Goal: Transaction & Acquisition: Obtain resource

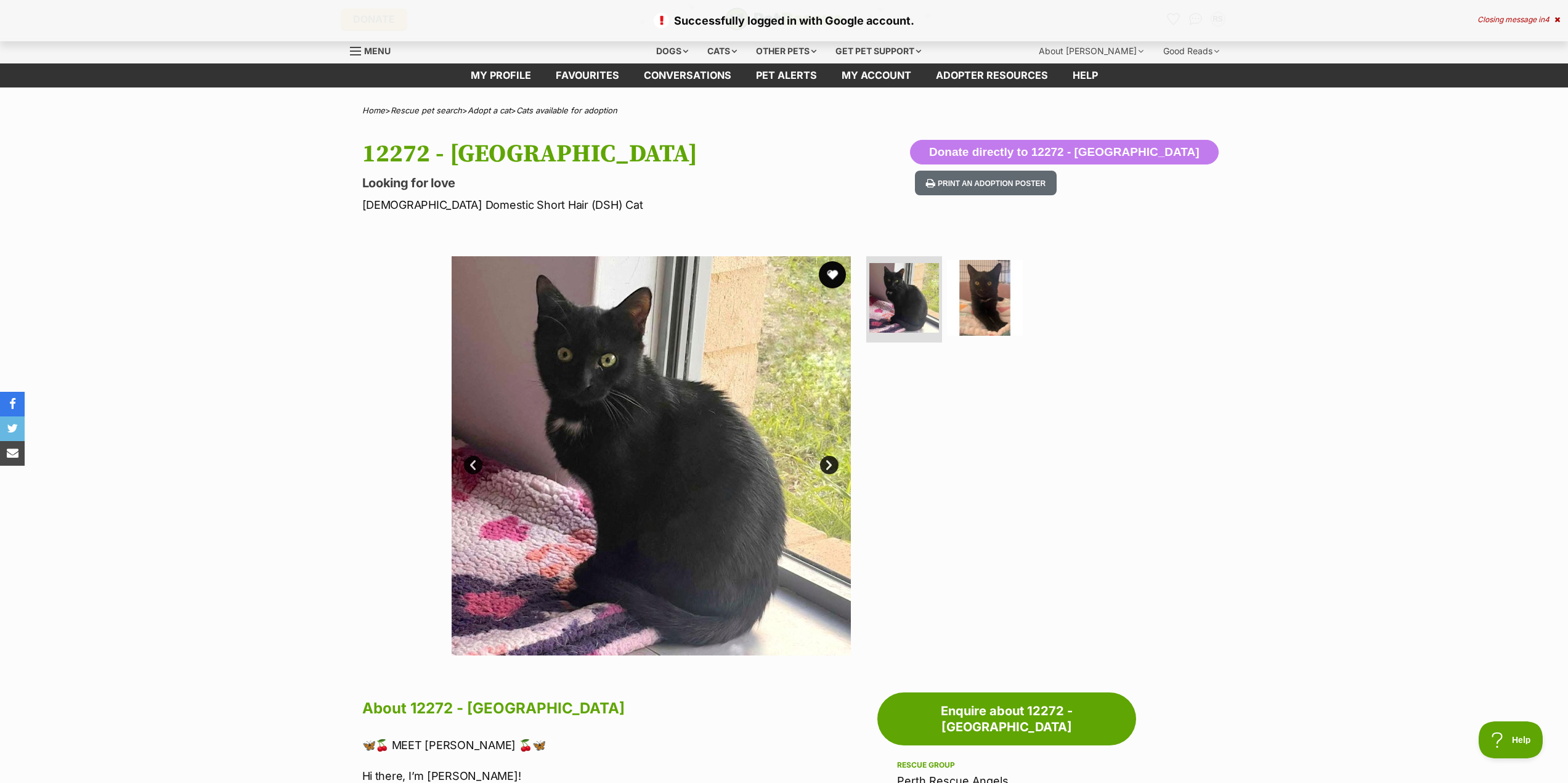
click at [825, 272] on button "favourite" at bounding box center [832, 275] width 27 height 27
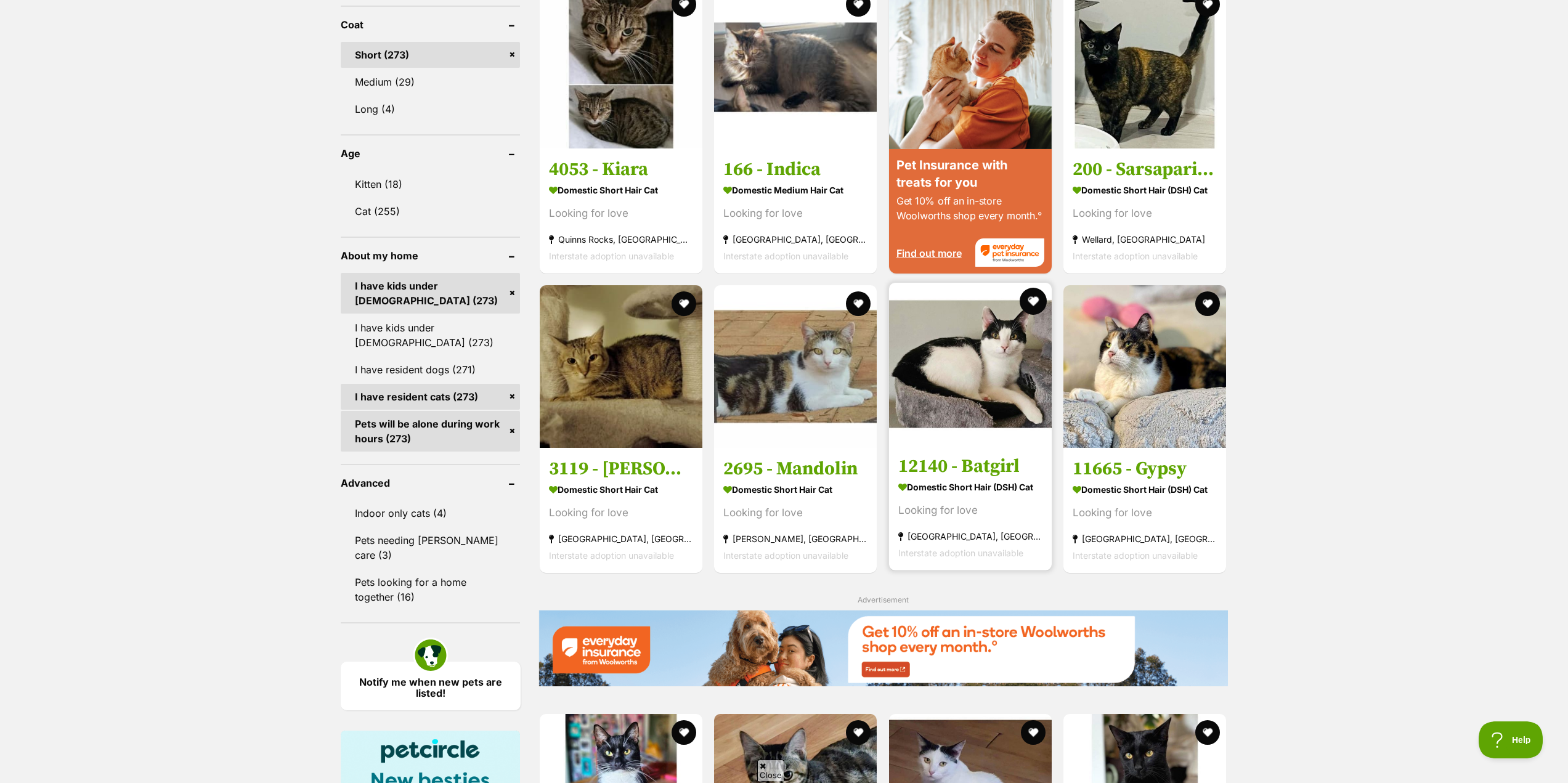
click at [1031, 297] on button "favourite" at bounding box center [1033, 301] width 27 height 27
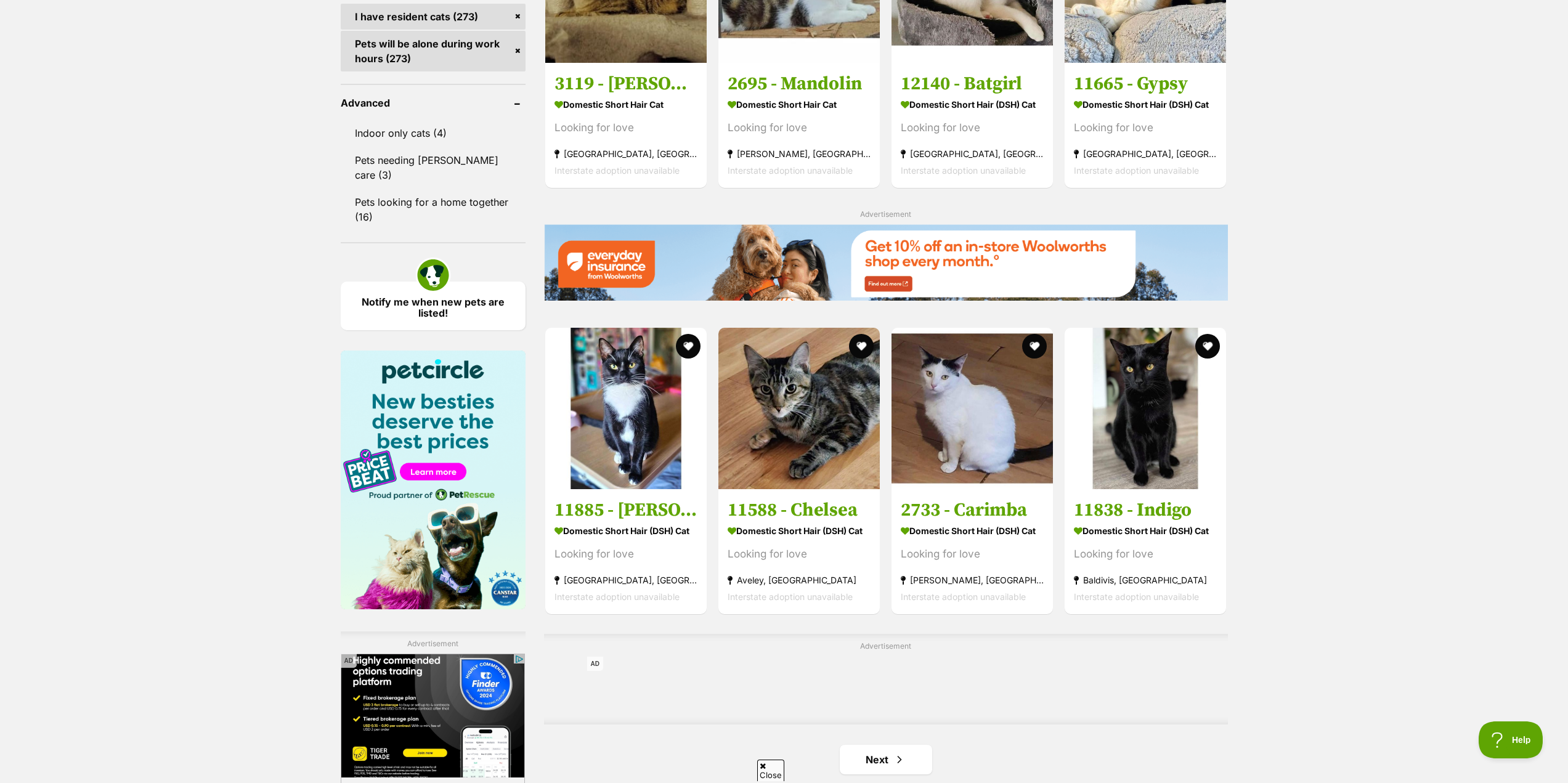
scroll to position [1687, 0]
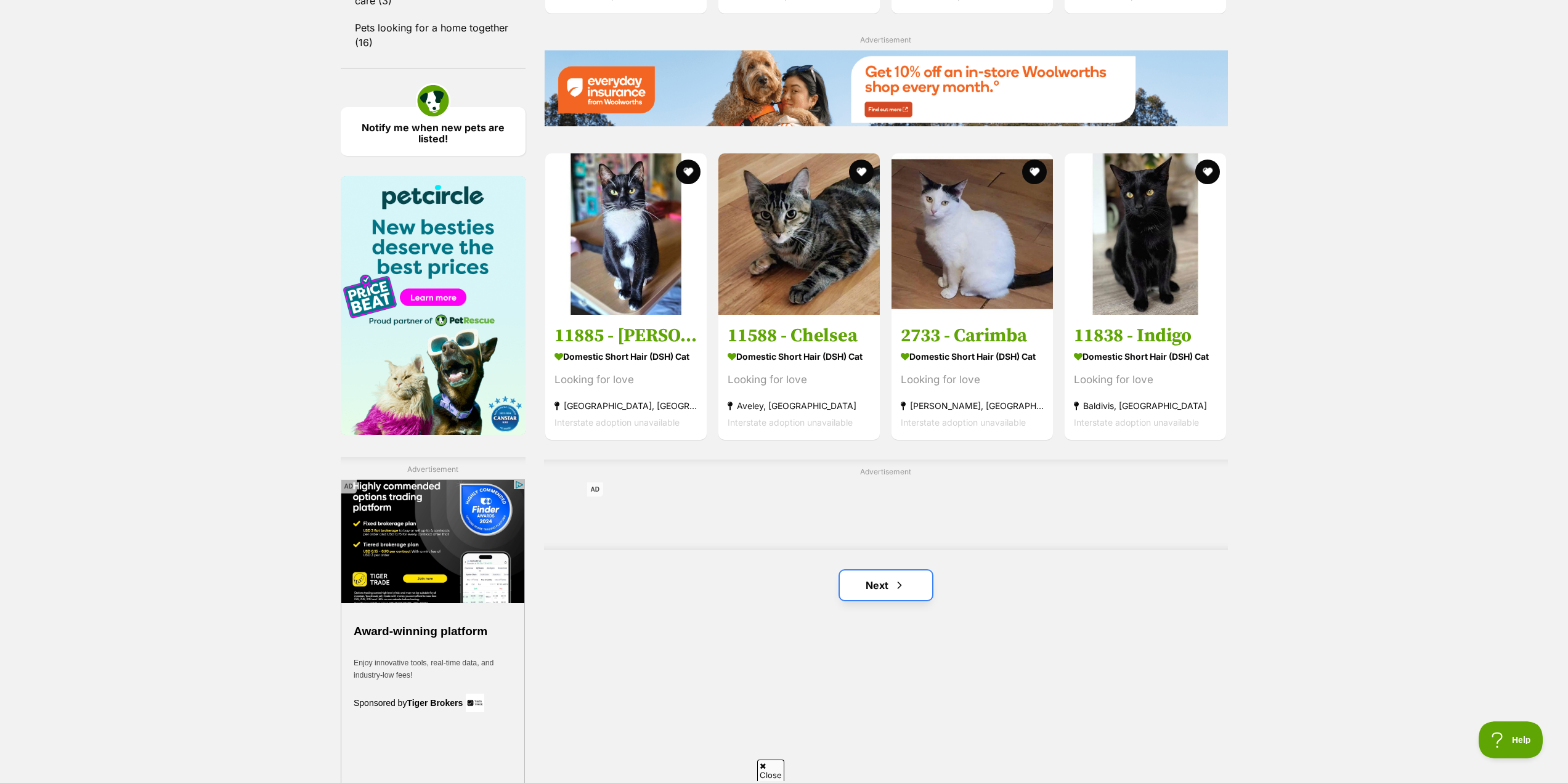
click at [901, 580] on span "Next page" at bounding box center [900, 585] width 13 height 14
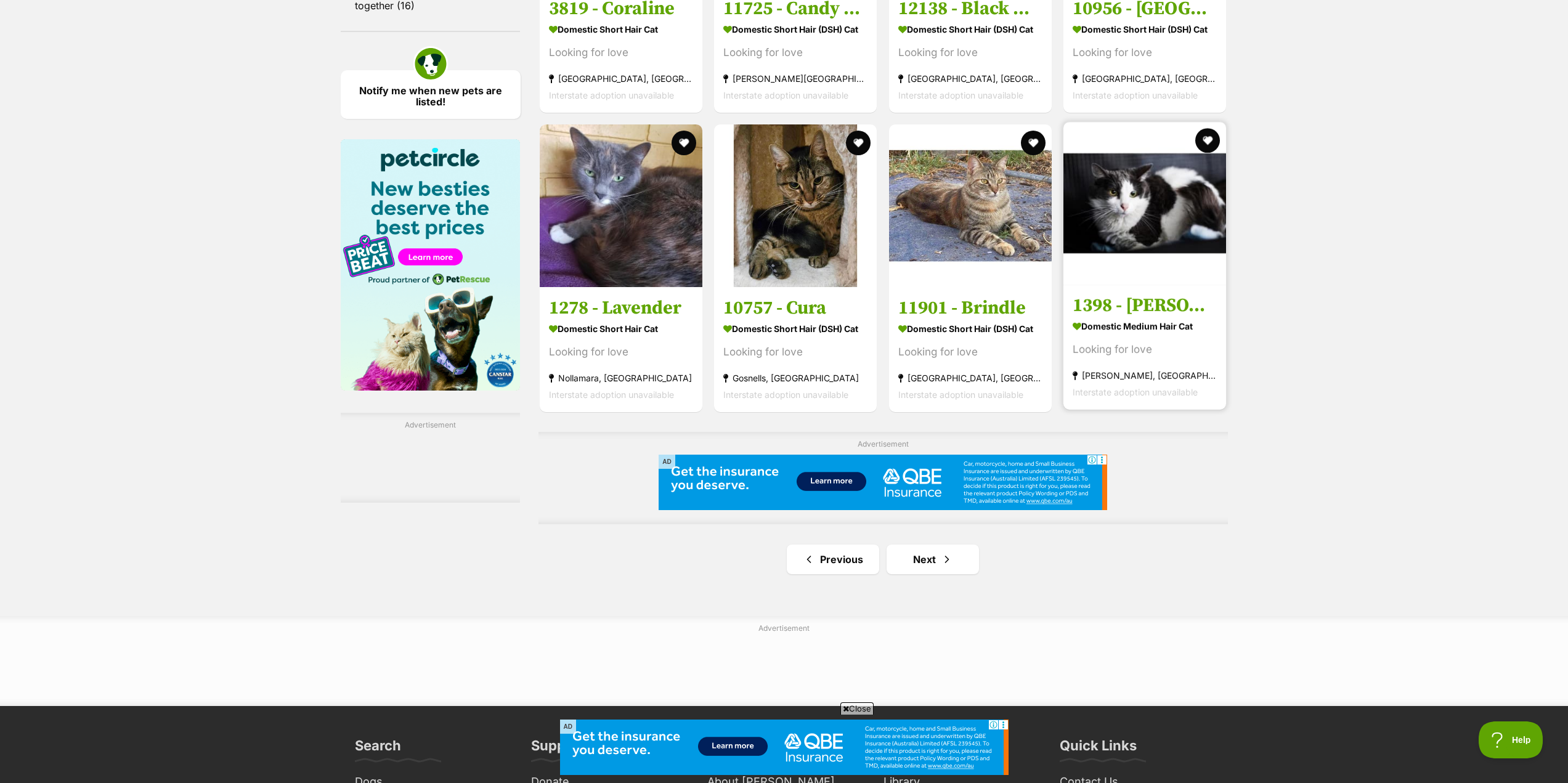
scroll to position [1725, 0]
click at [953, 564] on link "Next" at bounding box center [932, 558] width 93 height 30
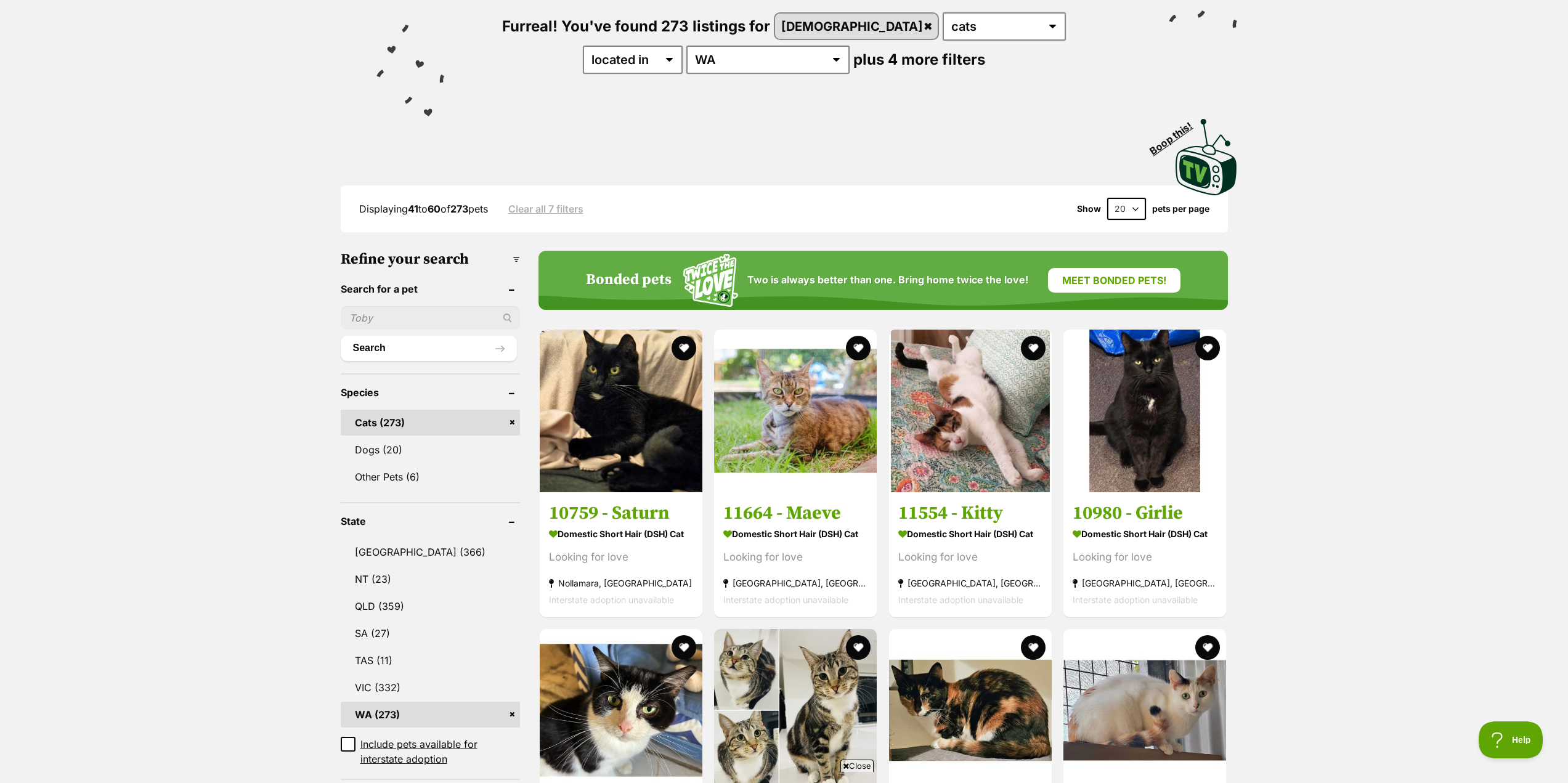
scroll to position [185, 0]
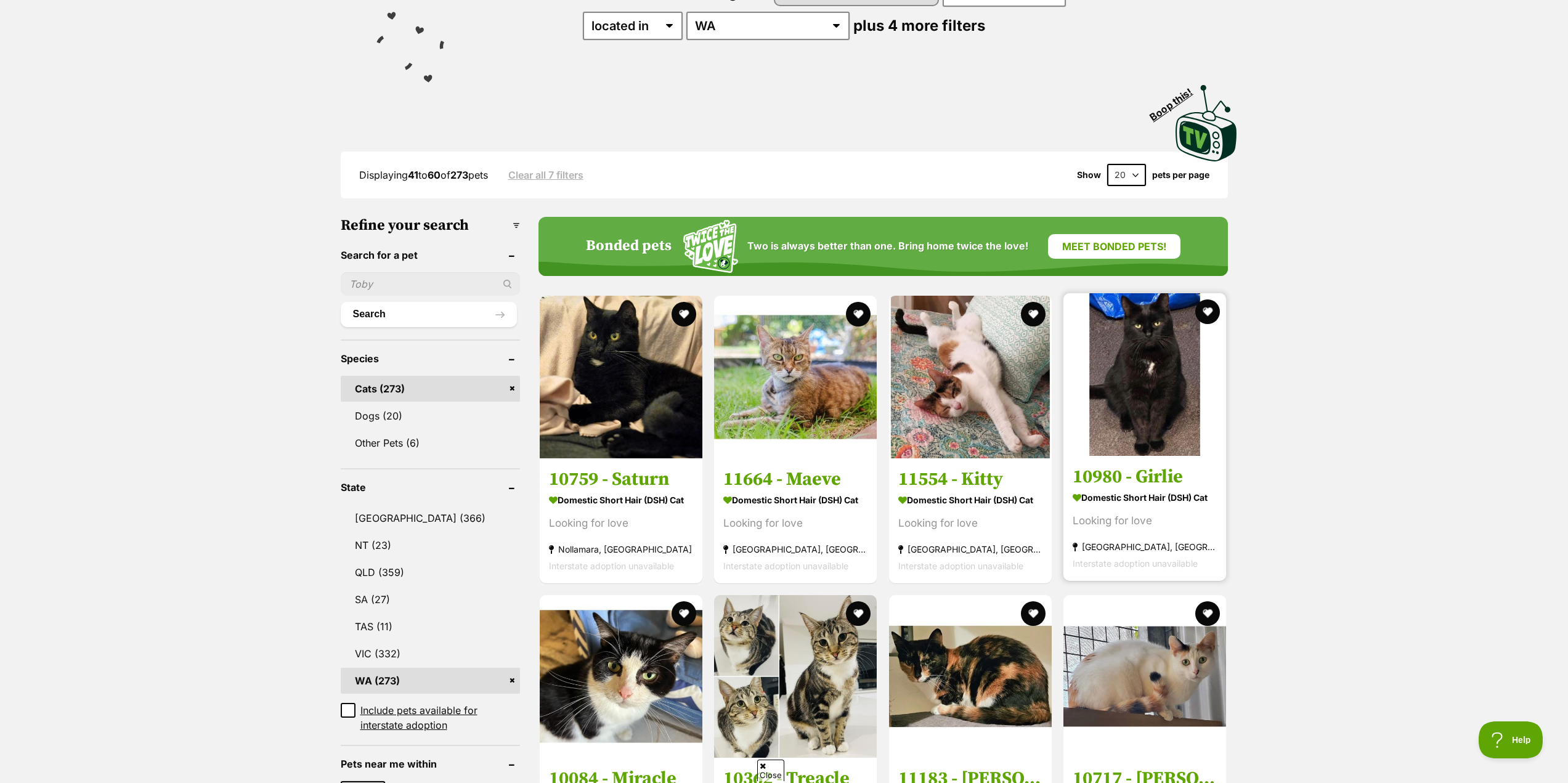
click at [1150, 479] on h3 "10980 - Girlie" at bounding box center [1144, 476] width 144 height 23
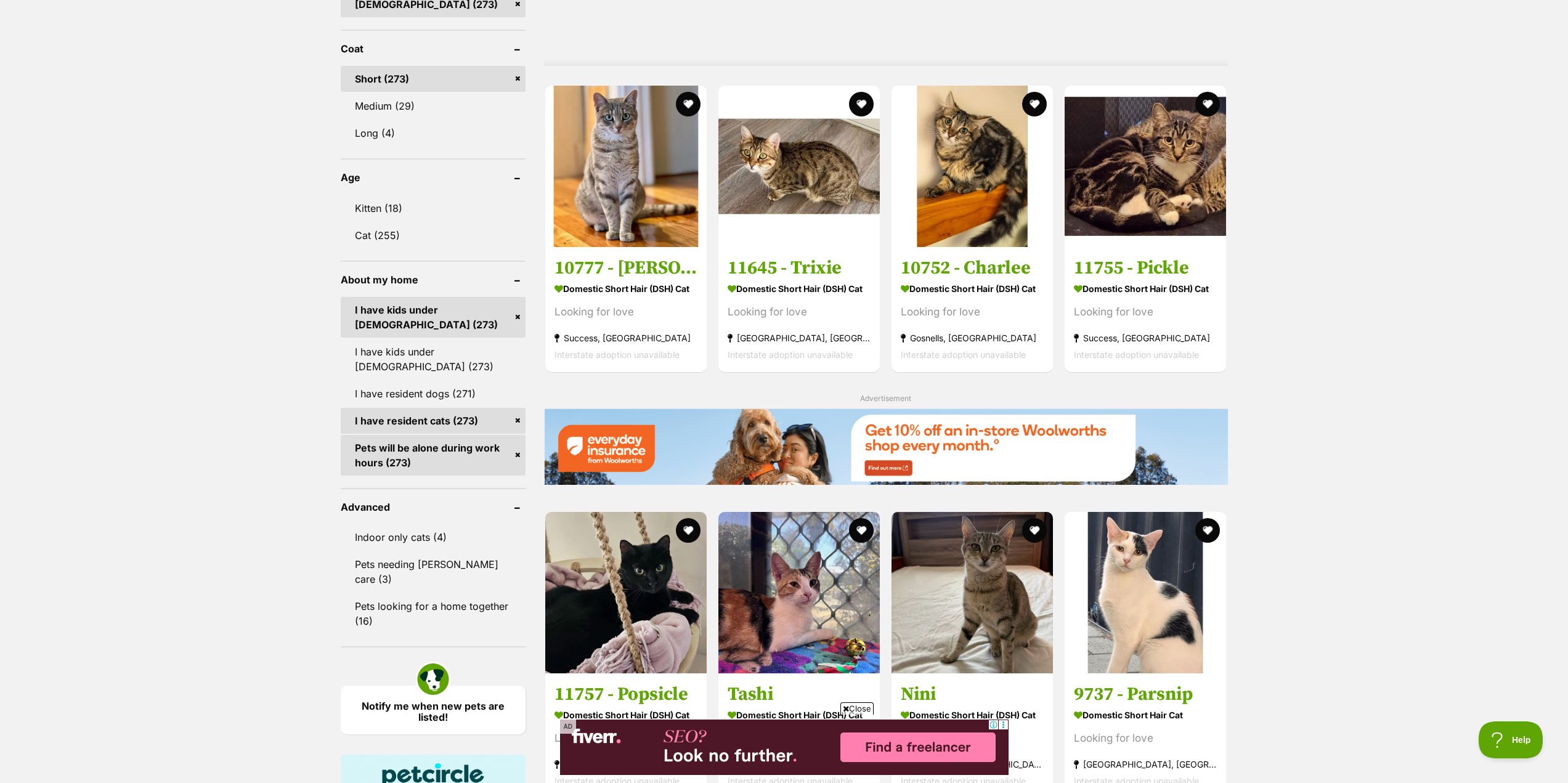
scroll to position [1293, 0]
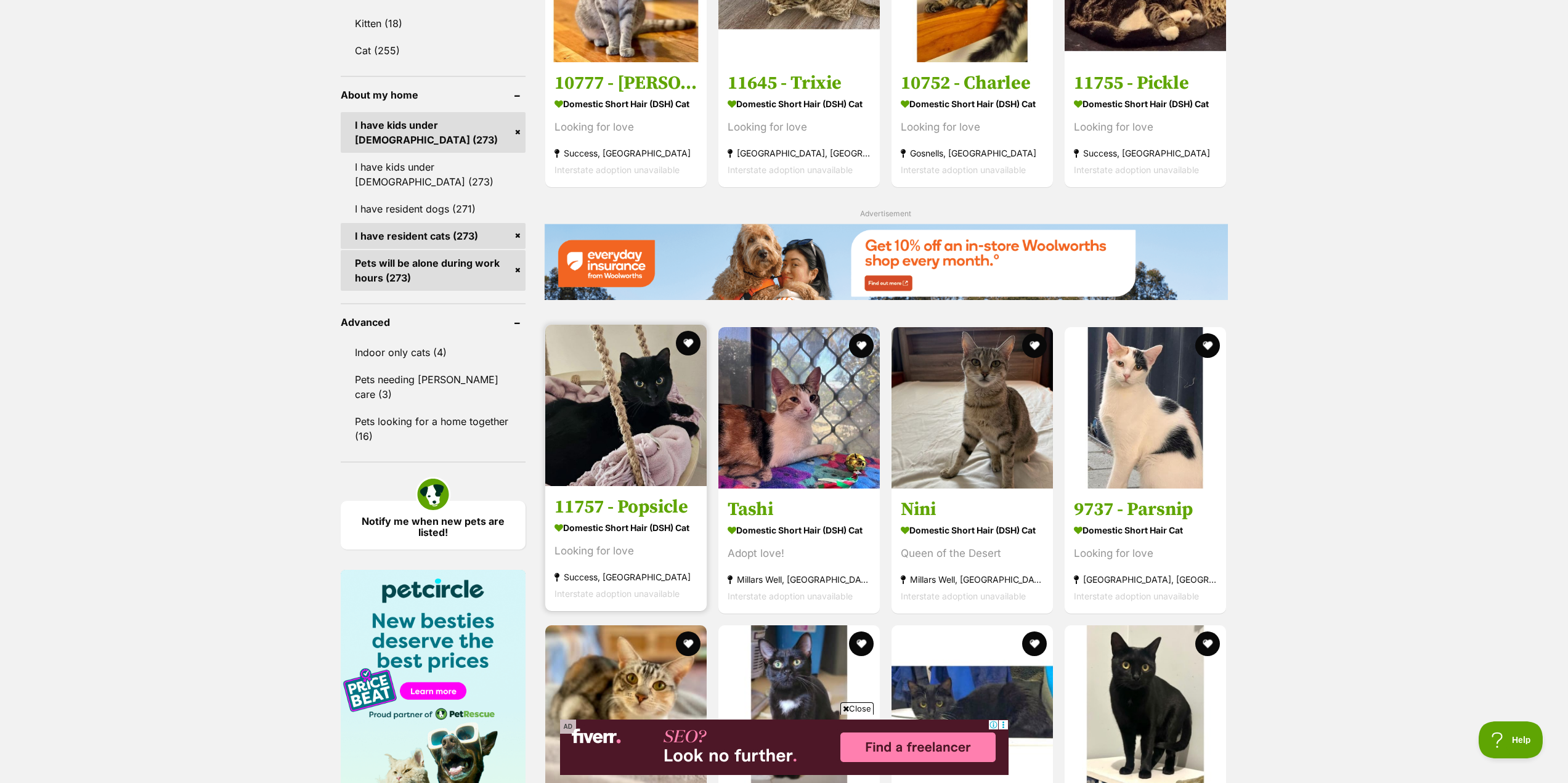
click at [622, 503] on h3 "11757 - Popsicle" at bounding box center [626, 506] width 143 height 23
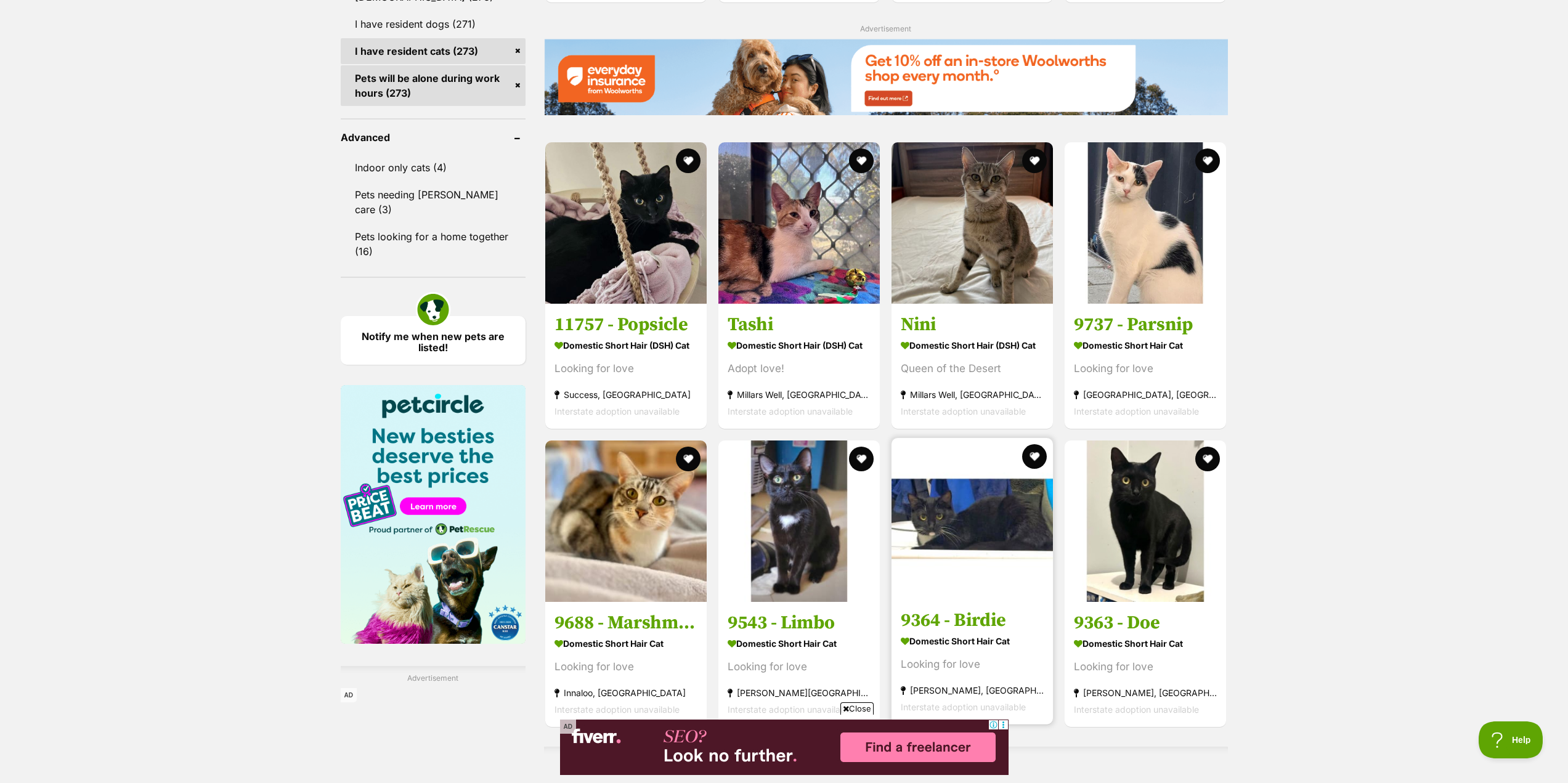
scroll to position [0, 0]
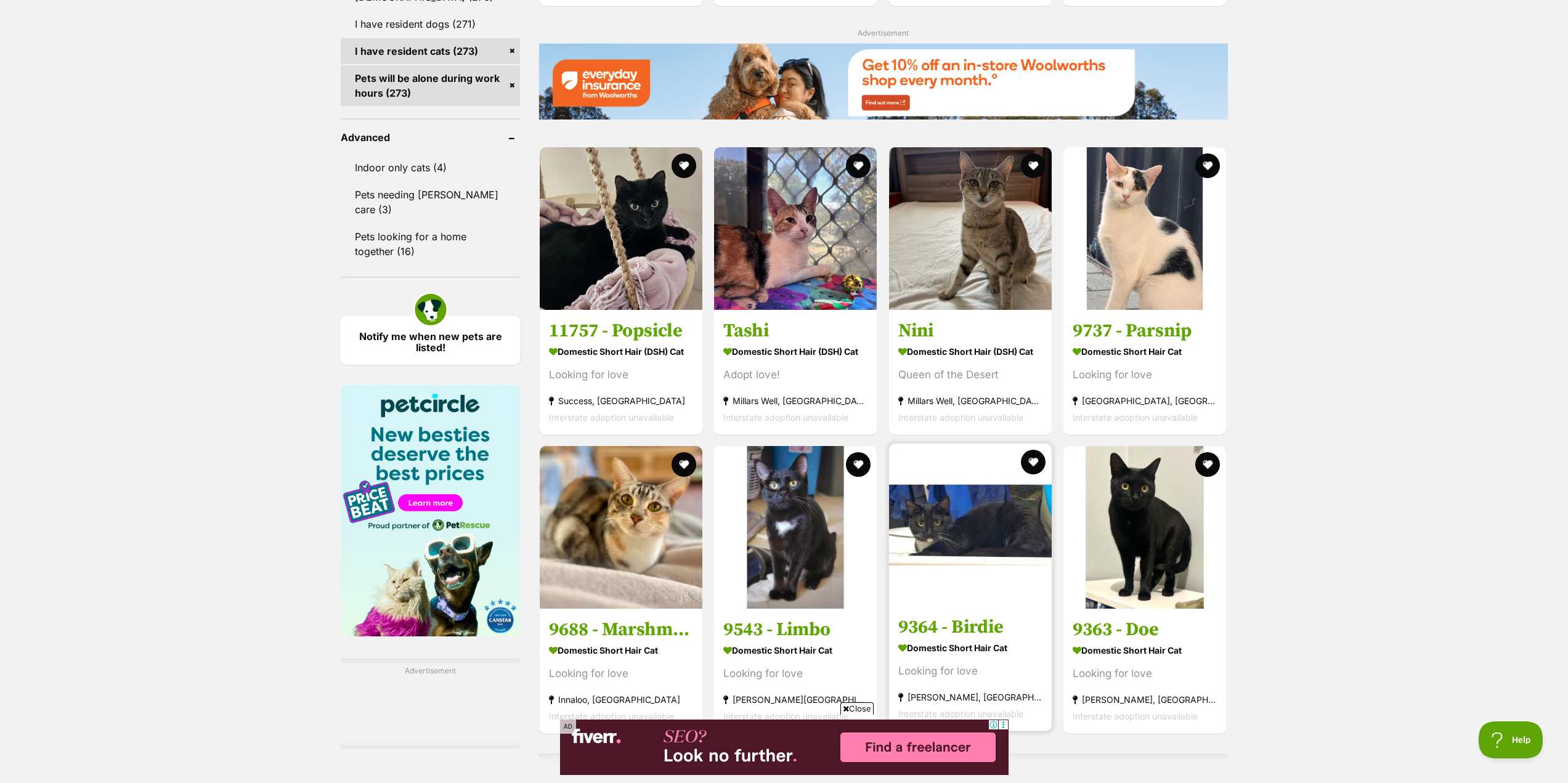
click at [953, 630] on h3 "9364 - Birdie" at bounding box center [970, 627] width 144 height 23
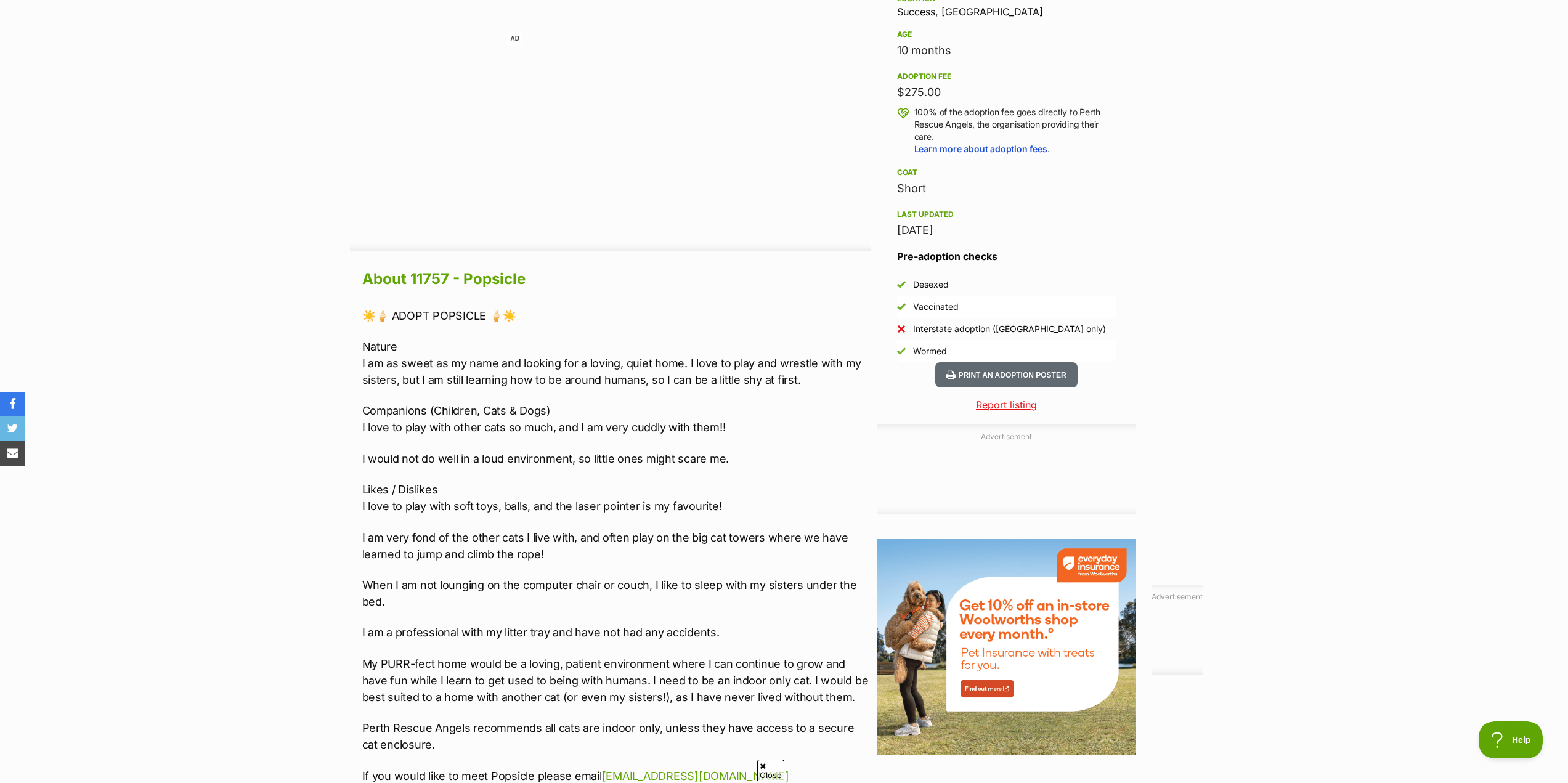
scroll to position [862, 0]
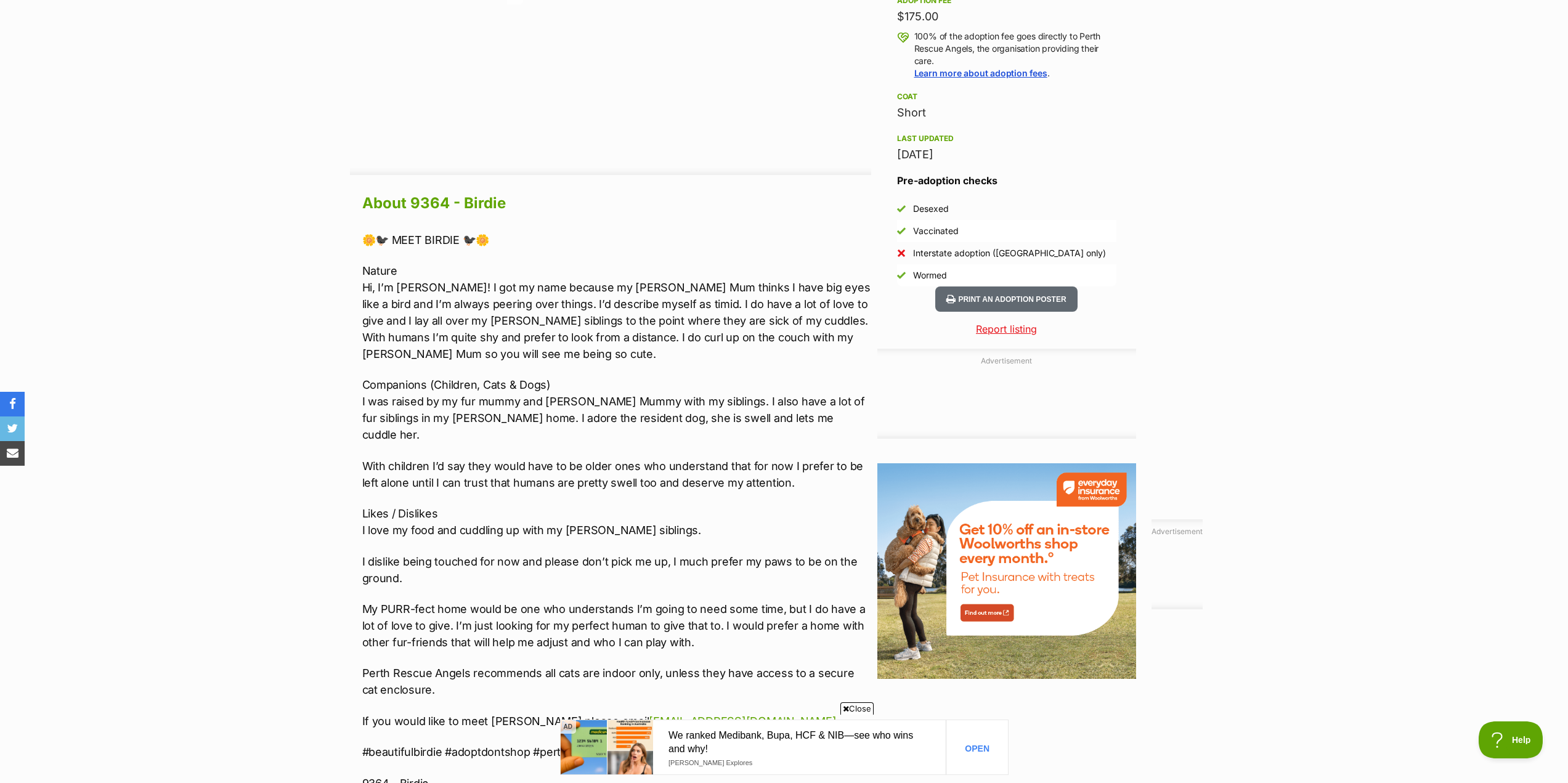
scroll to position [924, 0]
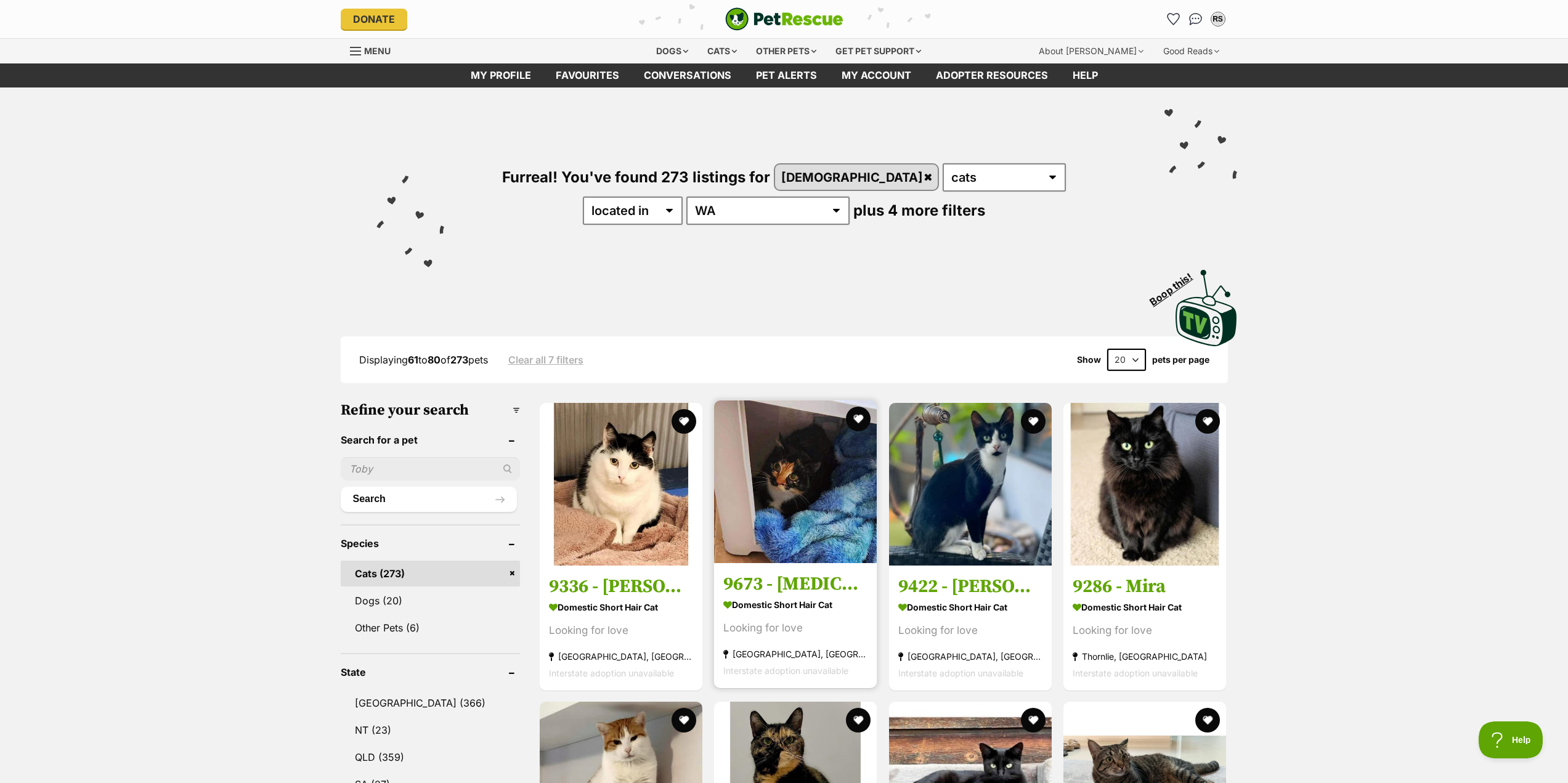
click at [792, 581] on h3 "9673 - Tora" at bounding box center [795, 583] width 144 height 23
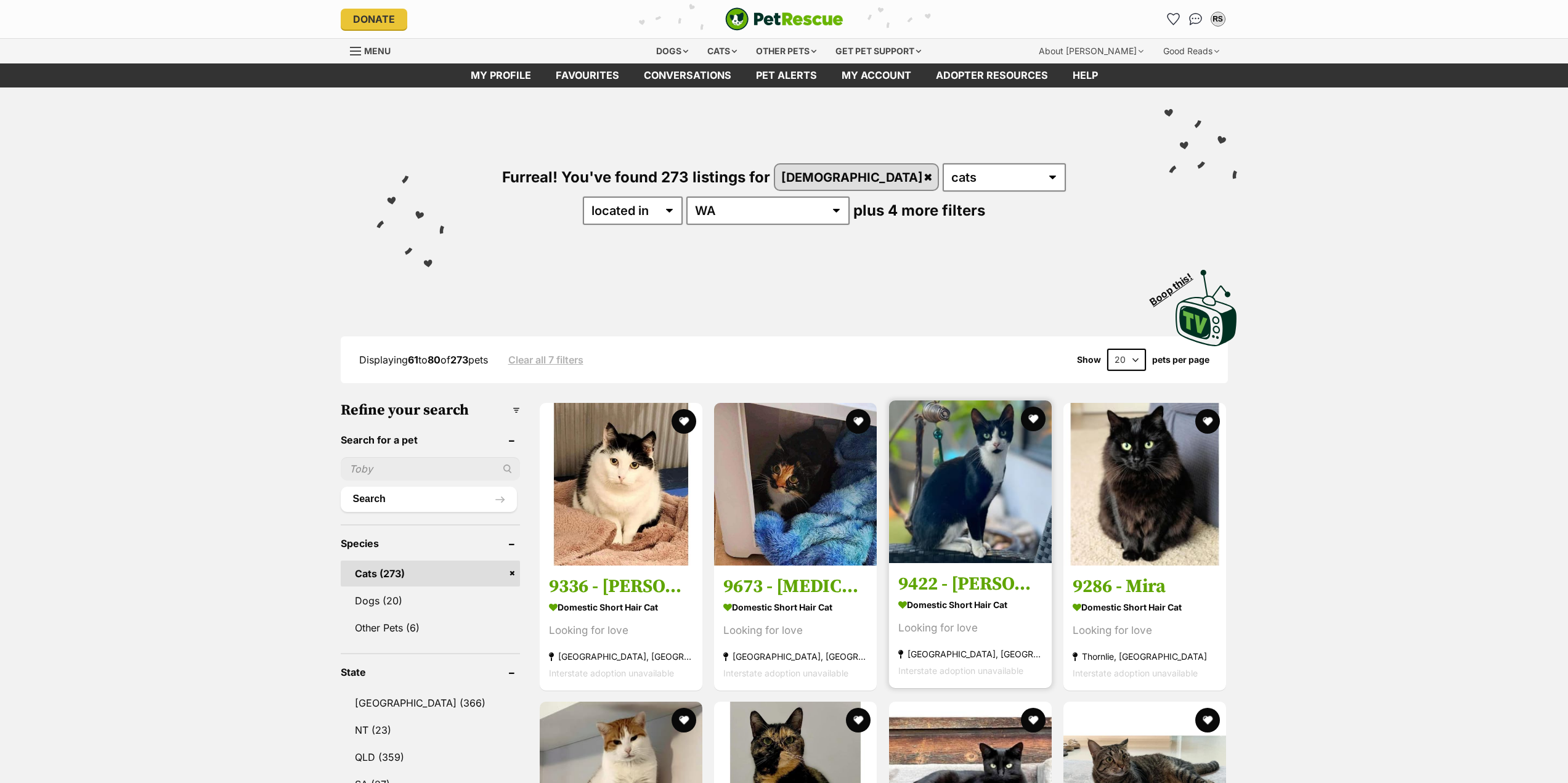
click at [978, 577] on h3 "9422 - Bella" at bounding box center [970, 583] width 144 height 23
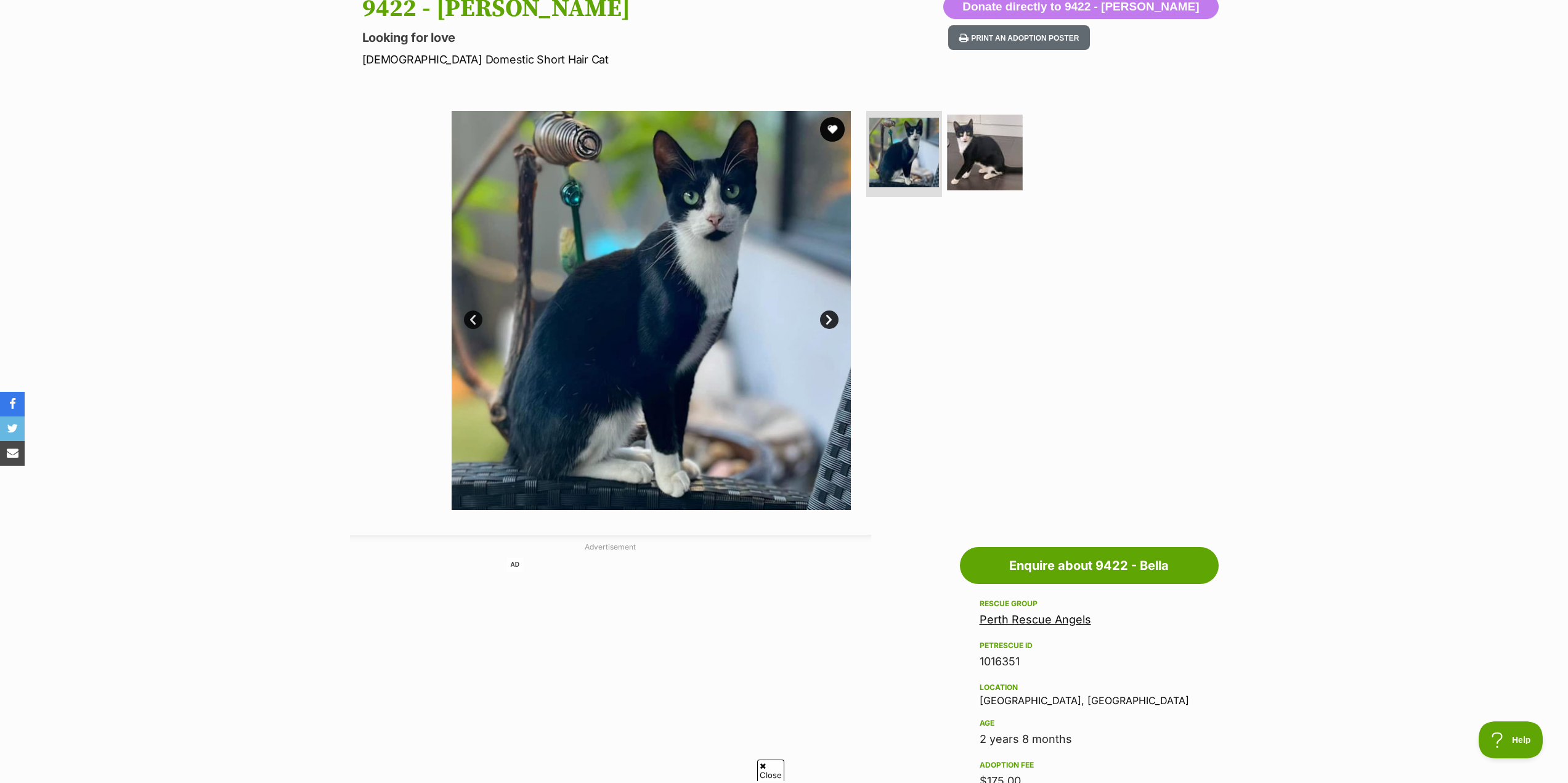
scroll to position [123, 0]
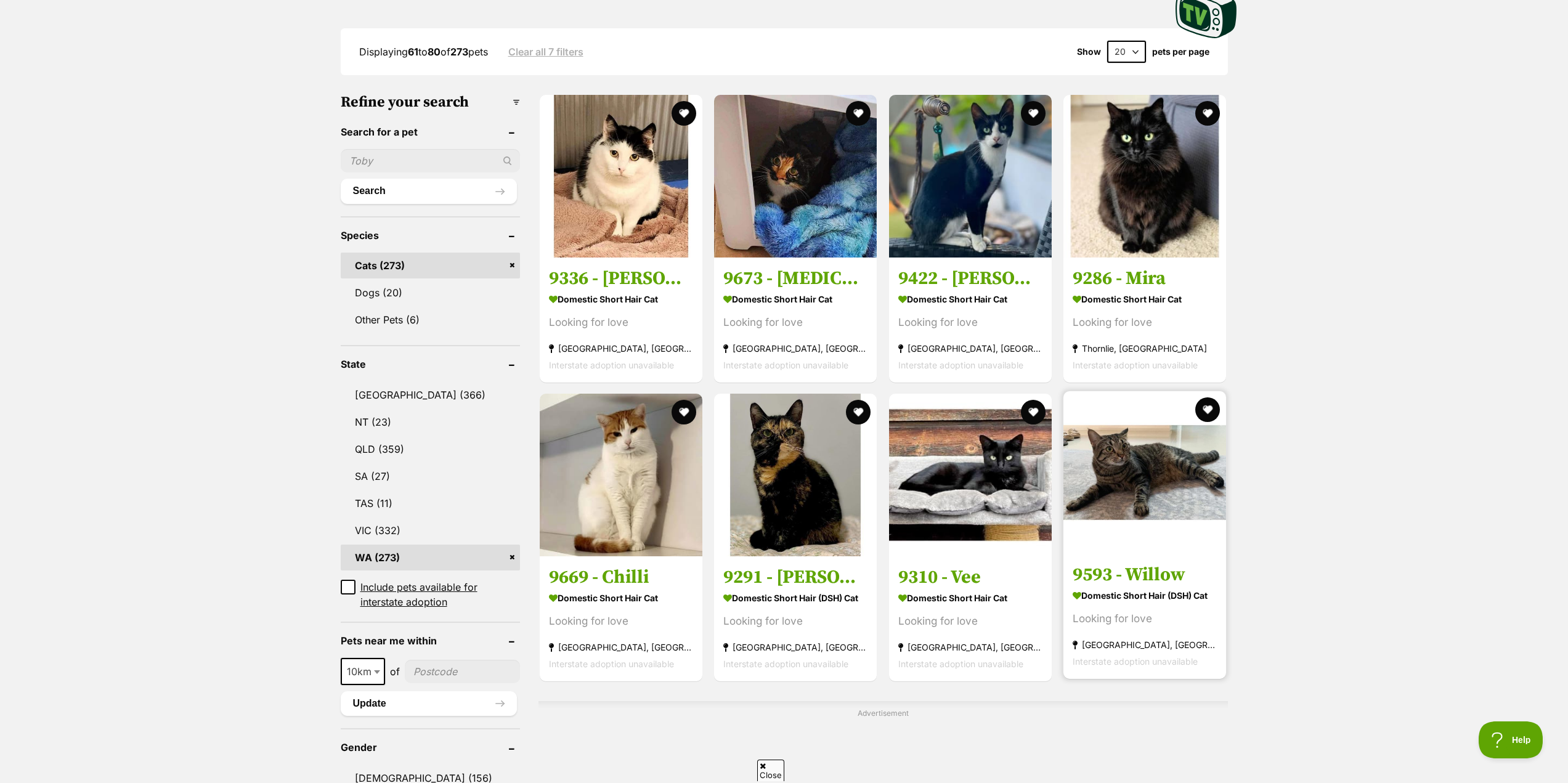
click at [1142, 576] on h3 "9593 - Willow" at bounding box center [1144, 574] width 144 height 23
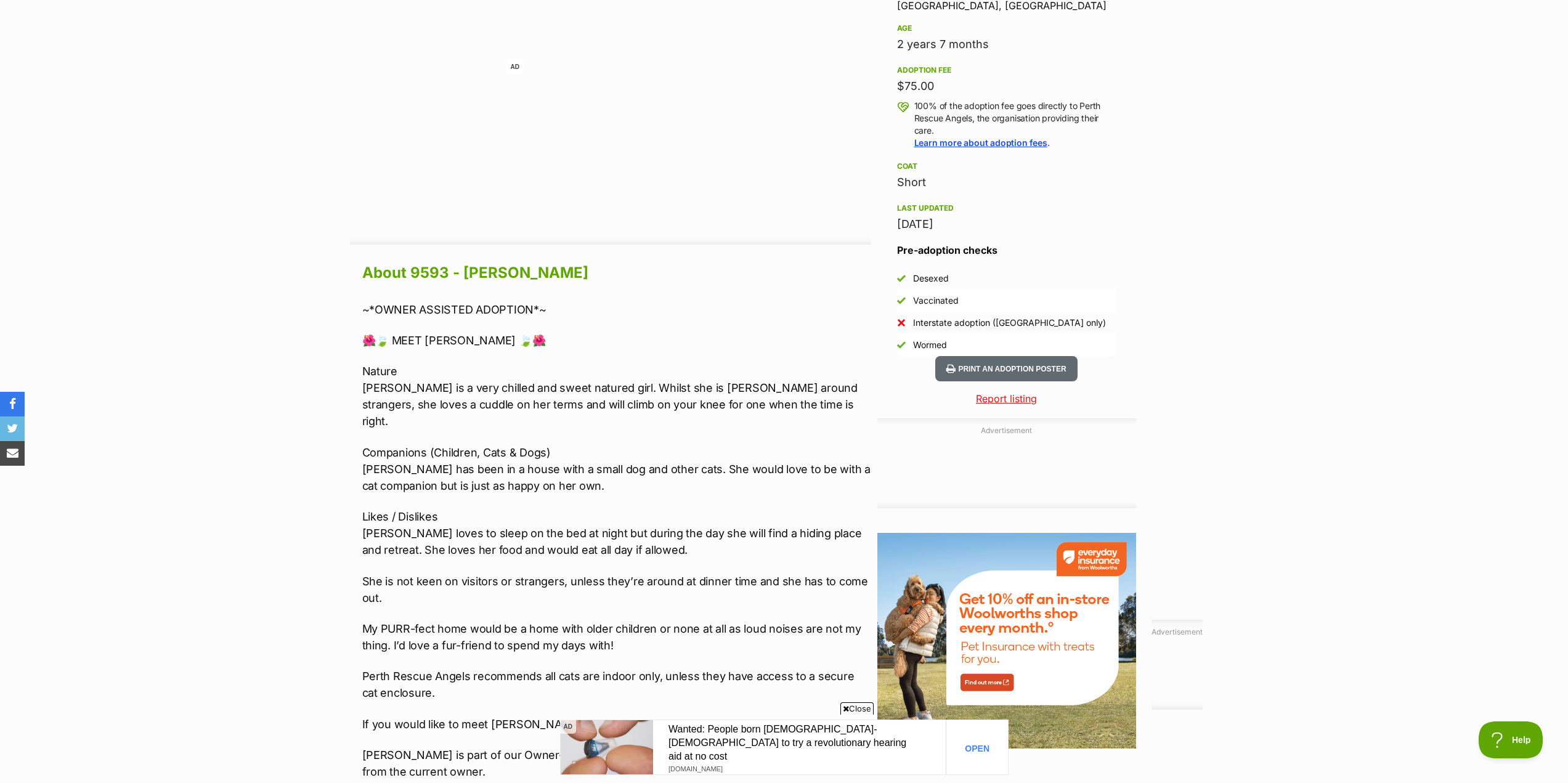
scroll to position [862, 0]
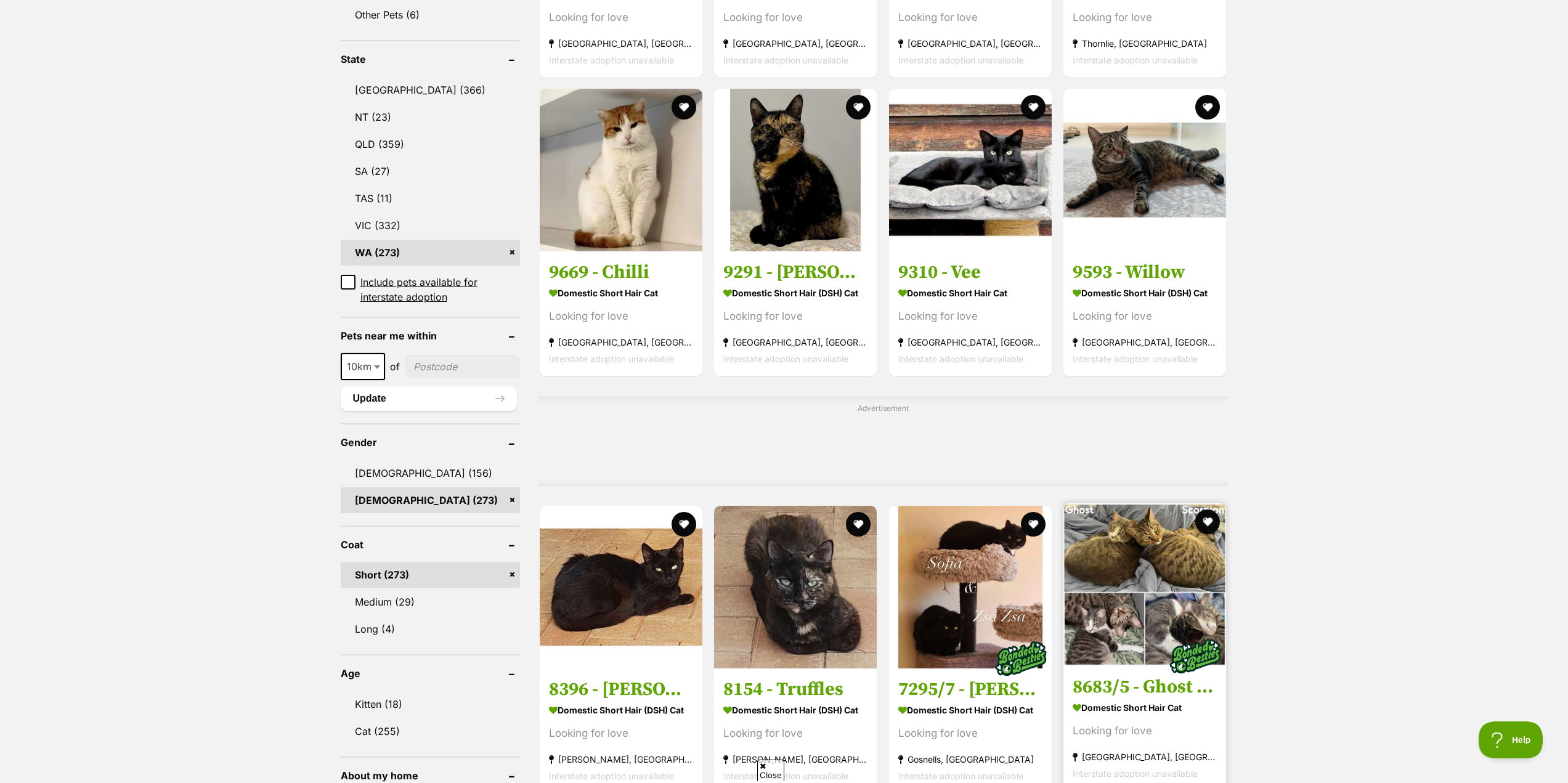
scroll to position [616, 0]
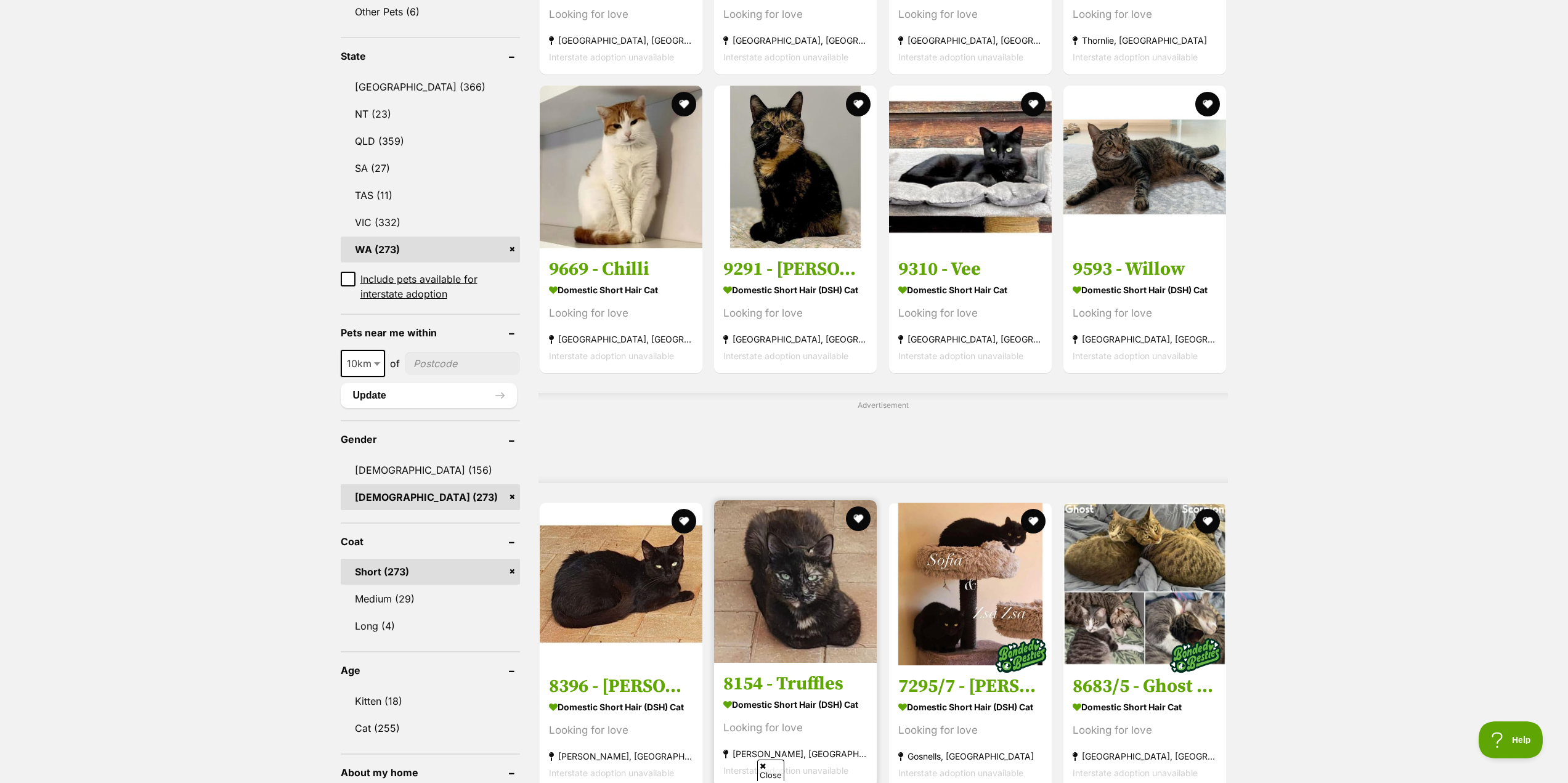
click at [807, 687] on h3 "8154 - Truffles" at bounding box center [795, 683] width 144 height 23
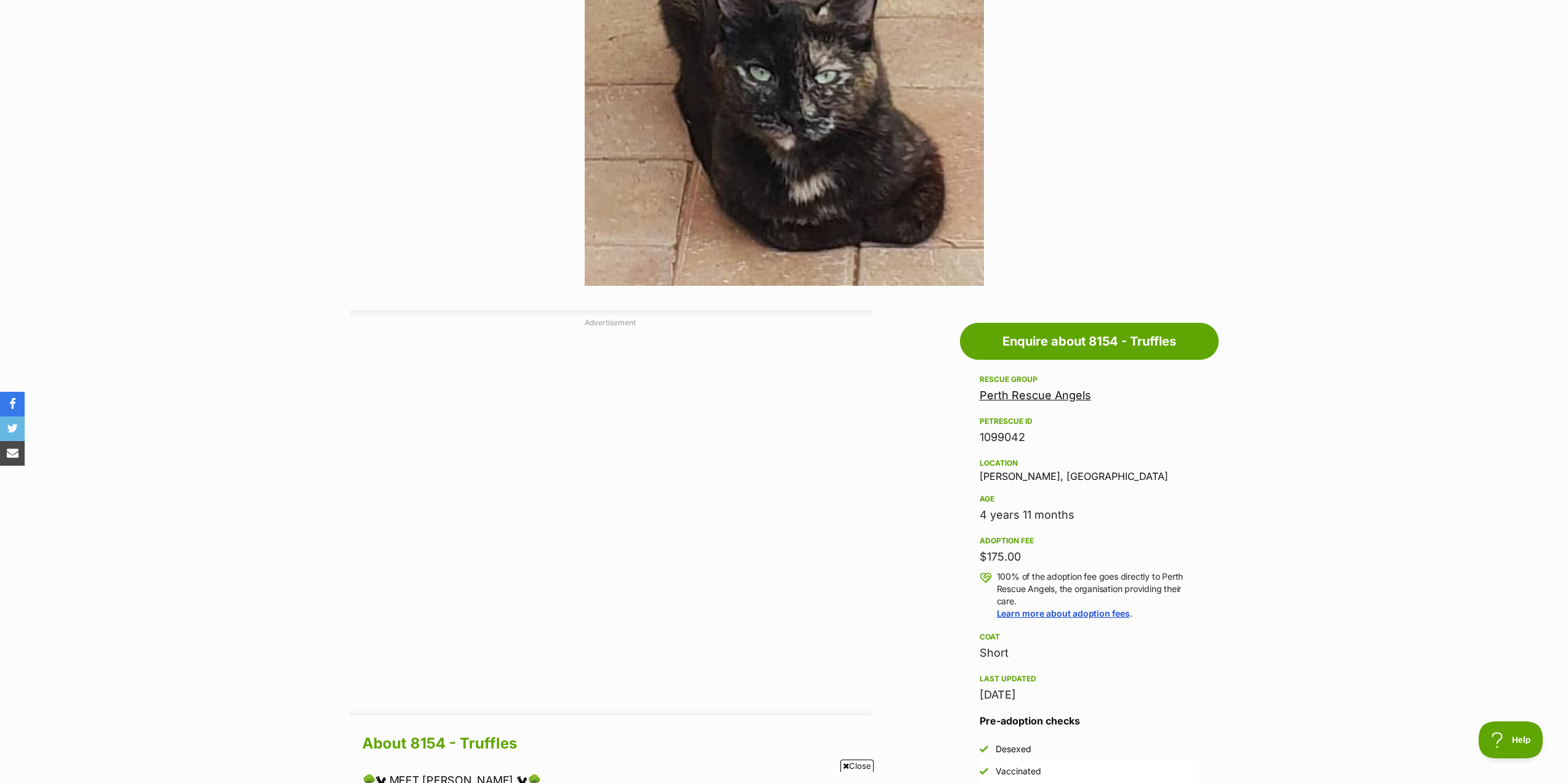
scroll to position [616, 0]
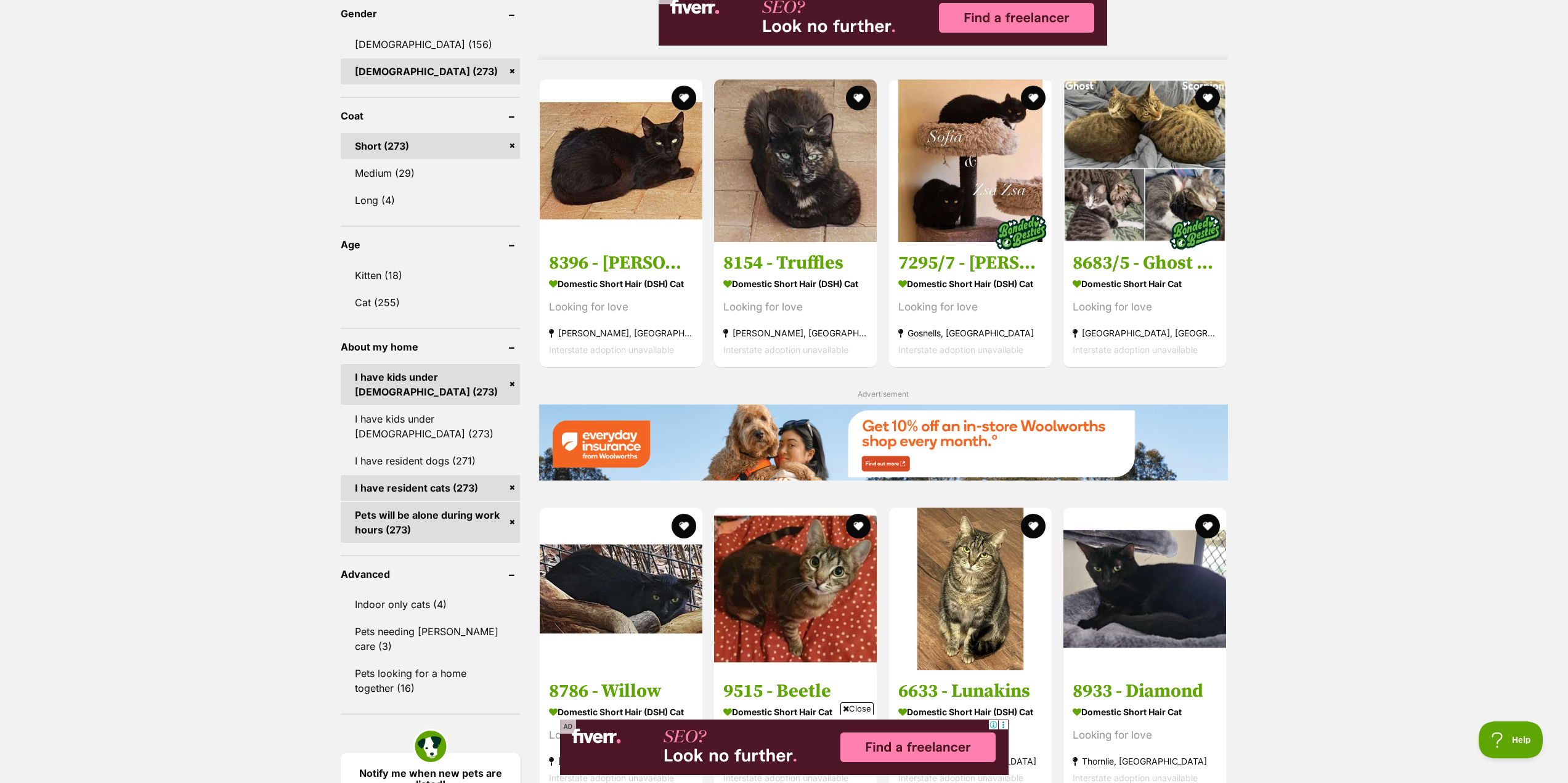
scroll to position [1109, 0]
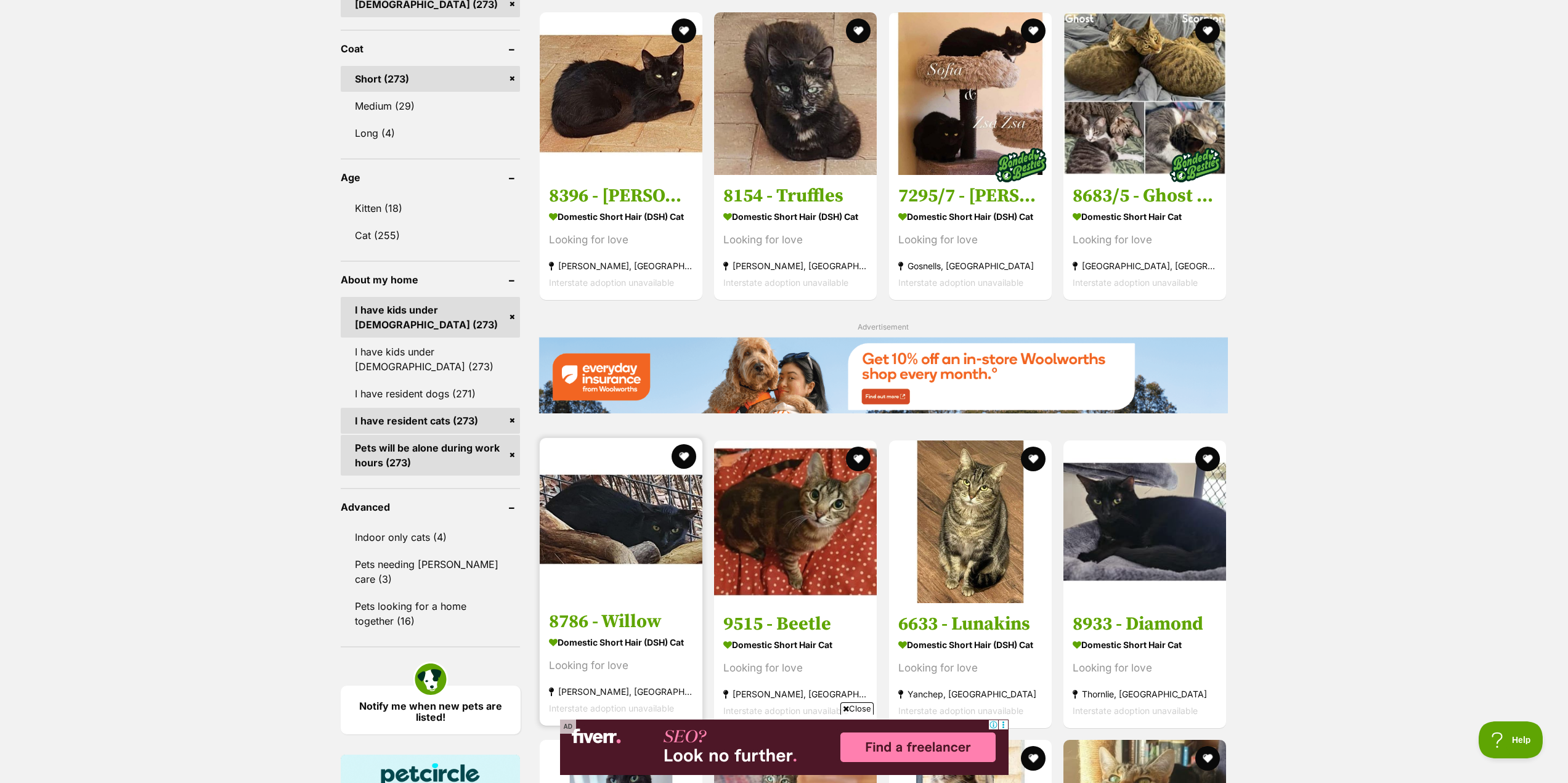
click at [614, 616] on h3 "8786 - Willow" at bounding box center [621, 621] width 144 height 23
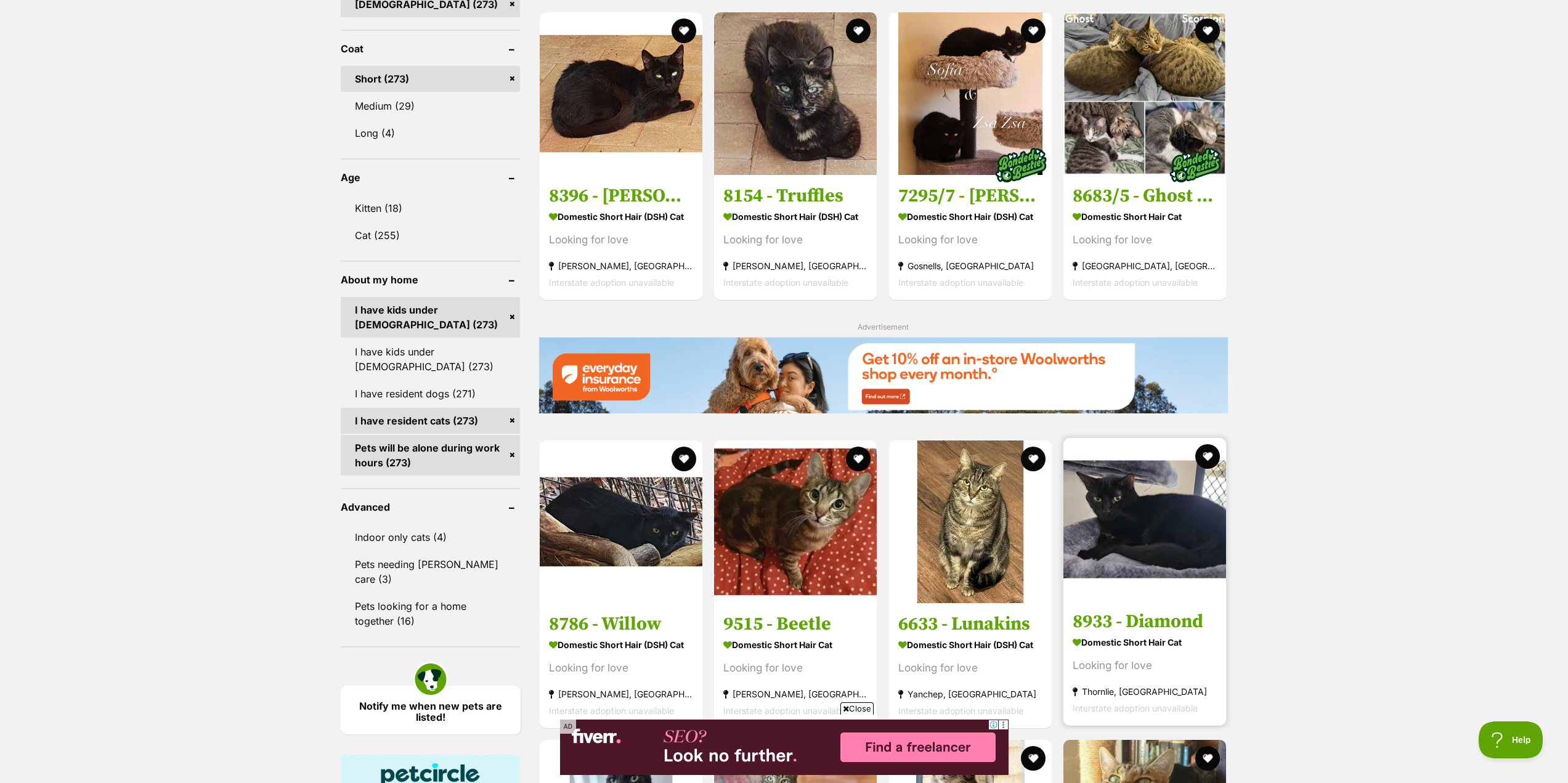
click at [1144, 631] on h3 "8933 - Diamond" at bounding box center [1144, 621] width 144 height 23
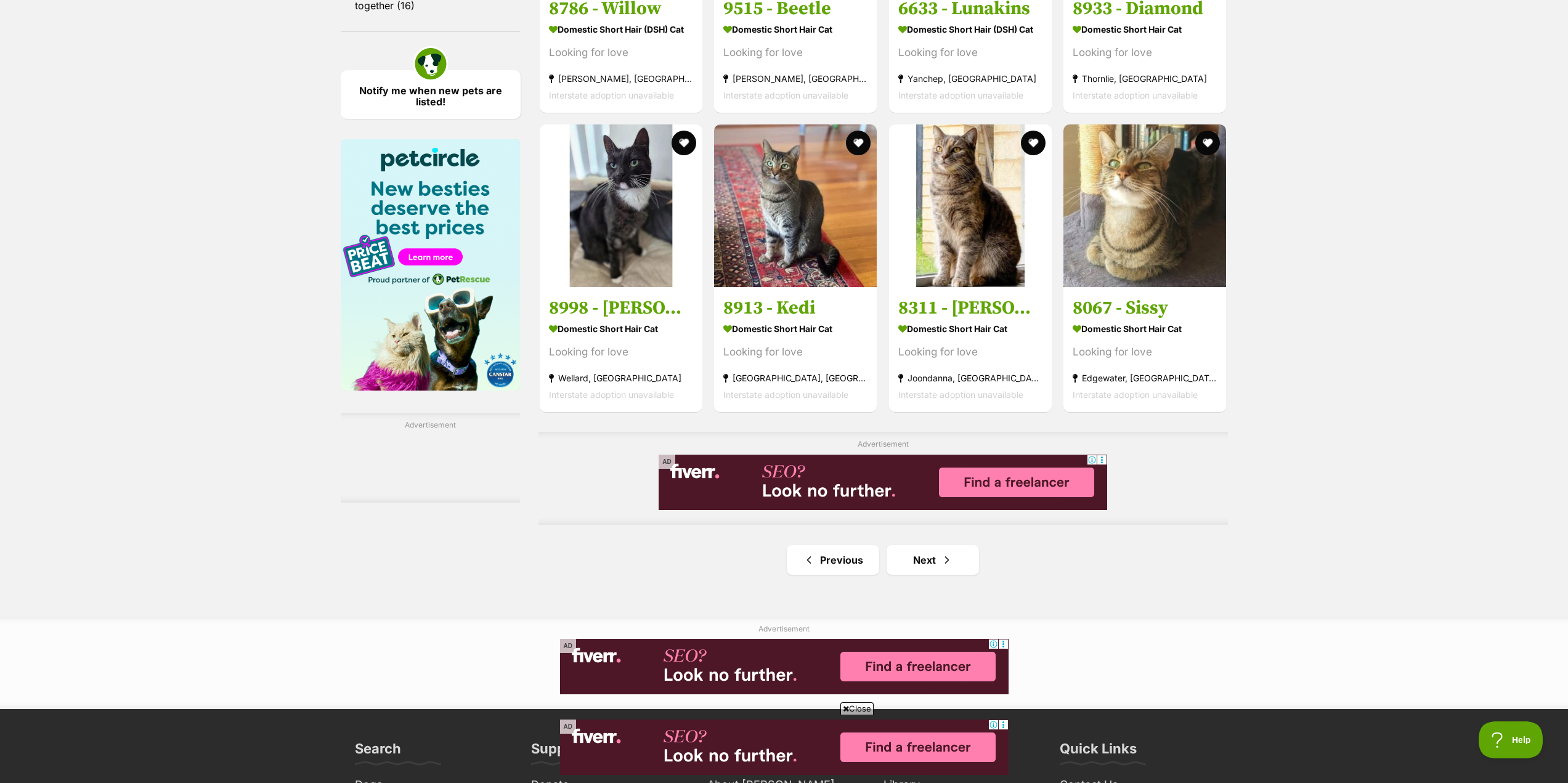
scroll to position [1725, 0]
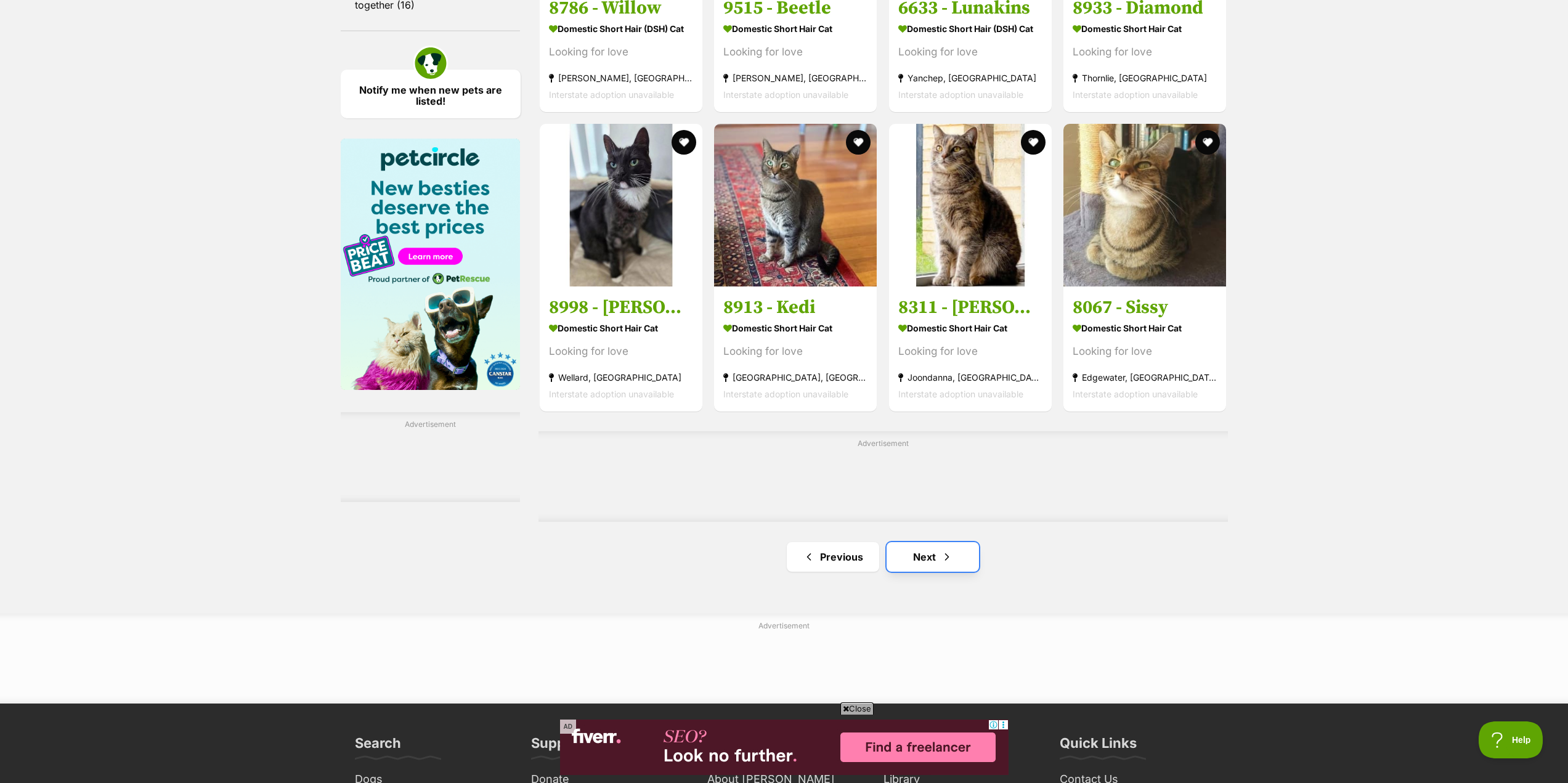
click at [932, 564] on link "Next" at bounding box center [932, 557] width 93 height 30
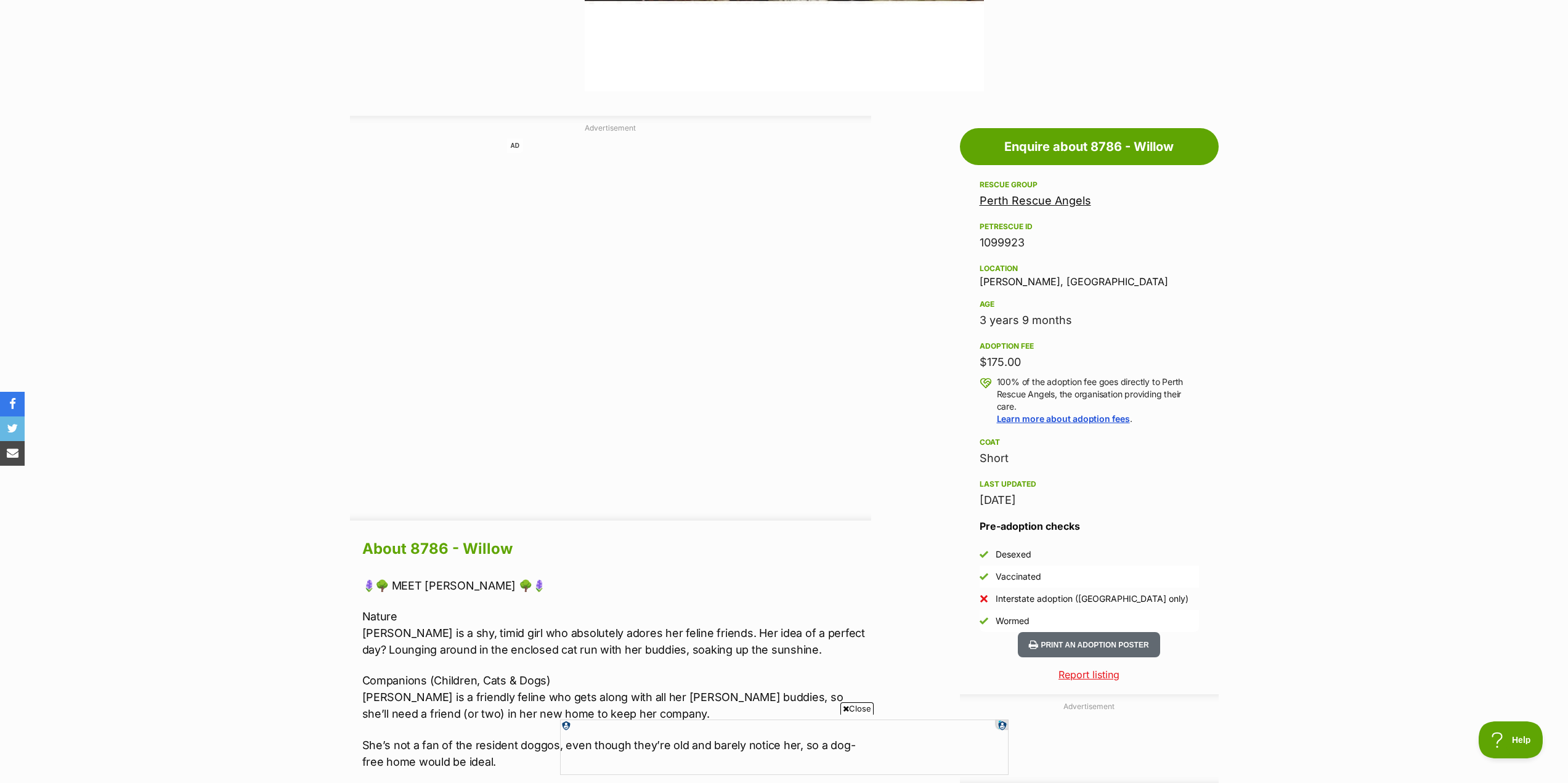
scroll to position [678, 0]
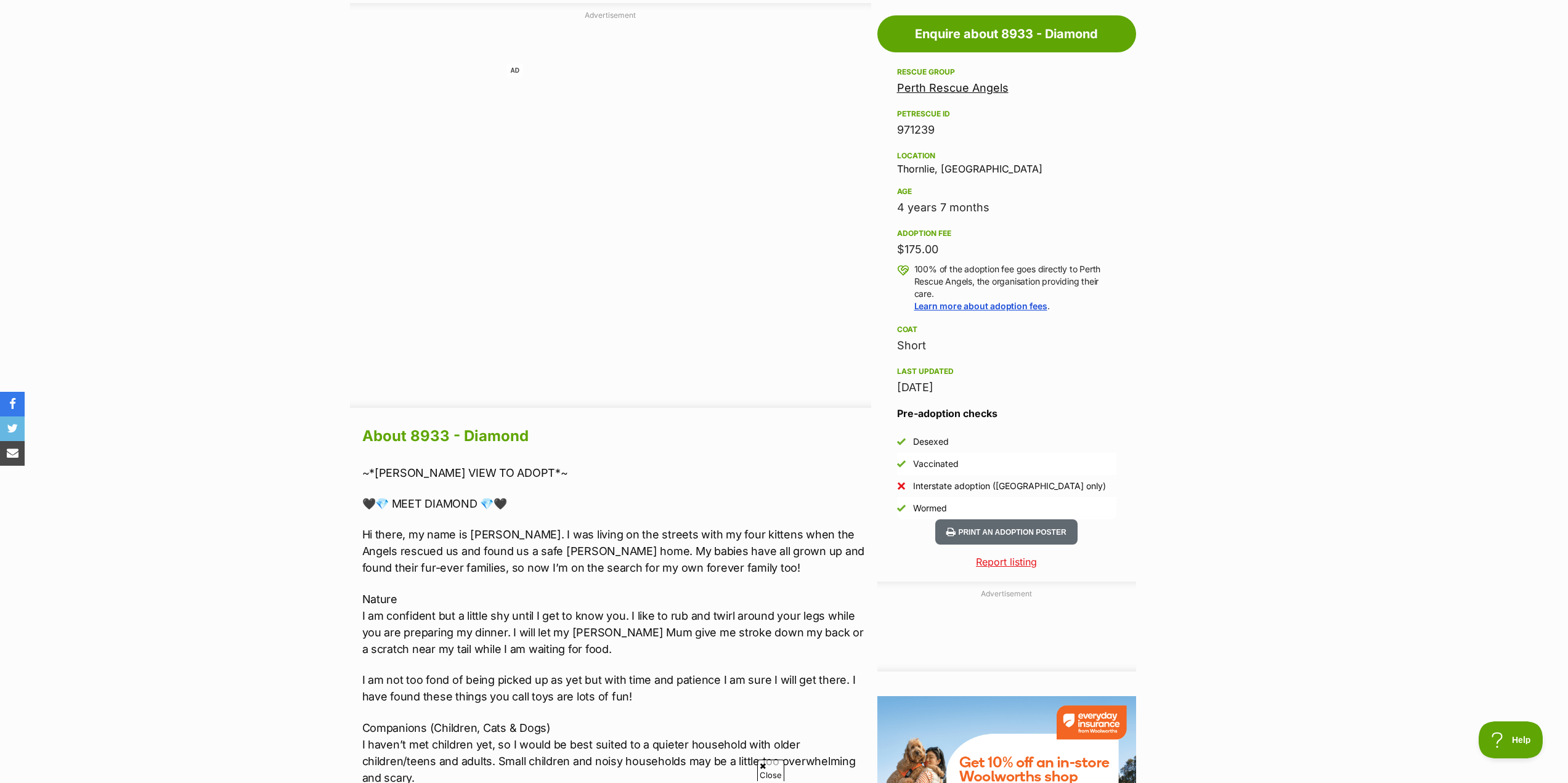
scroll to position [678, 0]
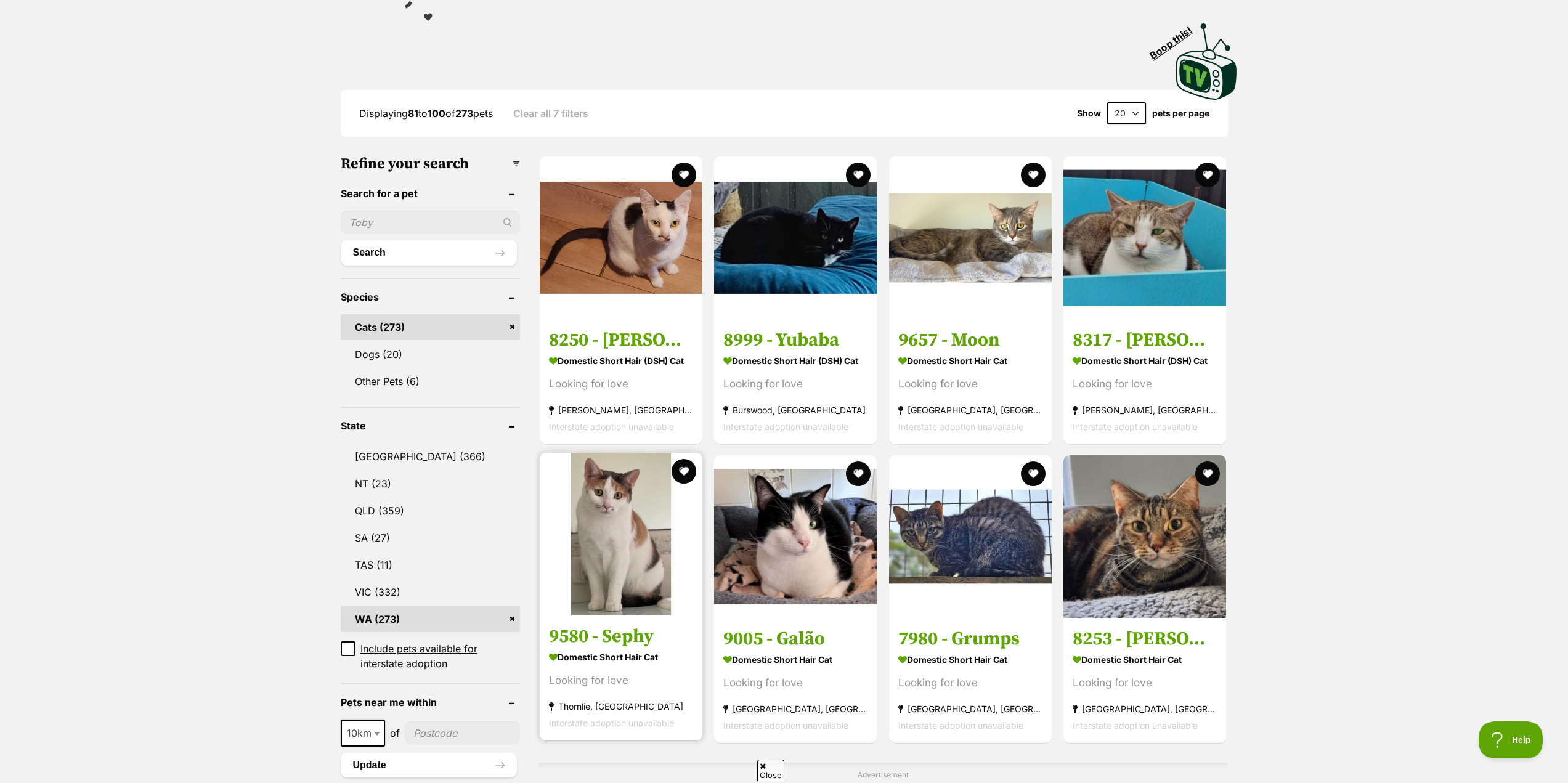
click at [595, 640] on h3 "9580 - Sephy" at bounding box center [621, 636] width 144 height 23
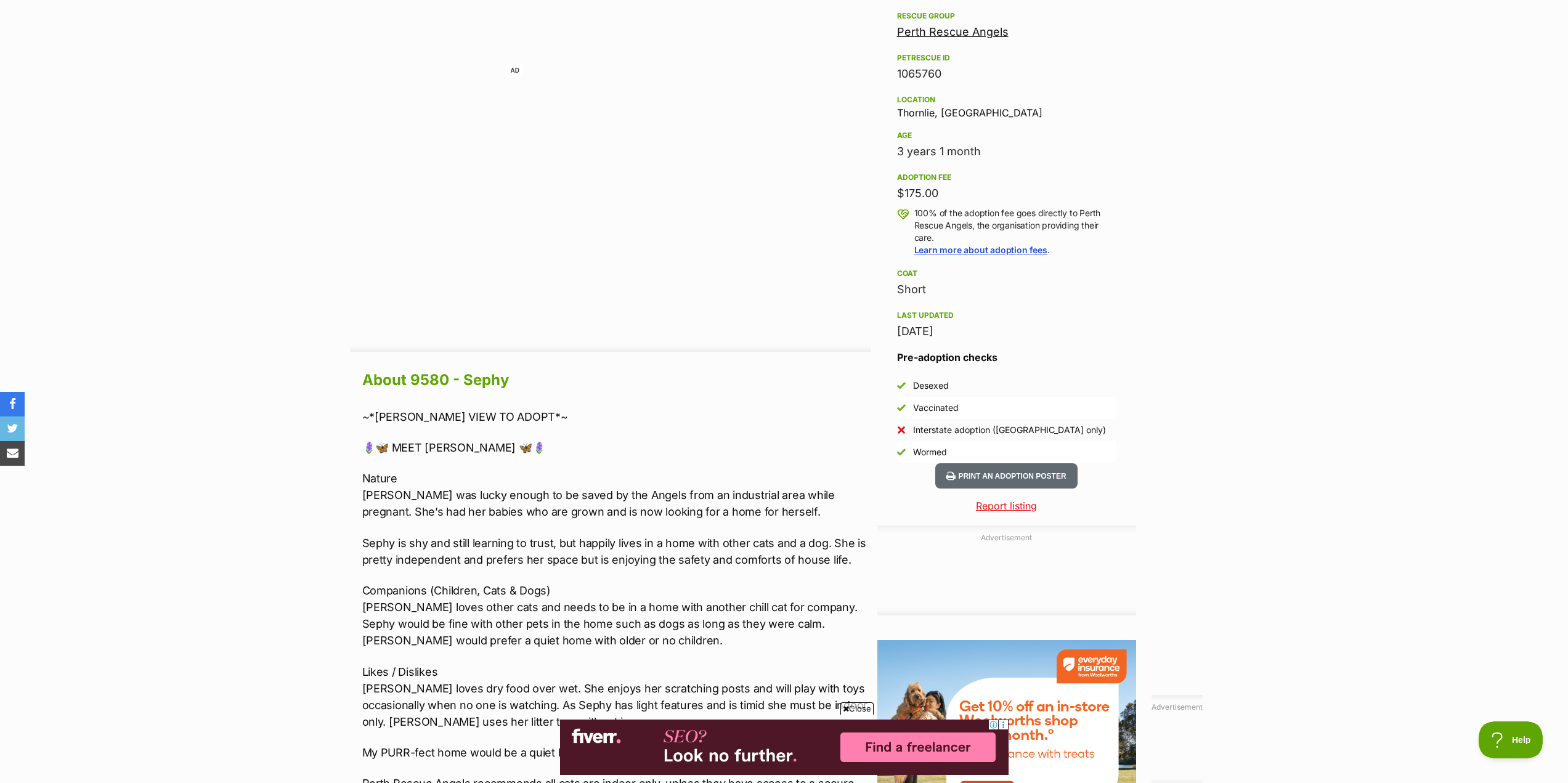
scroll to position [739, 0]
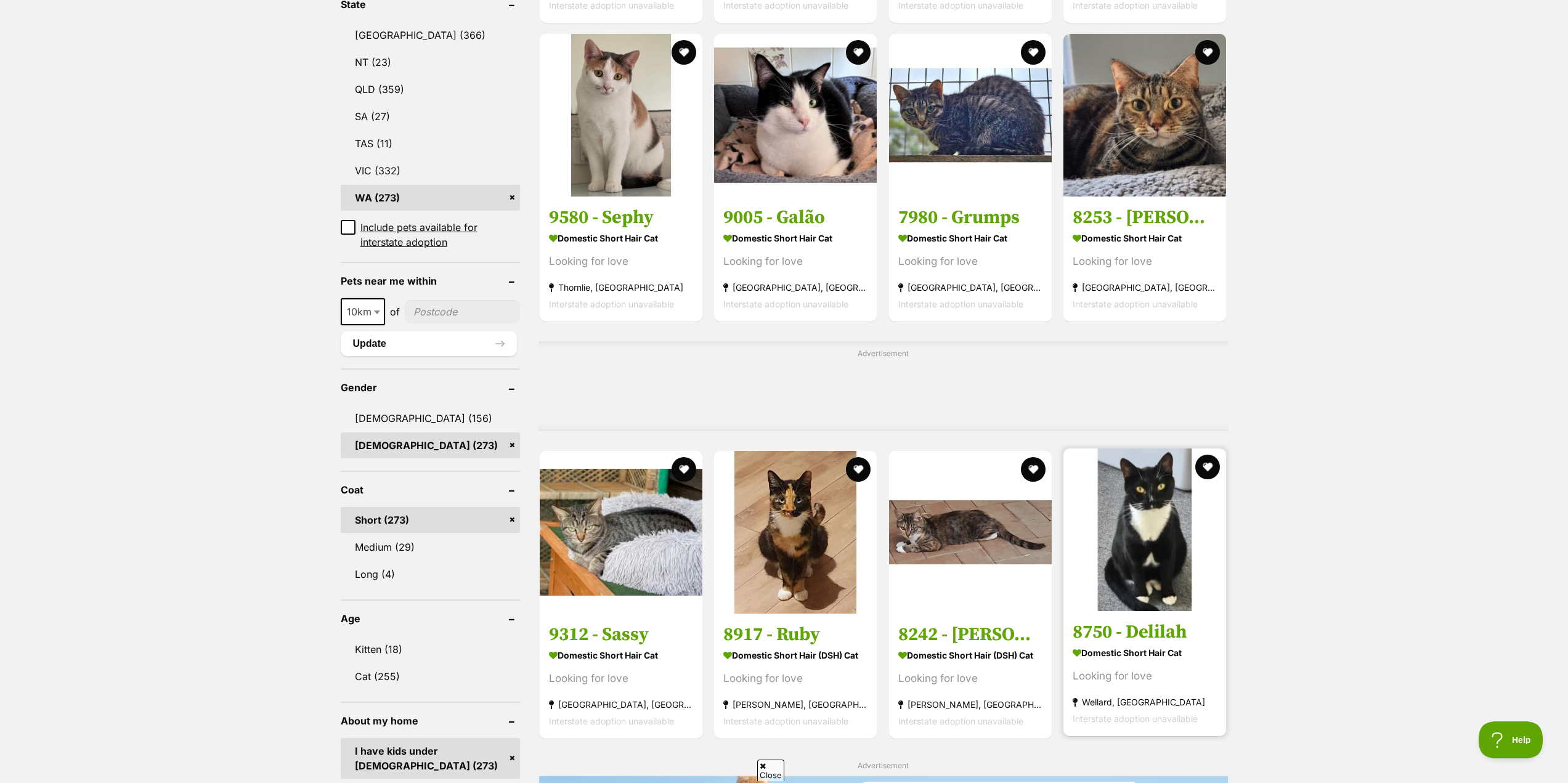
scroll to position [739, 0]
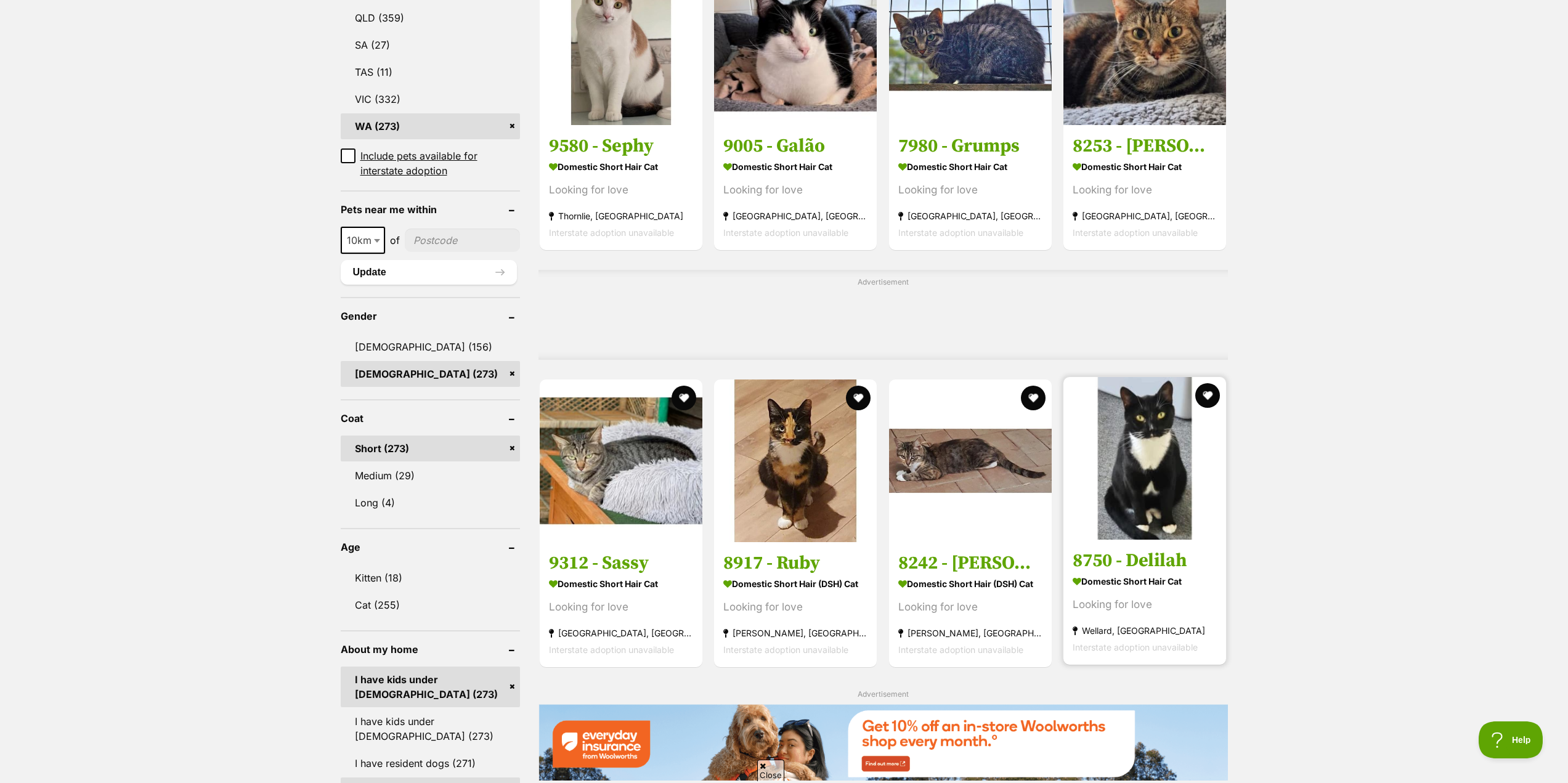
click at [1165, 568] on h3 "8750 - Delilah" at bounding box center [1144, 560] width 144 height 23
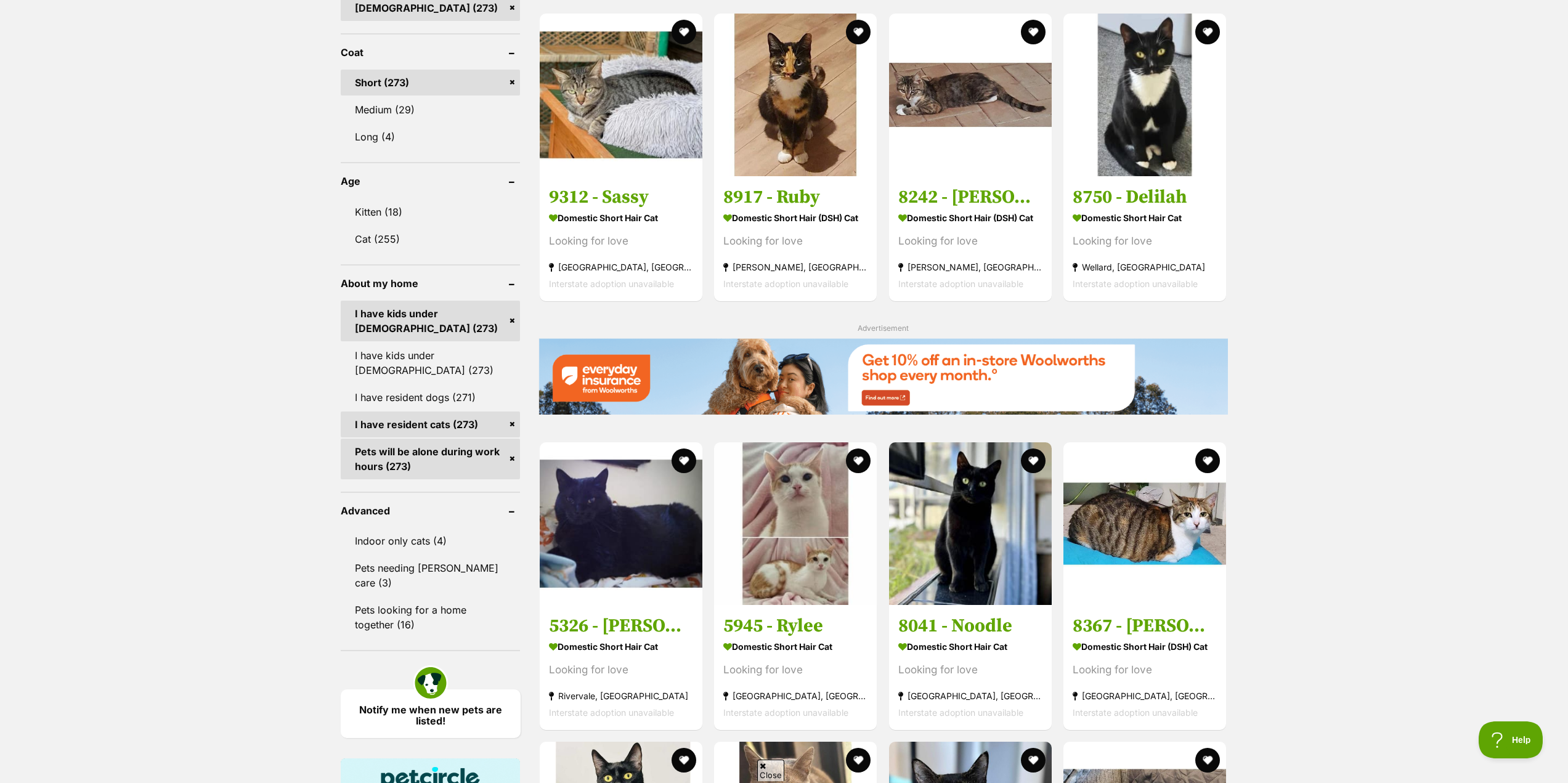
scroll to position [1109, 0]
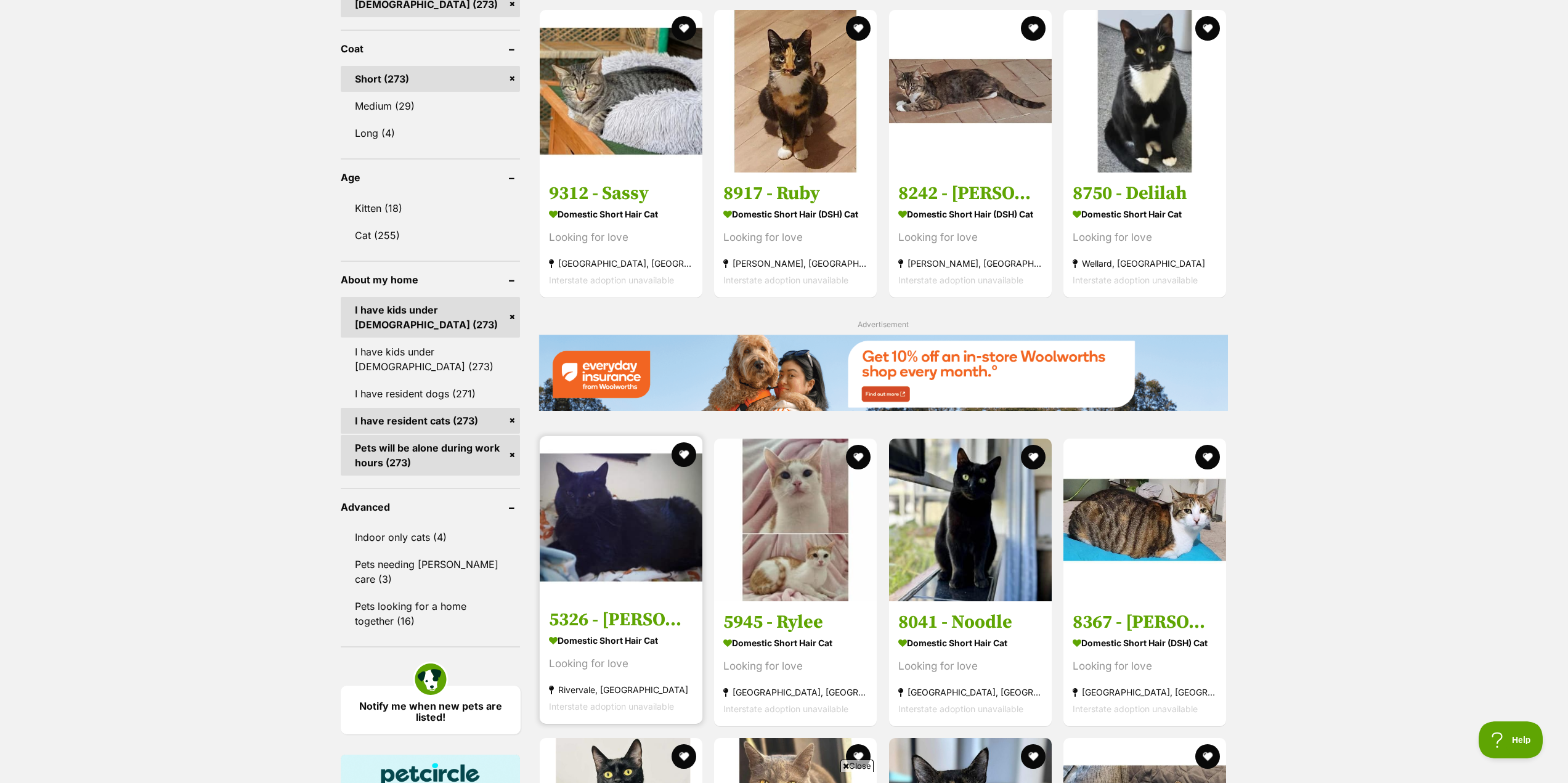
click at [610, 624] on h3 "5326 - [PERSON_NAME]" at bounding box center [621, 619] width 144 height 23
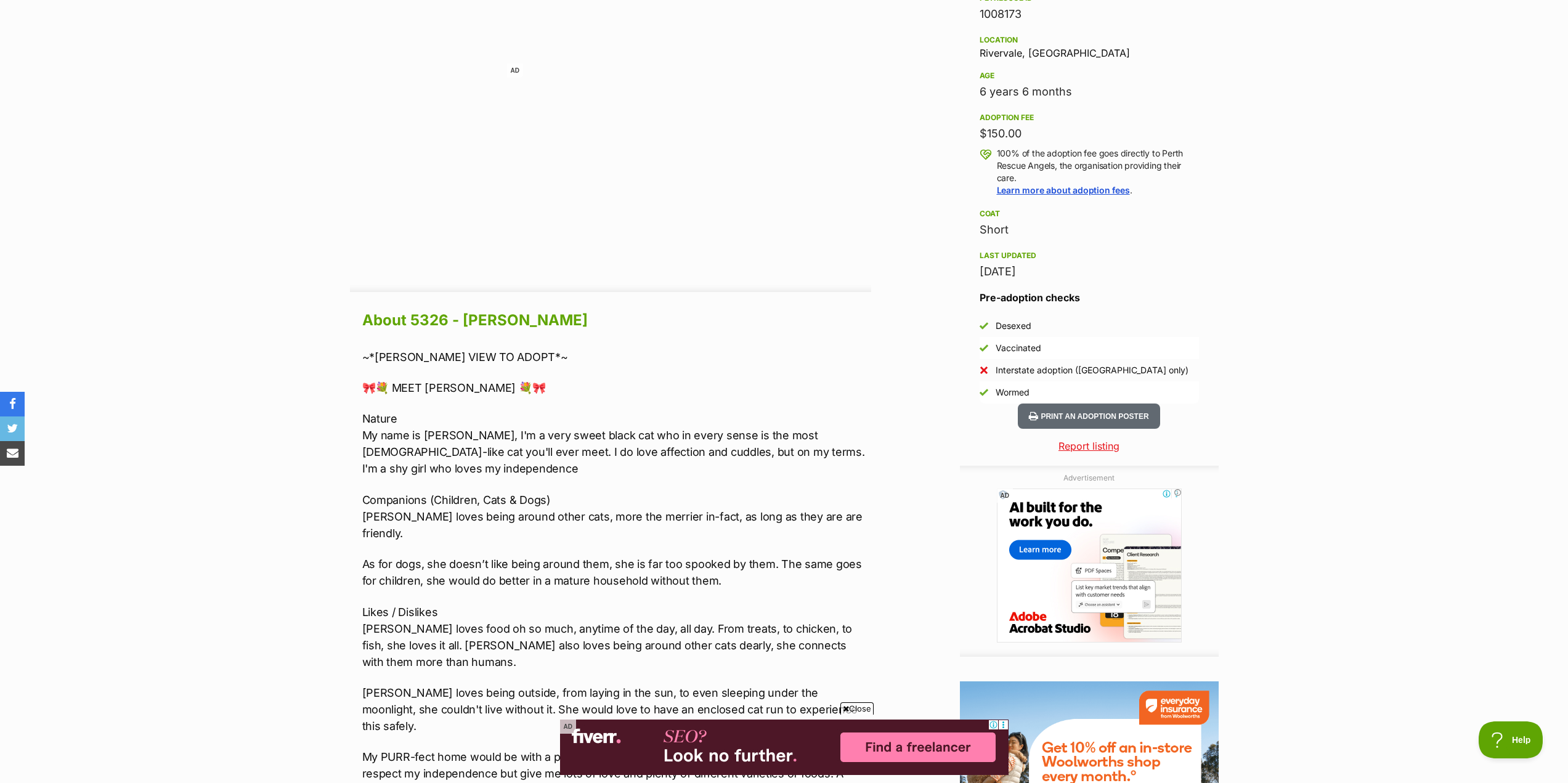
scroll to position [801, 0]
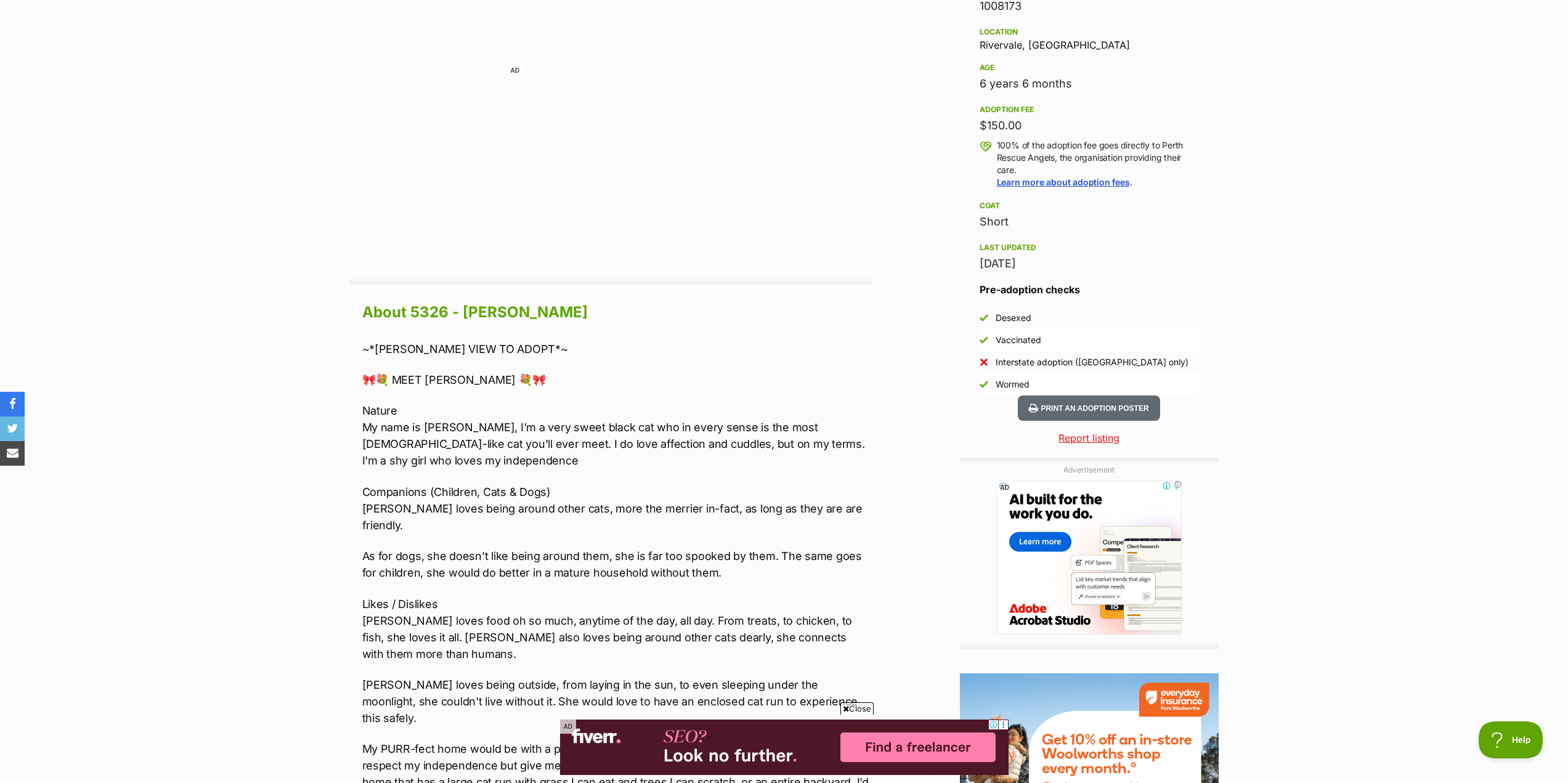
drag, startPoint x: 52, startPoint y: 2, endPoint x: 314, endPoint y: 126, distance: 289.9
click at [314, 128] on section "Home > Rescue pet search > Adopt a cat > Cats available for adoption 5326 - [PE…" at bounding box center [784, 464] width 1568 height 2319
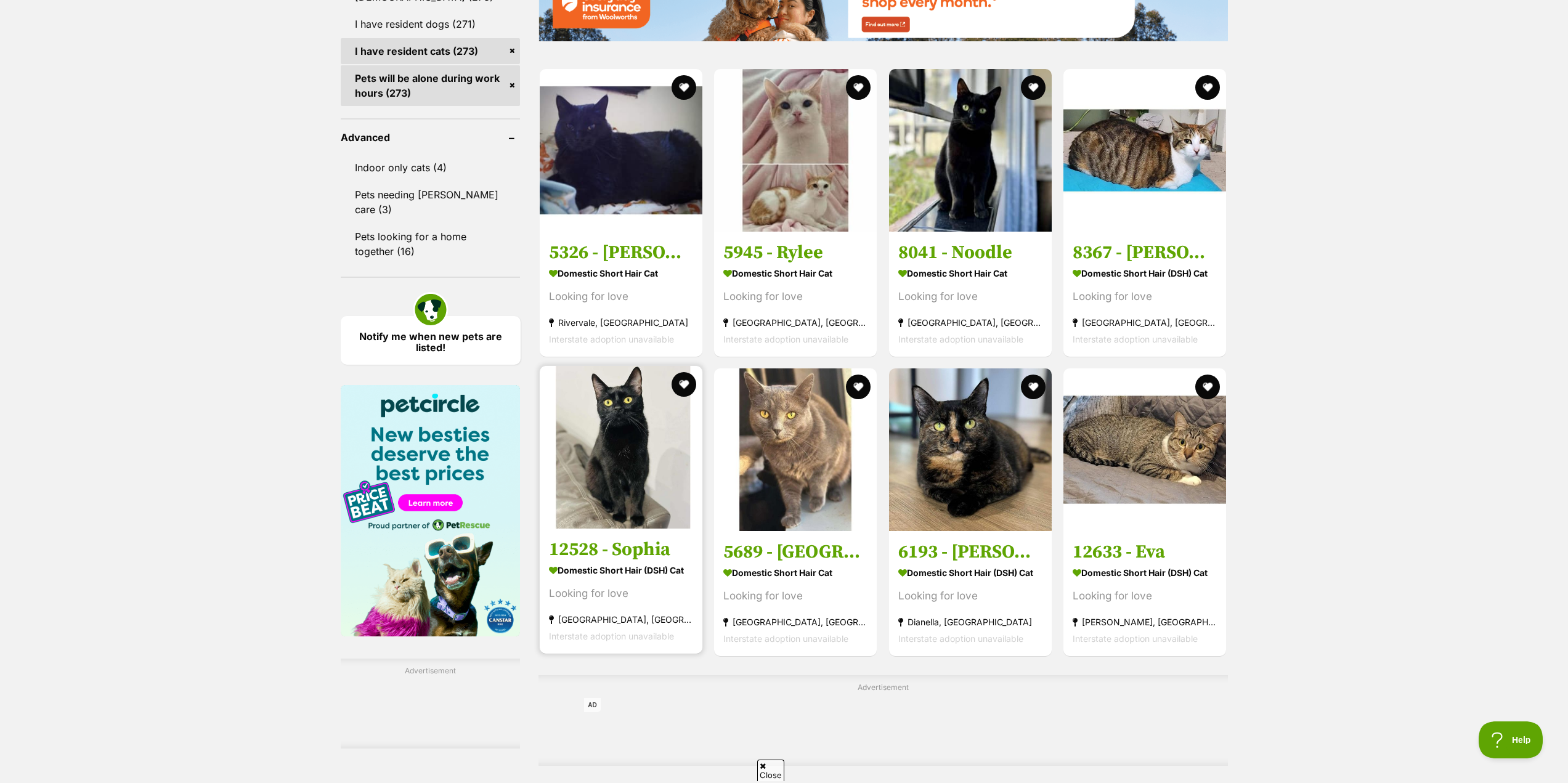
click at [617, 559] on h3 "12528 - Sophia" at bounding box center [621, 549] width 144 height 23
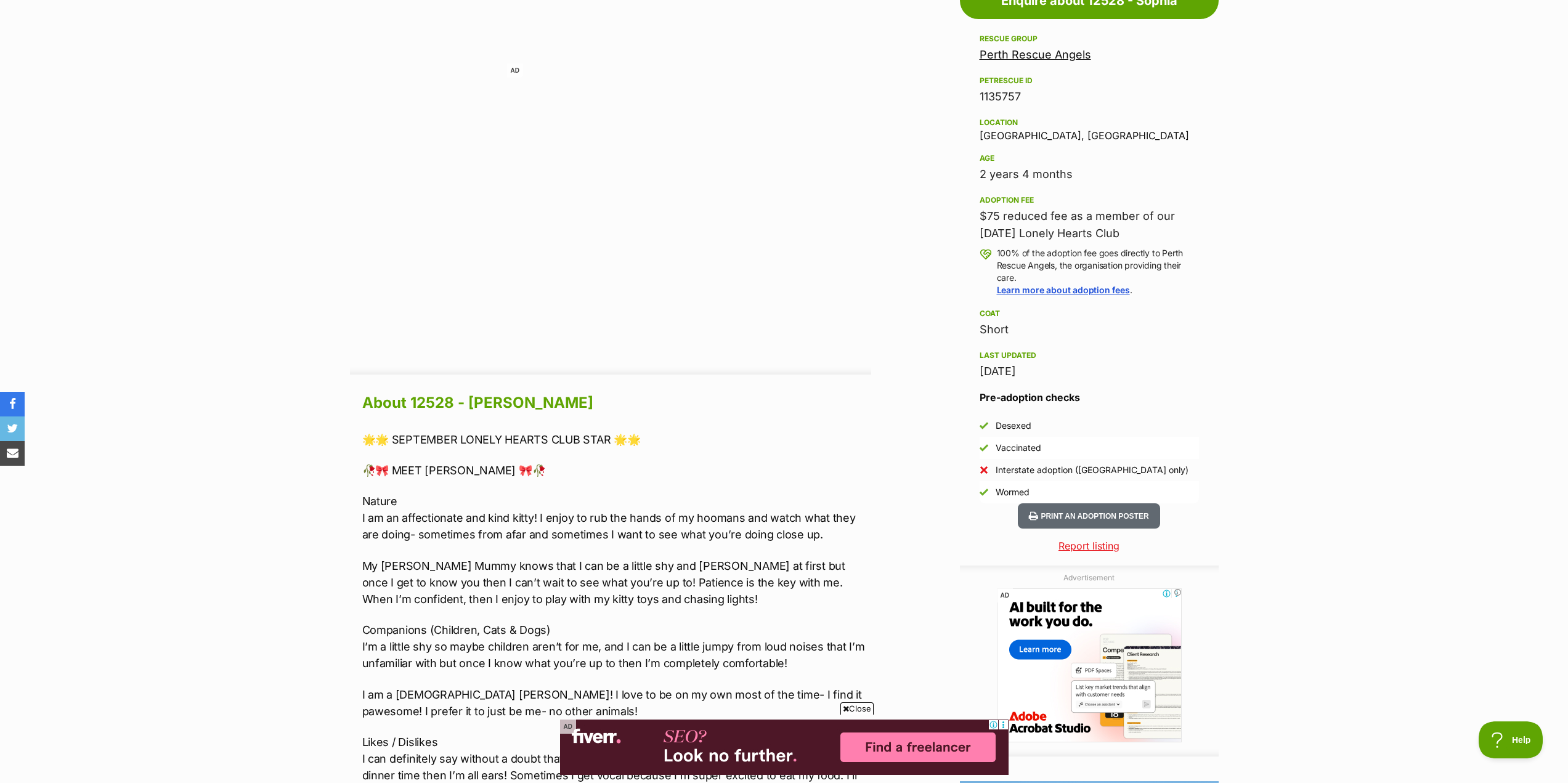
scroll to position [739, 0]
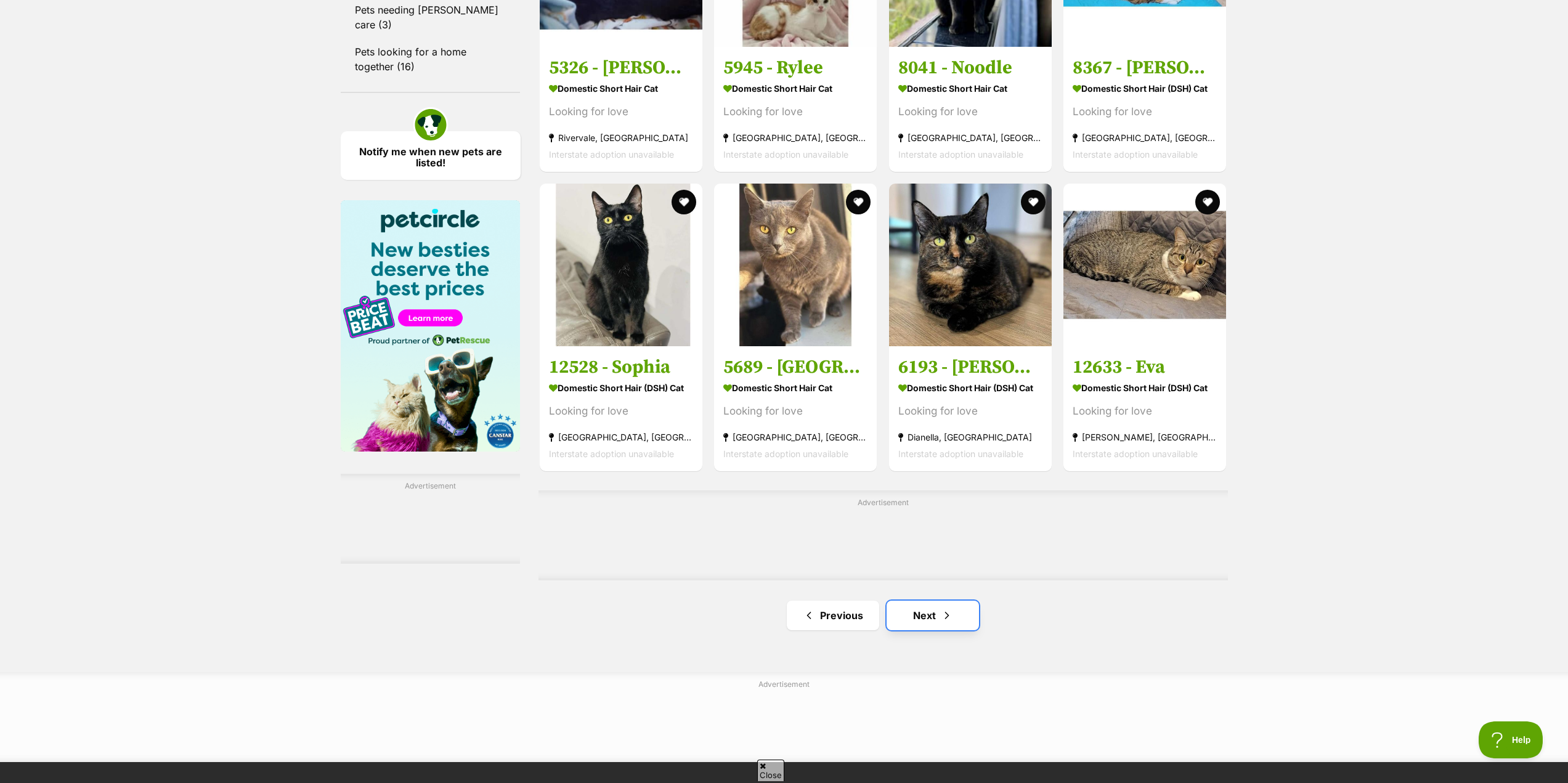
click at [949, 610] on link "Next" at bounding box center [932, 615] width 93 height 30
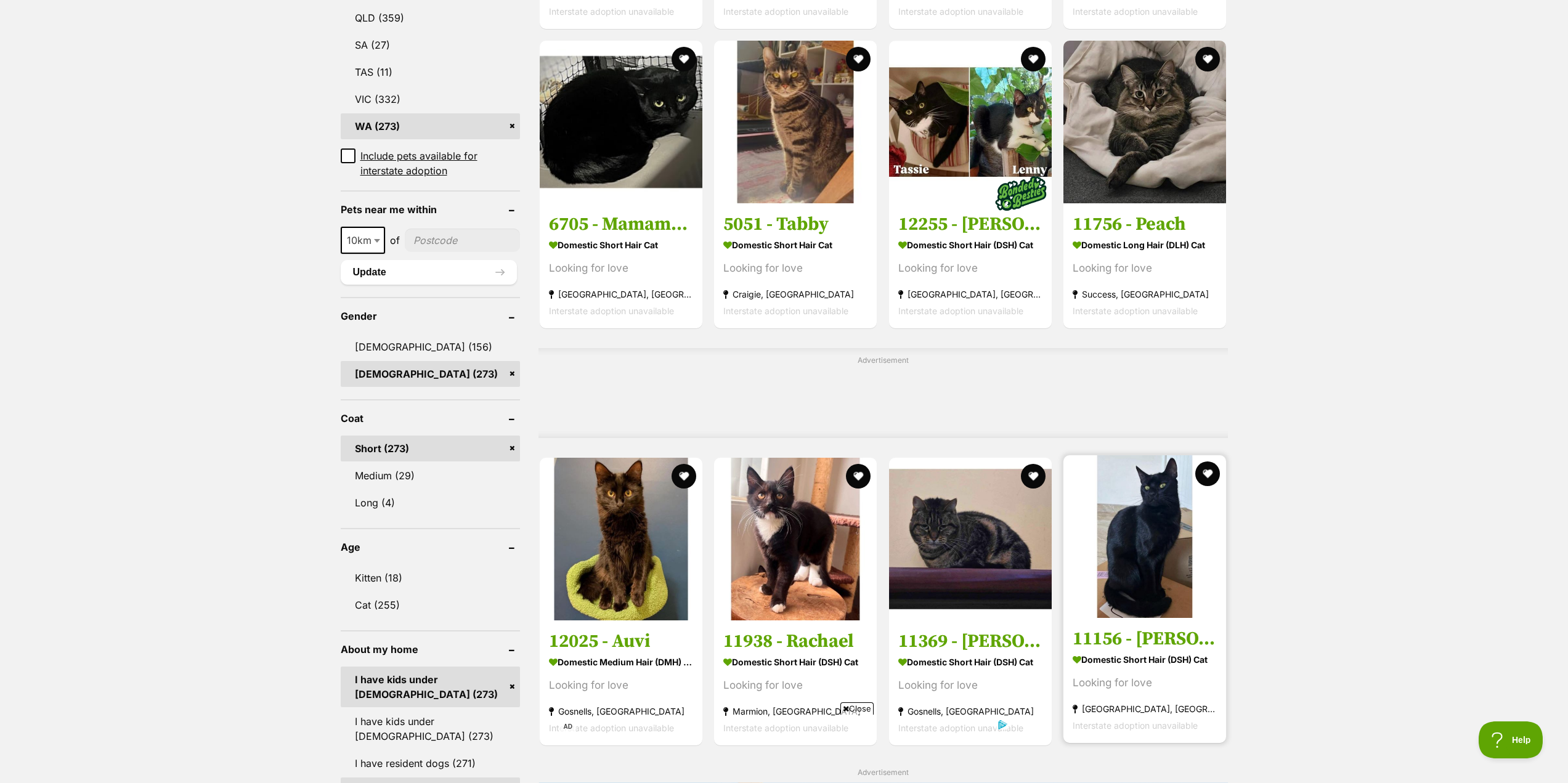
click at [1130, 535] on img at bounding box center [1145, 537] width 163 height 163
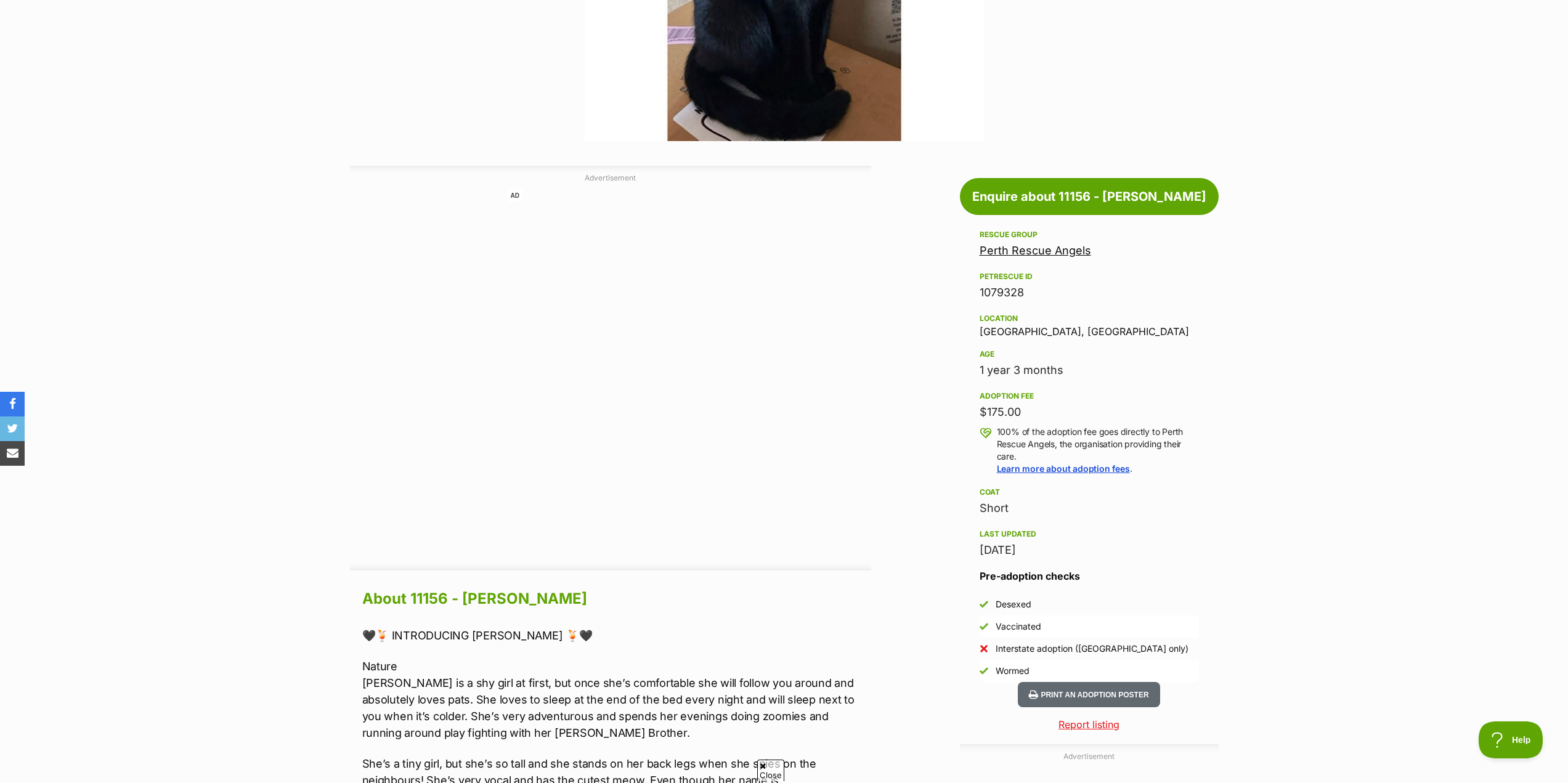
scroll to position [431, 0]
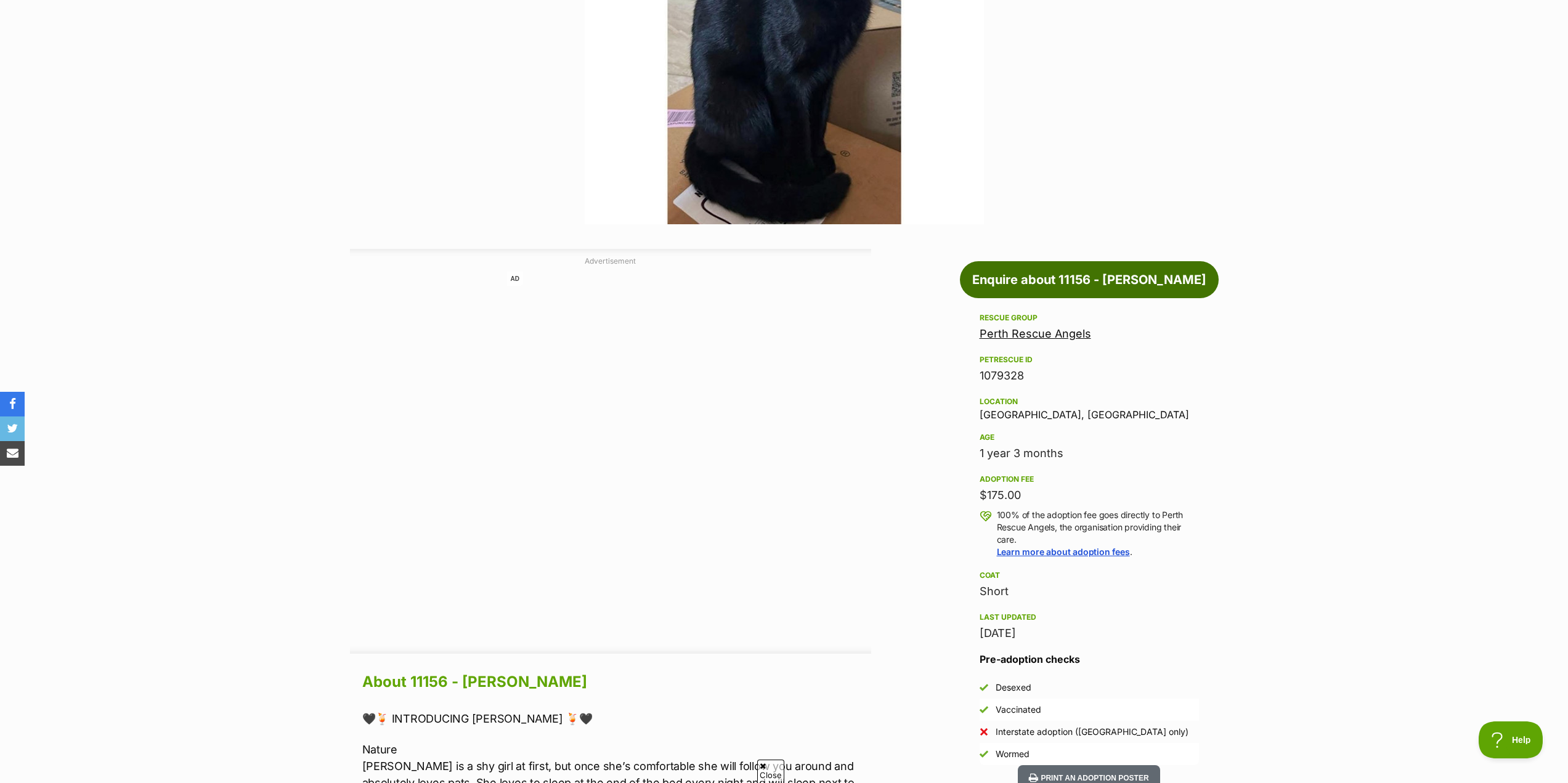
click at [1107, 297] on link "Enquire about 11156 - Rizzo" at bounding box center [1089, 280] width 259 height 37
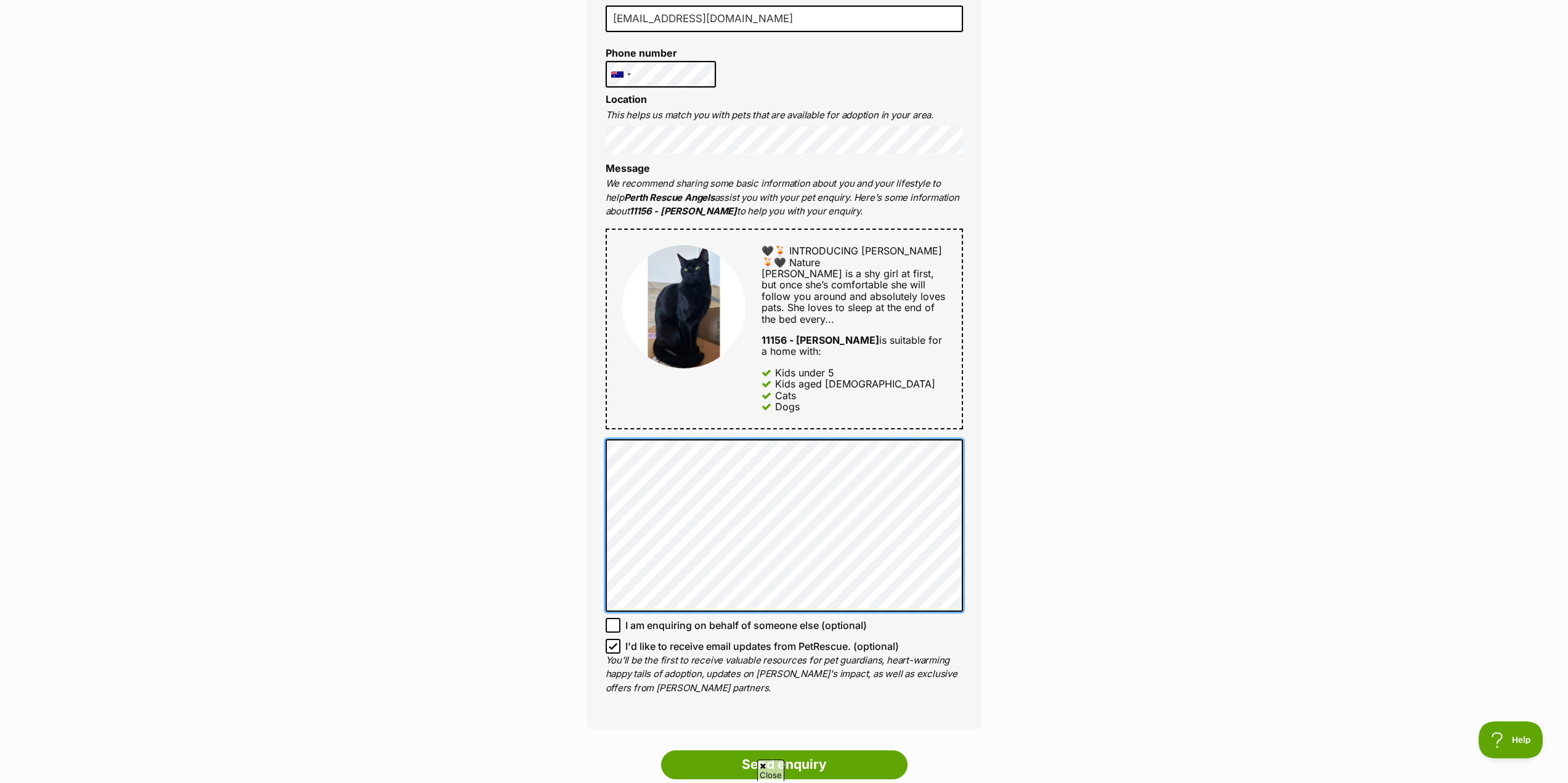
scroll to position [554, 0]
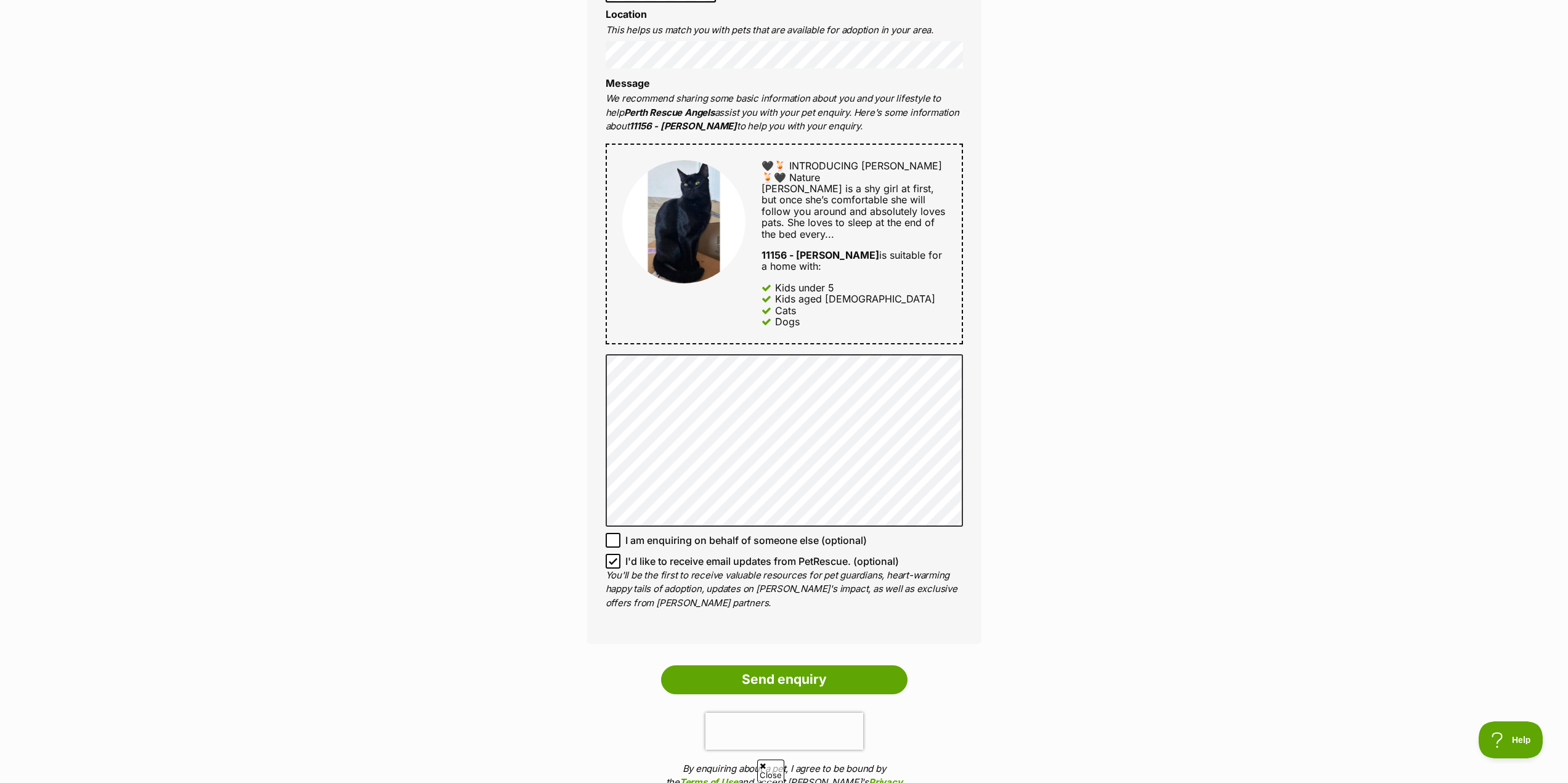
click at [615, 557] on icon at bounding box center [613, 561] width 9 height 9
click at [615, 554] on input "I'd like to receive email updates from PetRescue. (optional)" at bounding box center [612, 561] width 14 height 14
checkbox input "false"
click at [826, 665] on input "Send enquiry" at bounding box center [784, 679] width 246 height 28
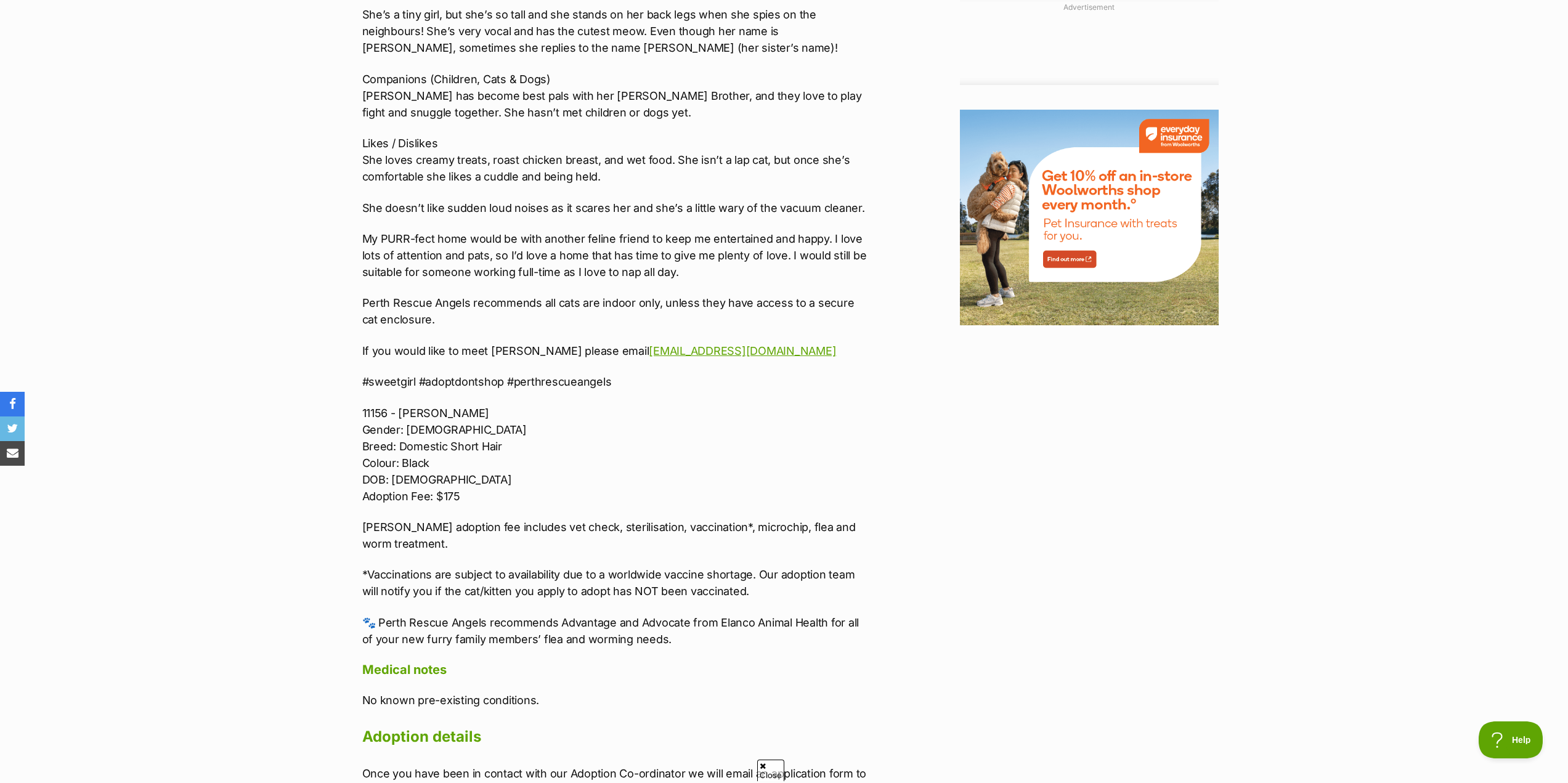
scroll to position [1286, 0]
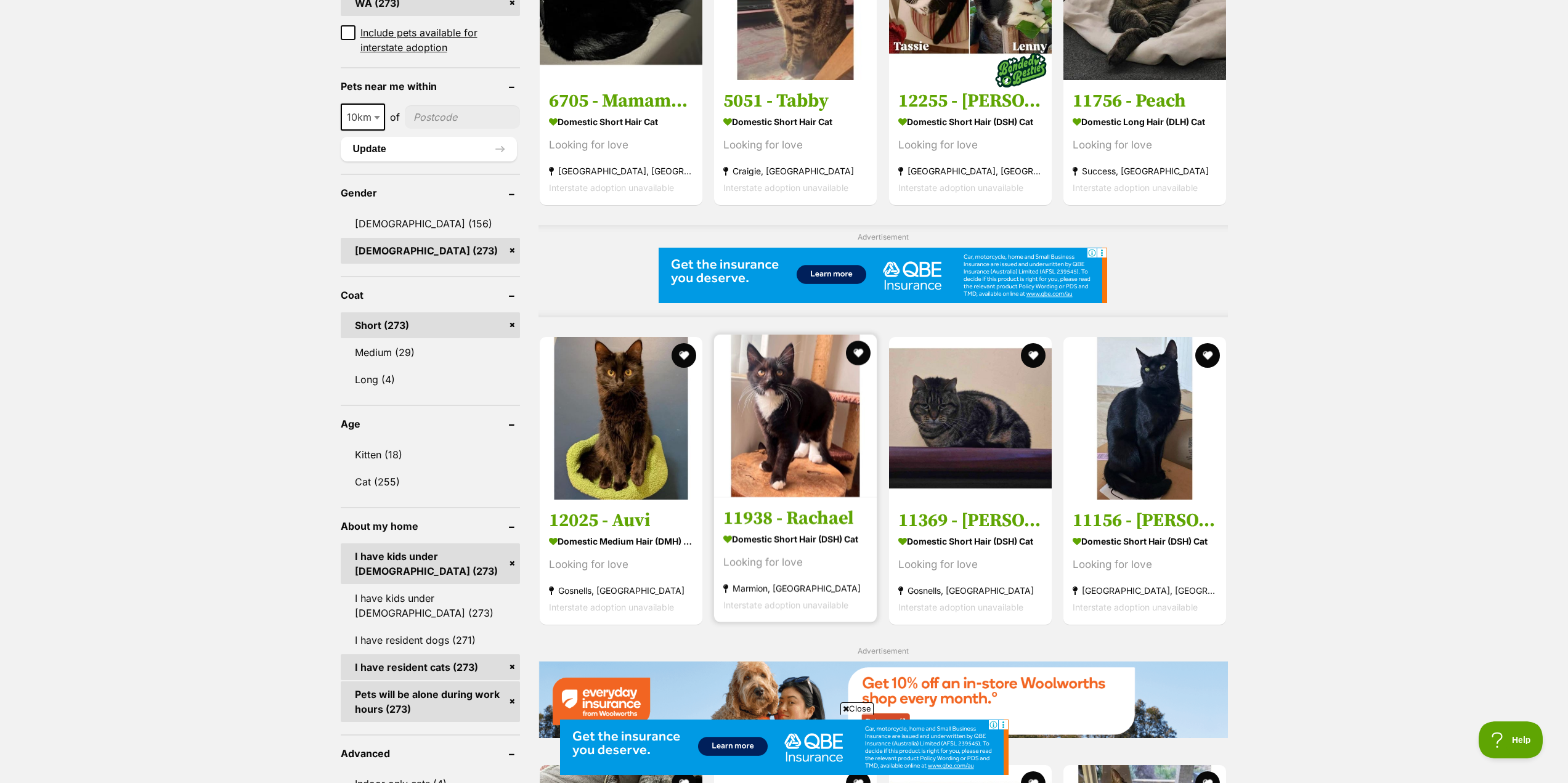
click at [805, 513] on h3 "11938 - Rachael" at bounding box center [795, 517] width 144 height 23
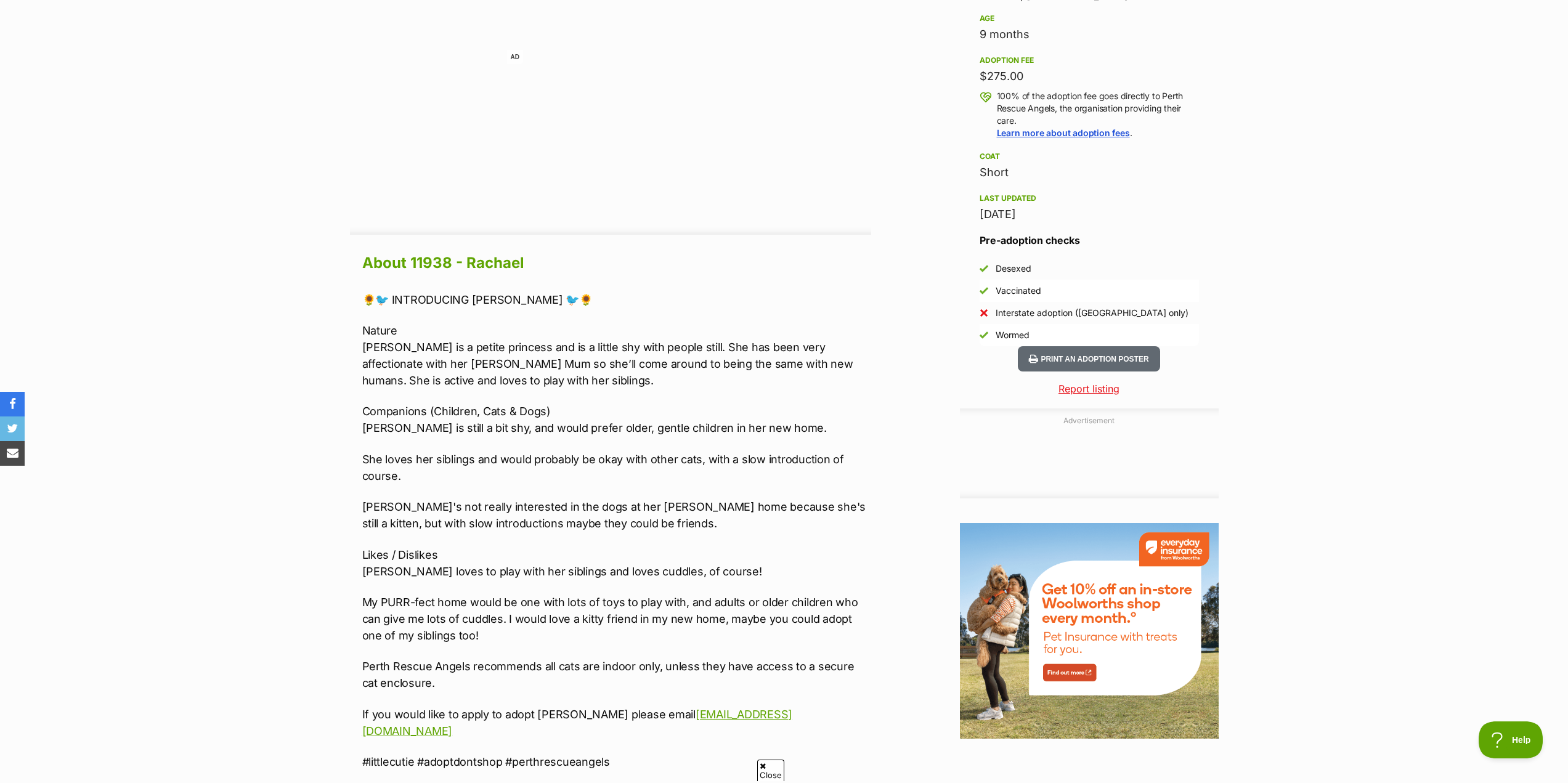
scroll to position [862, 0]
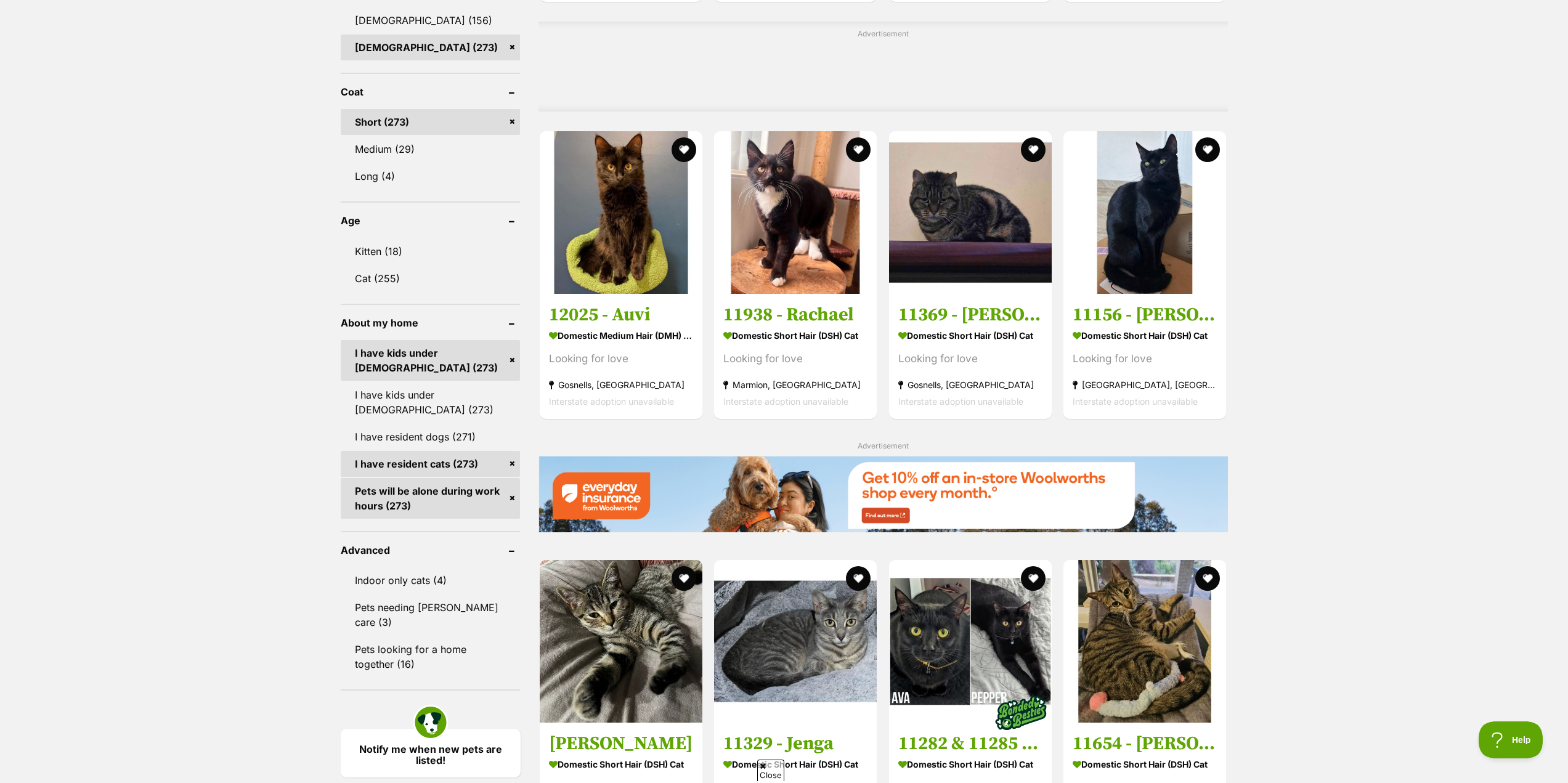
scroll to position [1109, 0]
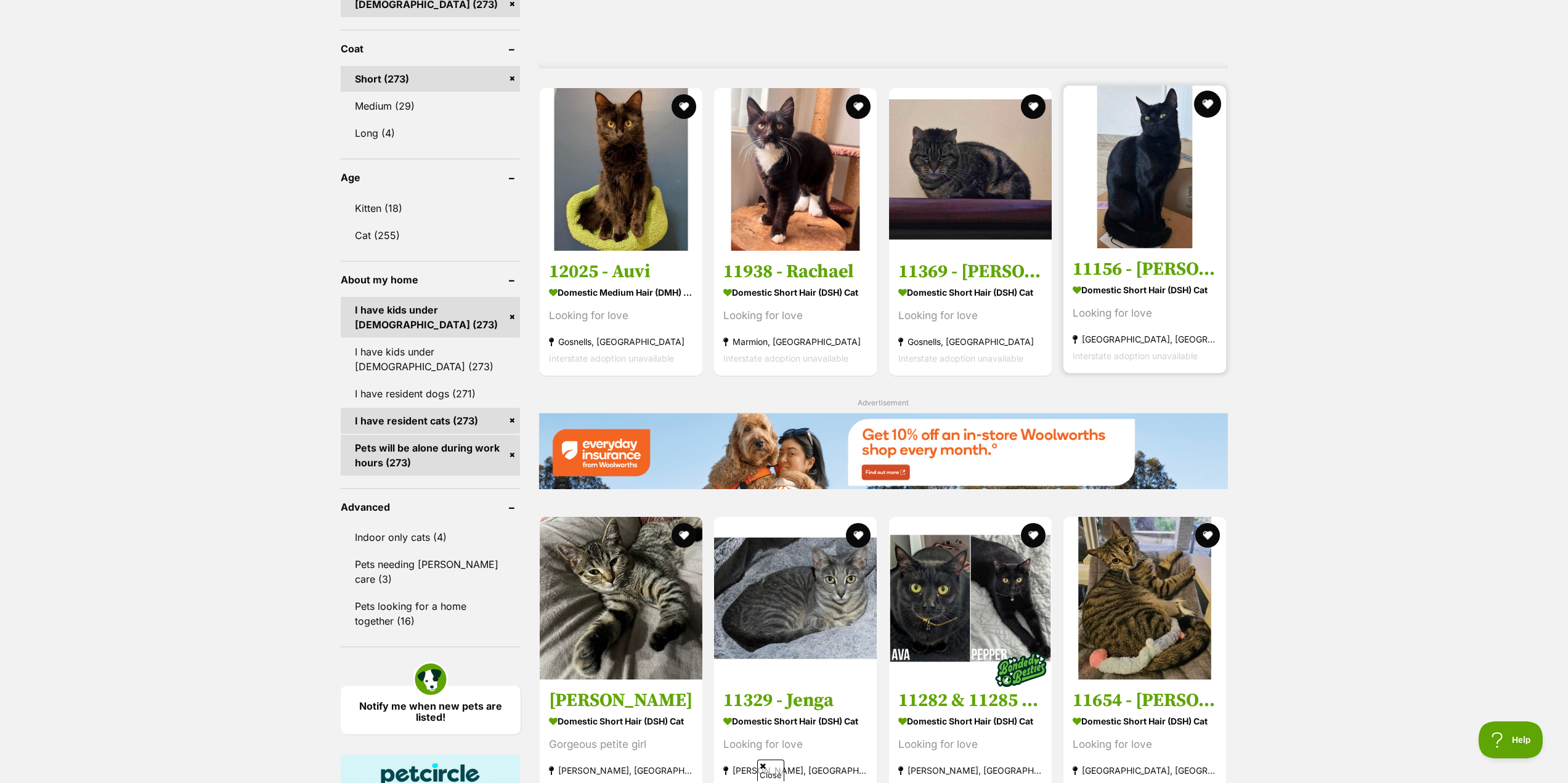
click at [1203, 106] on button "favourite" at bounding box center [1208, 104] width 27 height 27
click at [622, 735] on section "Domestic Short Hair (DSH) Cat Gorgeous petite girl Eaton, WA Interstate adoptio…" at bounding box center [621, 751] width 144 height 83
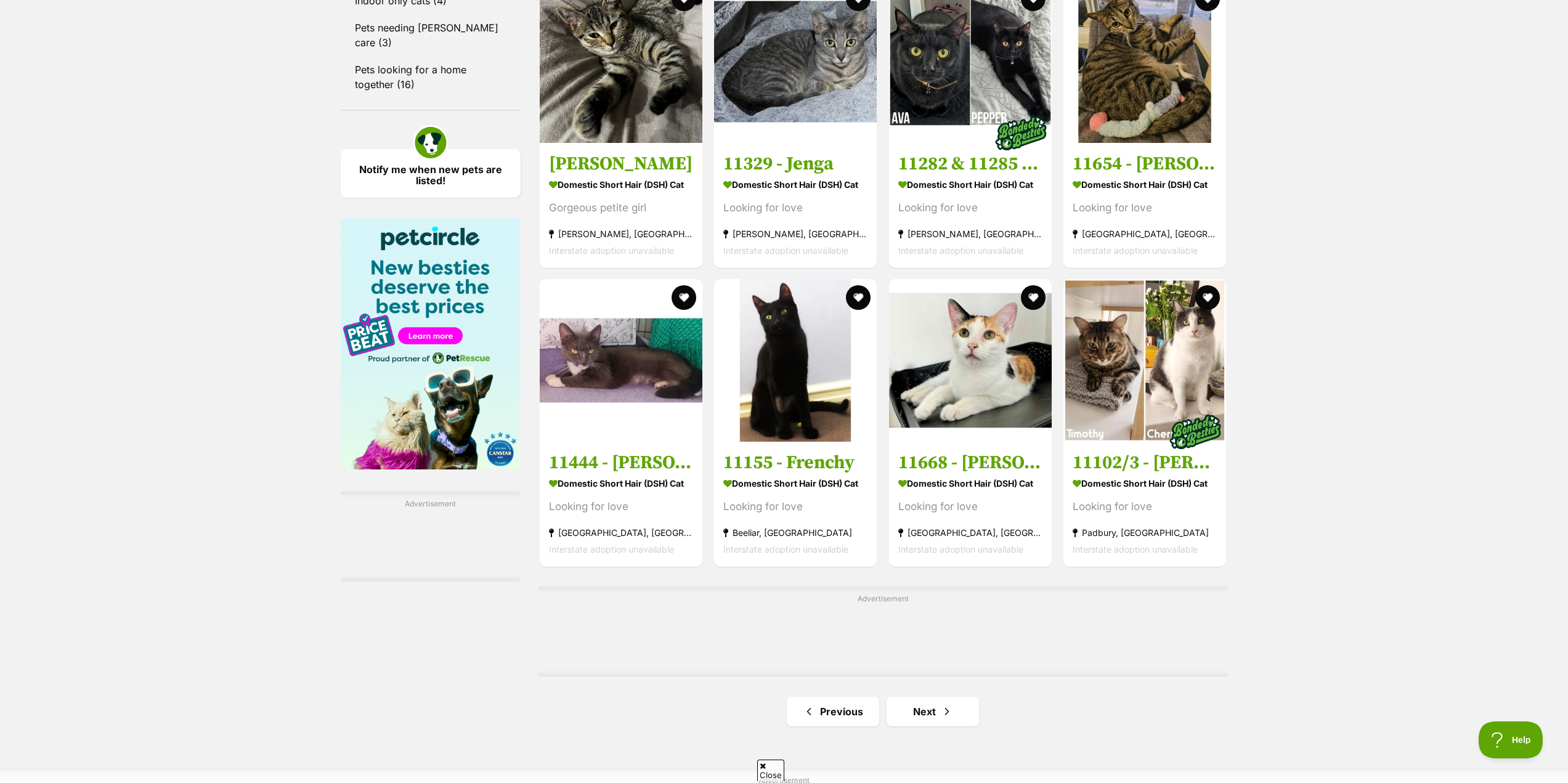
scroll to position [1663, 0]
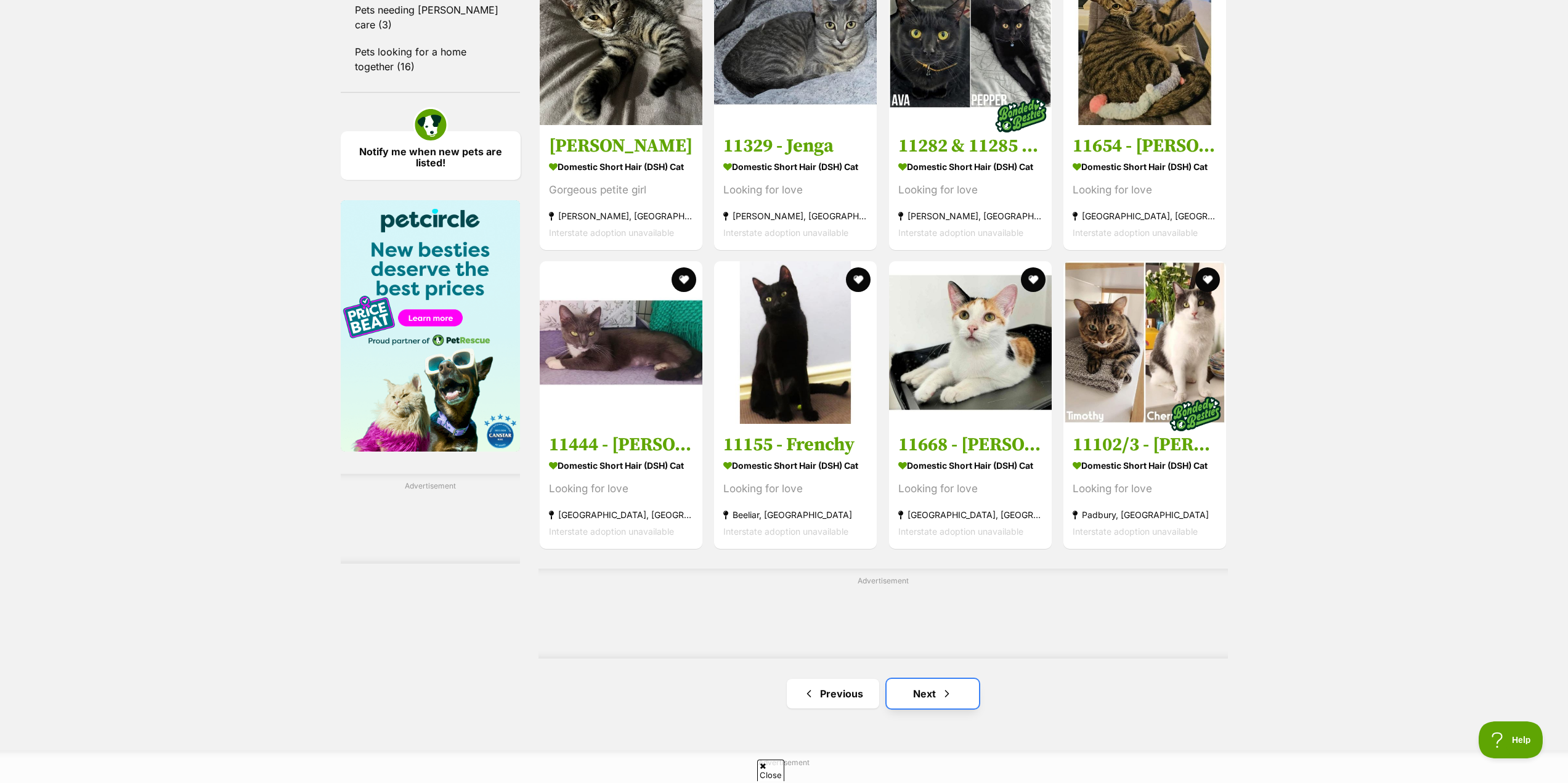
click at [918, 695] on link "Next" at bounding box center [932, 694] width 93 height 30
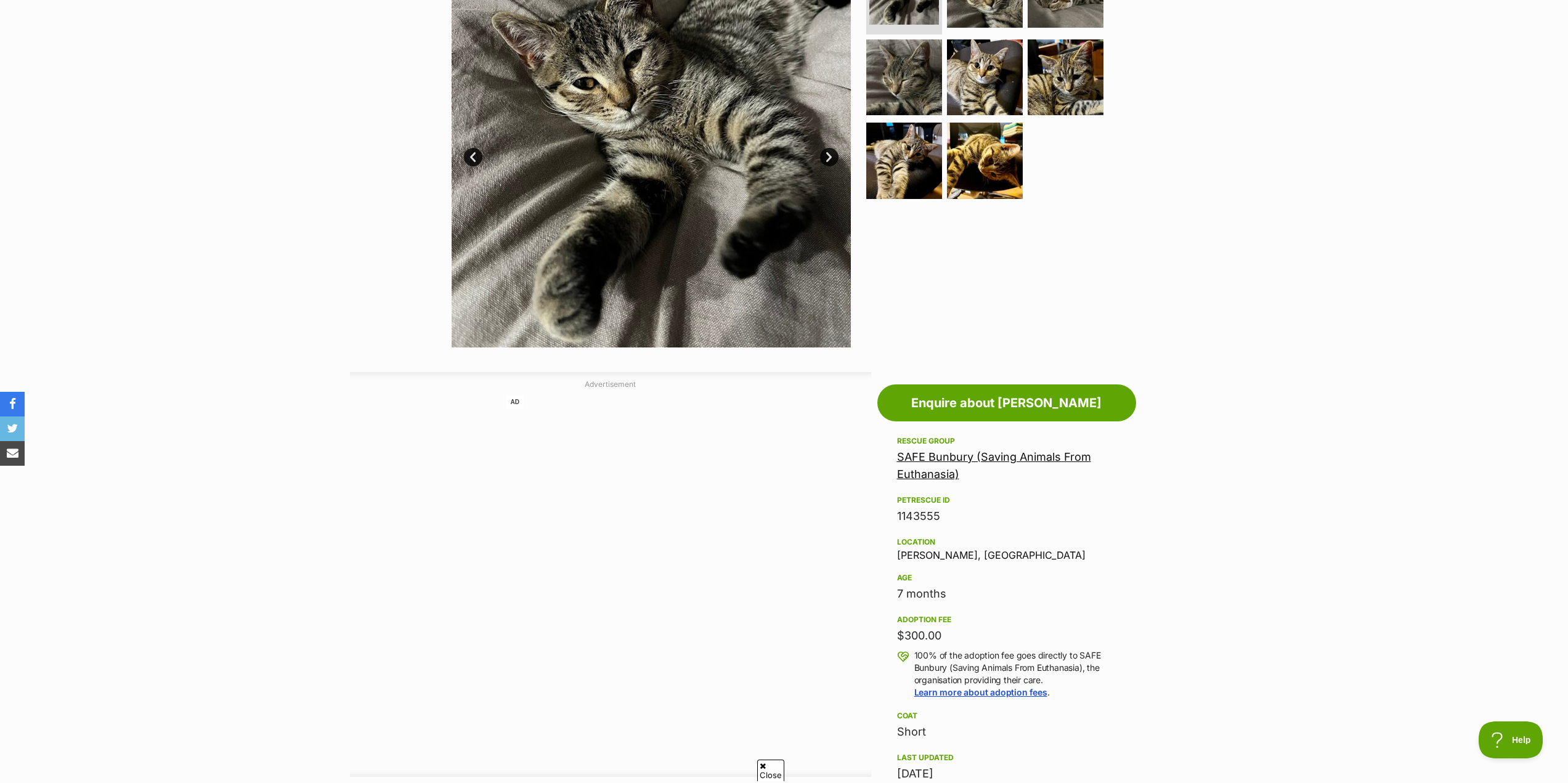
scroll to position [554, 0]
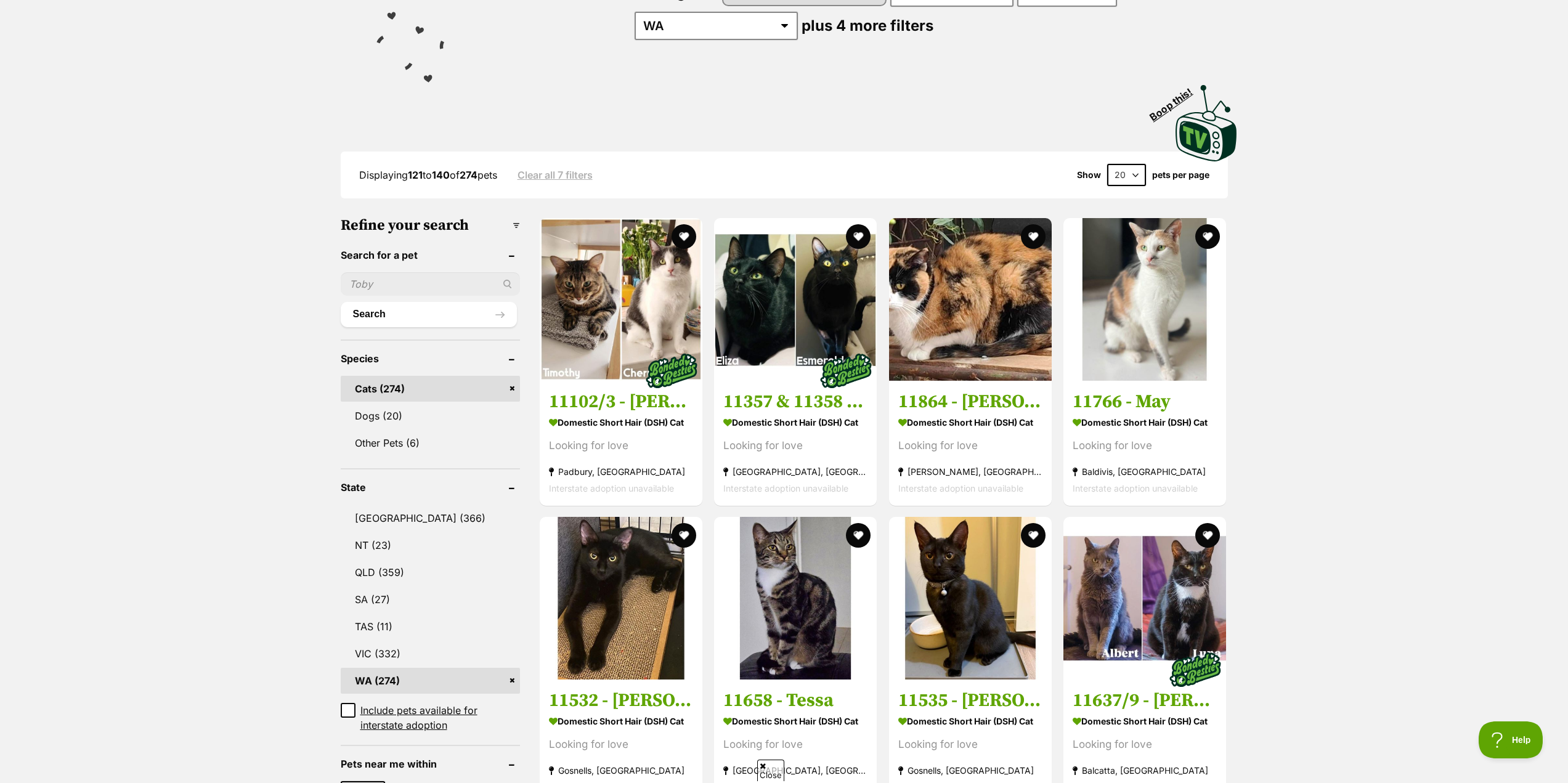
scroll to position [308, 0]
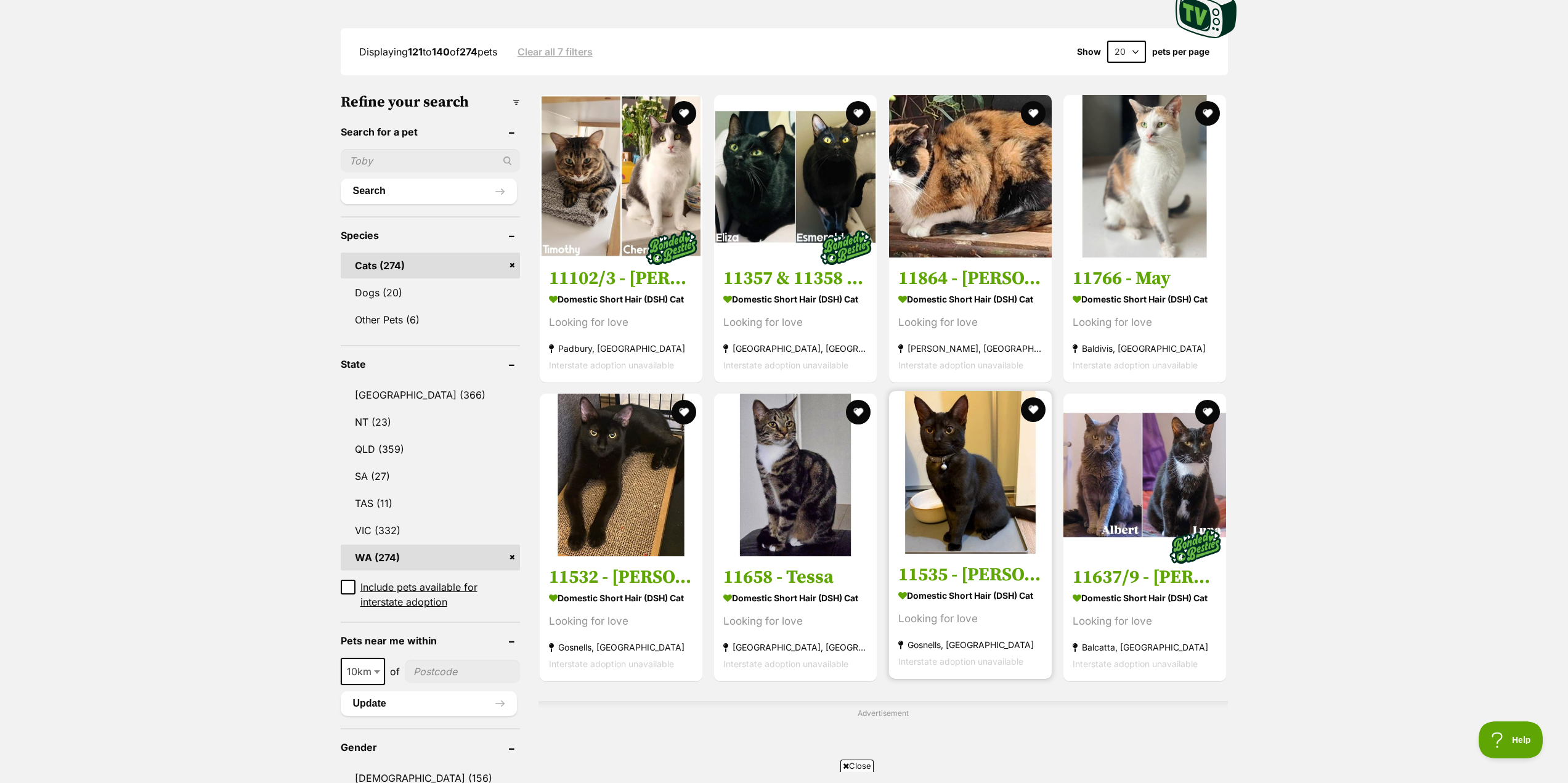
click at [971, 570] on h3 "11535 - Marie" at bounding box center [970, 574] width 144 height 23
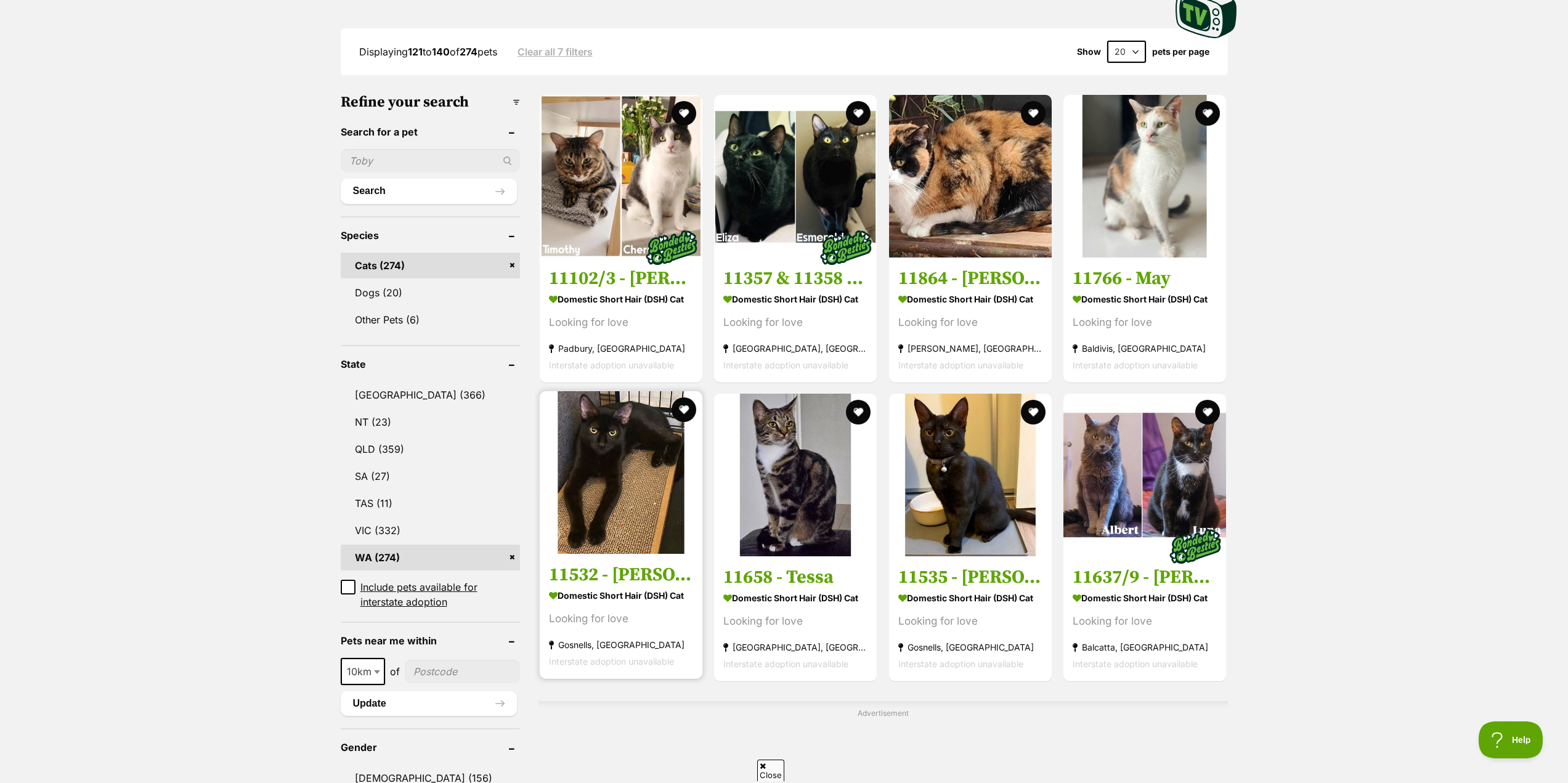
click at [579, 574] on h3 "11532 - Bessie" at bounding box center [621, 574] width 144 height 23
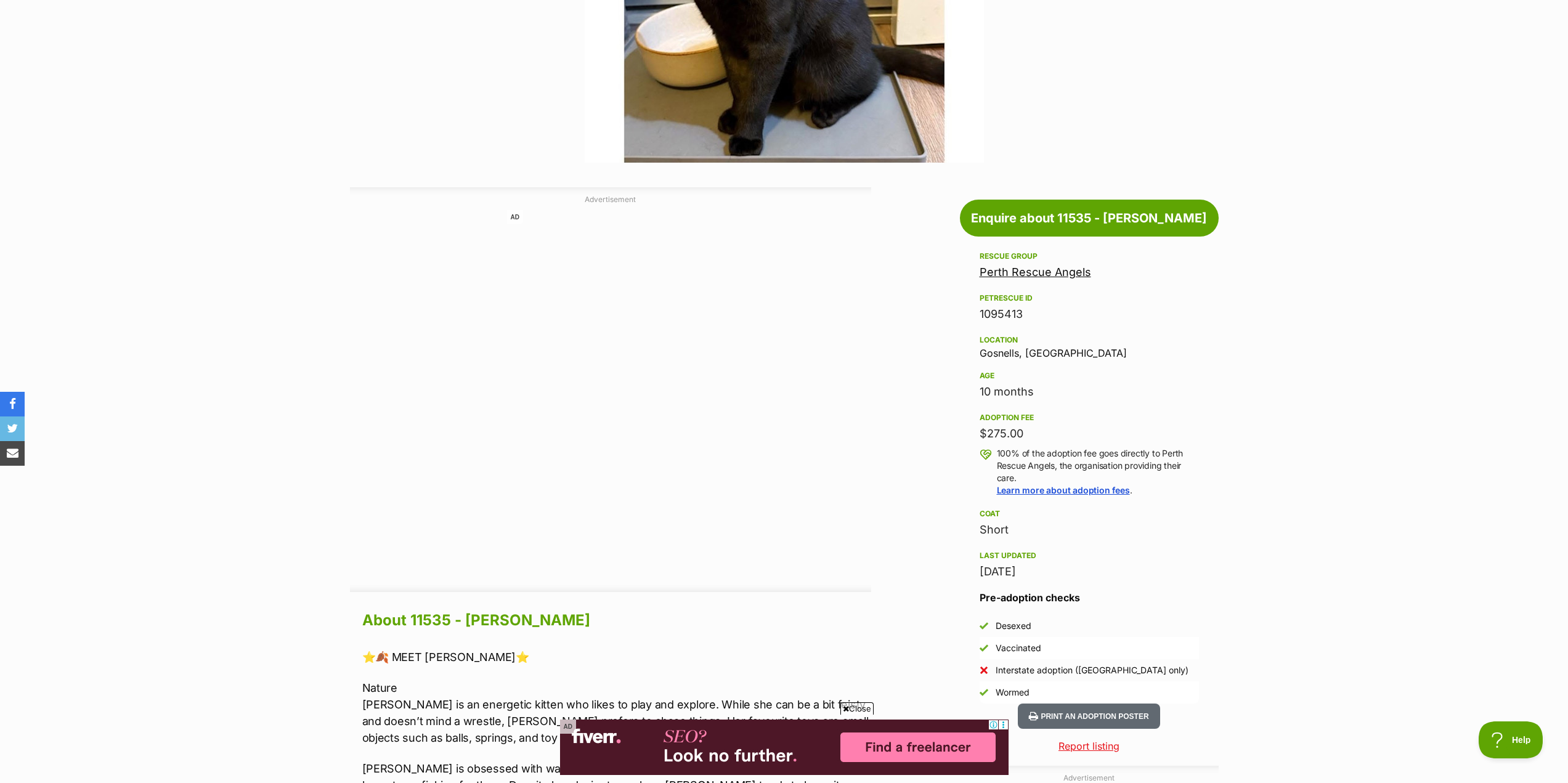
scroll to position [246, 0]
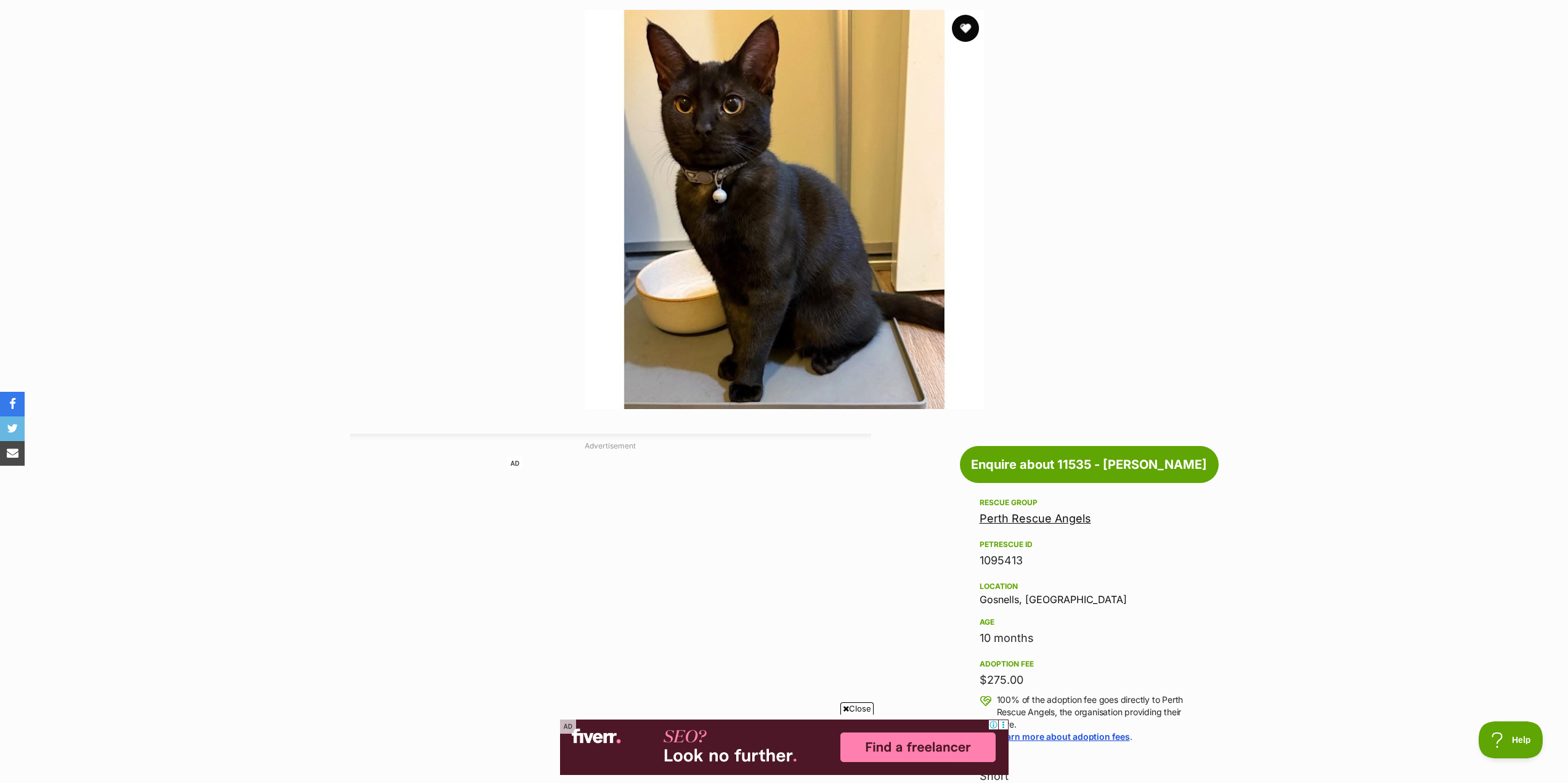
click at [959, 30] on button "favourite" at bounding box center [965, 28] width 27 height 27
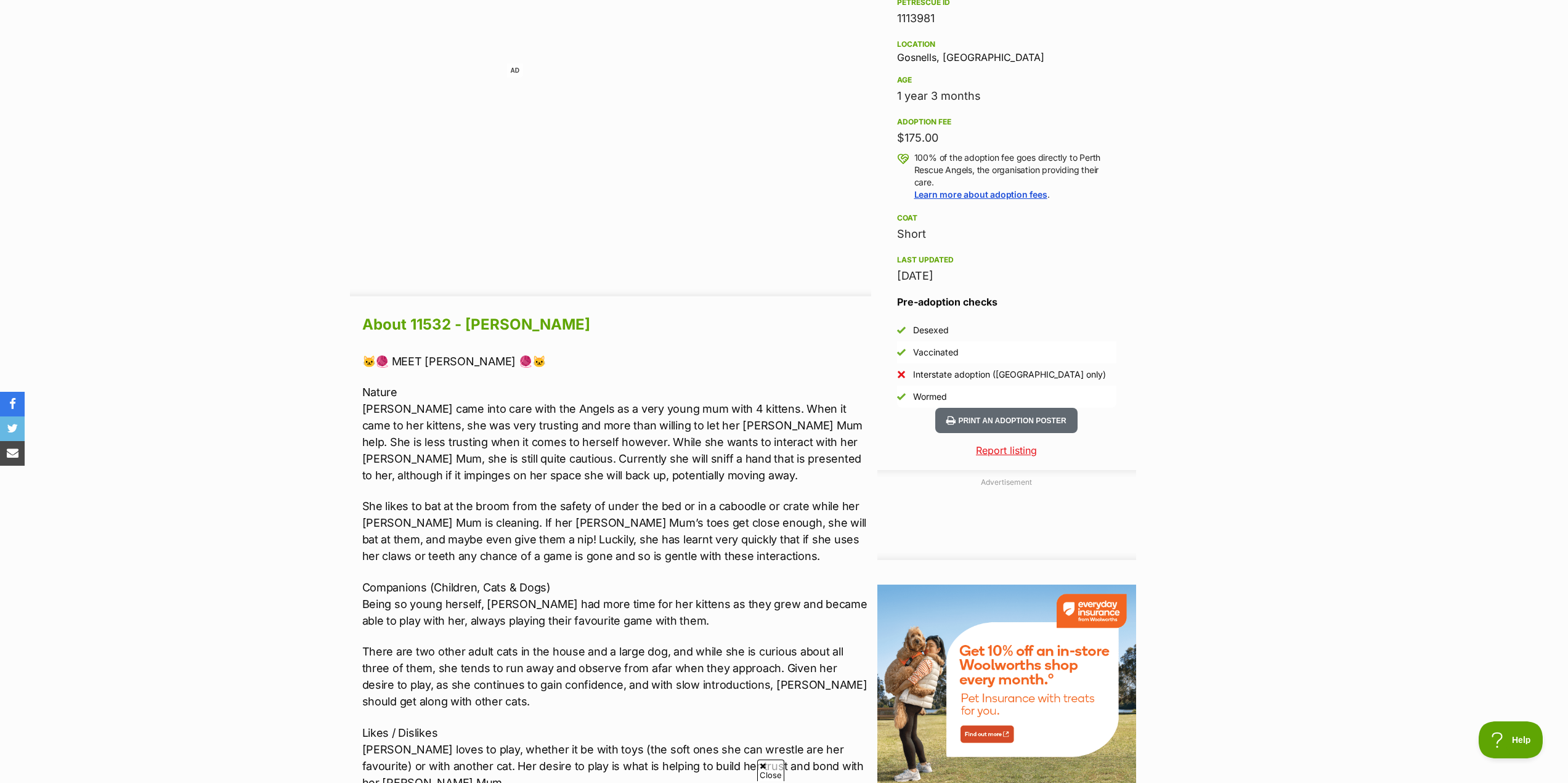
scroll to position [801, 0]
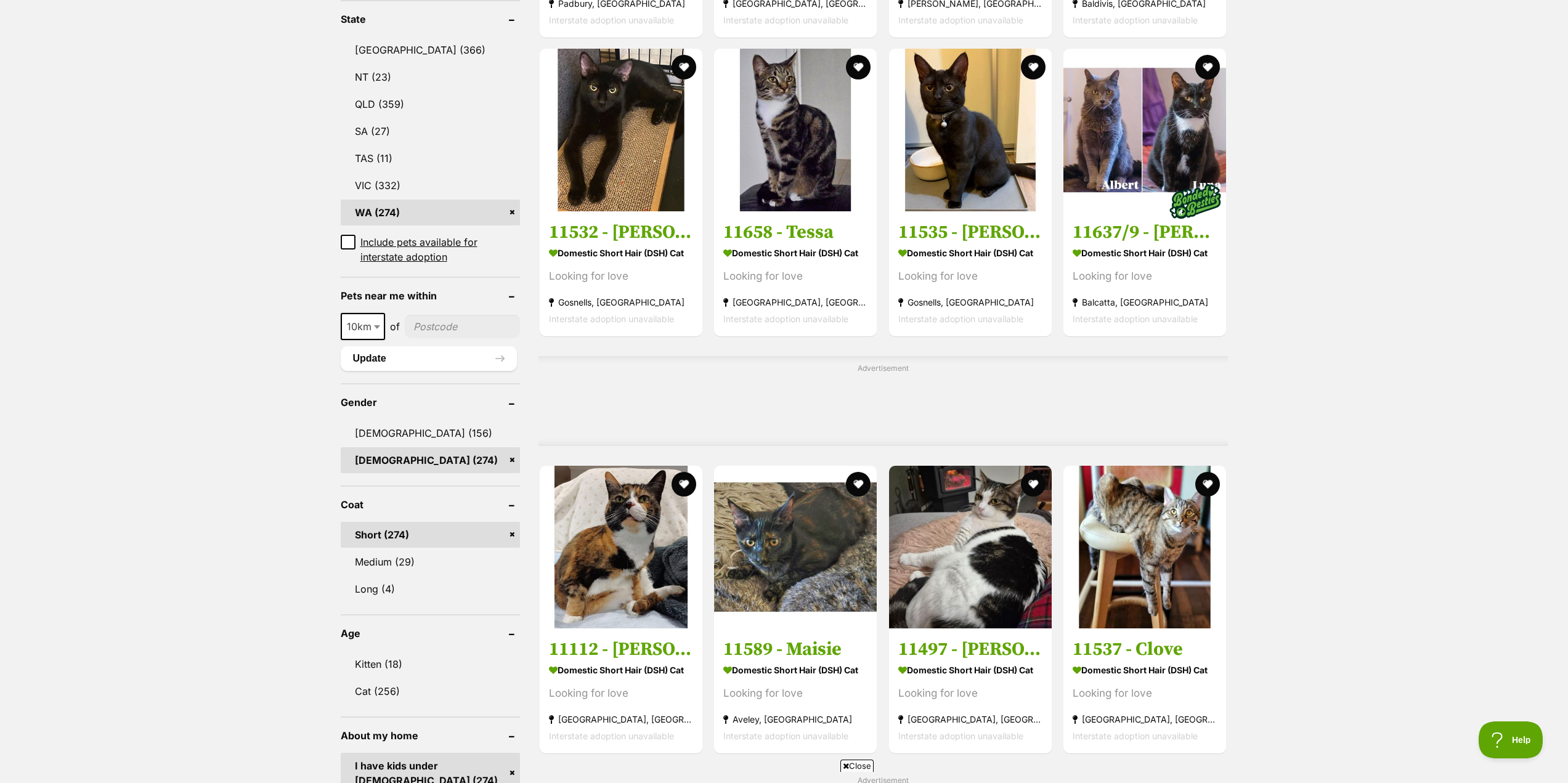
scroll to position [678, 0]
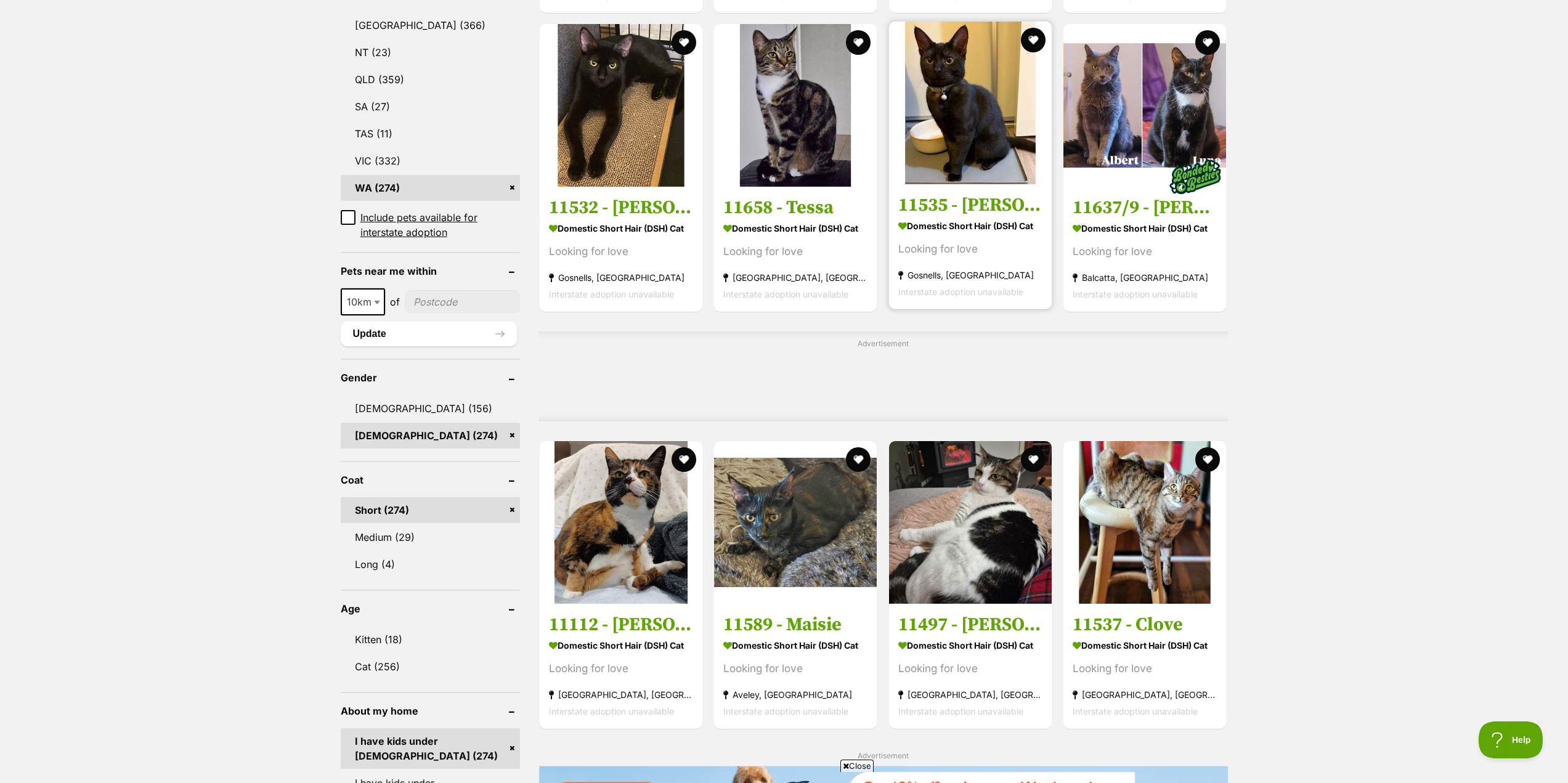
click at [929, 202] on h3 "11535 - [PERSON_NAME]" at bounding box center [970, 205] width 144 height 23
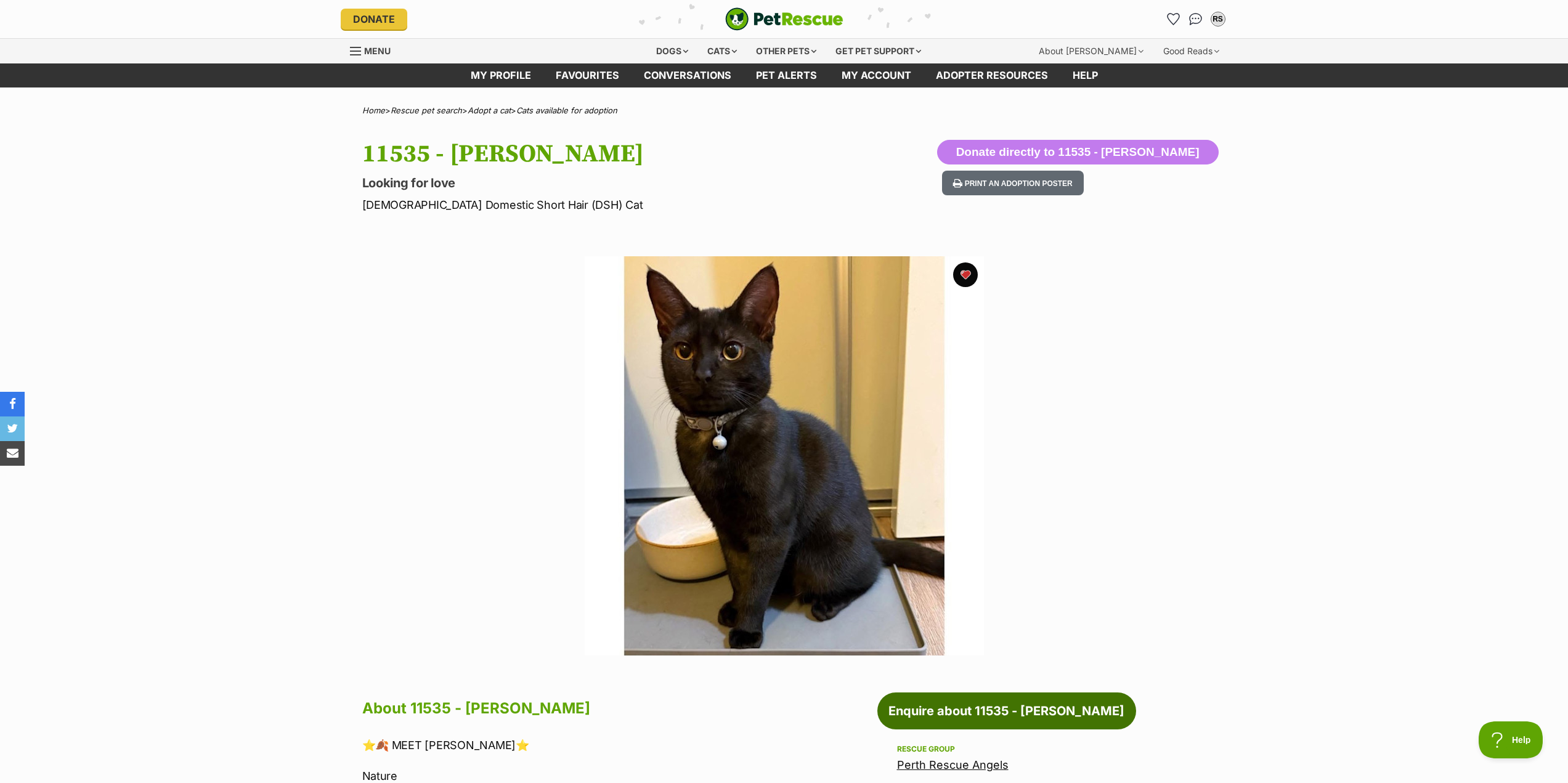
click at [1010, 724] on link "Enquire about 11535 - Marie" at bounding box center [1006, 711] width 259 height 37
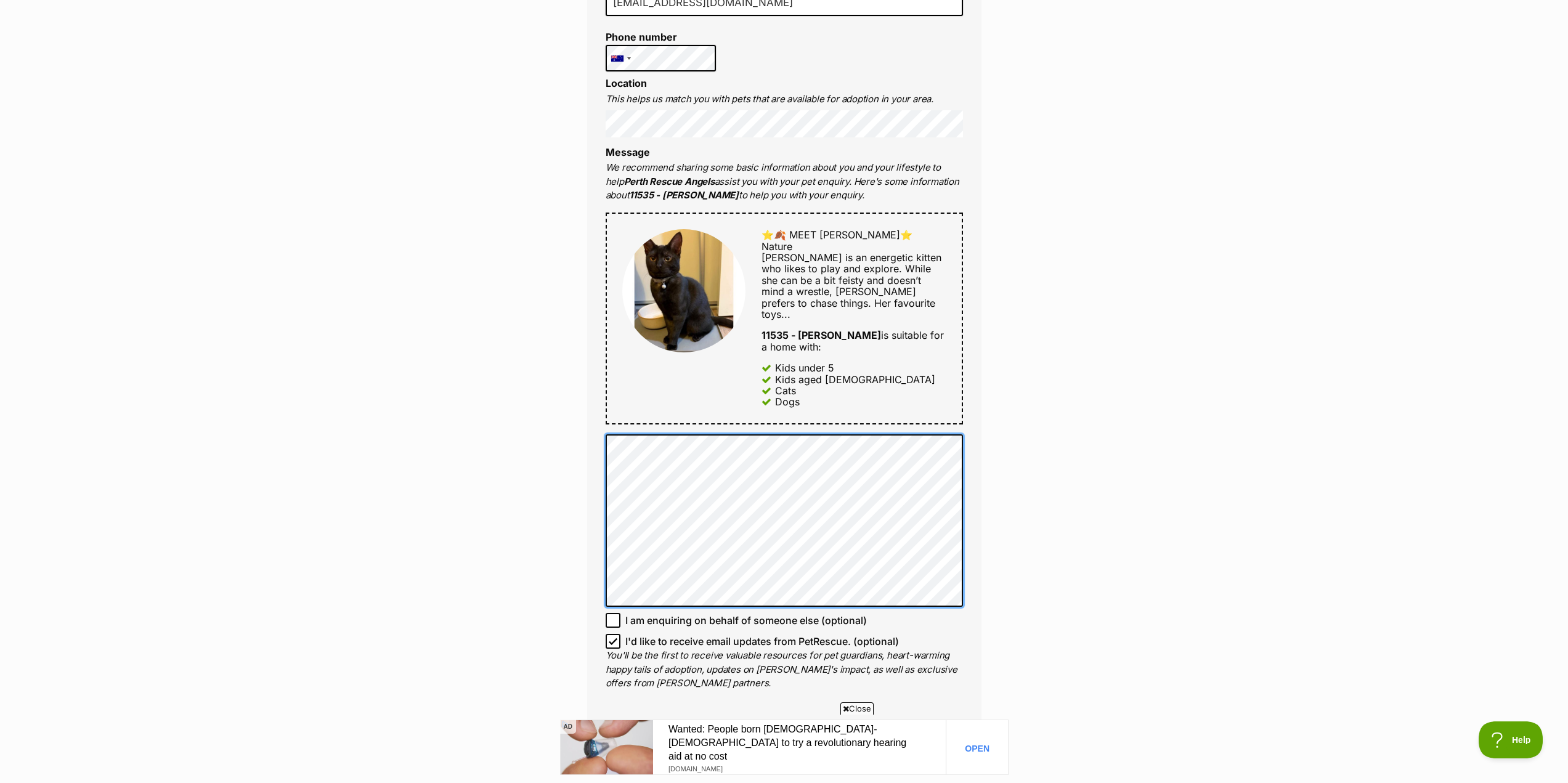
scroll to position [493, 0]
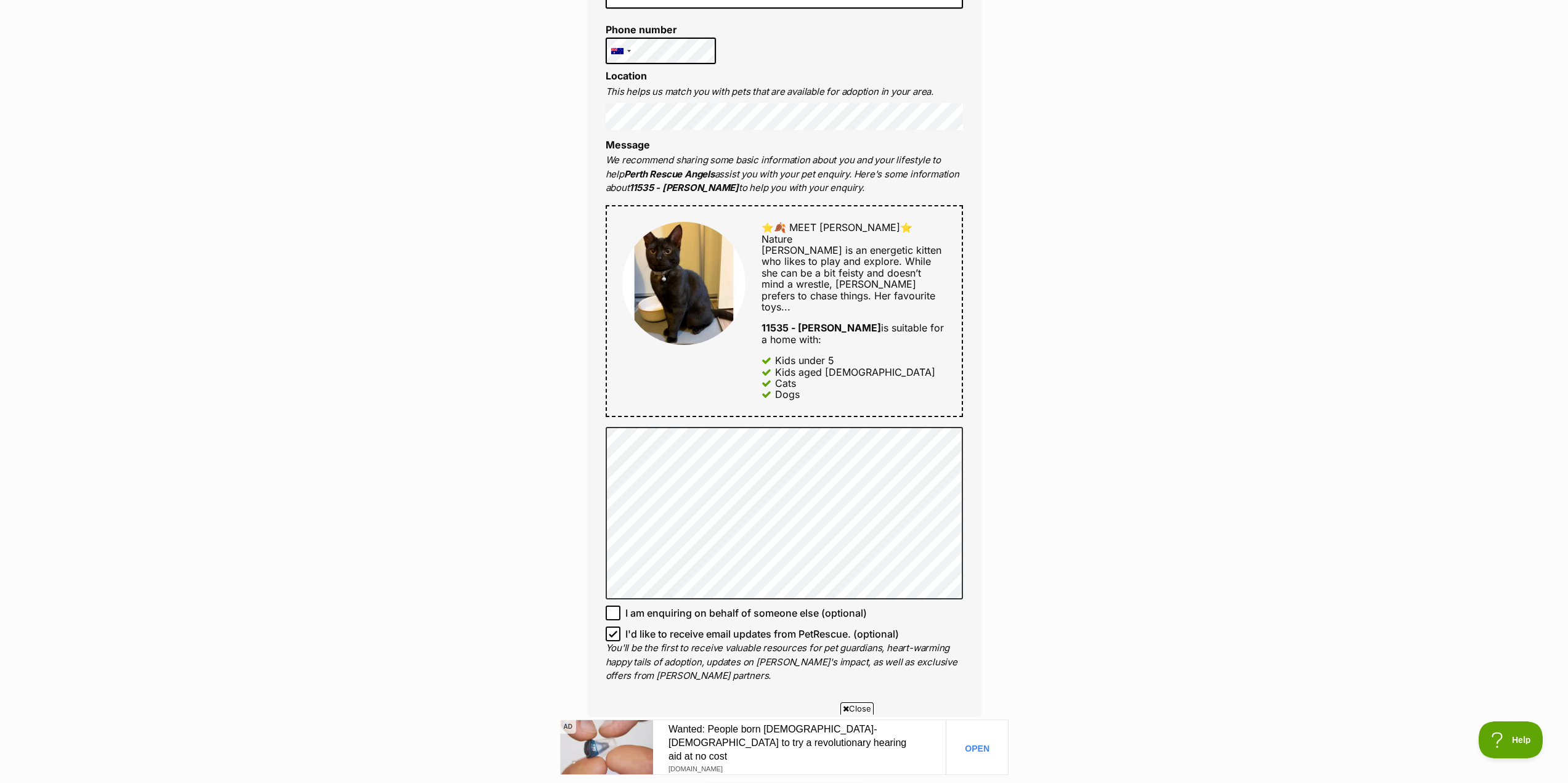
click at [610, 629] on icon at bounding box center [613, 634] width 9 height 9
click at [610, 626] on input "I'd like to receive email updates from PetRescue. (optional)" at bounding box center [612, 633] width 14 height 14
checkbox input "false"
click at [709, 738] on input "Send enquiry" at bounding box center [784, 752] width 246 height 28
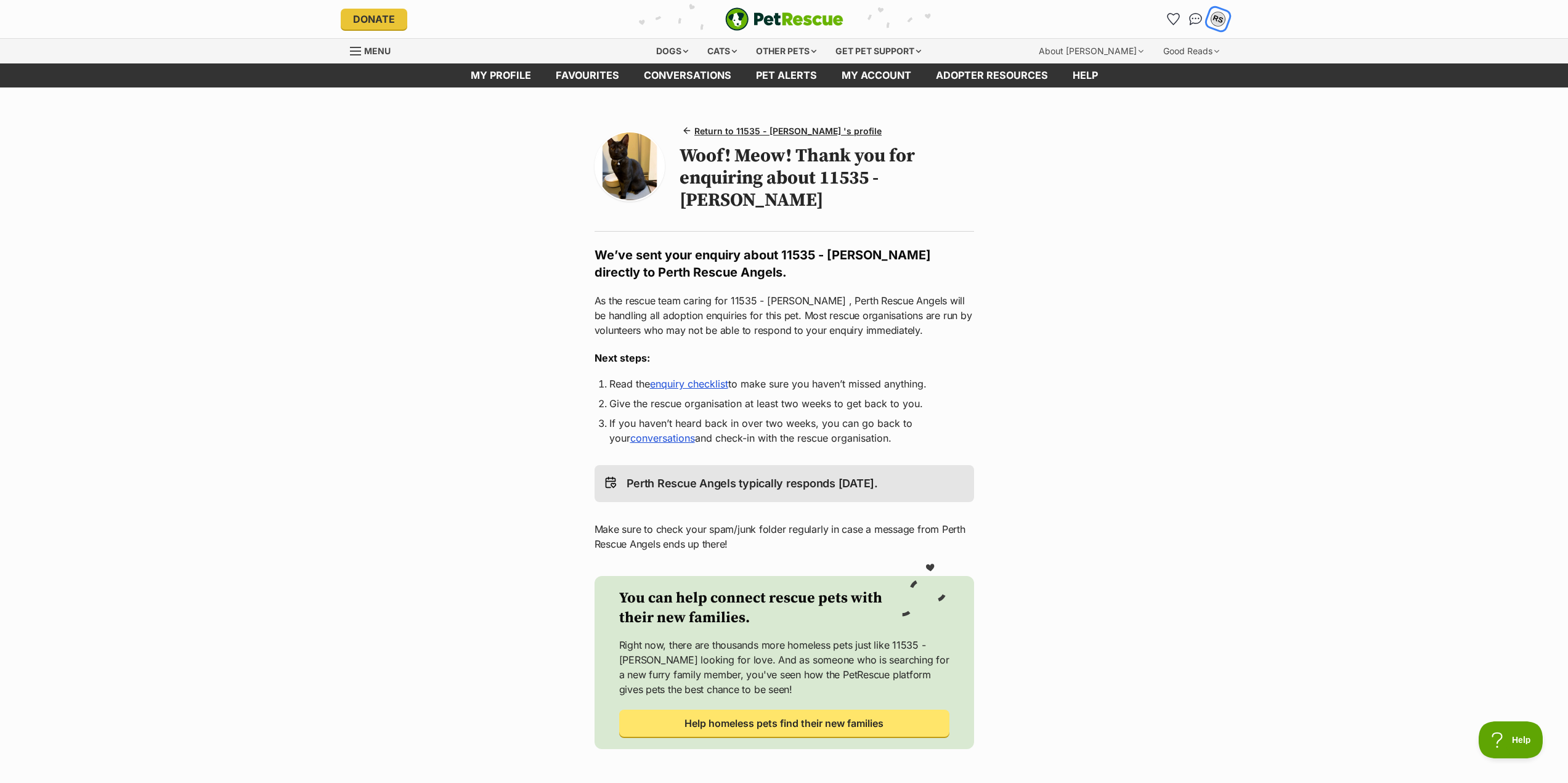
click at [1220, 18] on div "RS" at bounding box center [1217, 19] width 16 height 16
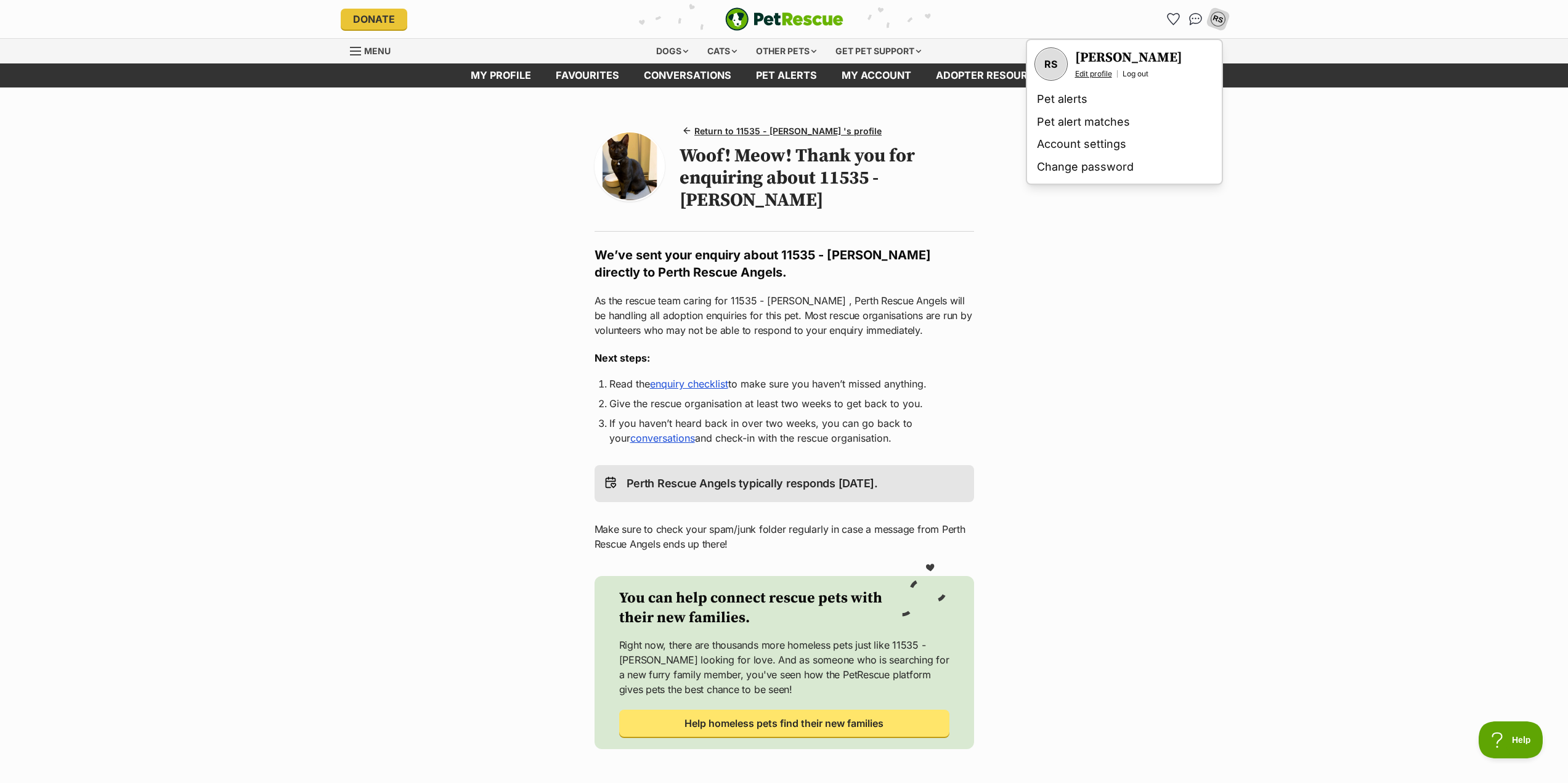
click at [1089, 71] on link "Edit profile" at bounding box center [1093, 74] width 37 height 10
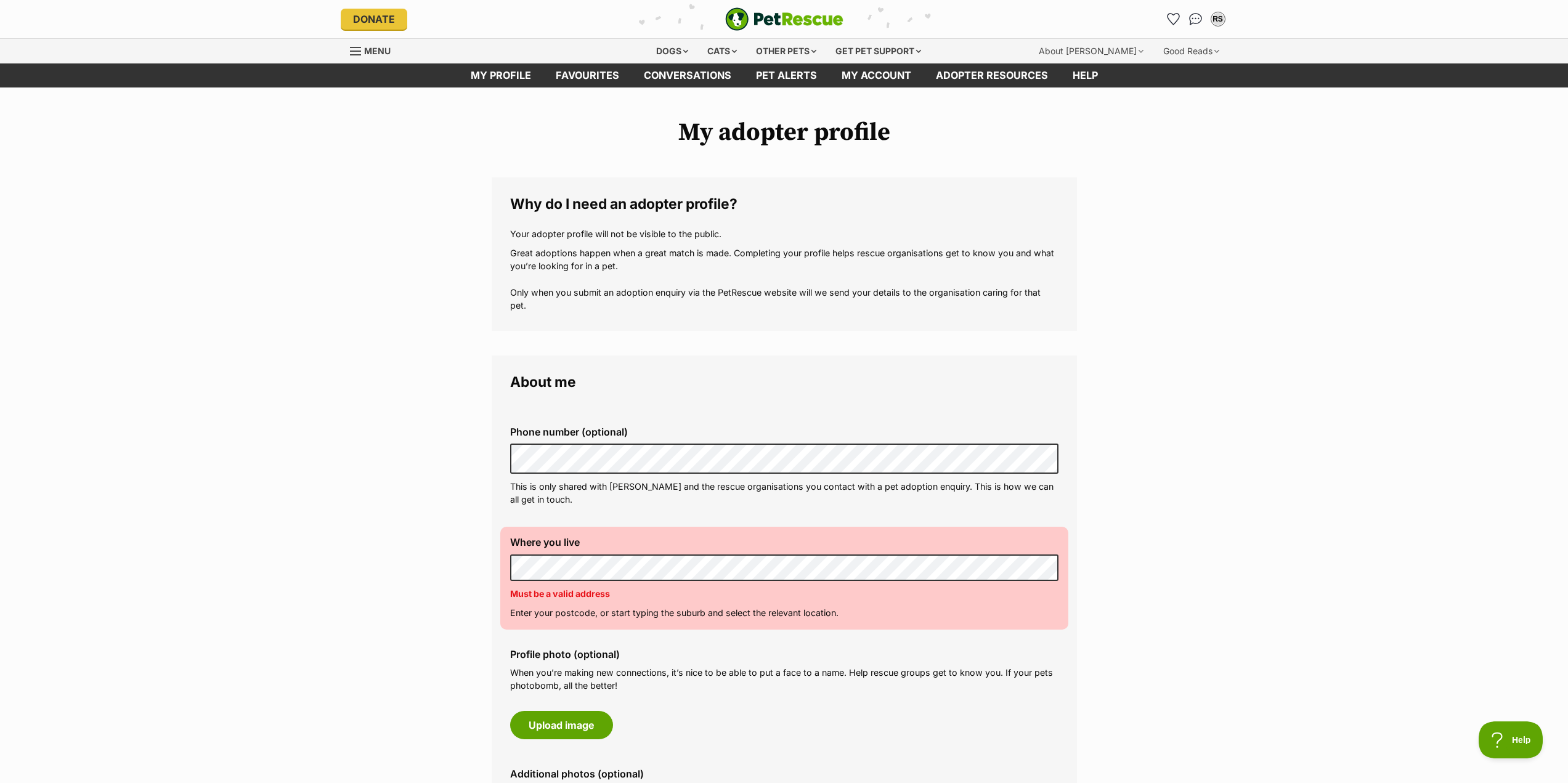
click at [664, 585] on div "Where you live Address line 1 (optional) Address line 2 (optional) Suburb (opti…" at bounding box center [784, 578] width 568 height 102
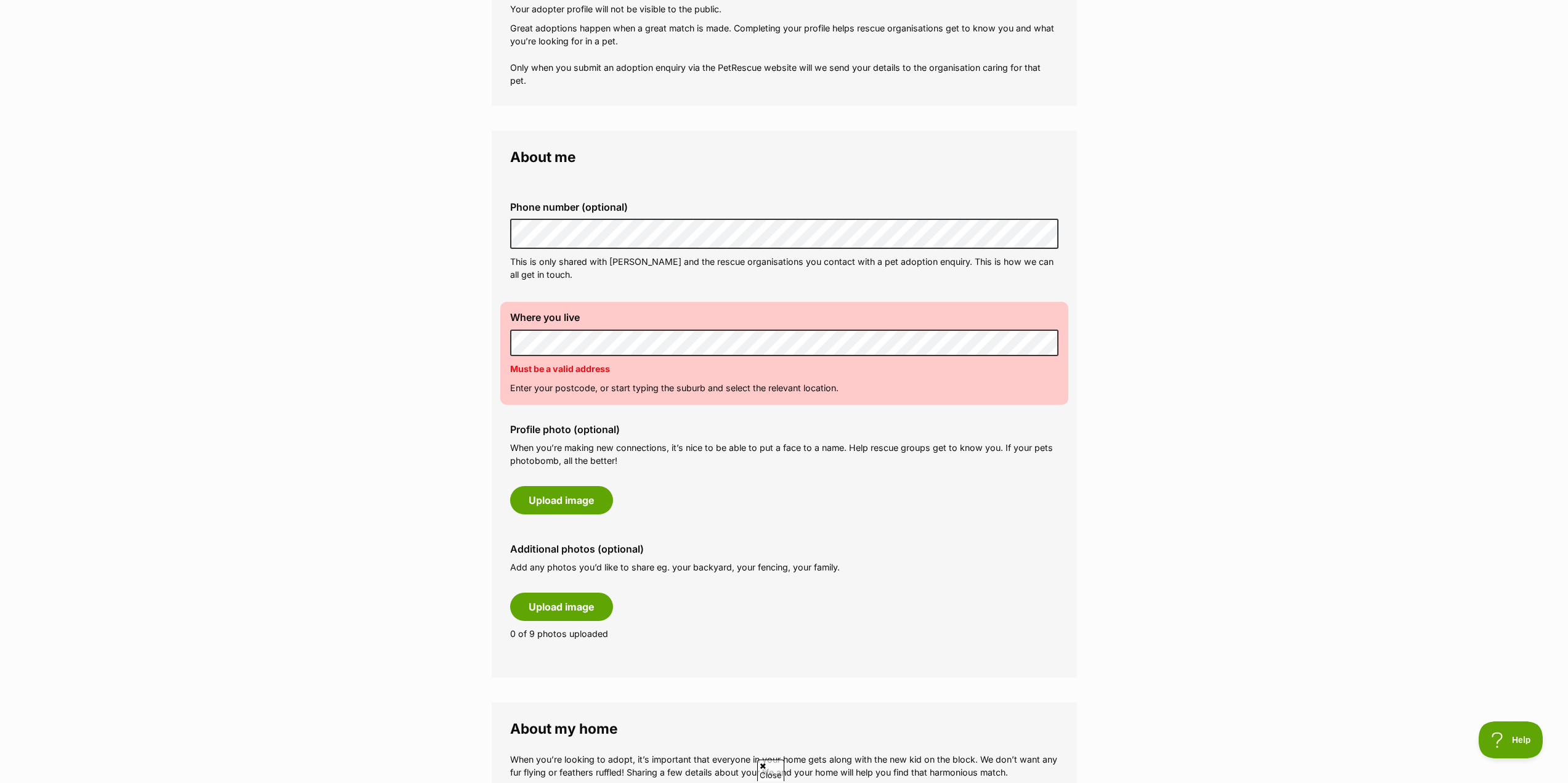
scroll to position [370, 0]
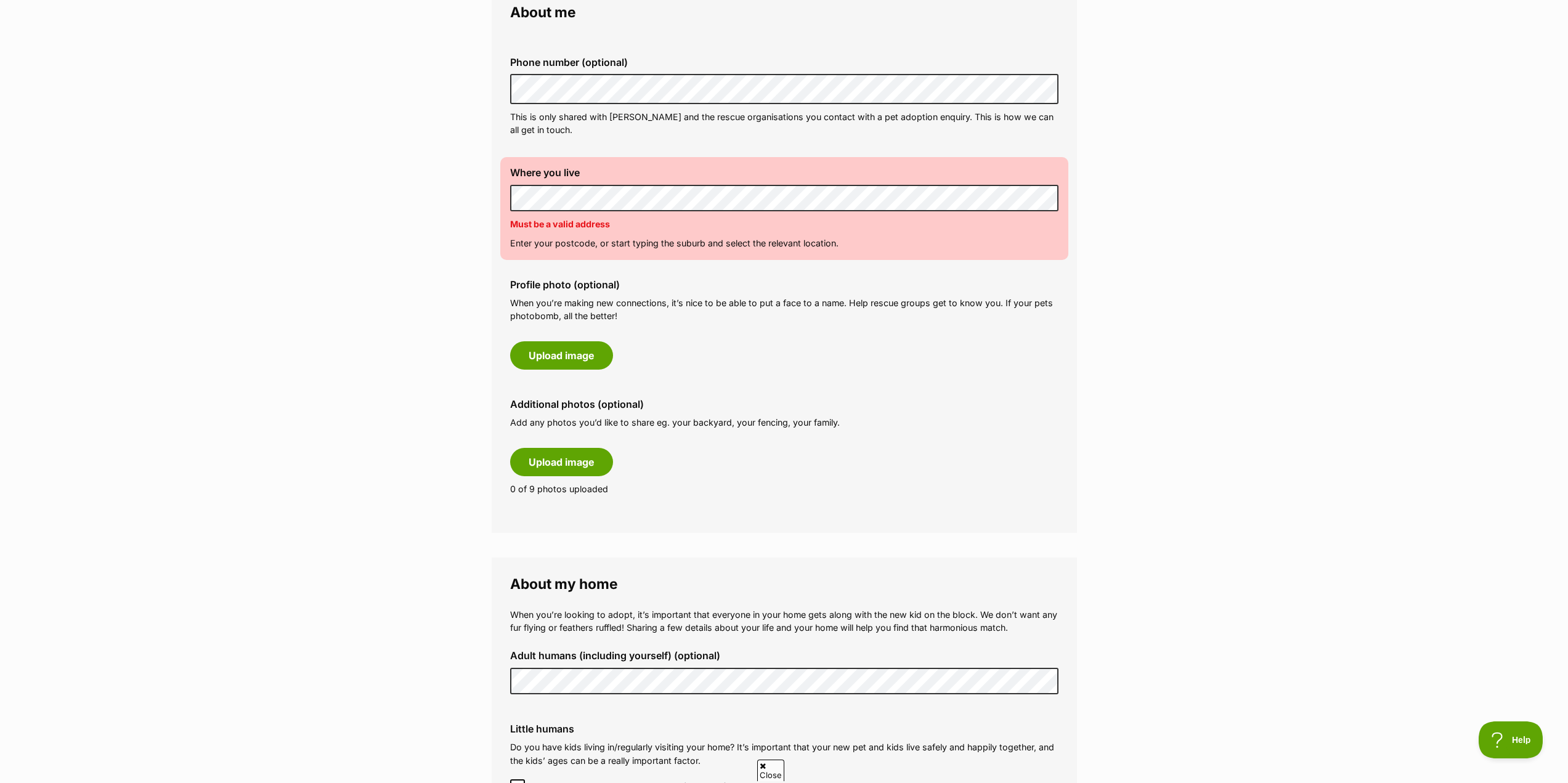
click at [369, 679] on main "My adopter profile Why do I need an adopter profile? Your adopter profile will …" at bounding box center [784, 593] width 1568 height 1750
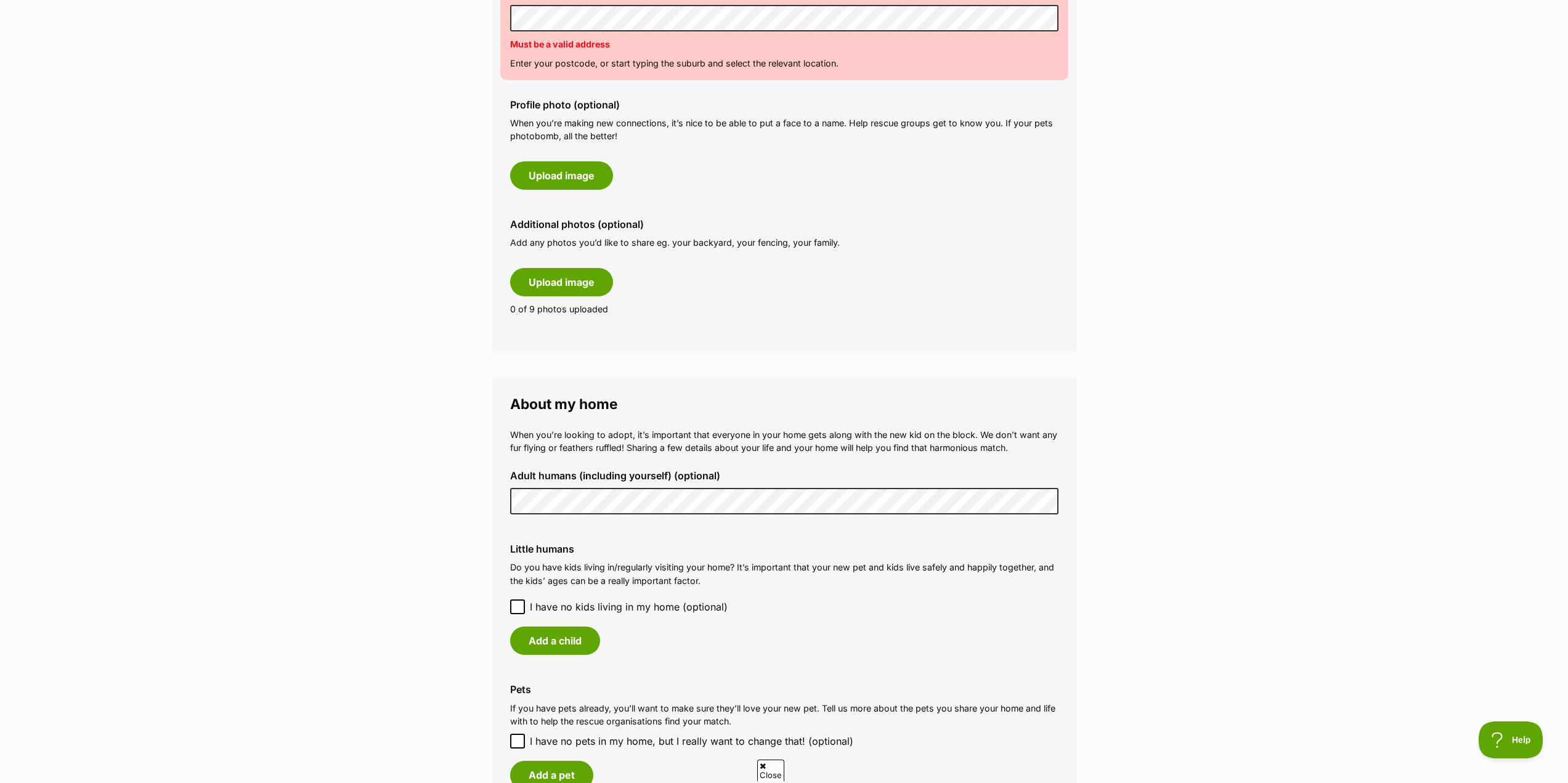
scroll to position [554, 0]
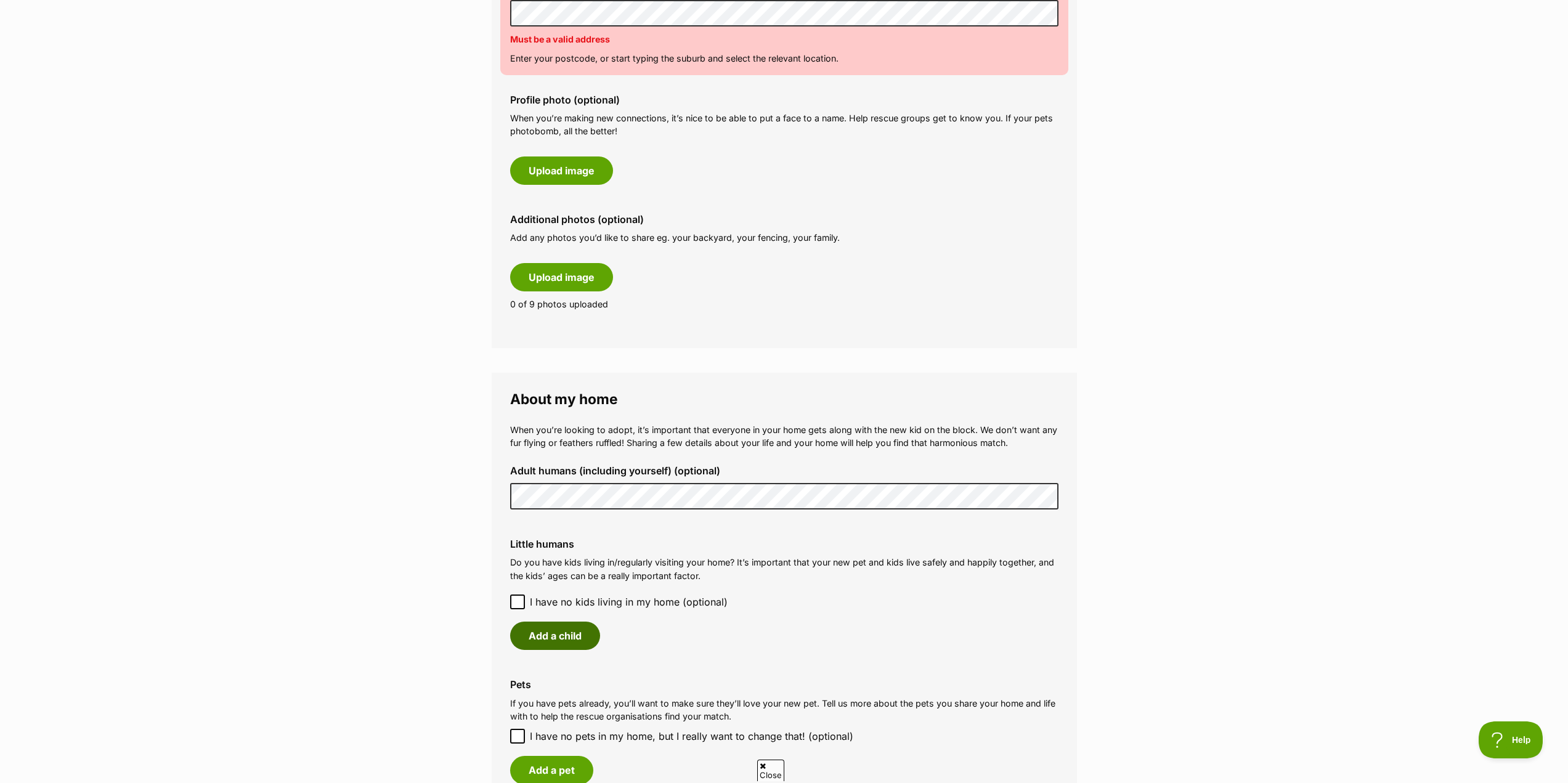
click at [530, 636] on button "Add a child" at bounding box center [555, 636] width 90 height 28
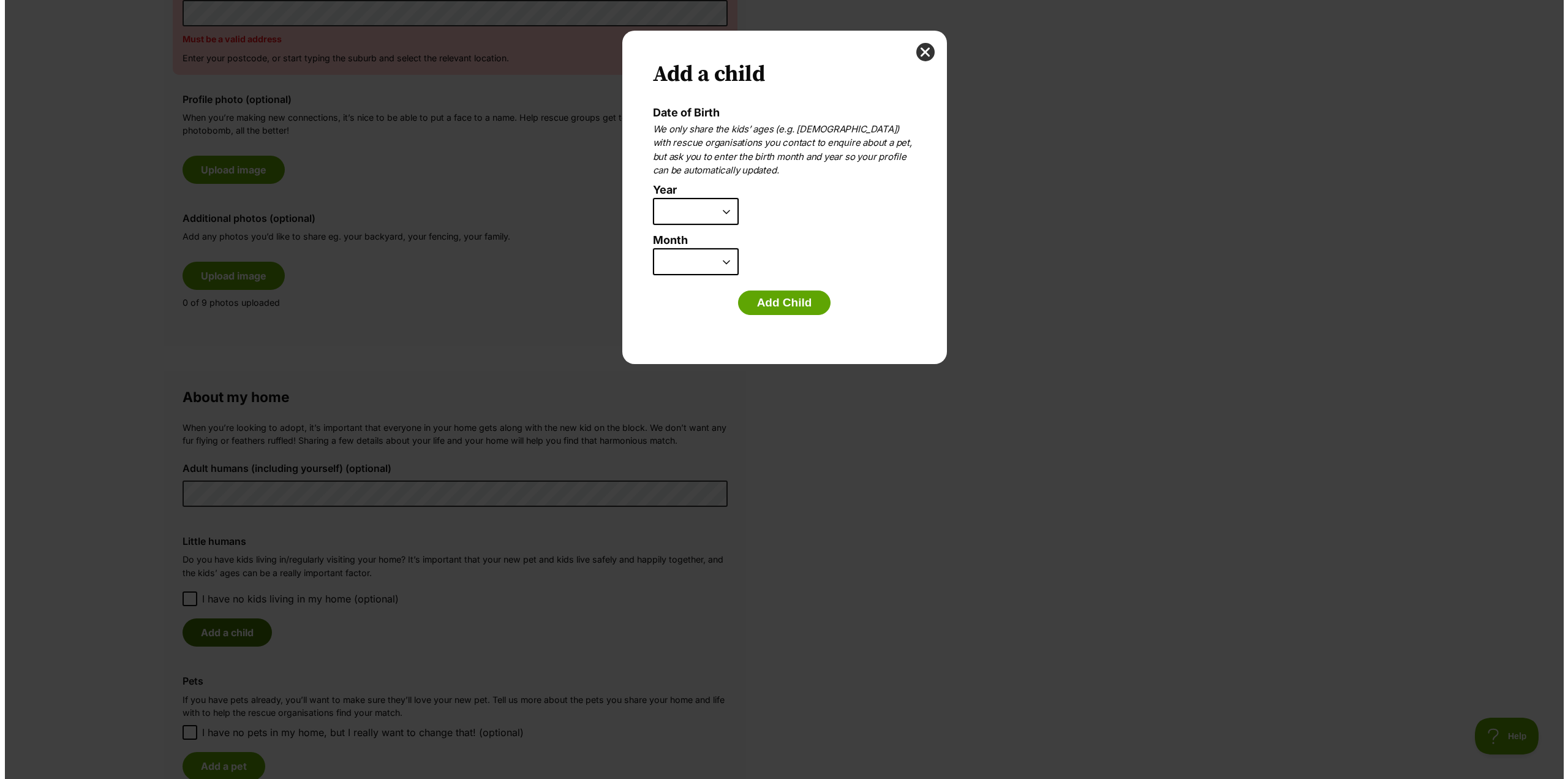
scroll to position [0, 0]
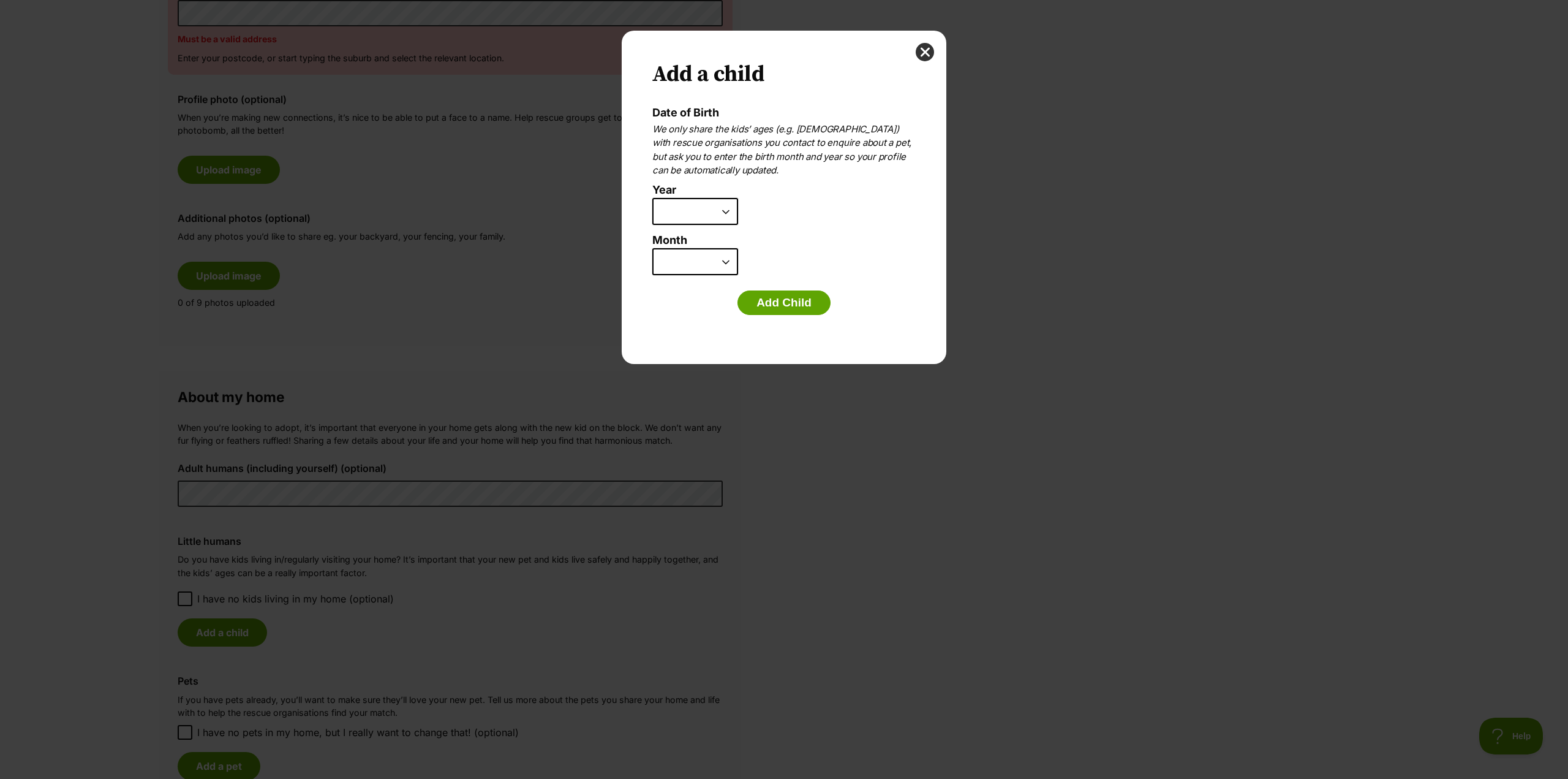
click at [687, 206] on select "2025 2024 2023 2022 2021 2020 2019 2018 2017 2016 2015 2014 2013 2012 2011 2010…" at bounding box center [695, 211] width 86 height 27
select select "2017"
click at [652, 198] on select "2025 2024 2023 2022 2021 2020 2019 2018 2017 2016 2015 2014 2013 2012 2011 2010…" at bounding box center [695, 211] width 86 height 27
click at [707, 264] on select "January February March April May June July August September October November De…" at bounding box center [695, 261] width 86 height 27
select select "9"
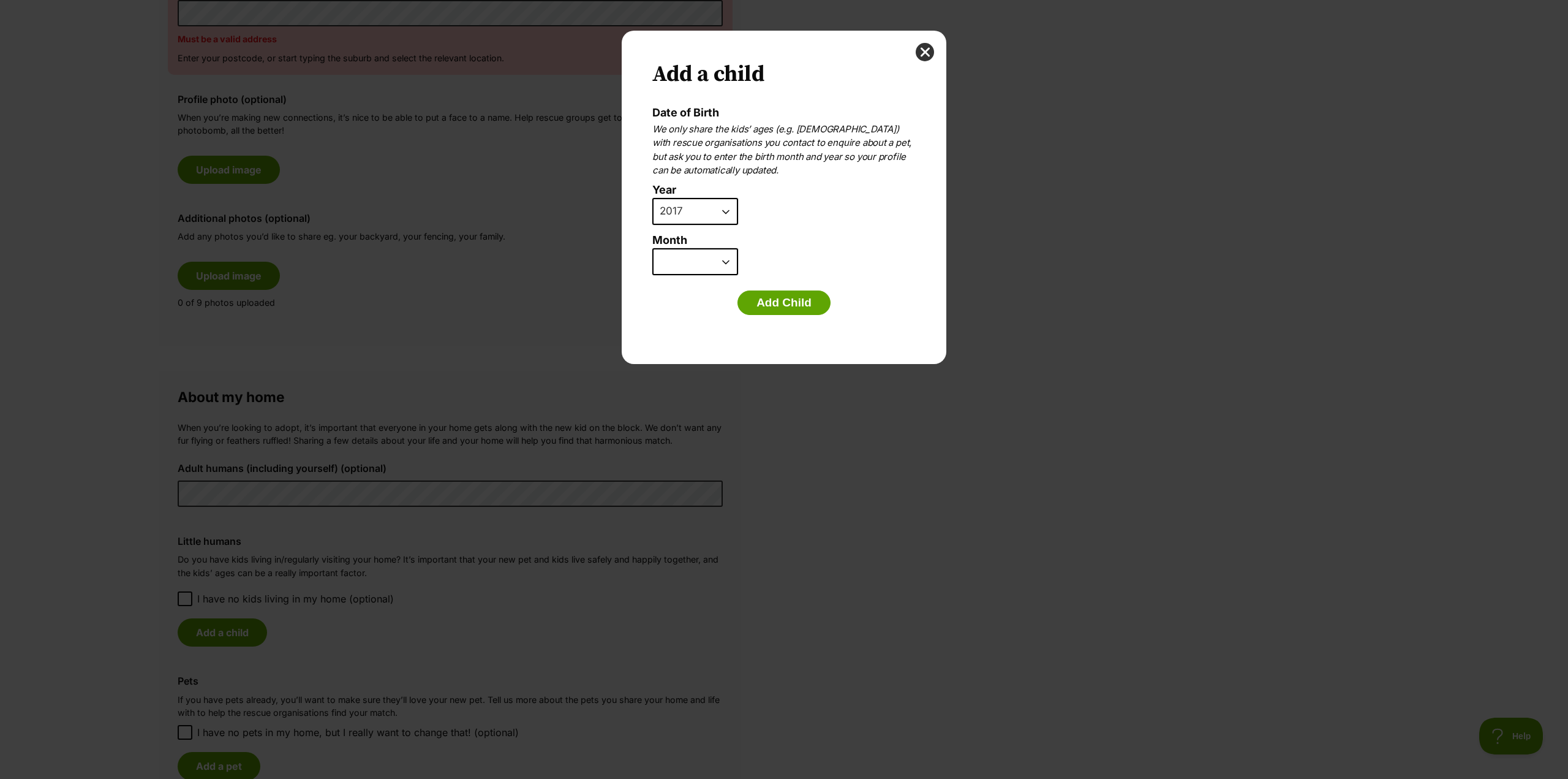
click at [652, 248] on select "January February March April May June July August September October November De…" at bounding box center [695, 261] width 86 height 27
click at [794, 300] on button "Add Child" at bounding box center [784, 303] width 93 height 24
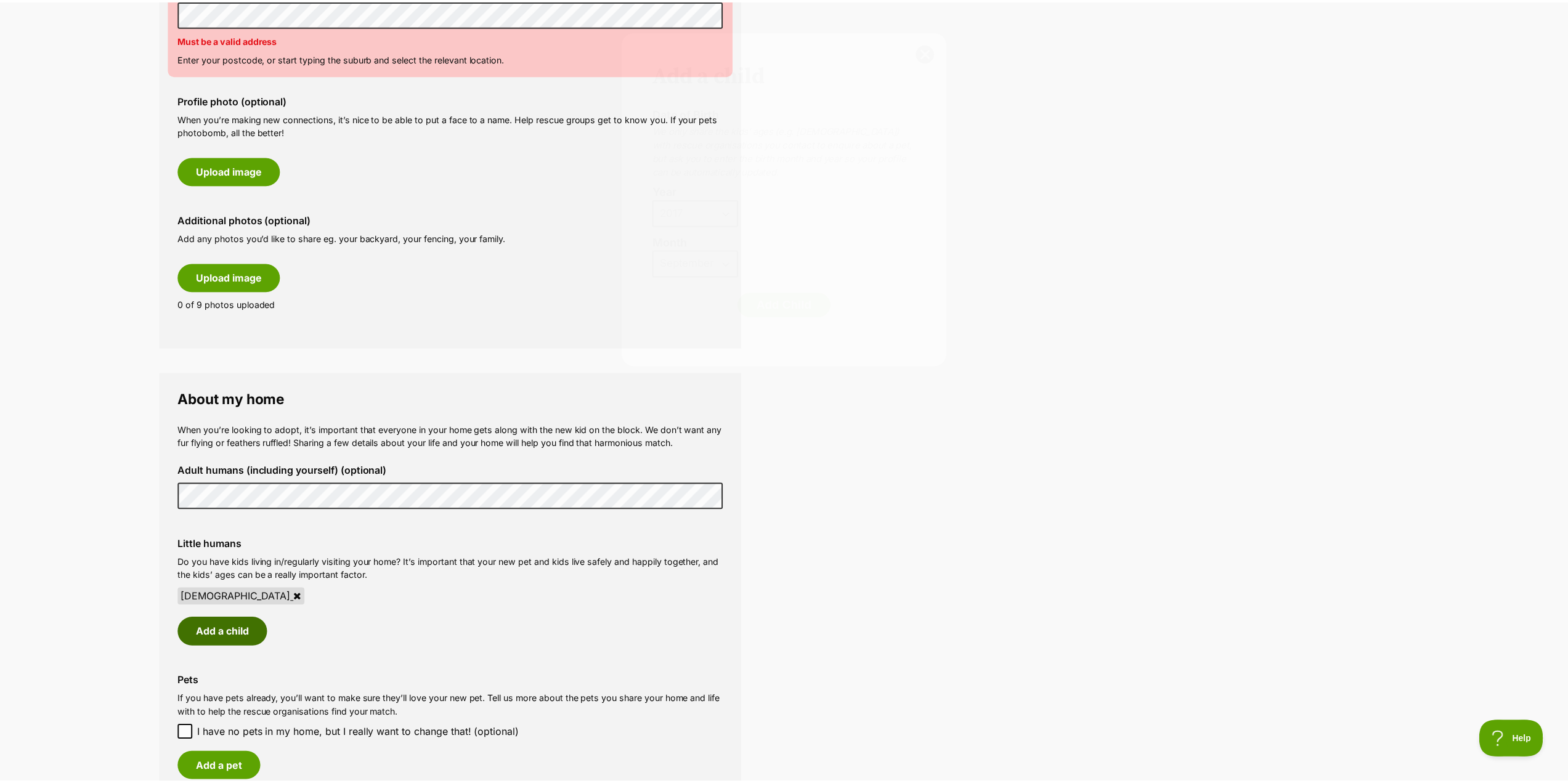
scroll to position [554, 0]
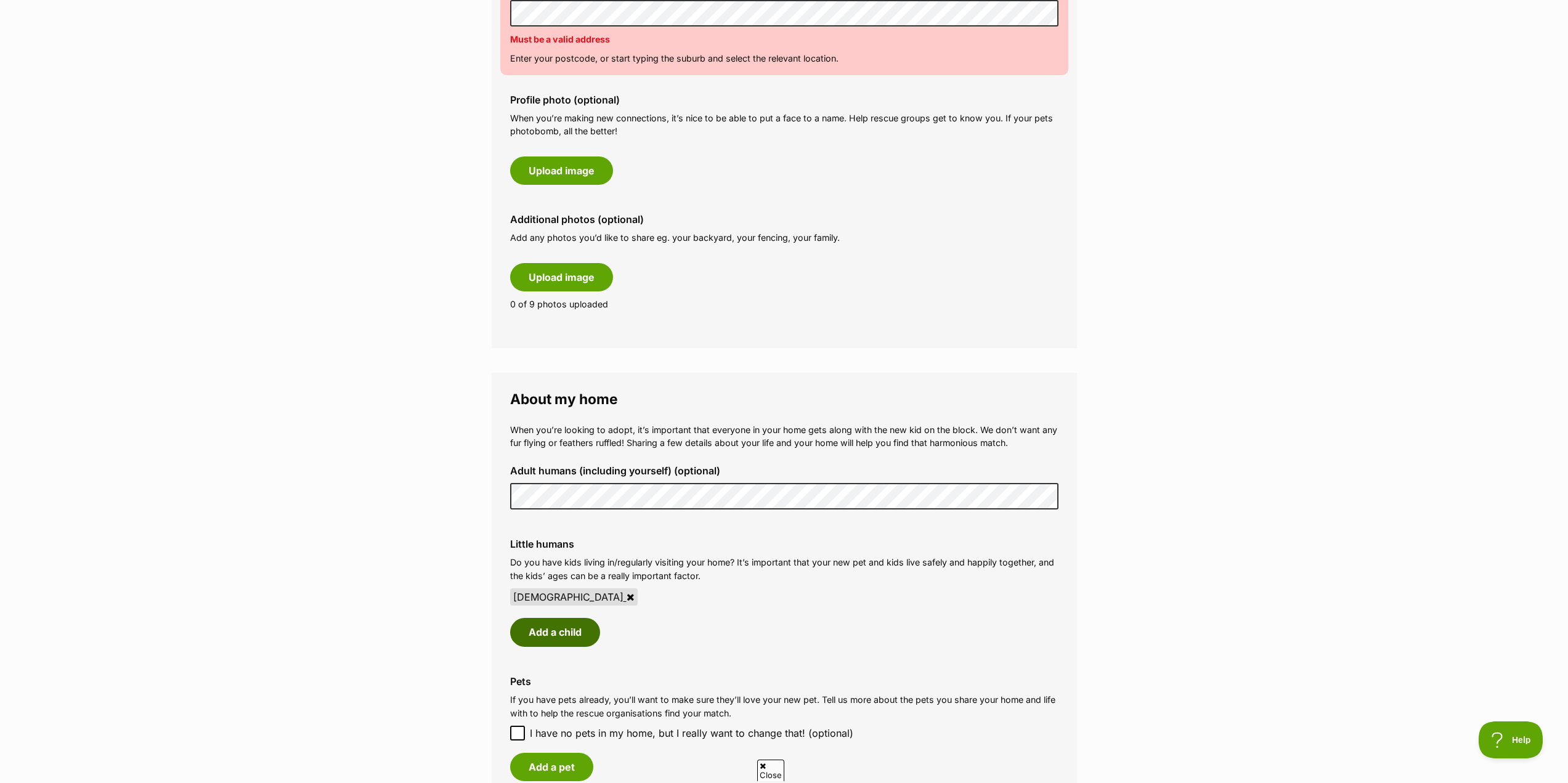
click at [546, 634] on button "Add a child" at bounding box center [555, 632] width 90 height 28
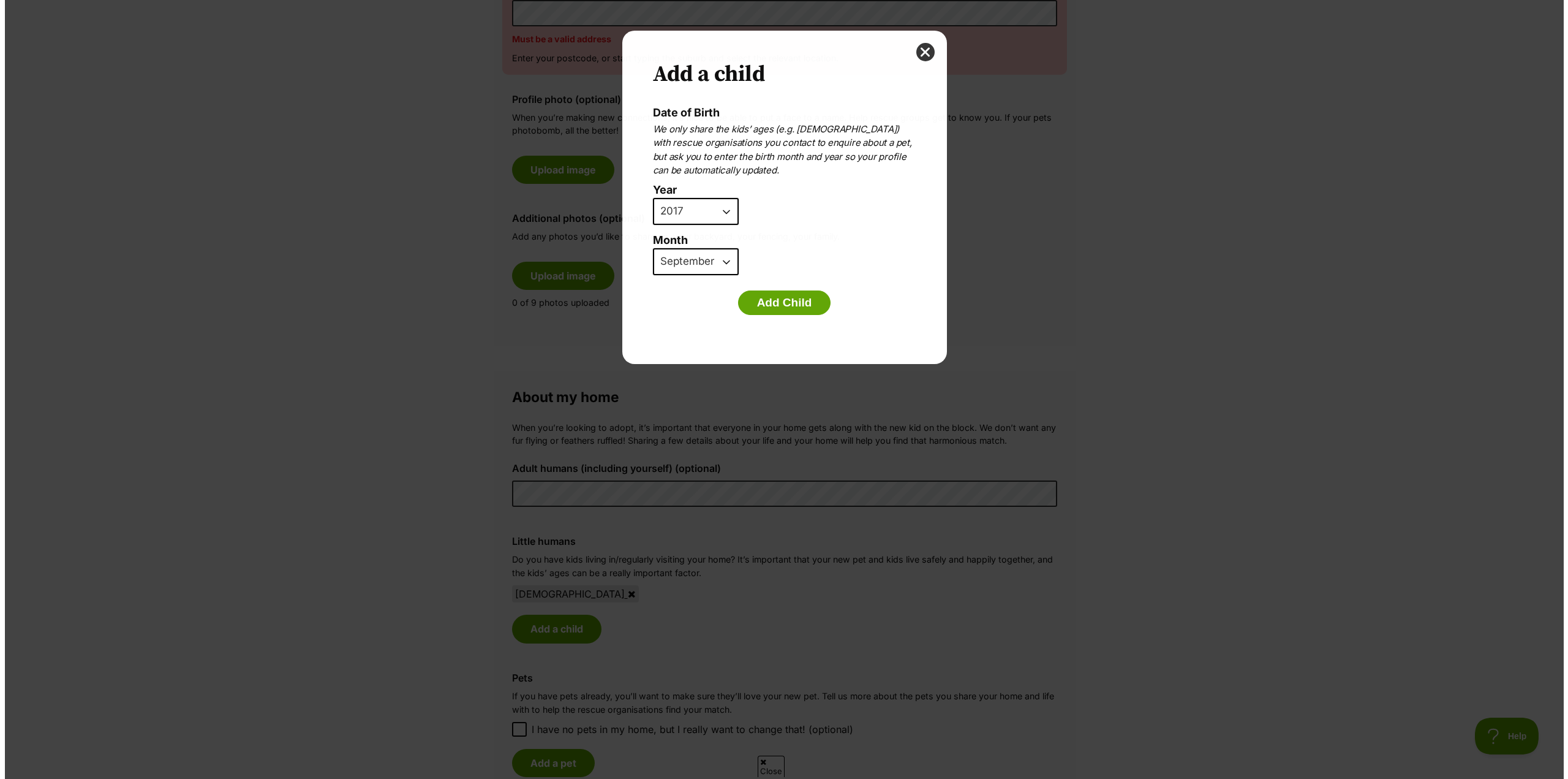
scroll to position [0, 0]
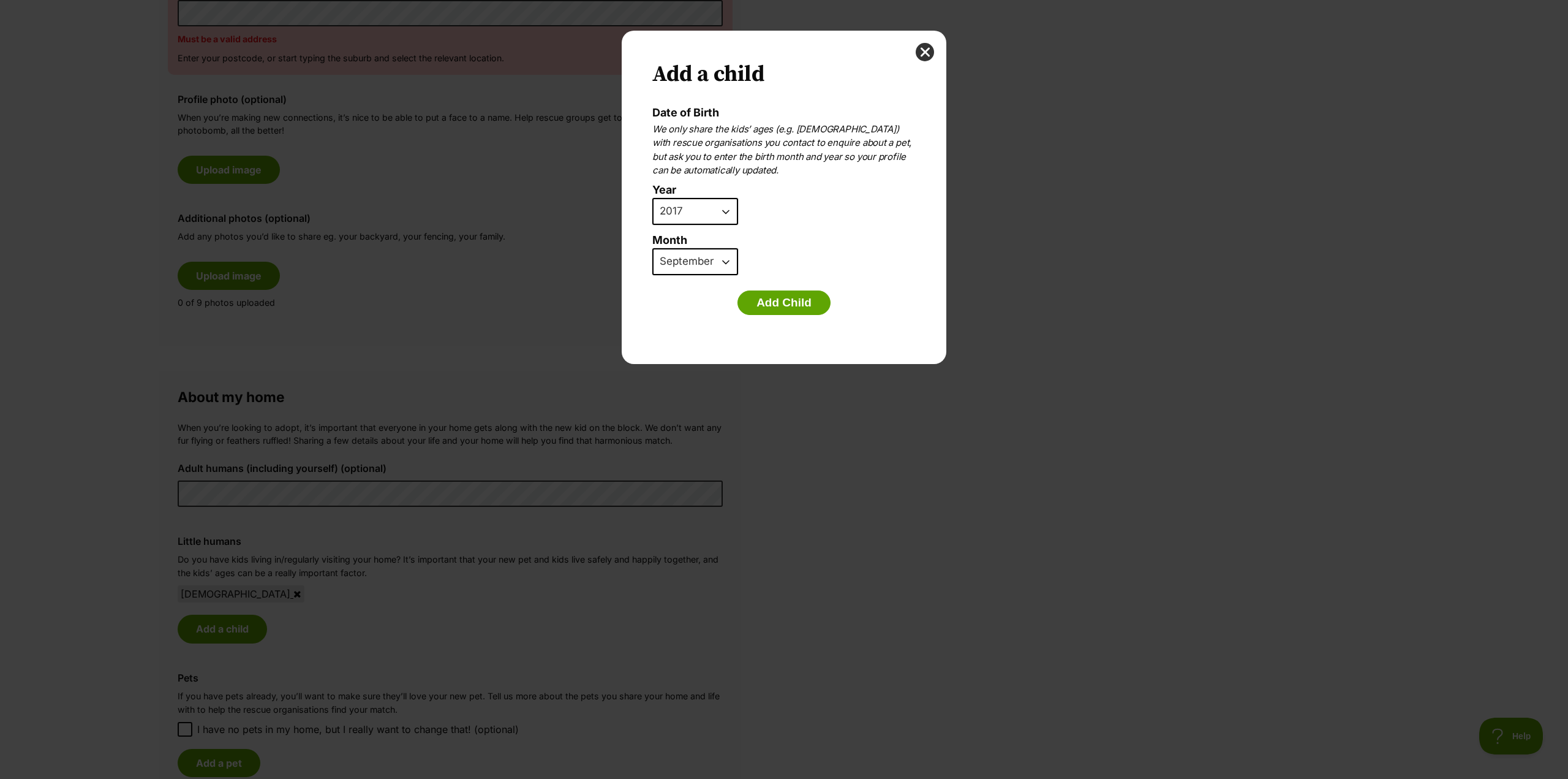
click at [721, 207] on select "2025 2024 2023 2022 2021 2020 2019 2018 2017 2016 2015 2014 2013 2012 2011 2010…" at bounding box center [695, 211] width 86 height 27
select select "2010"
click at [652, 198] on select "2025 2024 2023 2022 2021 2020 2019 2018 2017 2016 2015 2014 2013 2012 2011 2010…" at bounding box center [695, 211] width 86 height 27
click at [705, 270] on select "January February March April May June July August September October November De…" at bounding box center [695, 261] width 86 height 27
select select "5"
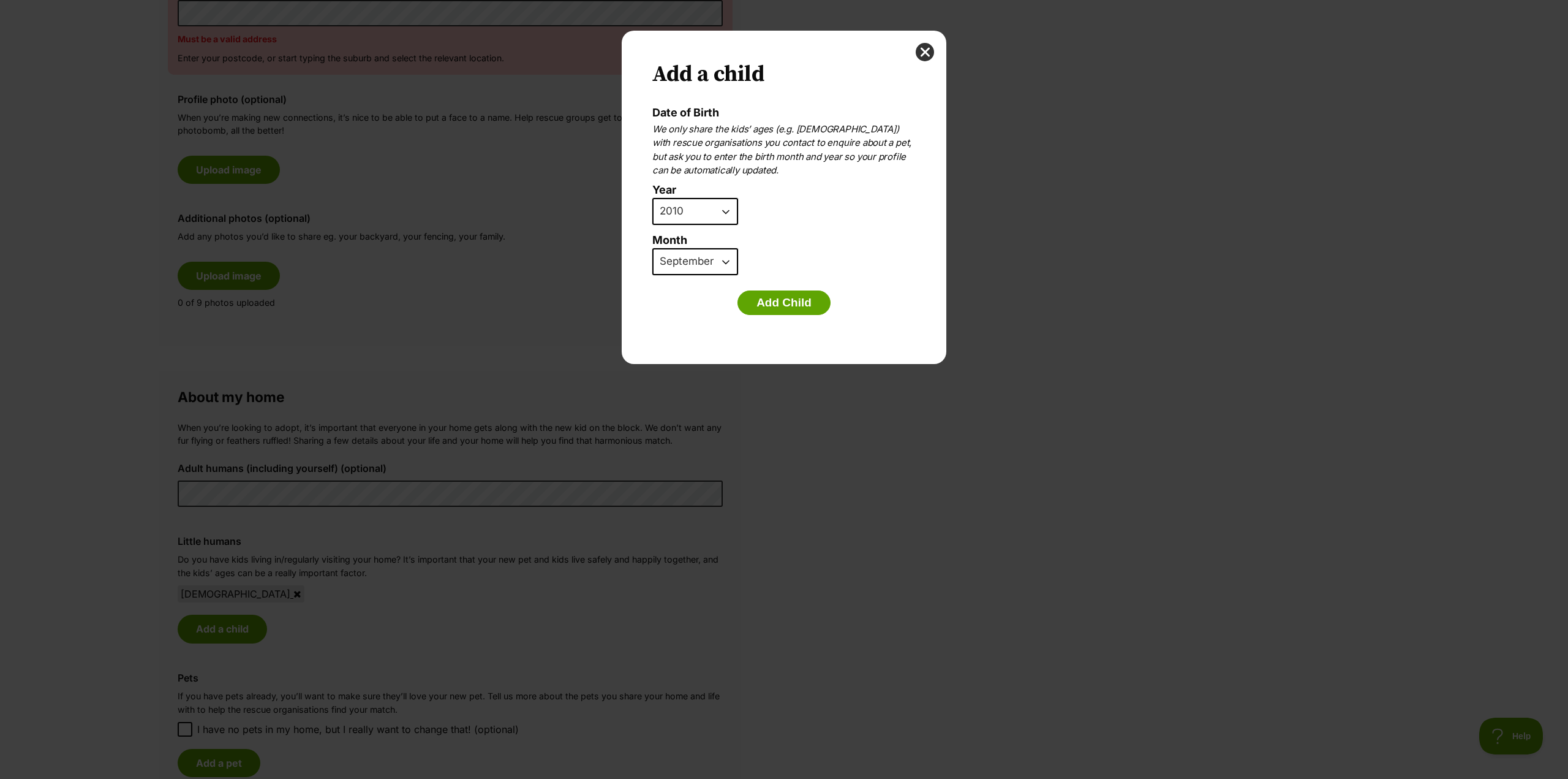
click at [652, 248] on select "January February March April May June July August September October November De…" at bounding box center [695, 261] width 86 height 27
click at [780, 306] on button "Add Child" at bounding box center [784, 303] width 93 height 24
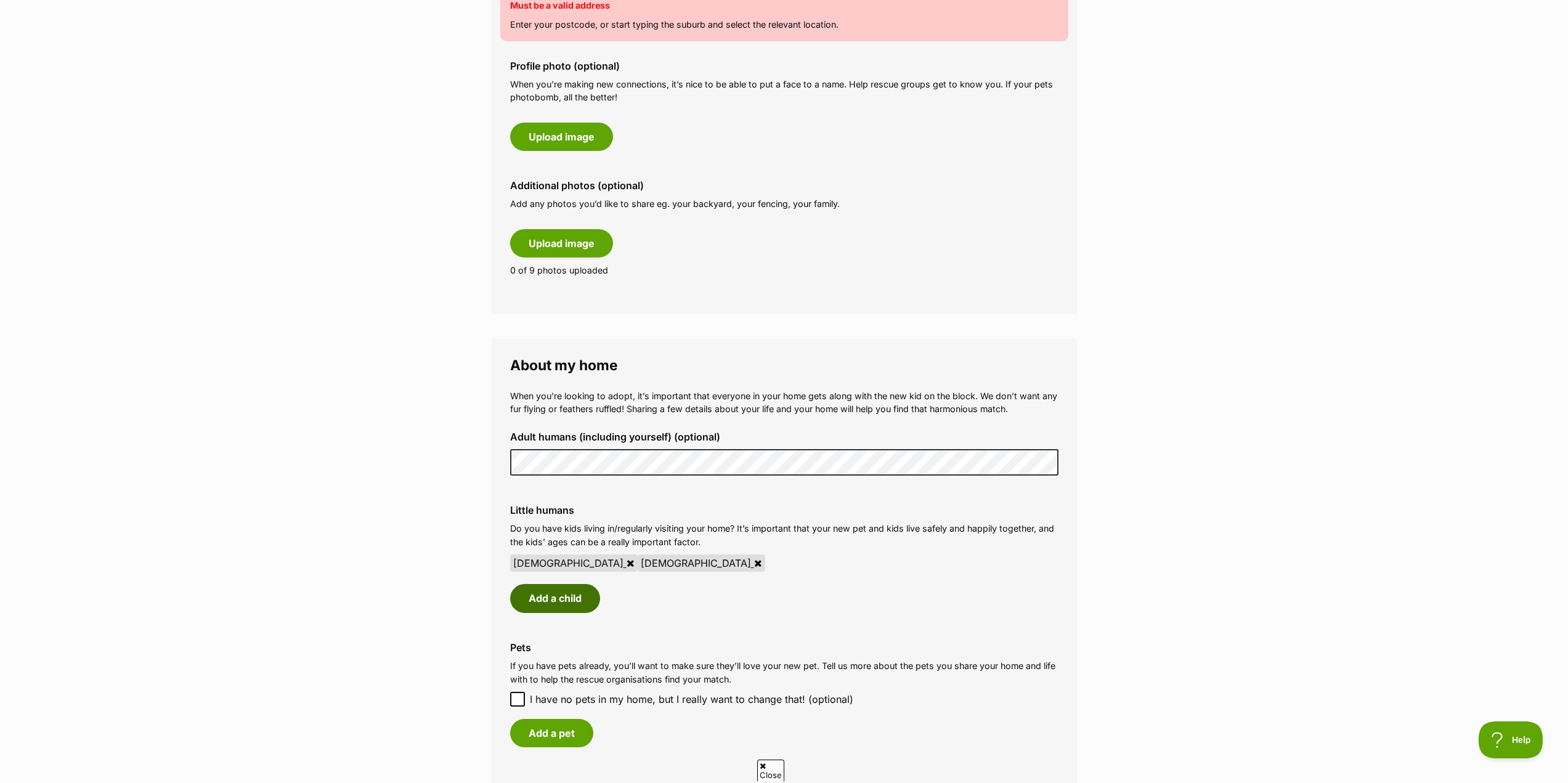
scroll to position [739, 0]
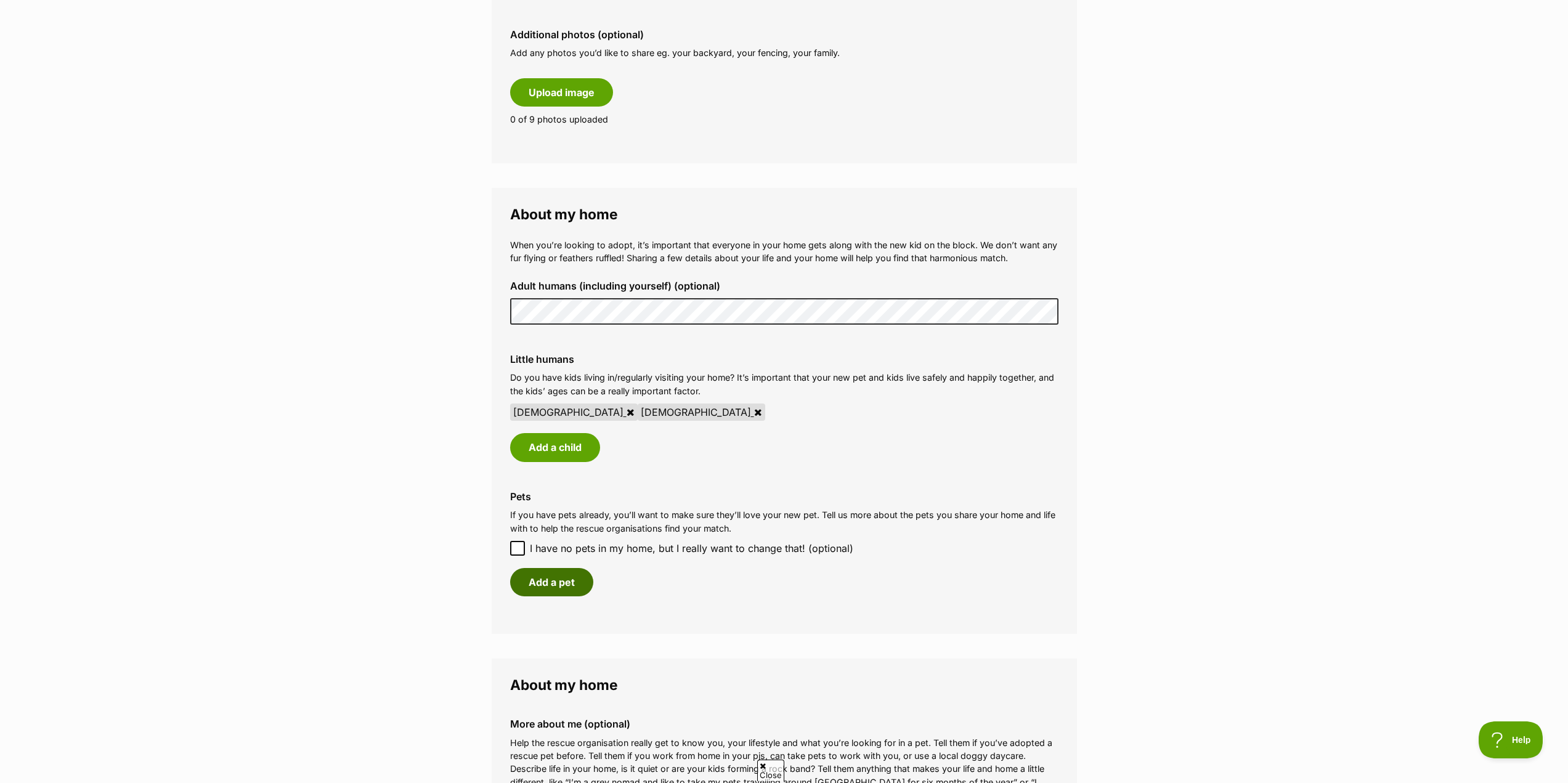
click at [551, 588] on button "Add a pet" at bounding box center [552, 582] width 83 height 28
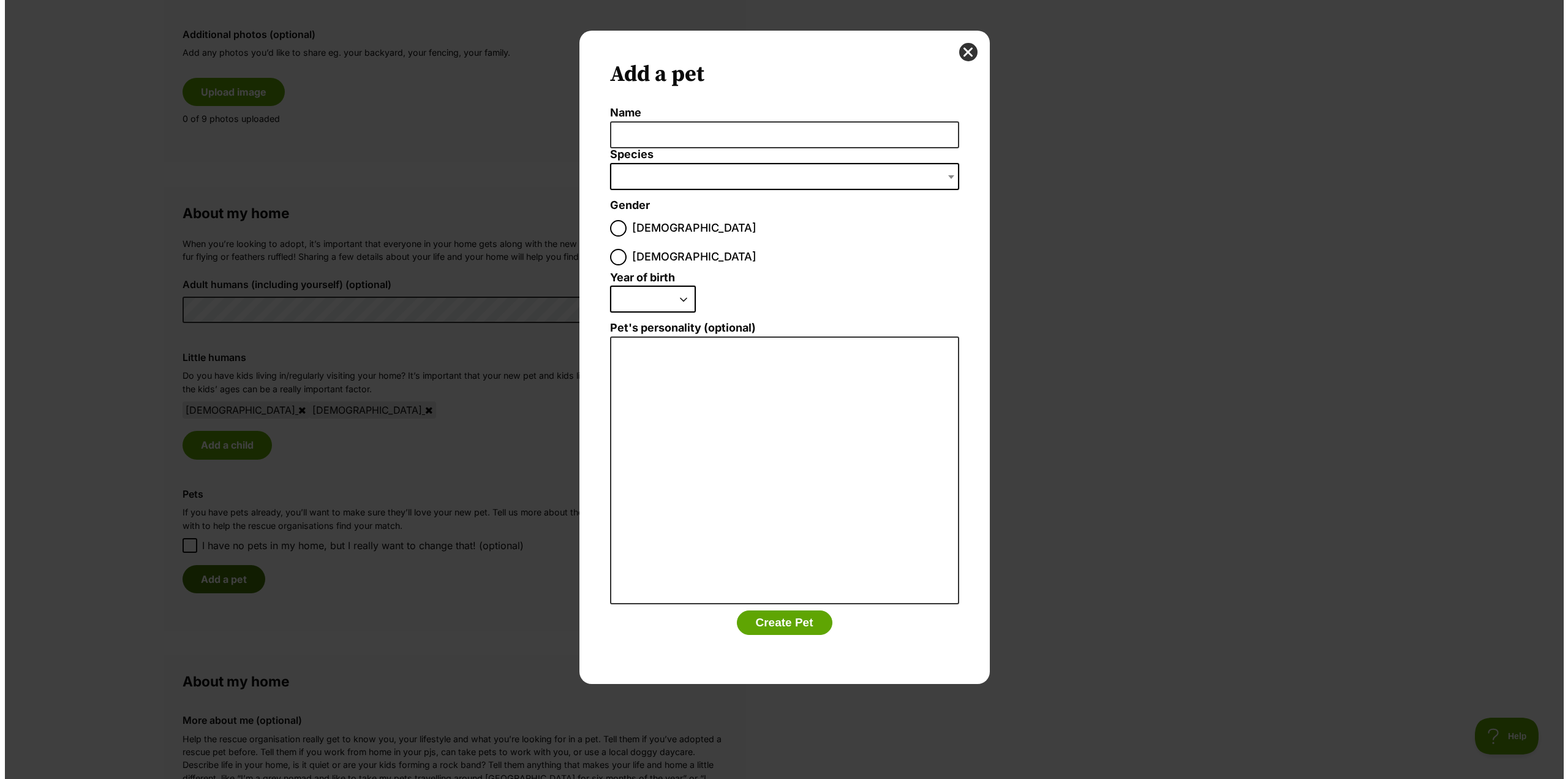
scroll to position [0, 0]
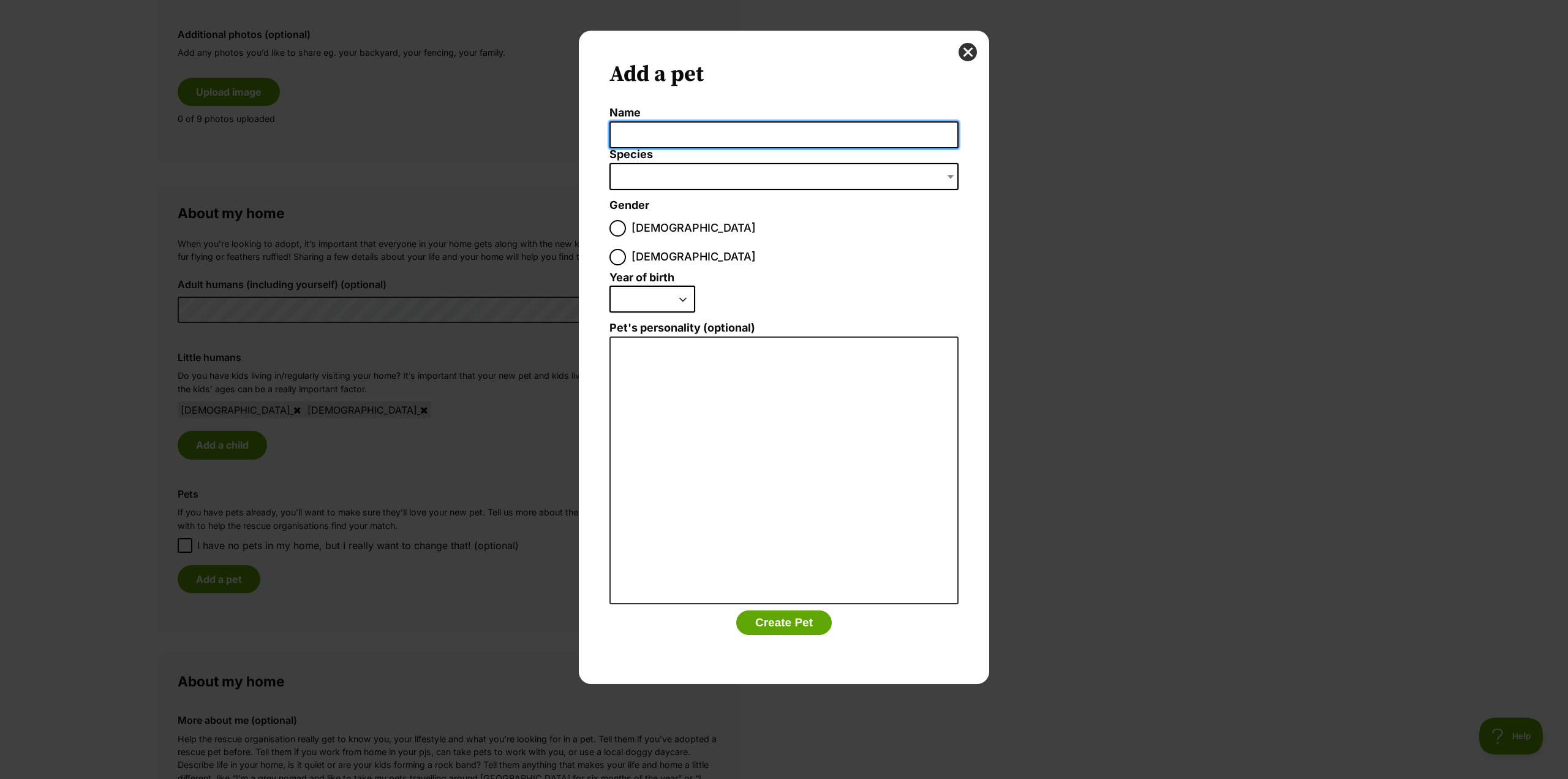
click at [678, 132] on input "Name" at bounding box center [784, 135] width 349 height 28
type input "Dracula"
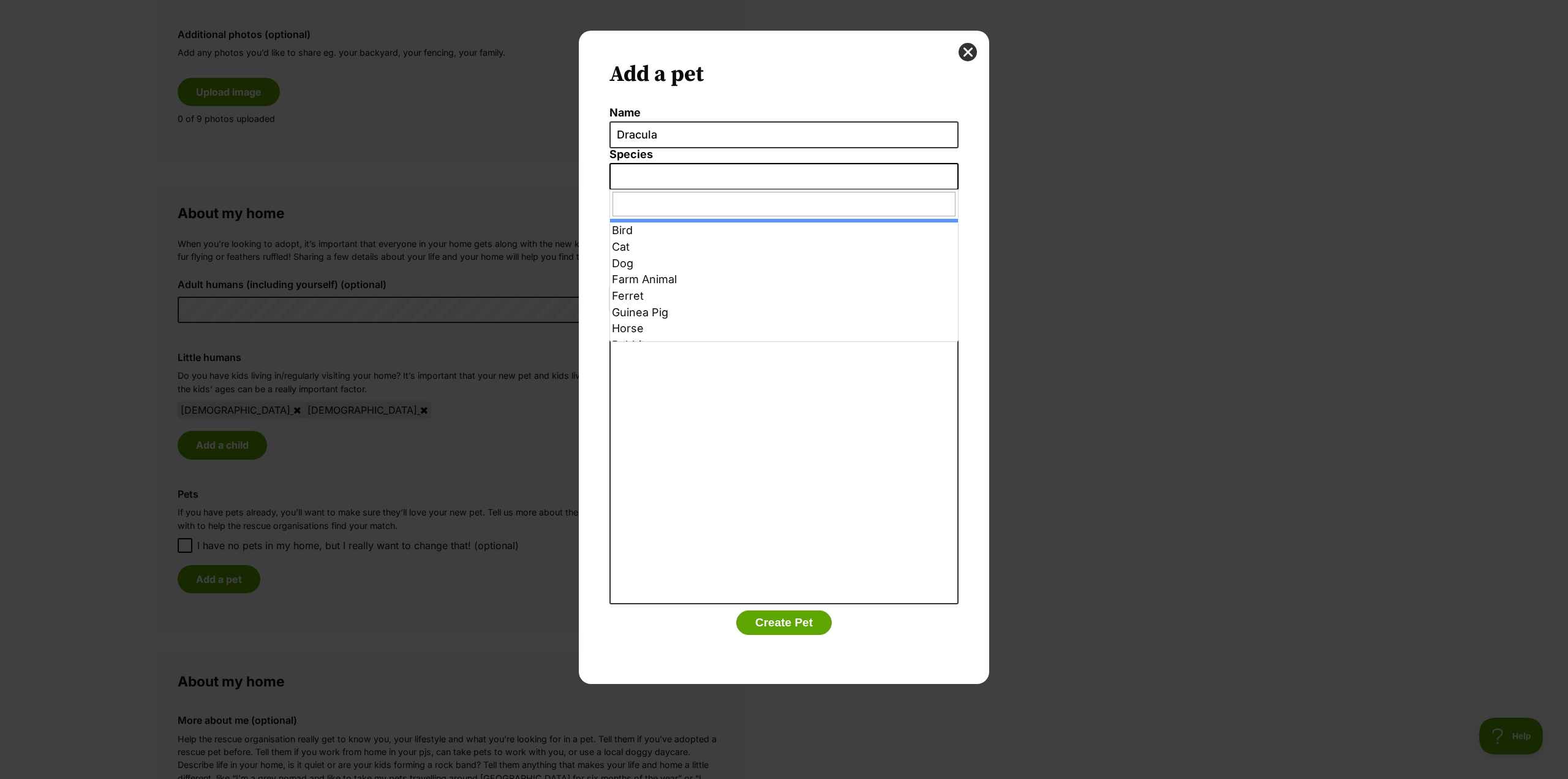
click at [667, 187] on span "Dialog Window - Close (Press escape to close)" at bounding box center [784, 176] width 349 height 27
select select "2"
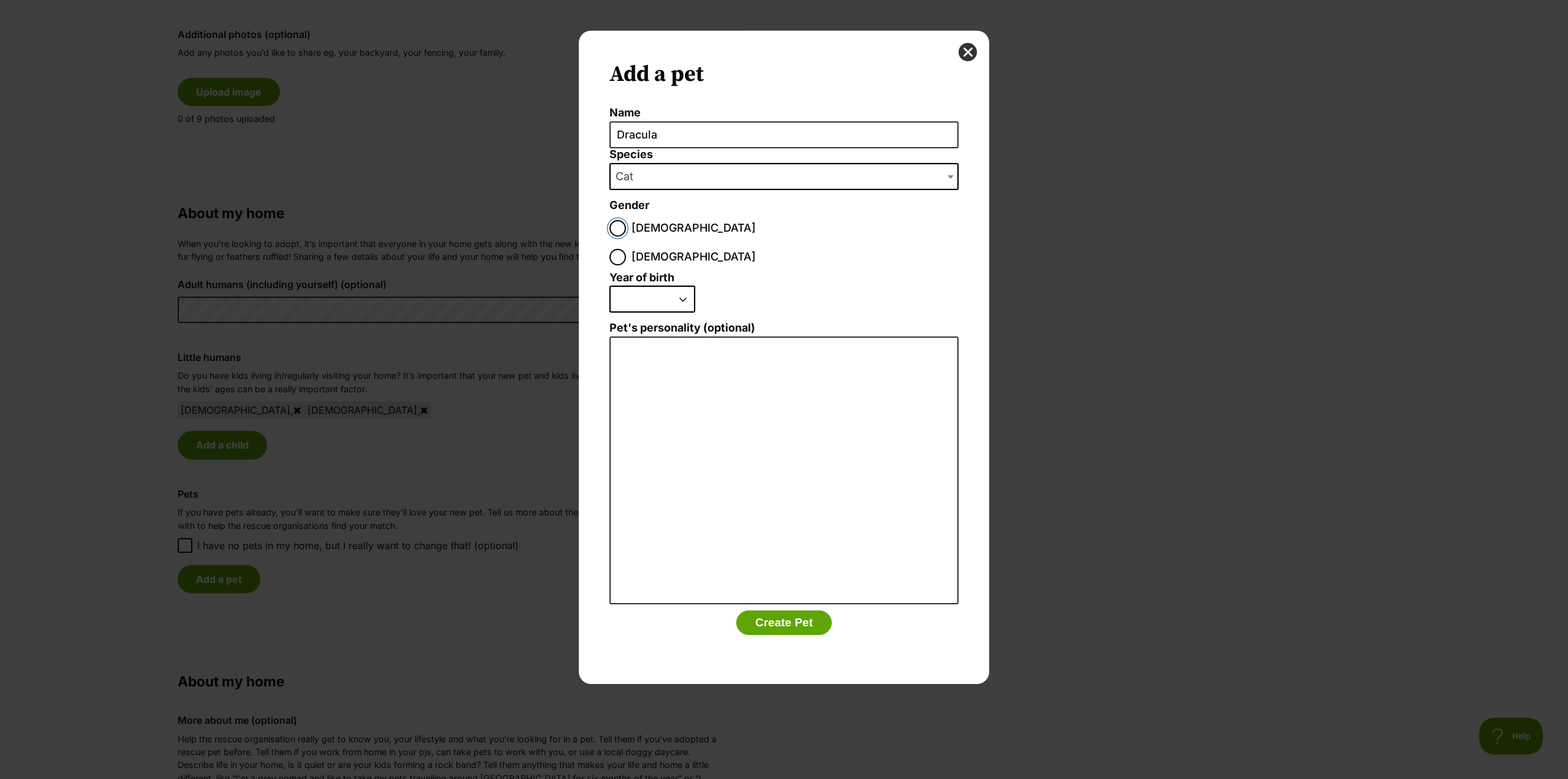
click at [613, 223] on input "Male" at bounding box center [618, 228] width 16 height 16
radio input "true"
click at [651, 286] on select "2025 2024 2023 2022 2021 2020 2019 2018 2017 2016 2015 2014 2013 2012 2011 2010…" at bounding box center [652, 299] width 86 height 27
select select "2023"
click at [610, 286] on select "2025 2024 2023 2022 2021 2020 2019 2018 2017 2016 2015 2014 2013 2012 2011 2010…" at bounding box center [652, 299] width 86 height 27
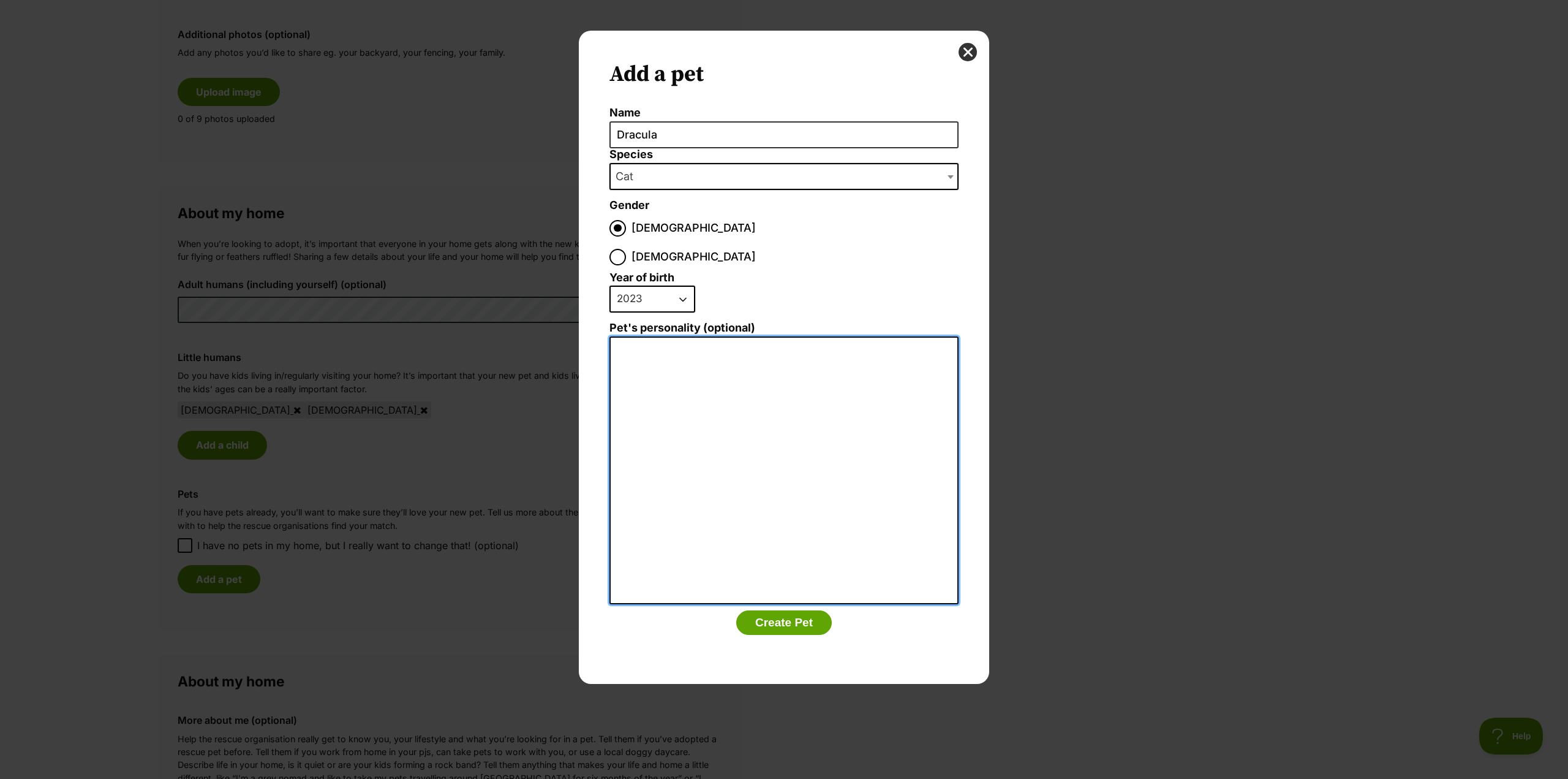
click at [639, 337] on textarea "Pet's personality (optional)" at bounding box center [784, 471] width 349 height 268
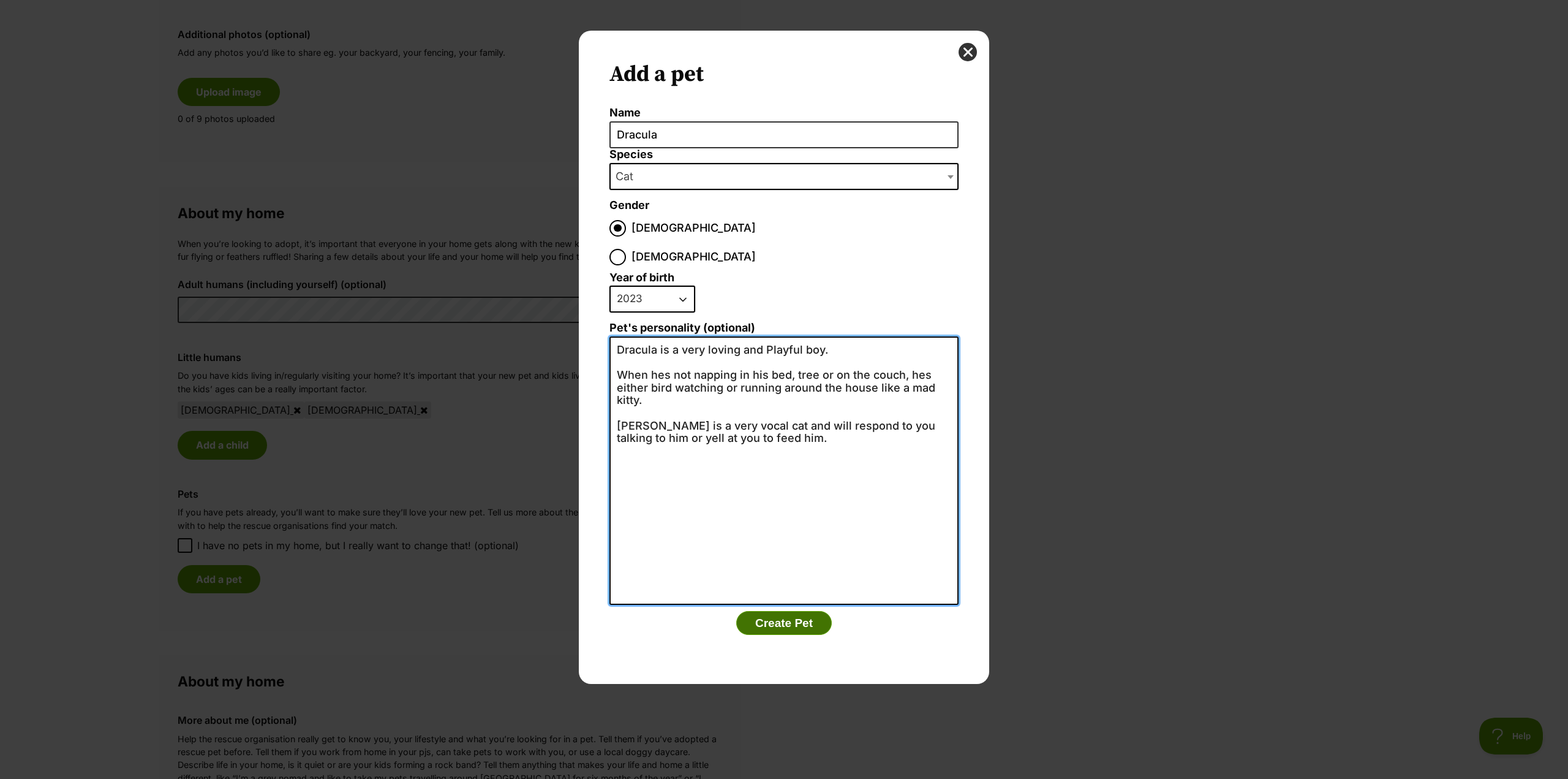
type textarea "Dracula is a very loving and Playful boy. When hes not napping in his bed, tree…"
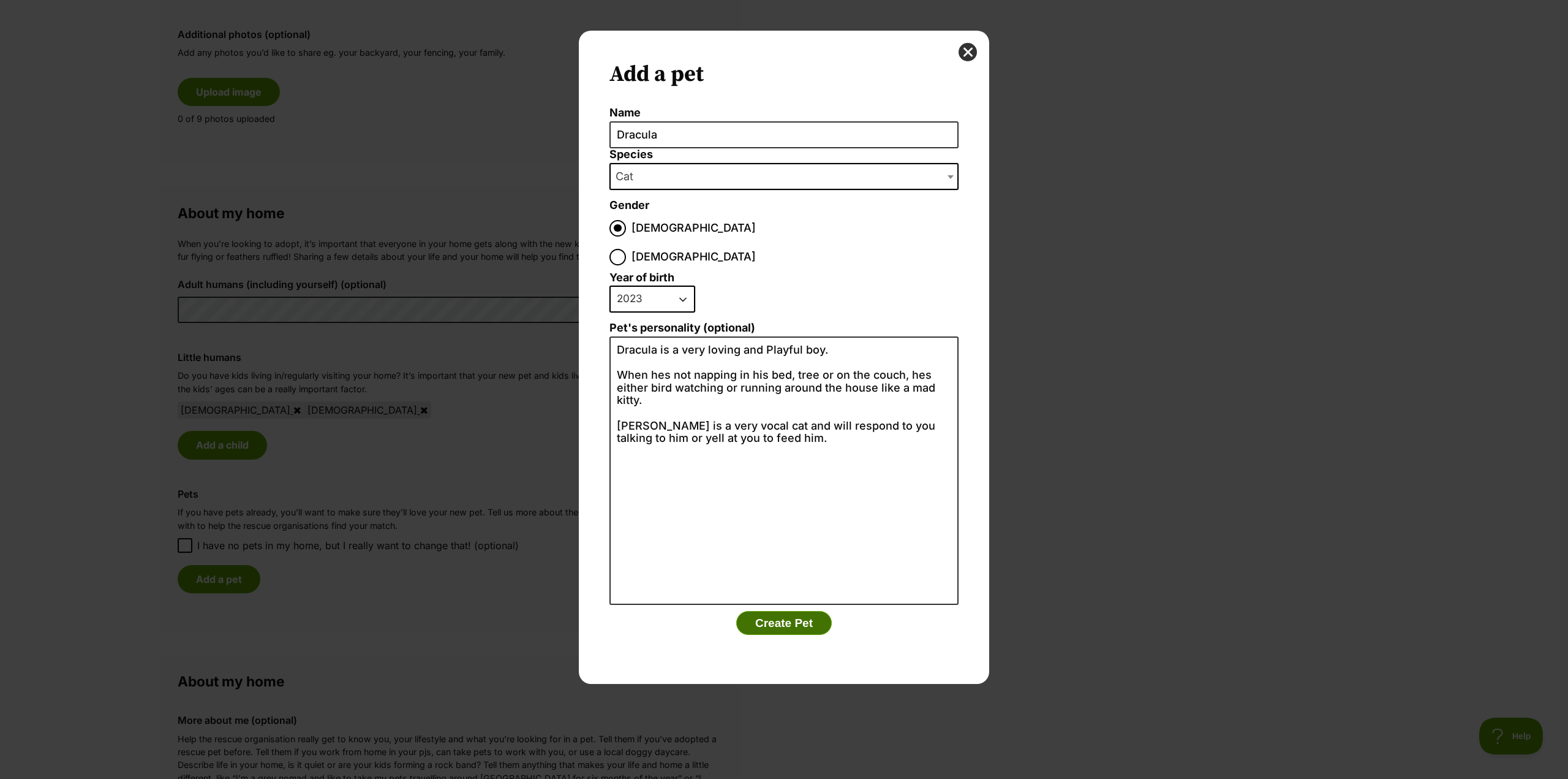
click at [786, 611] on button "Create Pet" at bounding box center [784, 623] width 96 height 24
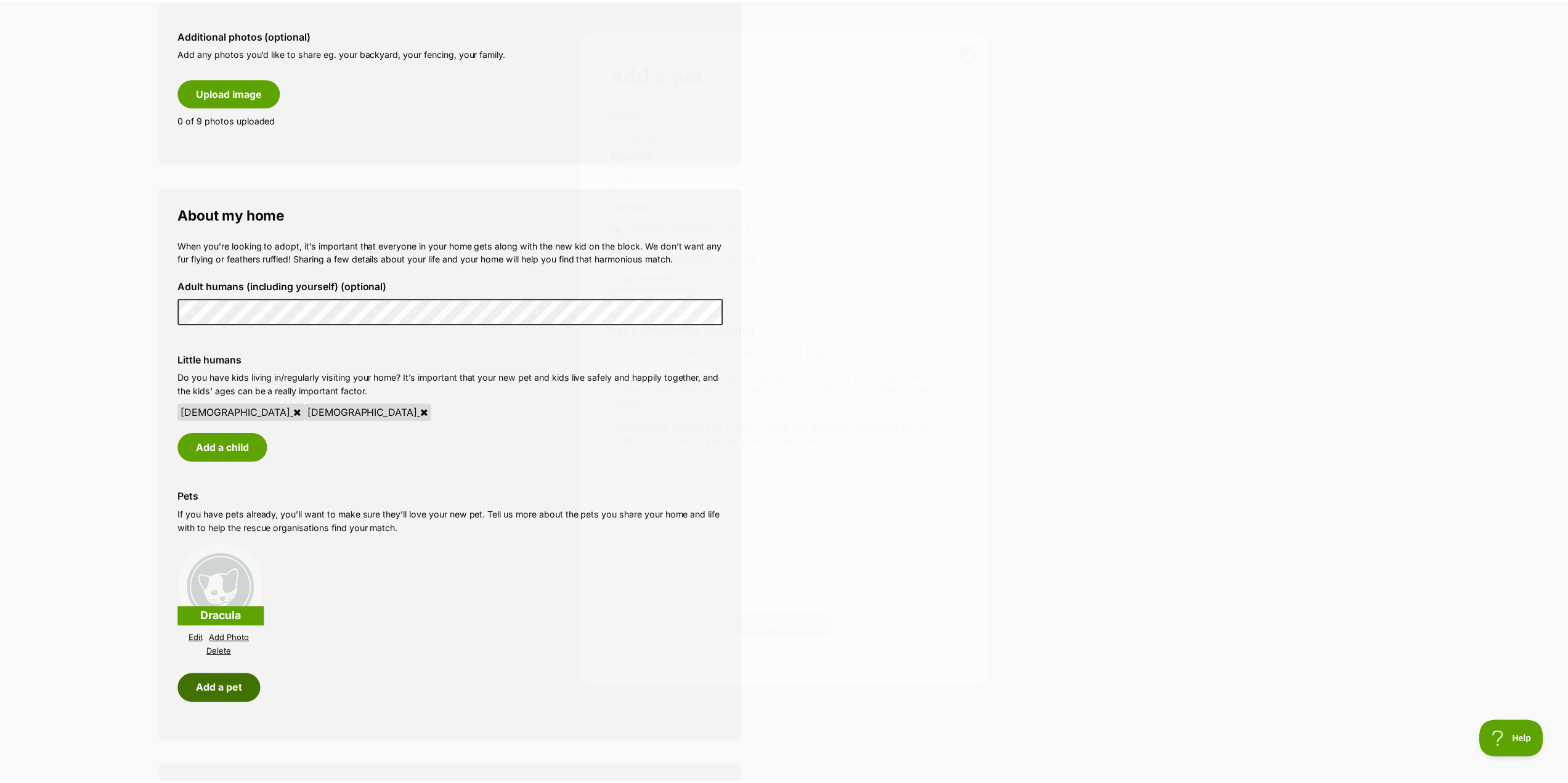
scroll to position [739, 0]
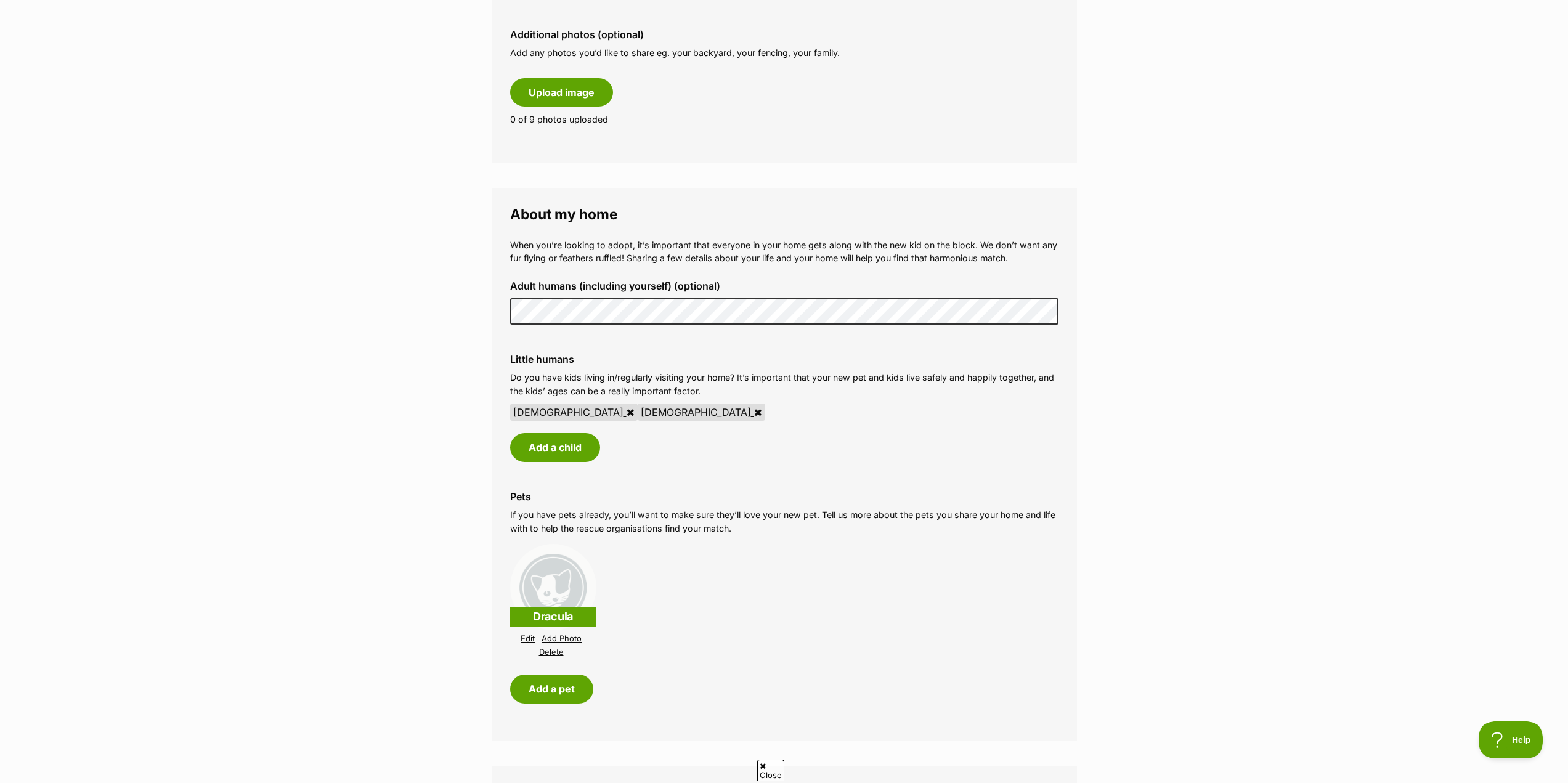
click at [562, 637] on link "Add Photo" at bounding box center [562, 638] width 40 height 9
click at [546, 643] on link "Add Photo" at bounding box center [562, 638] width 40 height 9
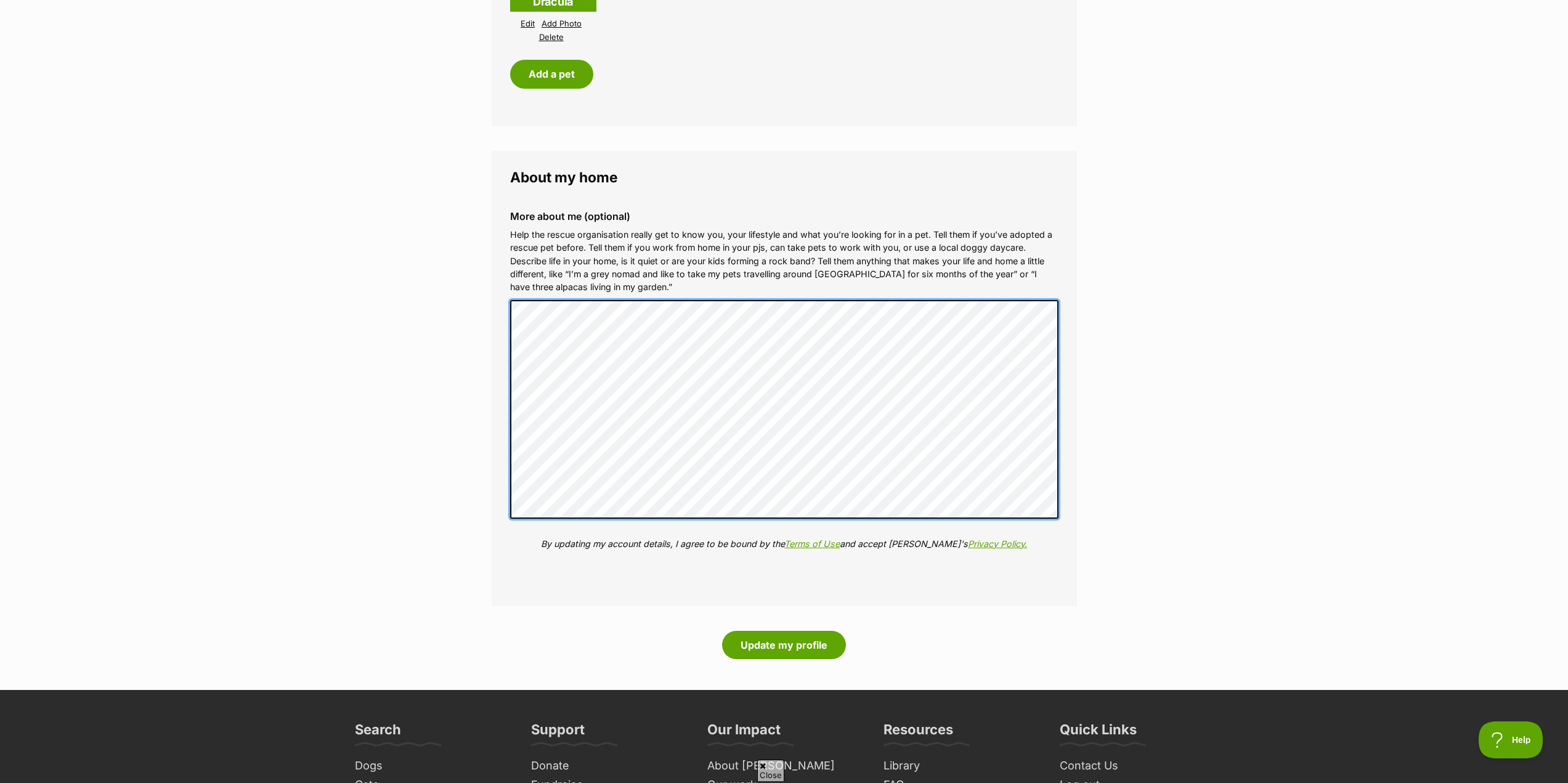
scroll to position [1355, 0]
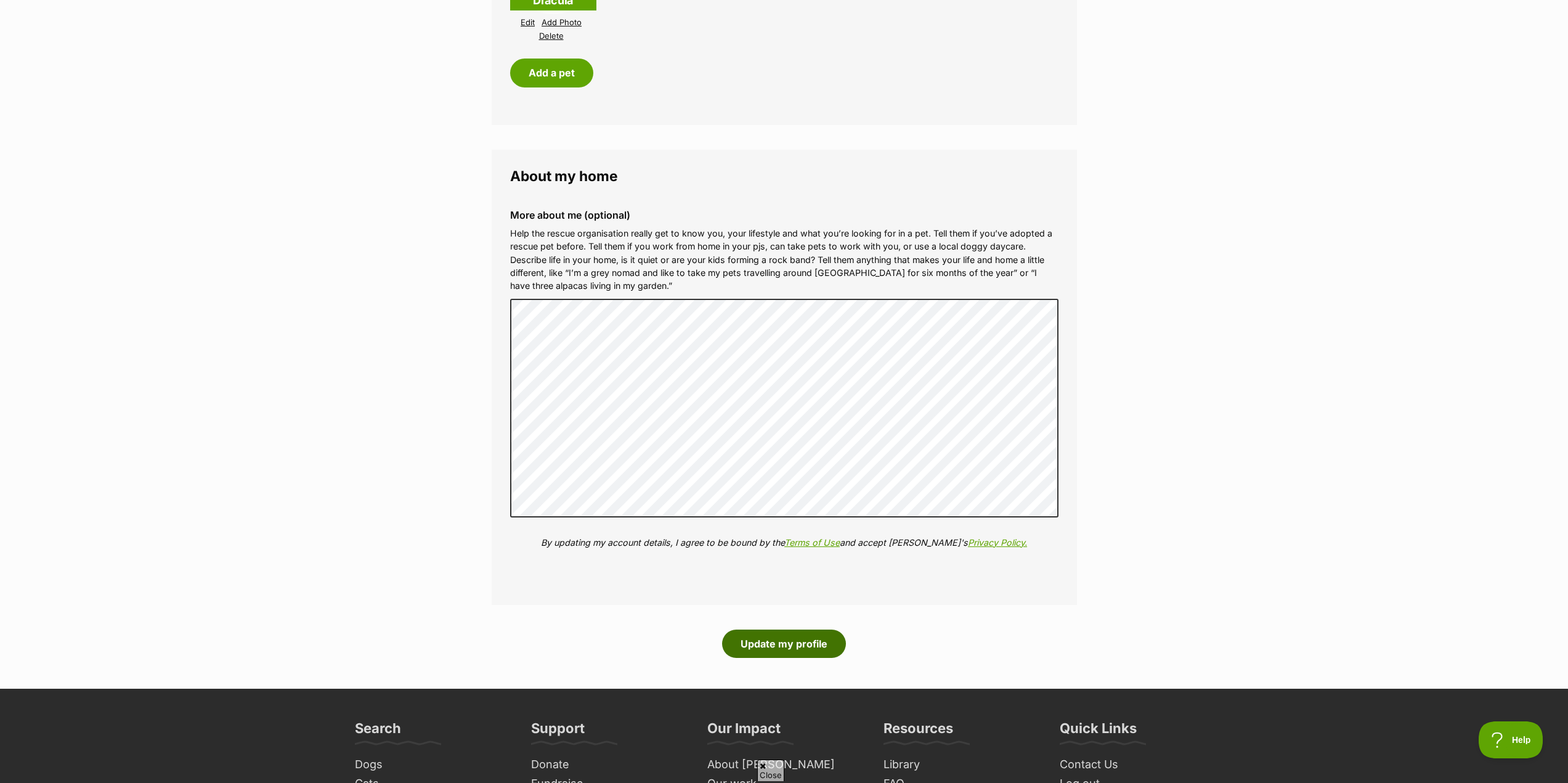
click at [779, 649] on button "Update my profile" at bounding box center [784, 643] width 124 height 28
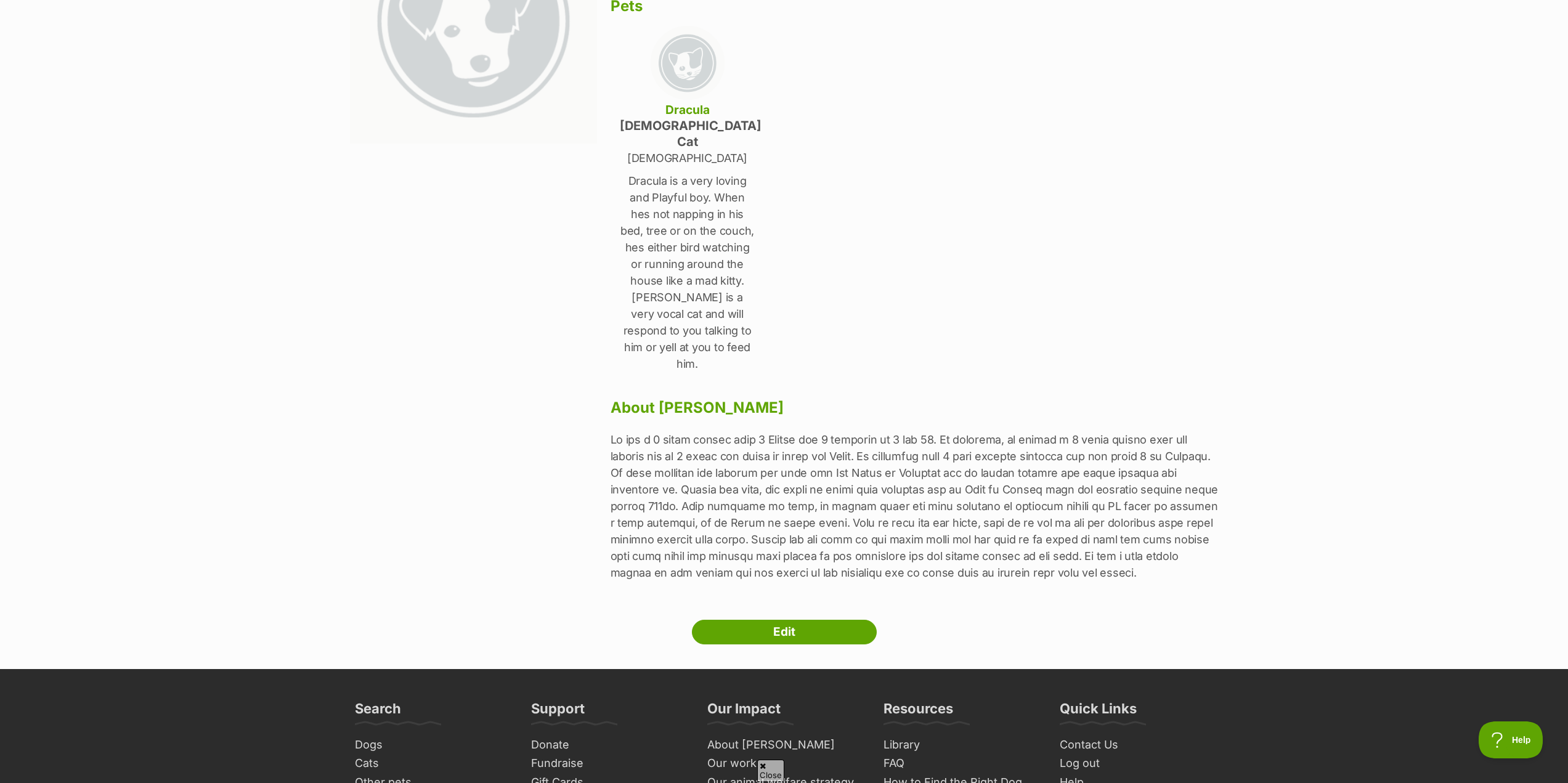
scroll to position [246, 0]
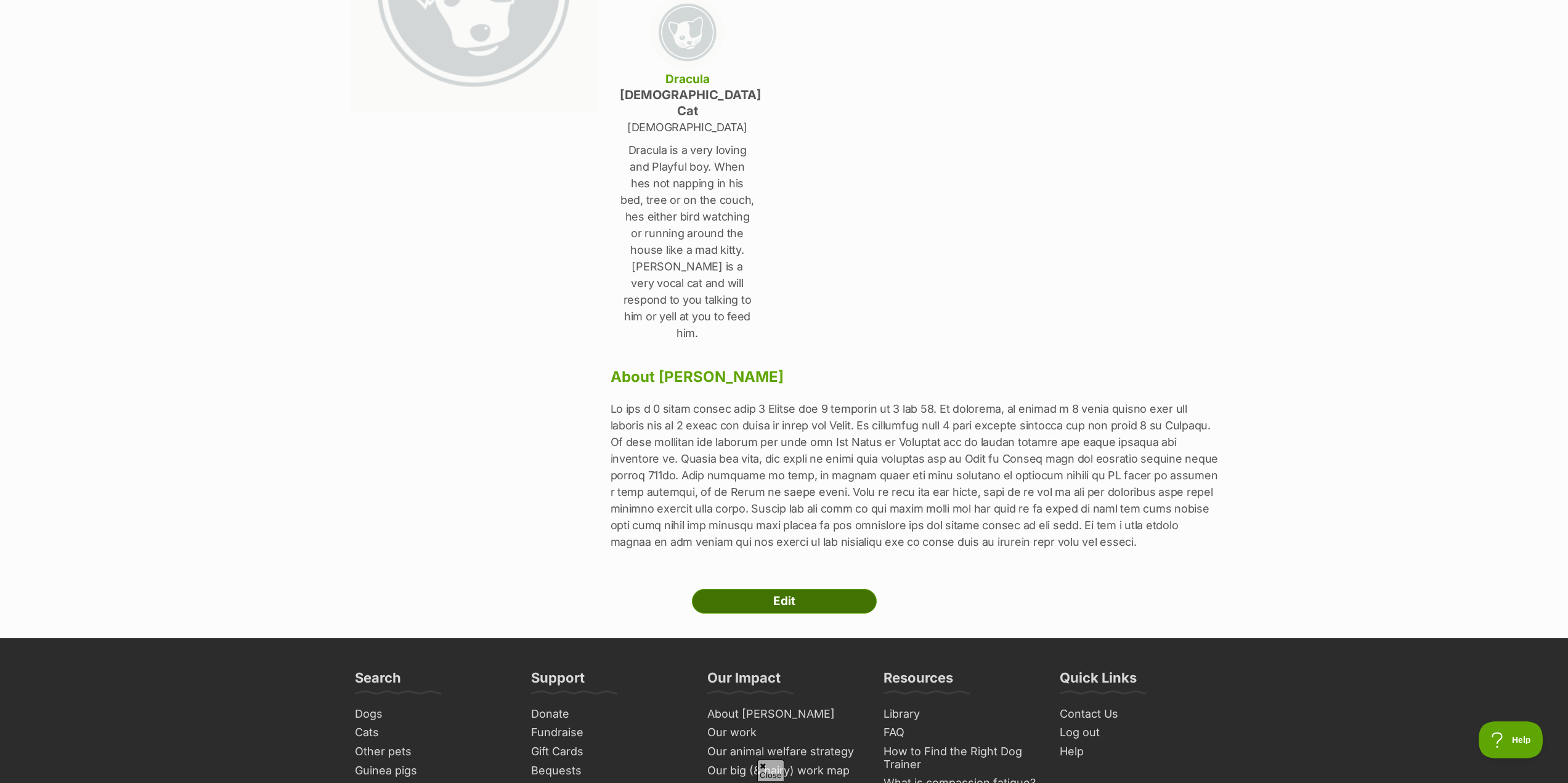
click at [792, 589] on link "Edit" at bounding box center [784, 601] width 185 height 25
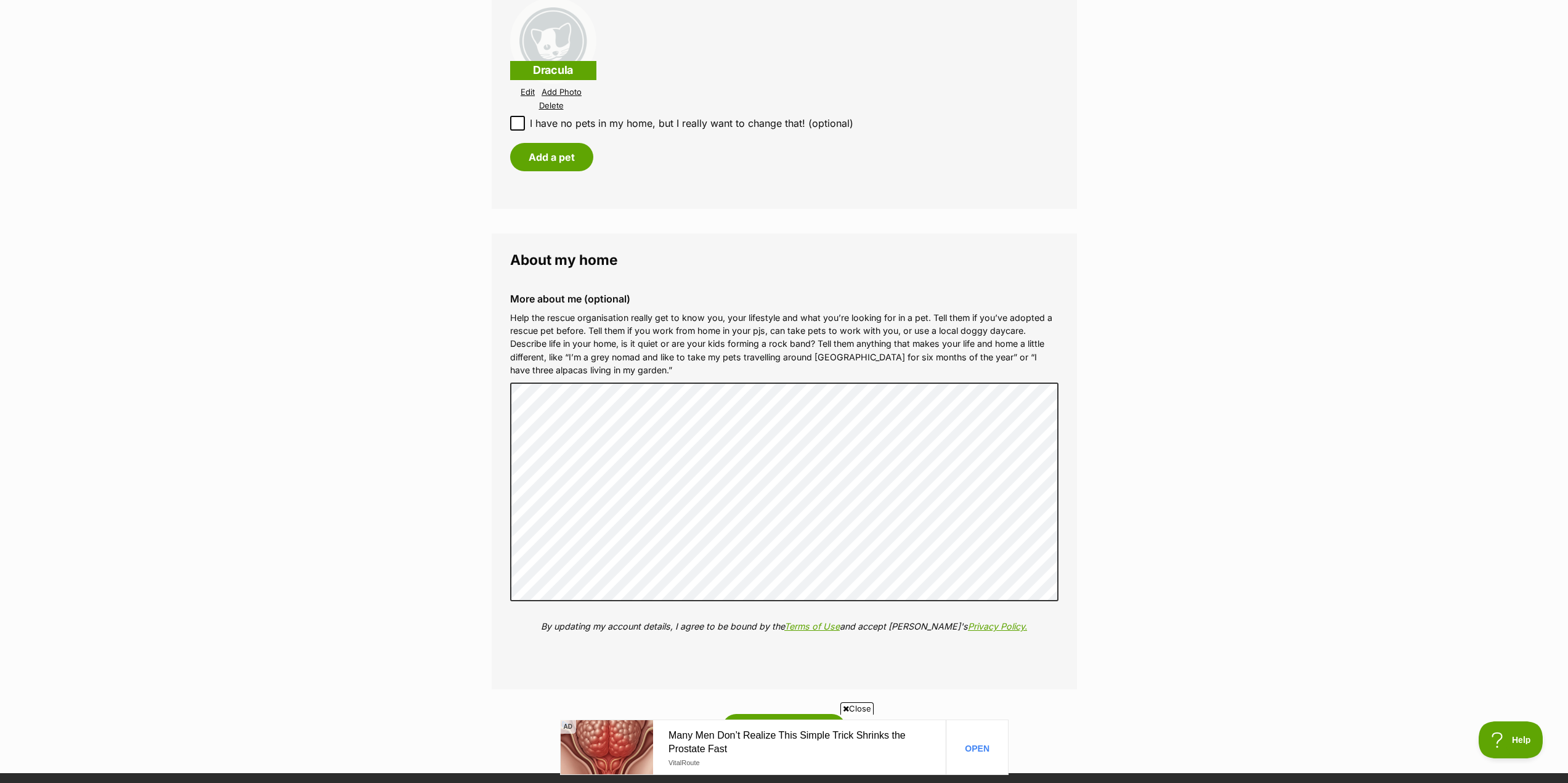
scroll to position [1601, 0]
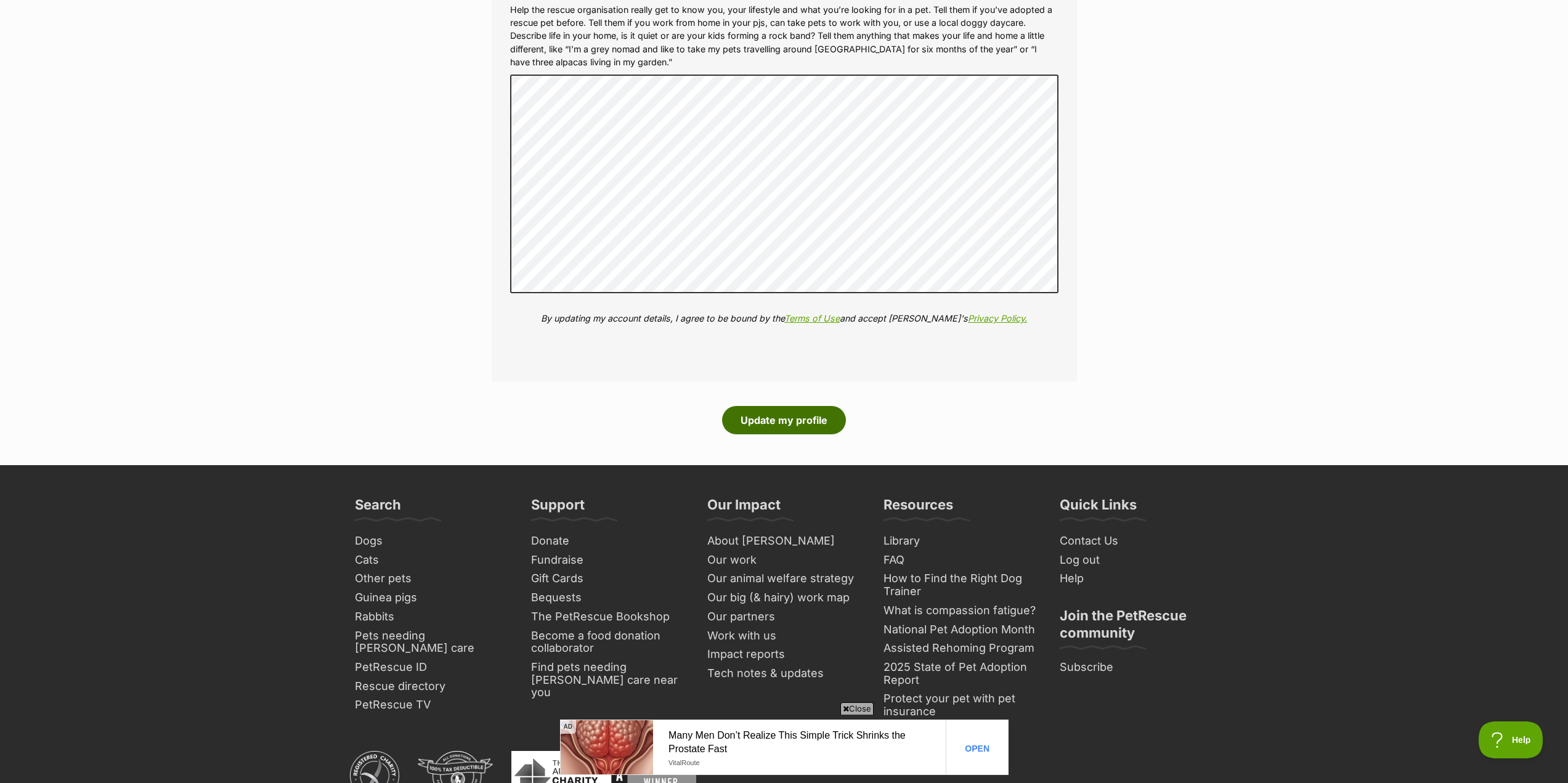
click at [793, 416] on button "Update my profile" at bounding box center [784, 420] width 124 height 28
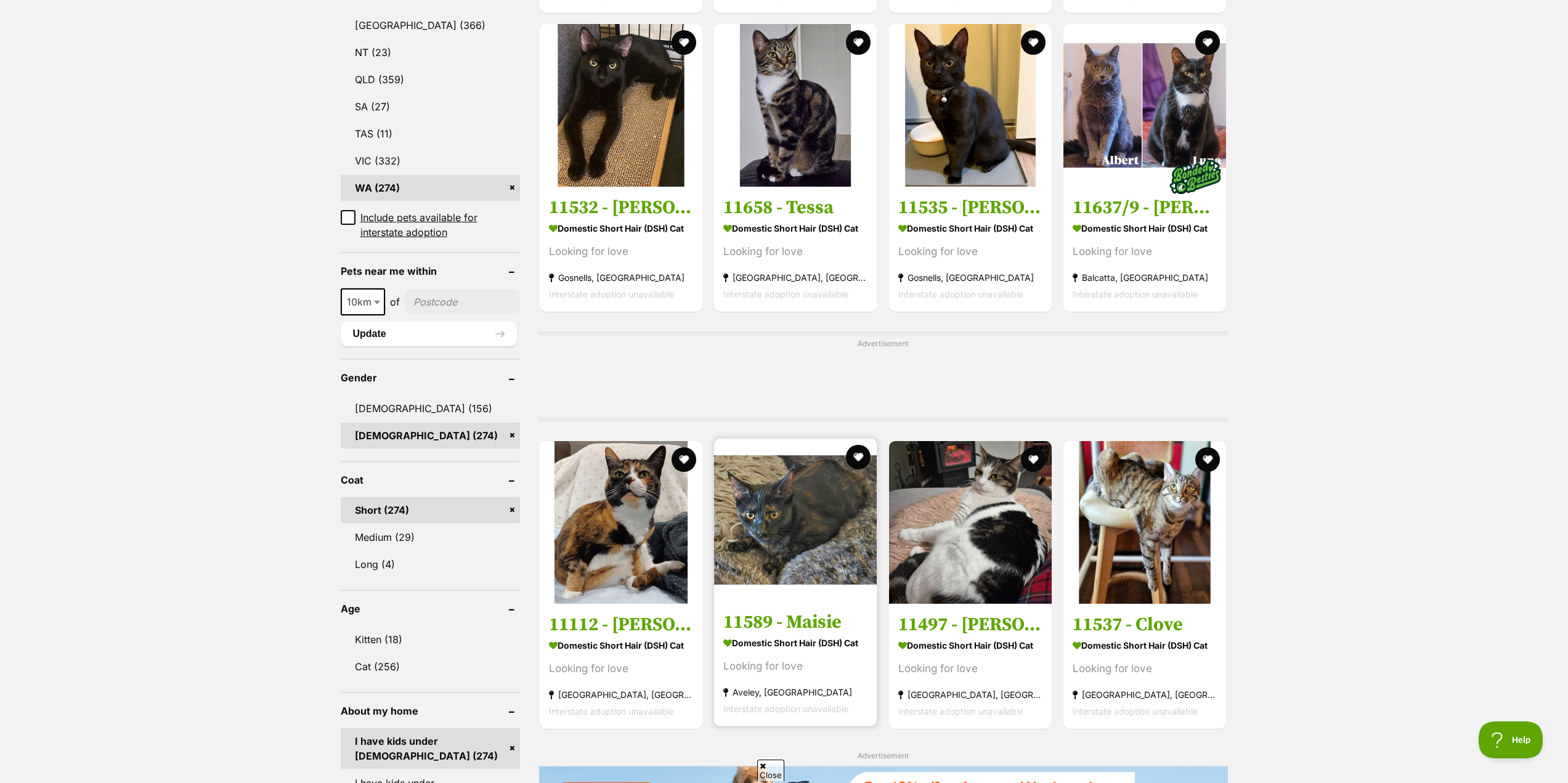
click at [783, 631] on h3 "11589 - Maisie" at bounding box center [795, 622] width 144 height 23
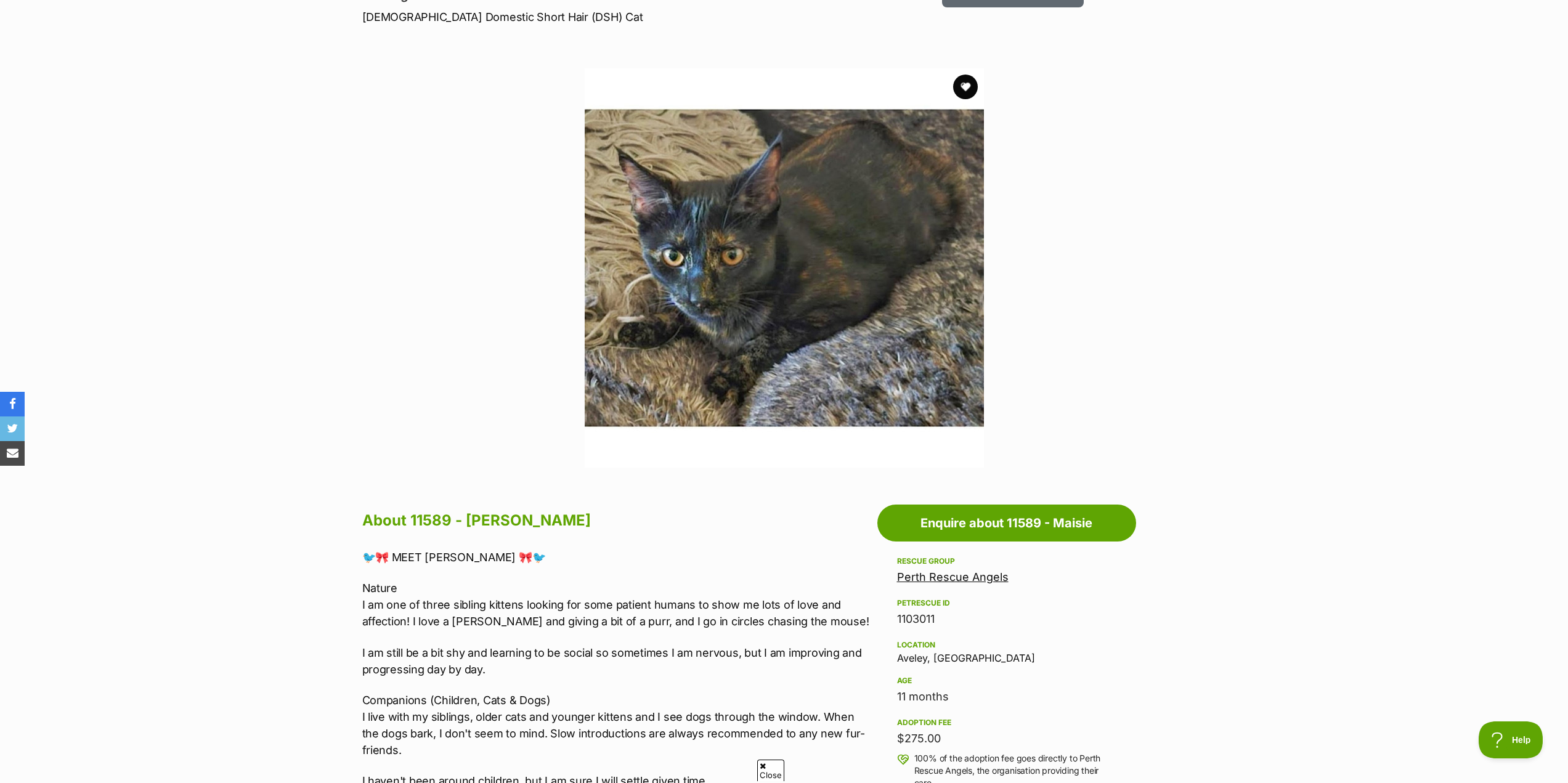
scroll to position [62, 0]
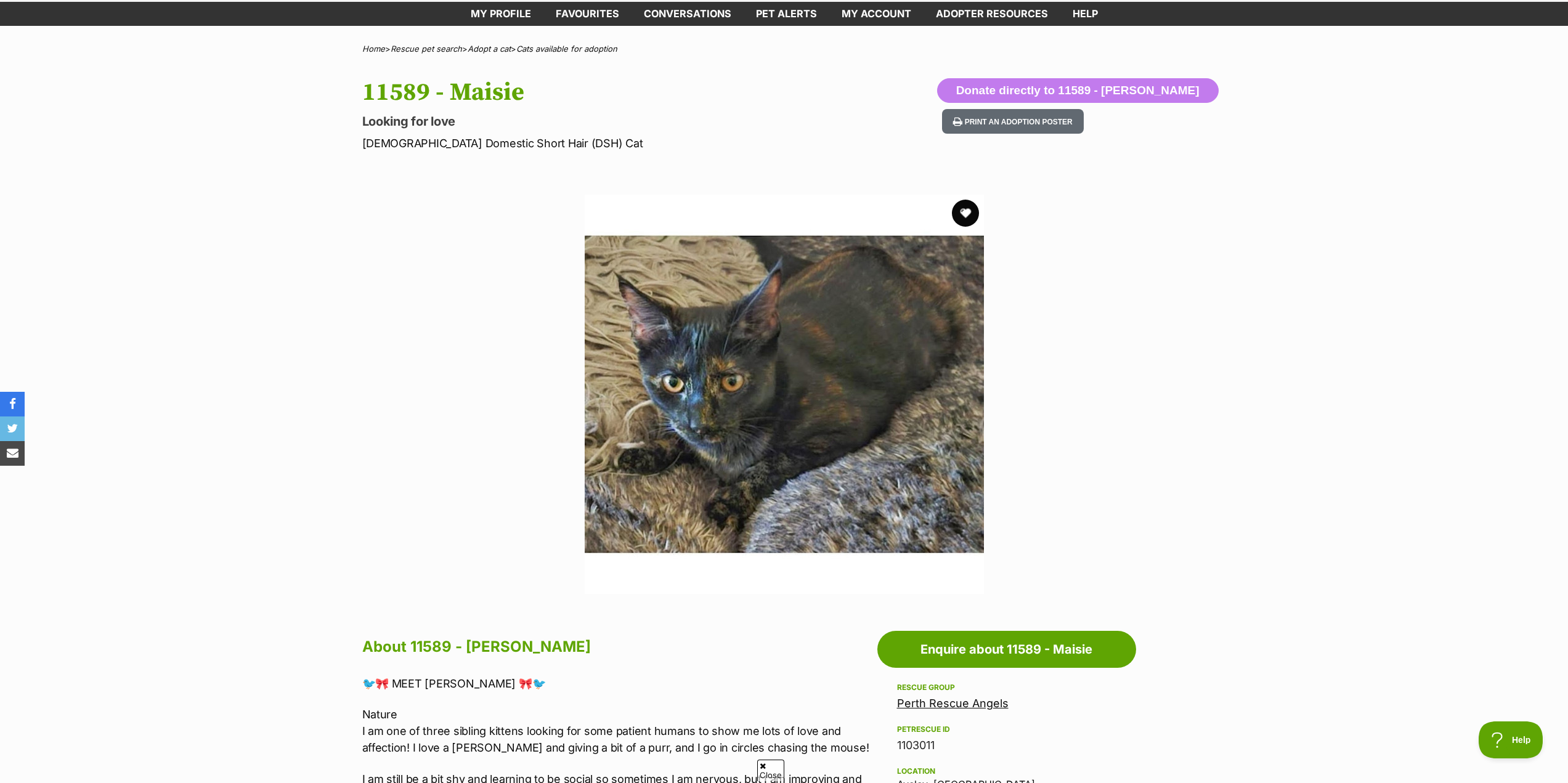
click at [969, 209] on button "favourite" at bounding box center [965, 213] width 27 height 27
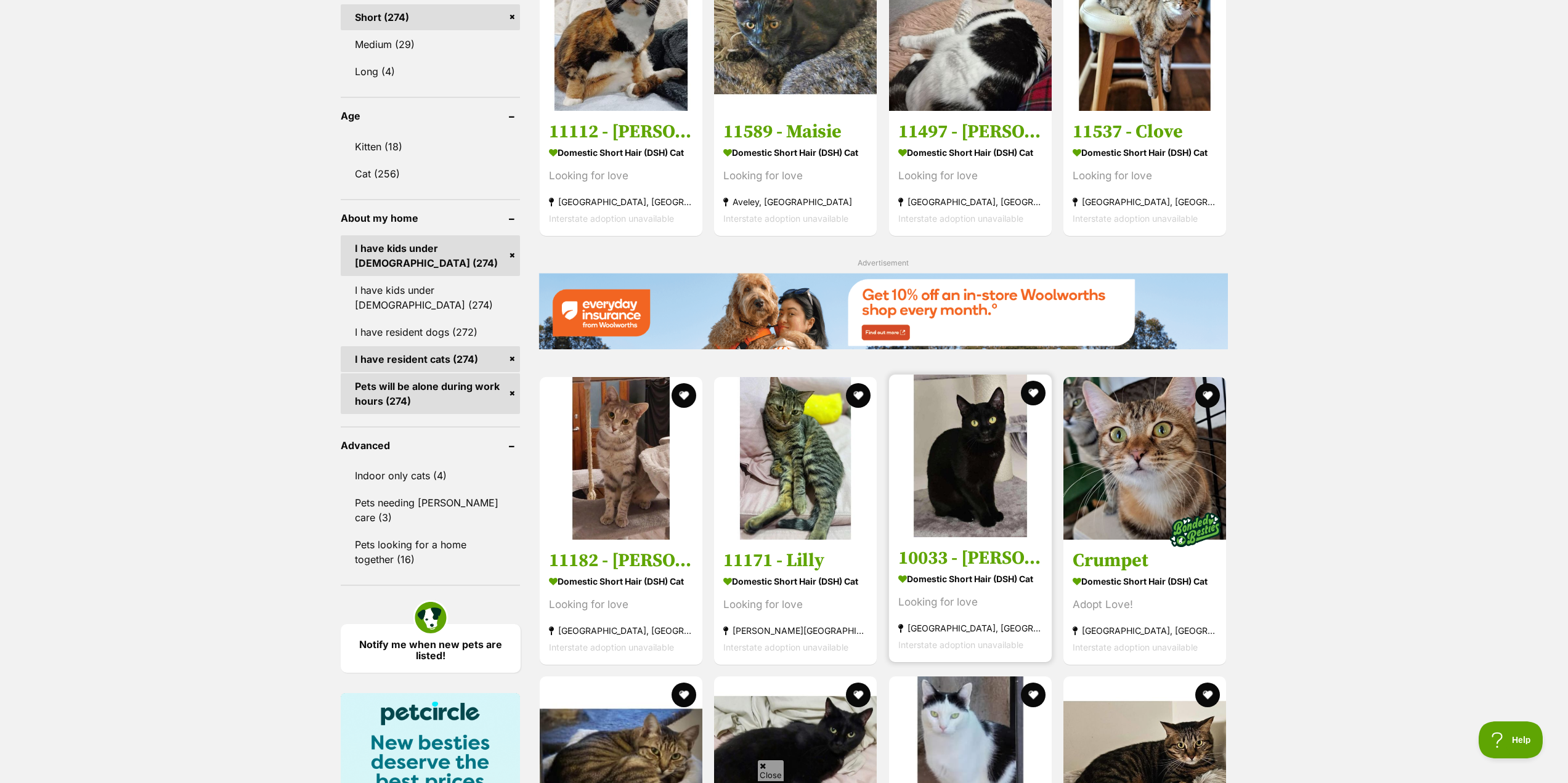
click at [949, 564] on h3 "10033 - Yoko" at bounding box center [970, 557] width 144 height 23
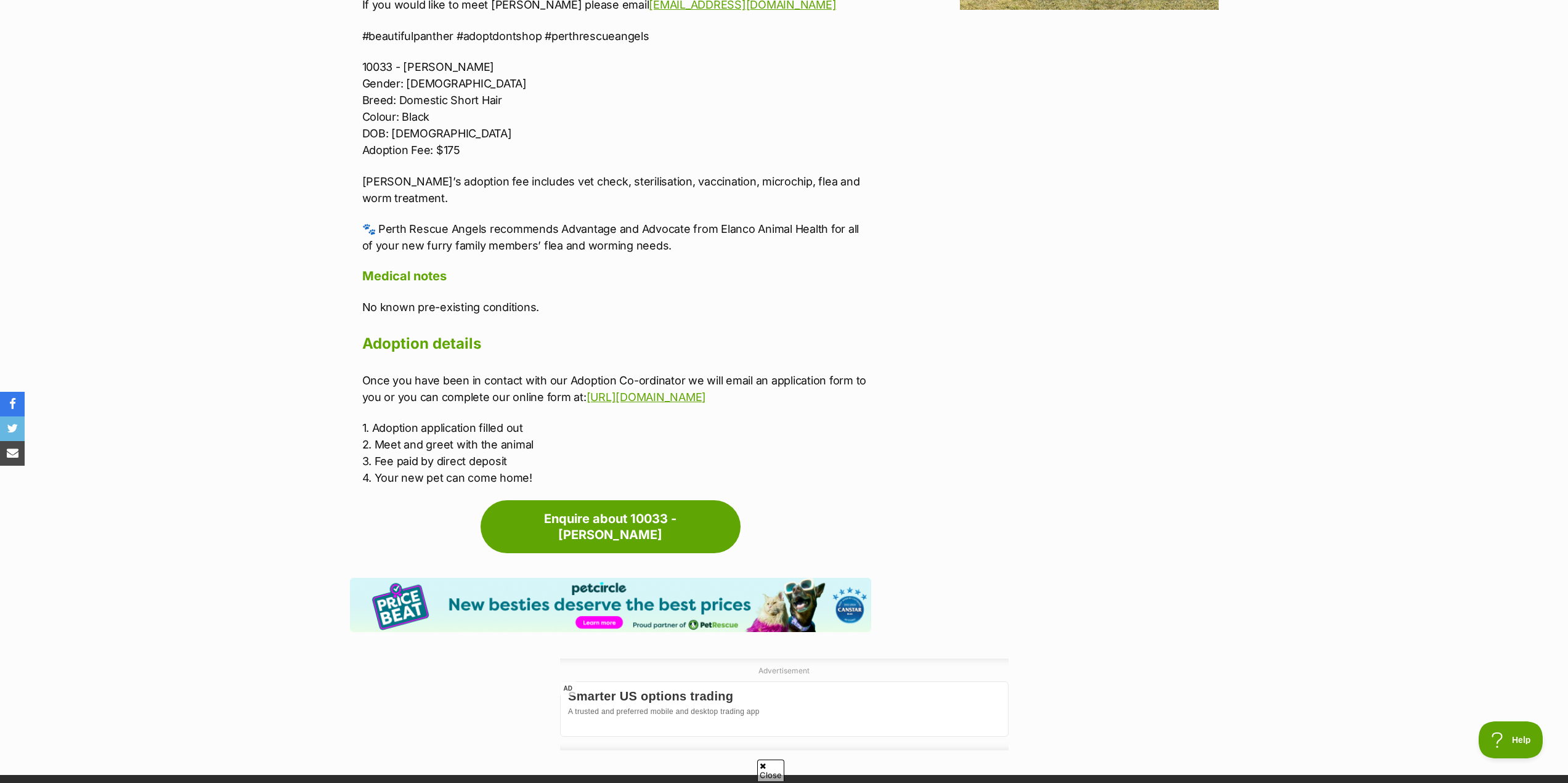
scroll to position [1626, 0]
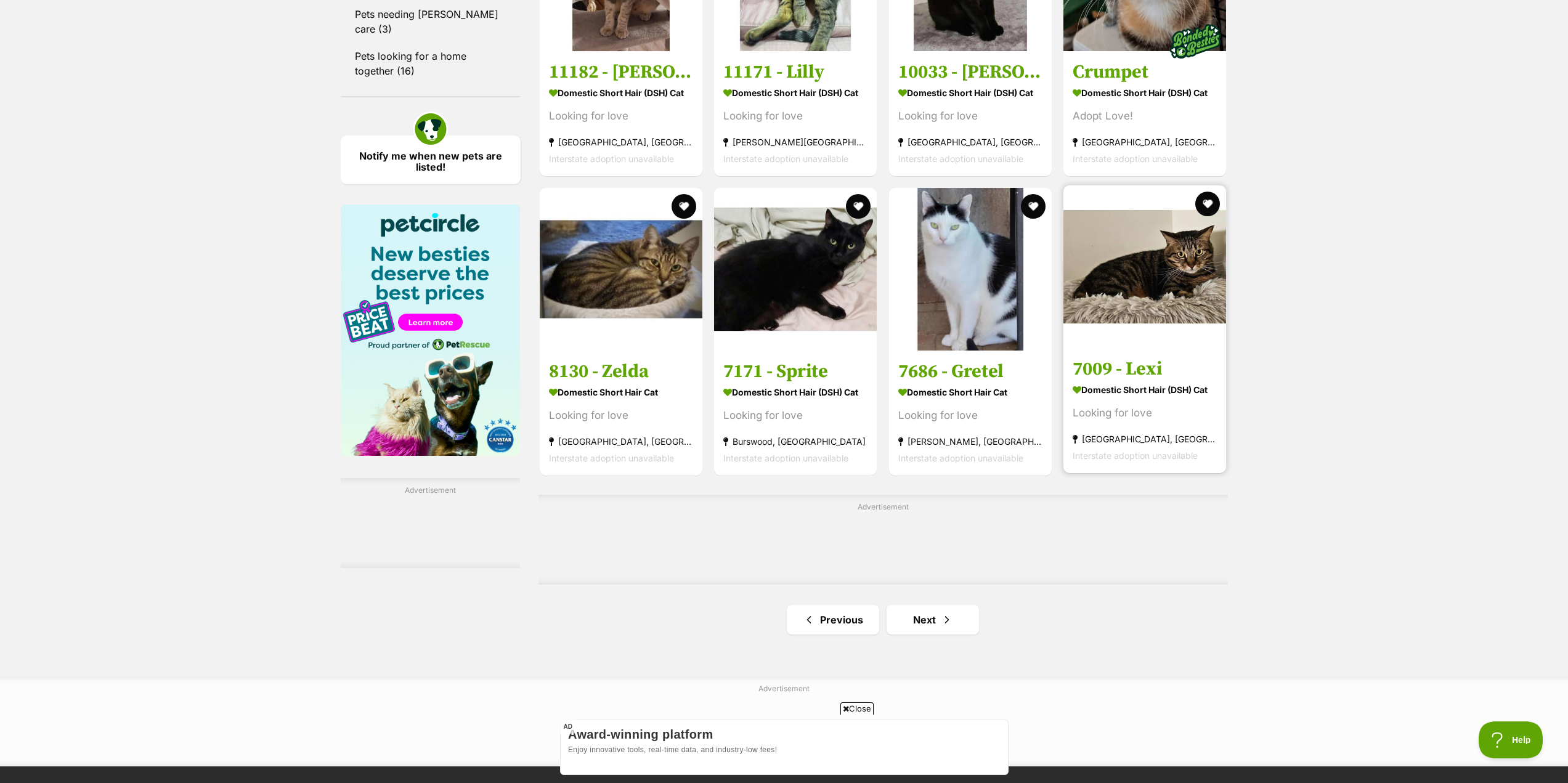
scroll to position [1663, 0]
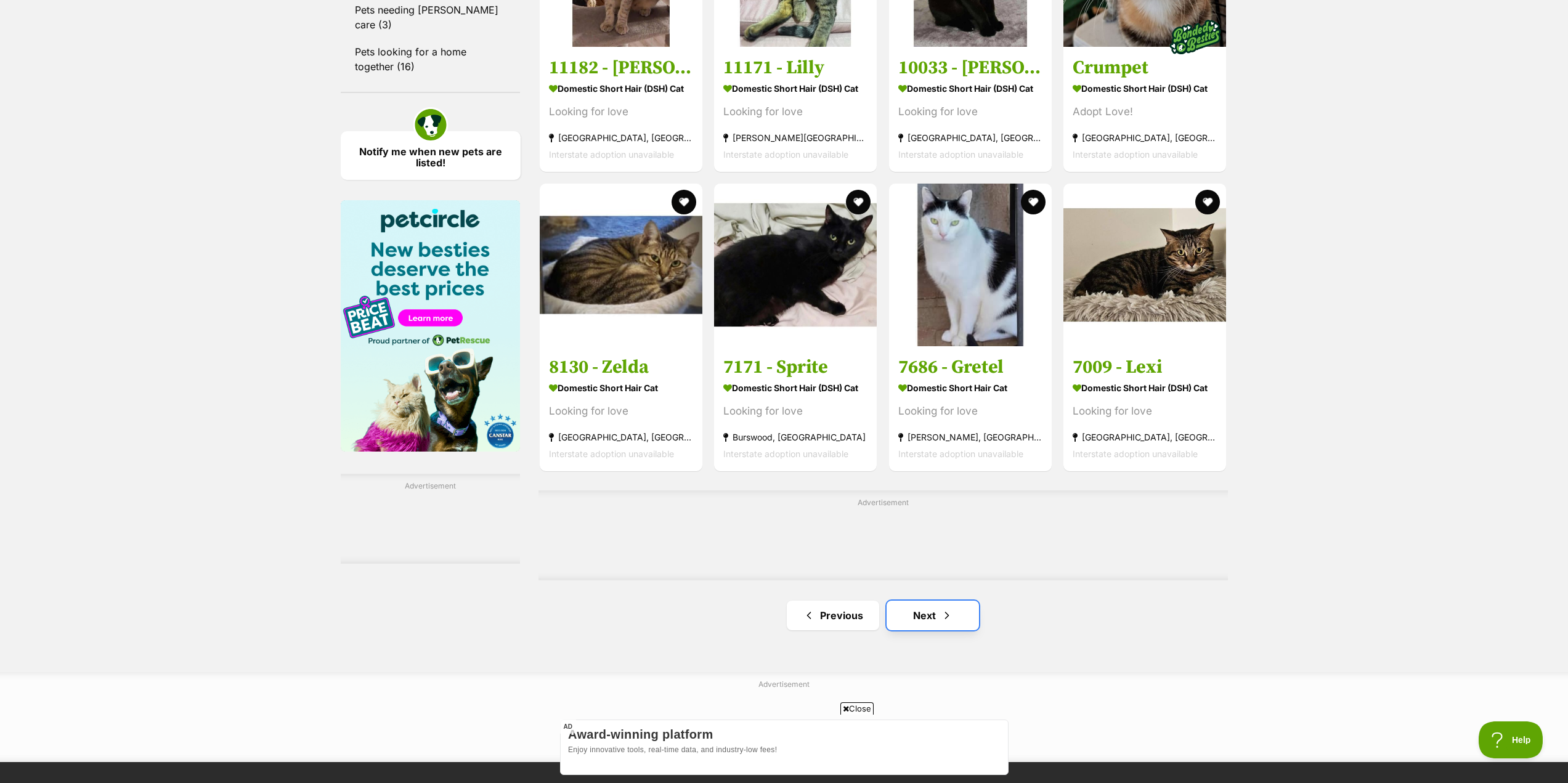
click at [941, 623] on span "Next page" at bounding box center [947, 615] width 13 height 14
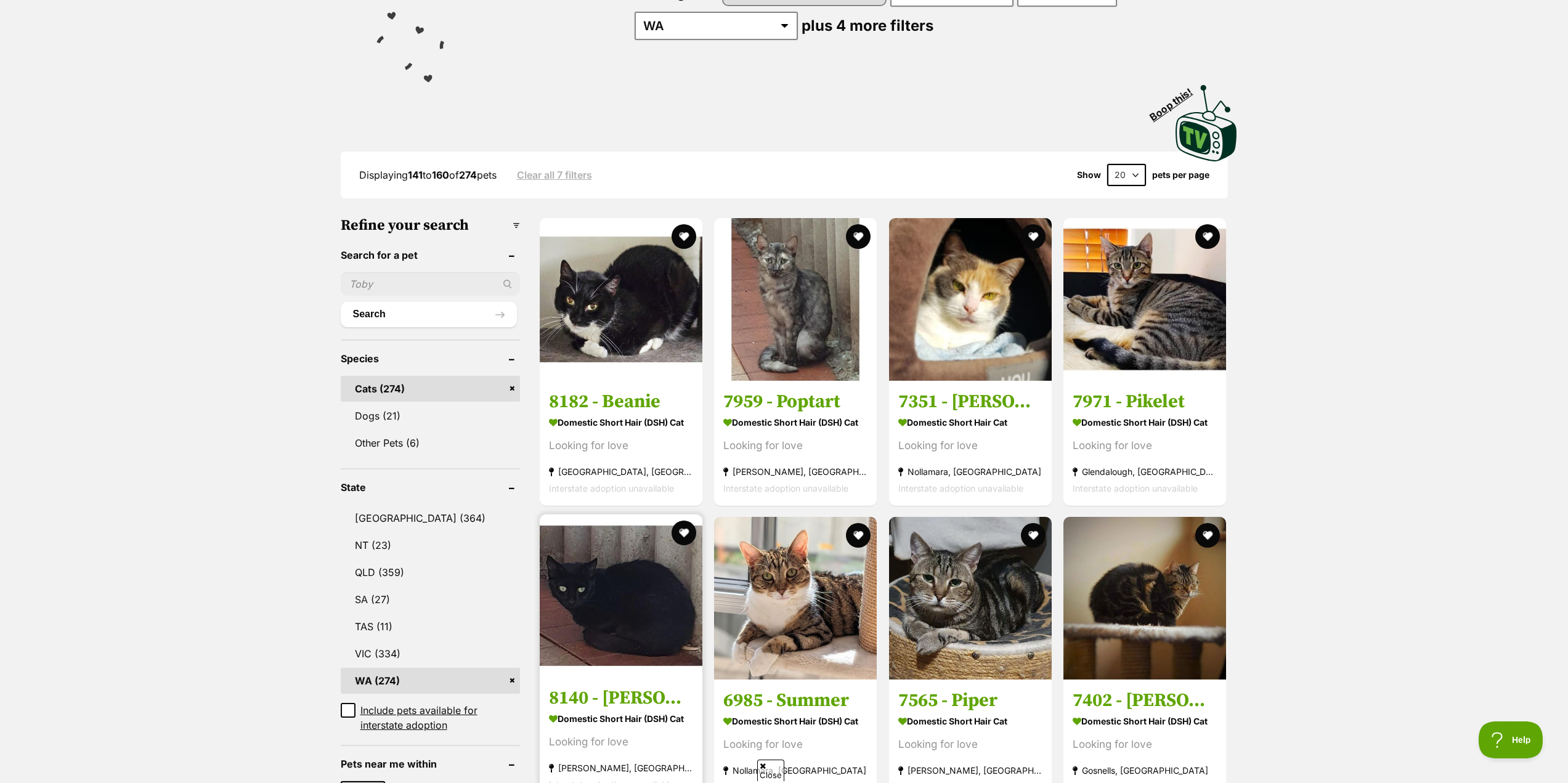
click at [617, 698] on h3 "8140 - [PERSON_NAME]" at bounding box center [621, 697] width 144 height 23
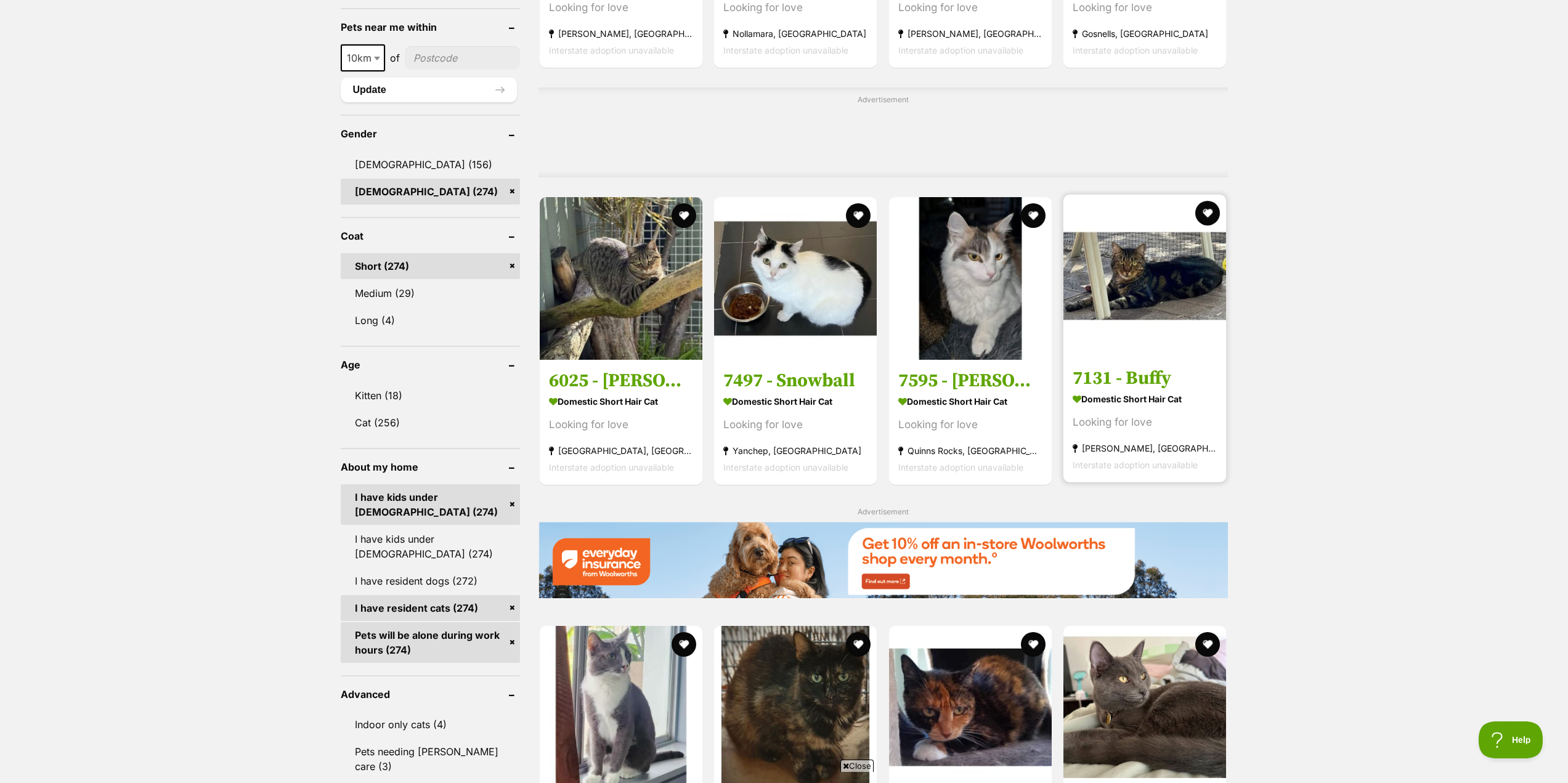
scroll to position [1040, 0]
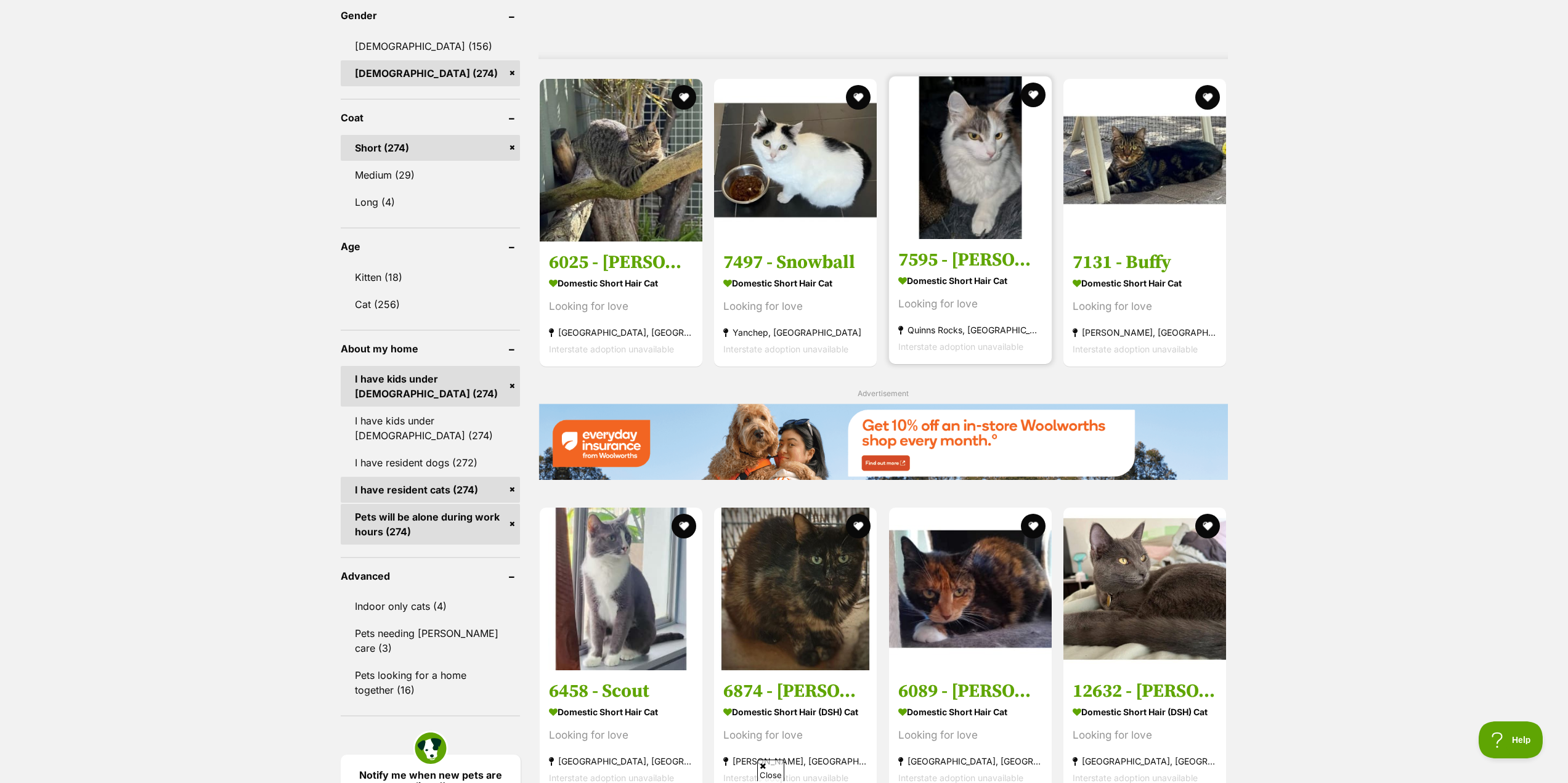
click at [955, 265] on h3 "7595 - [PERSON_NAME]" at bounding box center [970, 260] width 144 height 23
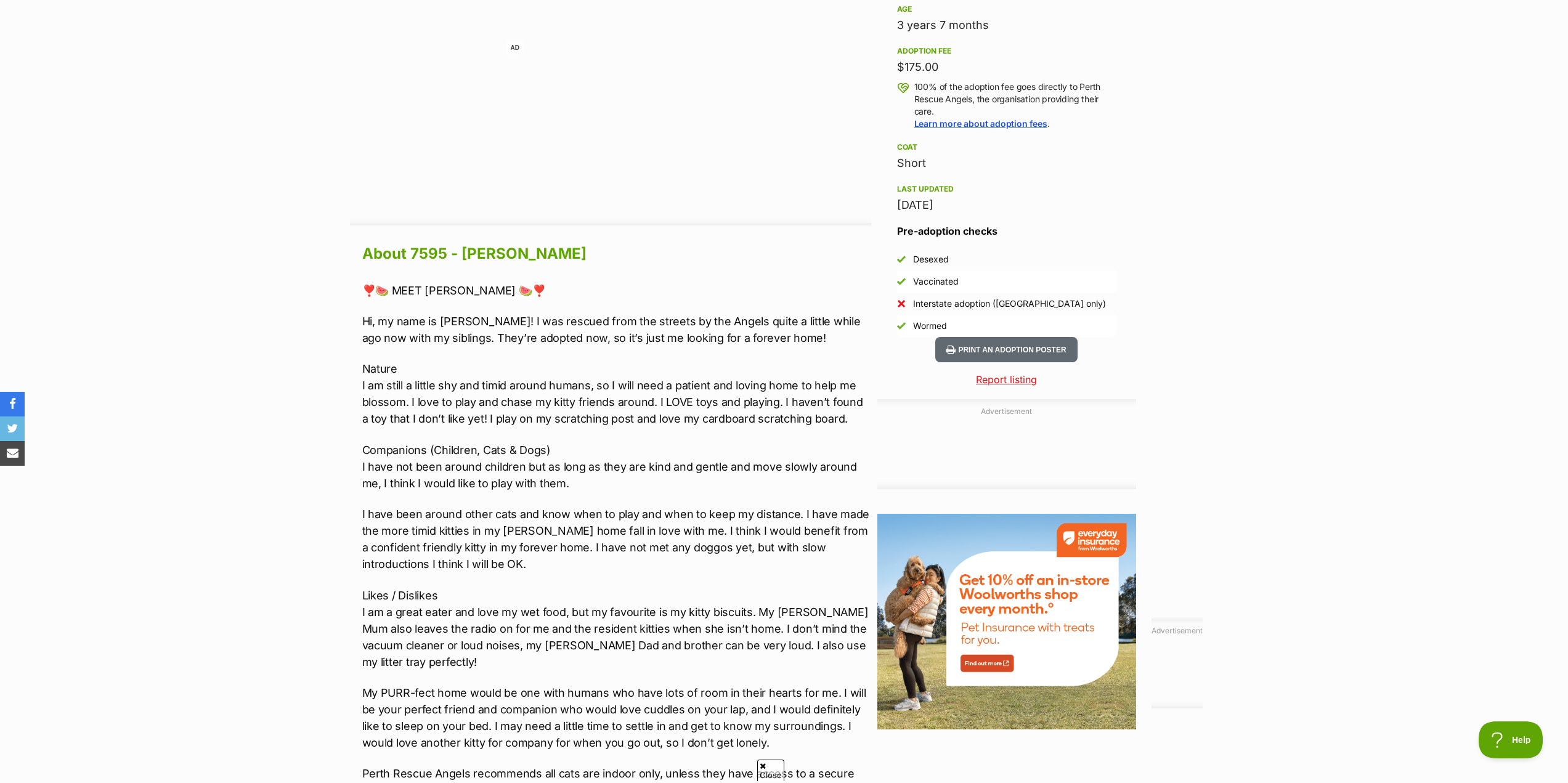
scroll to position [862, 0]
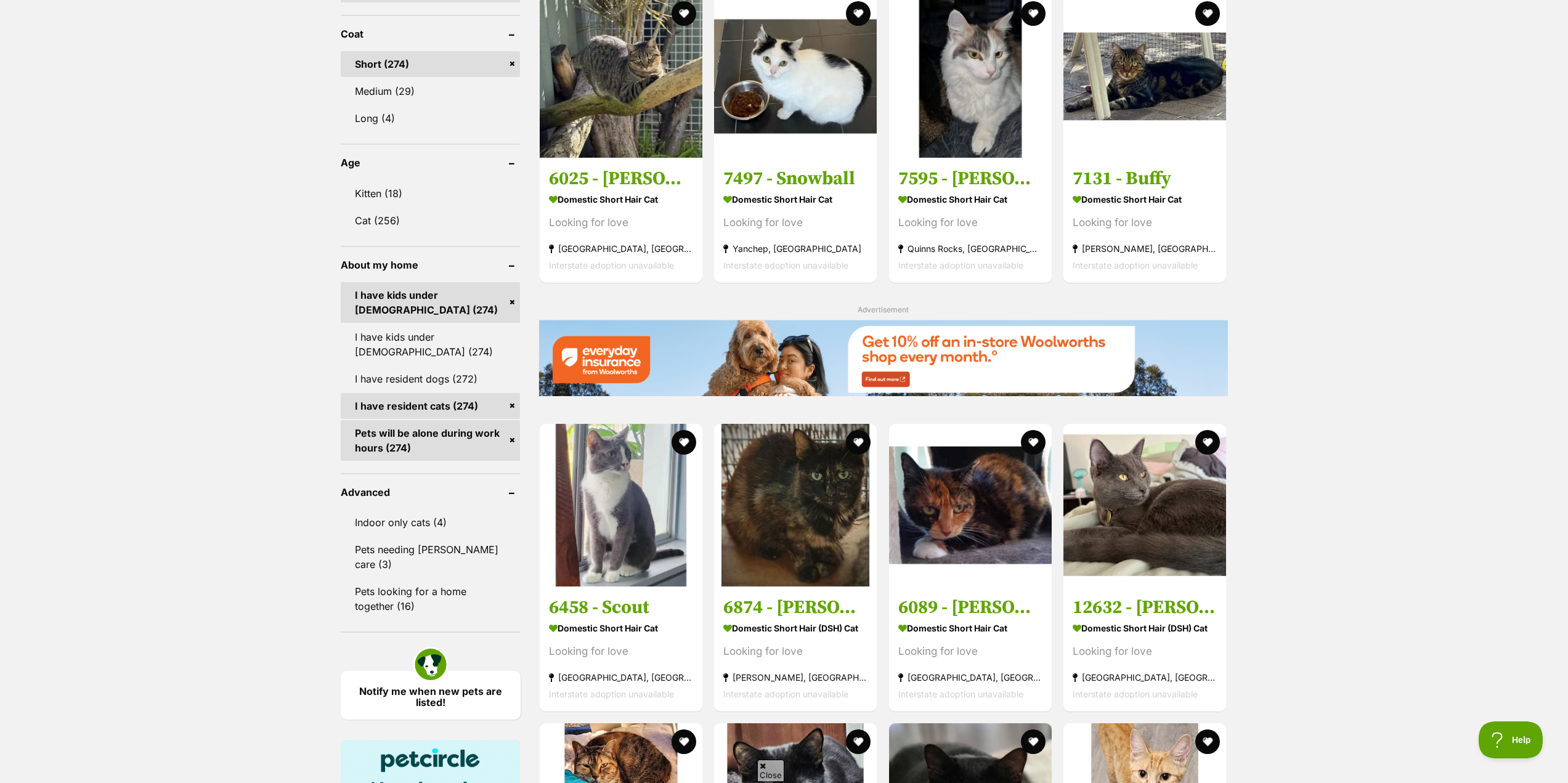
scroll to position [1163, 0]
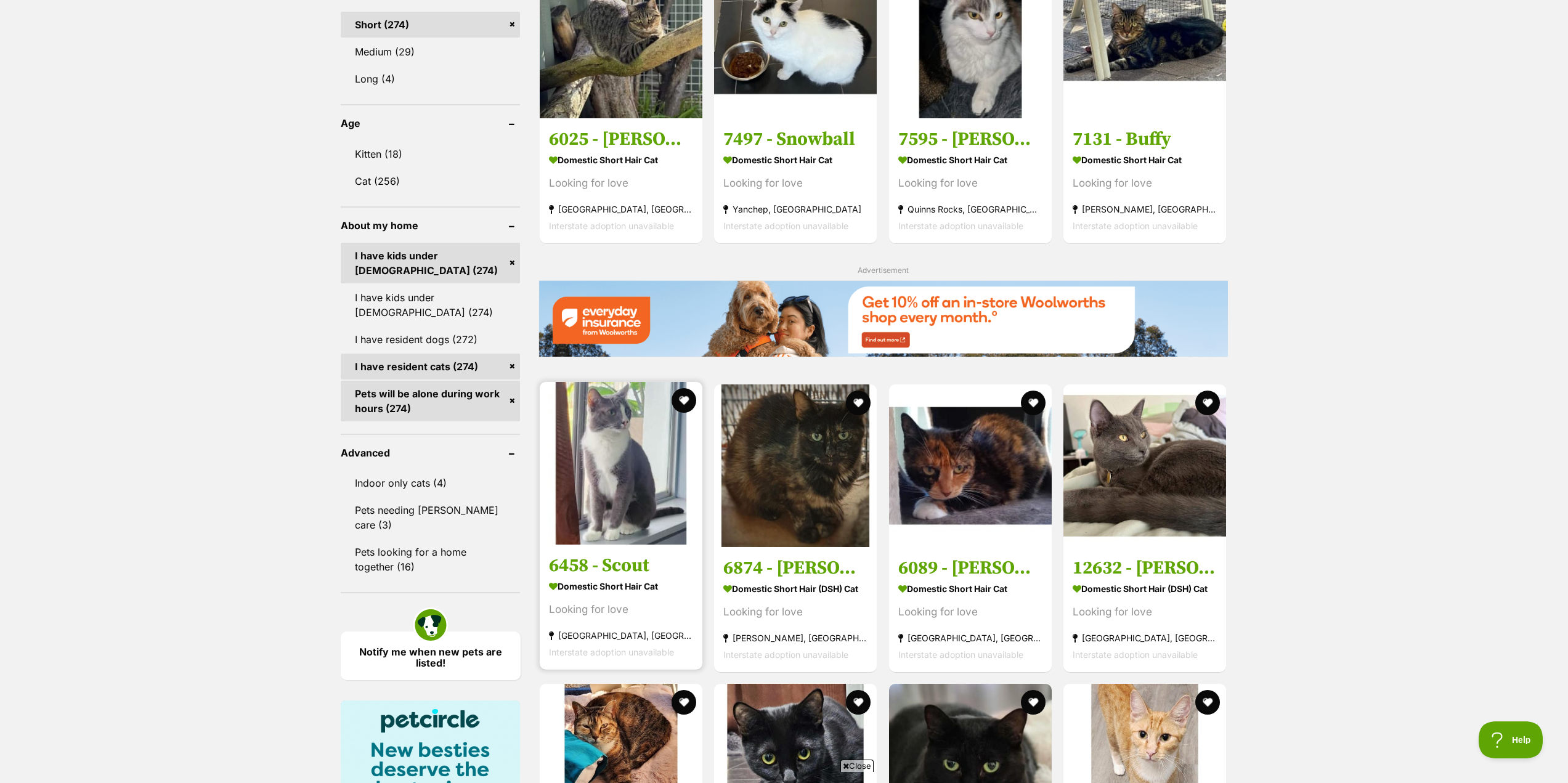
click at [604, 562] on h3 "6458 - Scout" at bounding box center [621, 565] width 144 height 23
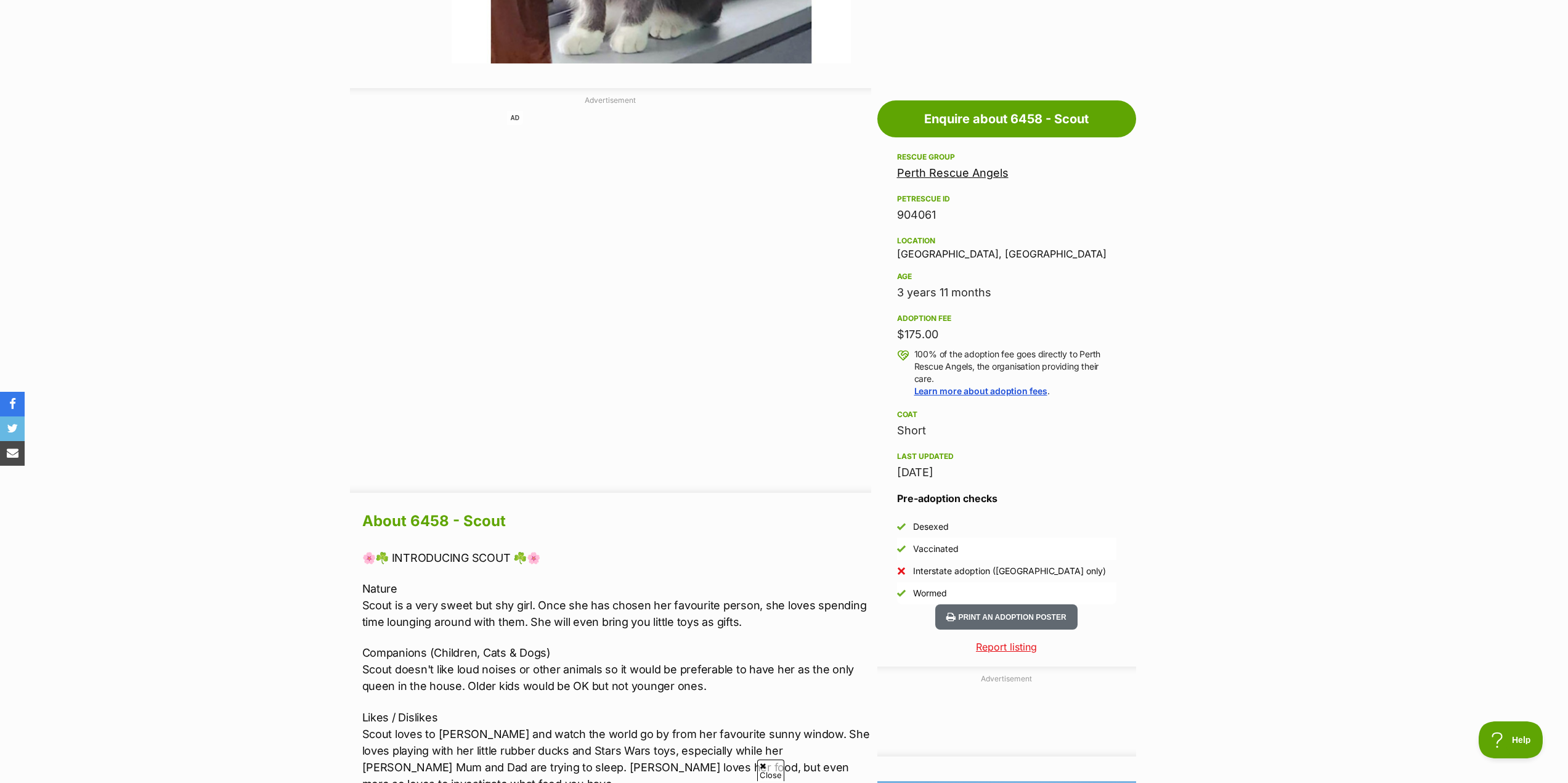
scroll to position [616, 0]
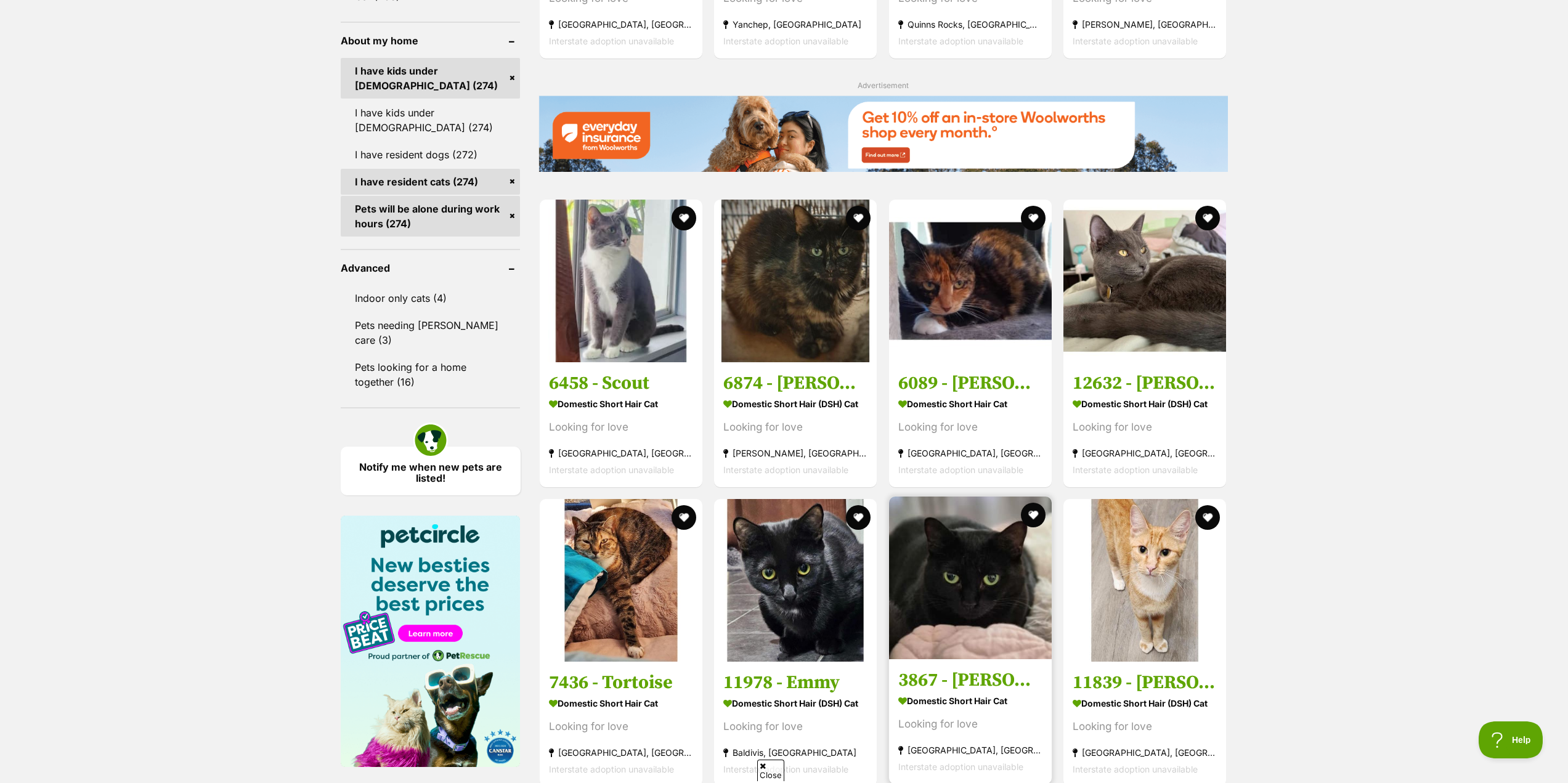
click at [928, 691] on h3 "3867 - Roselyn" at bounding box center [970, 679] width 144 height 23
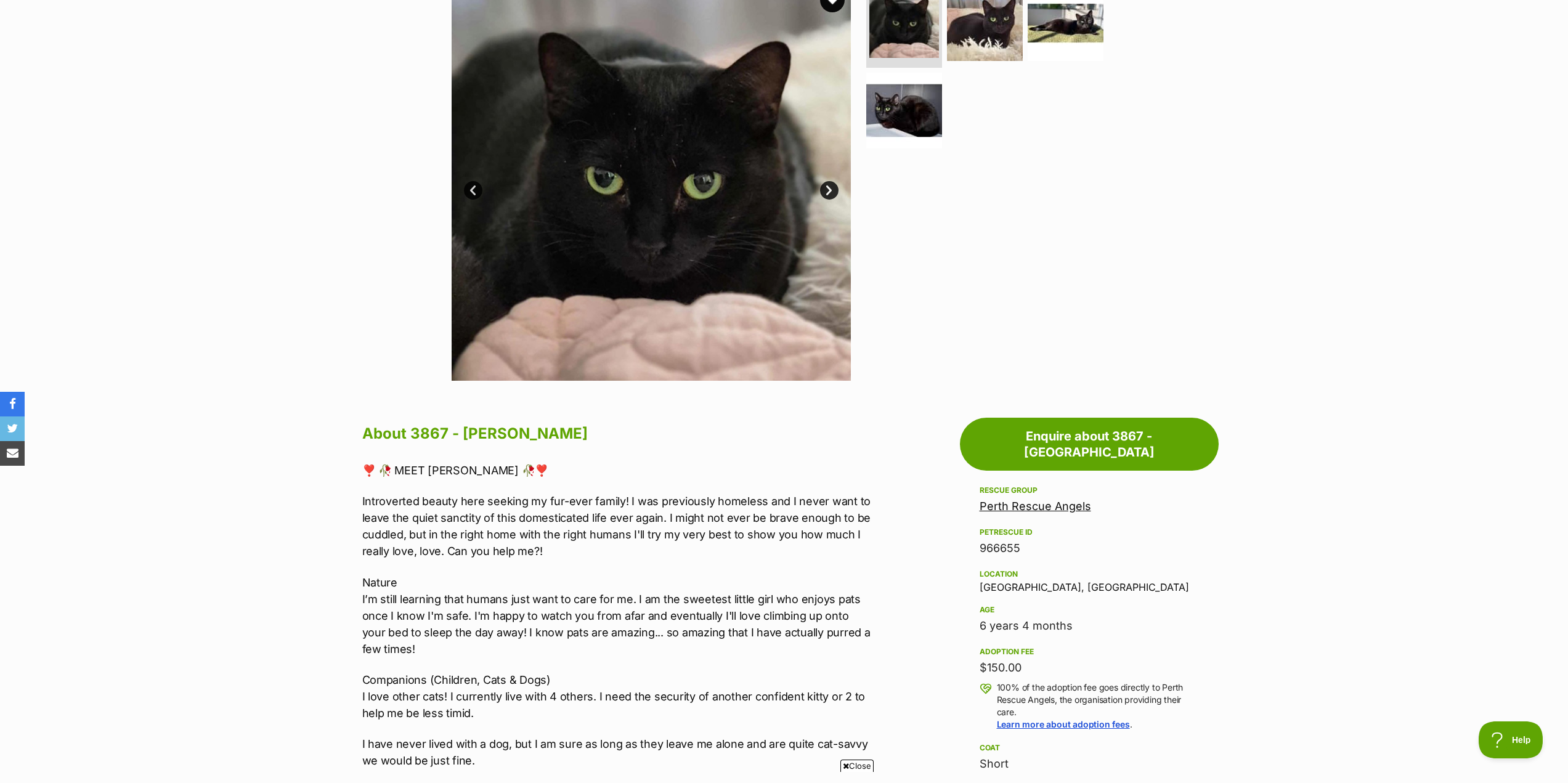
scroll to position [370, 0]
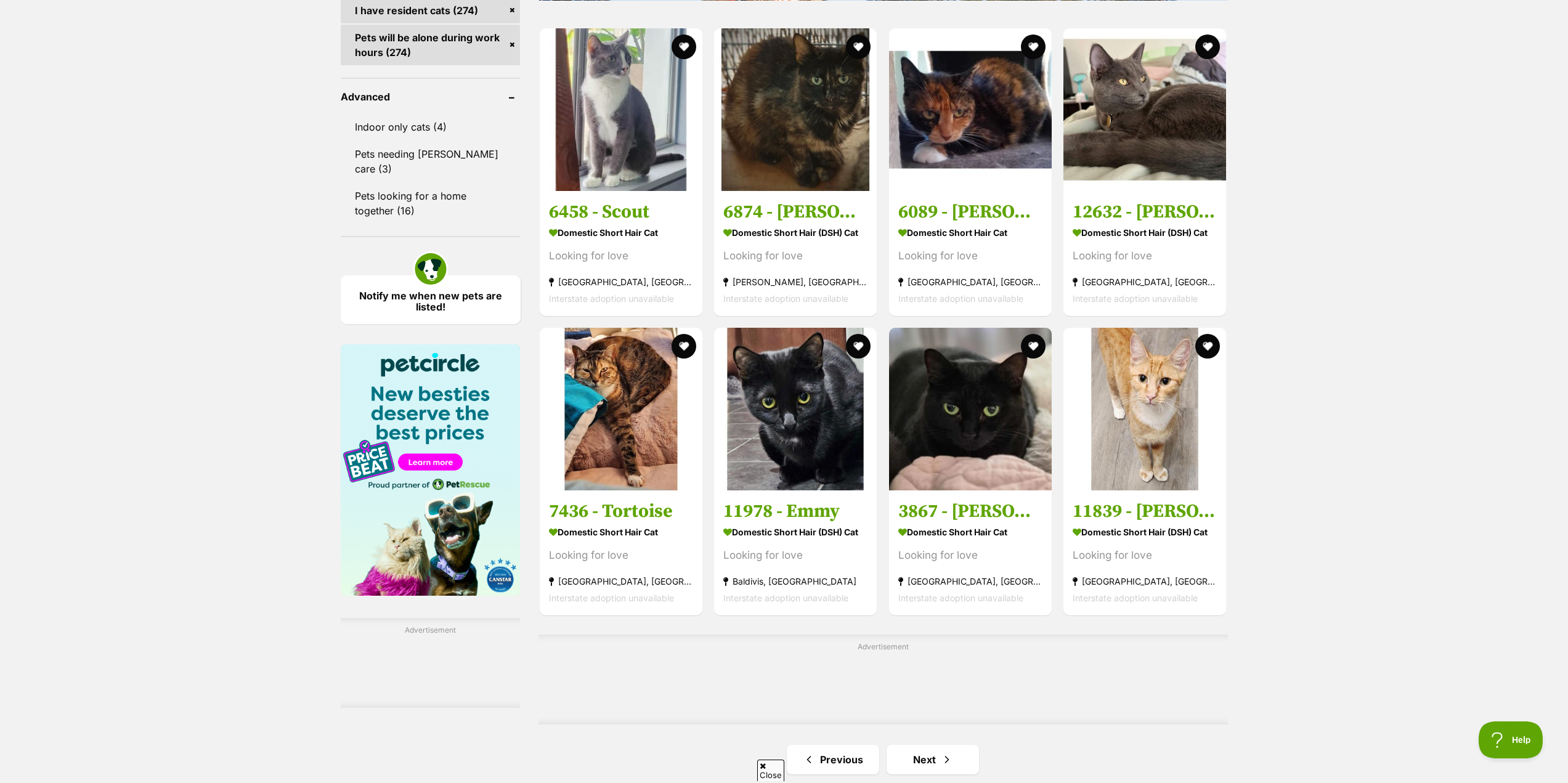
scroll to position [1533, 0]
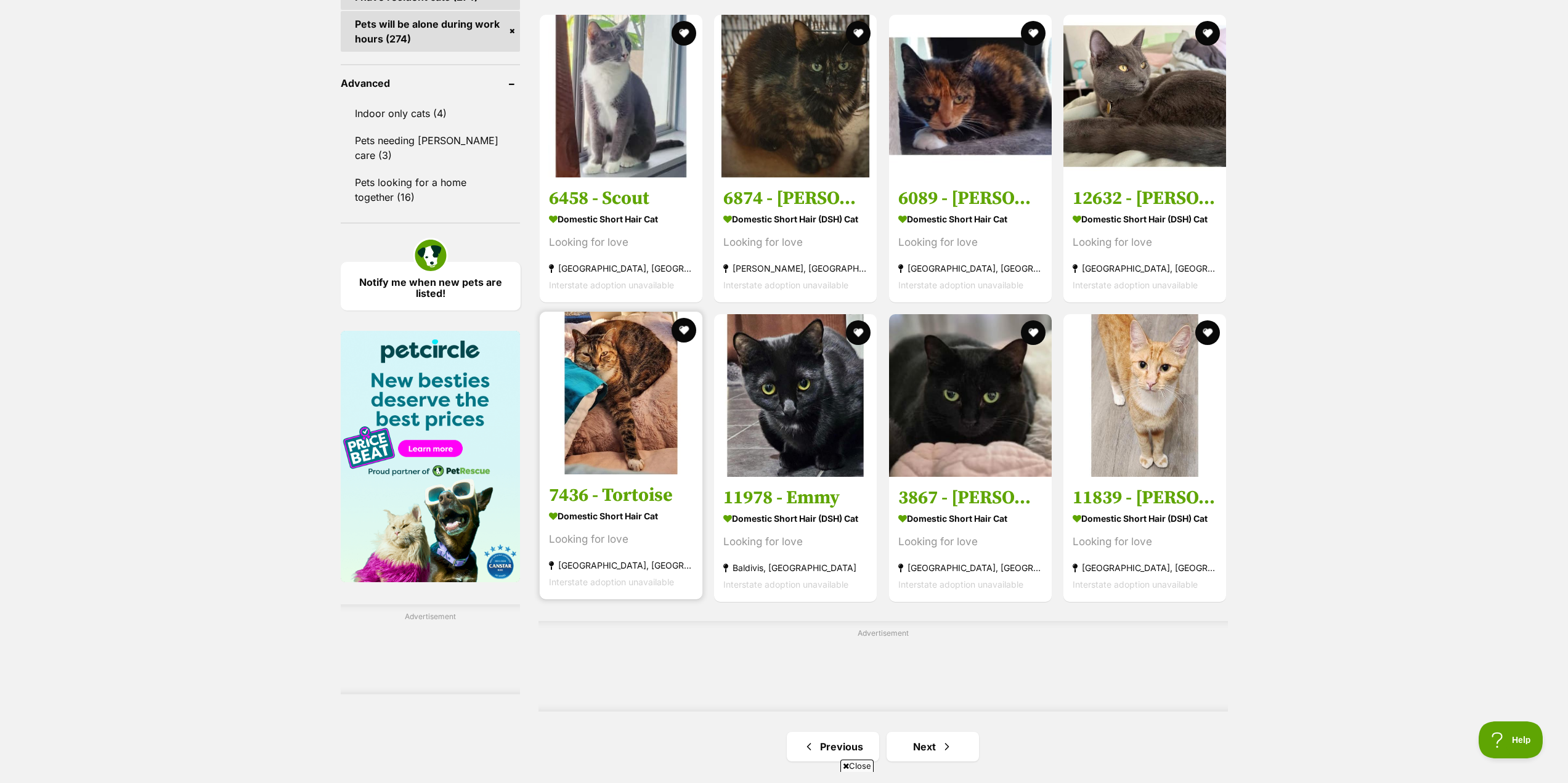
click at [614, 518] on strong "Domestic Short Hair Cat" at bounding box center [621, 515] width 144 height 18
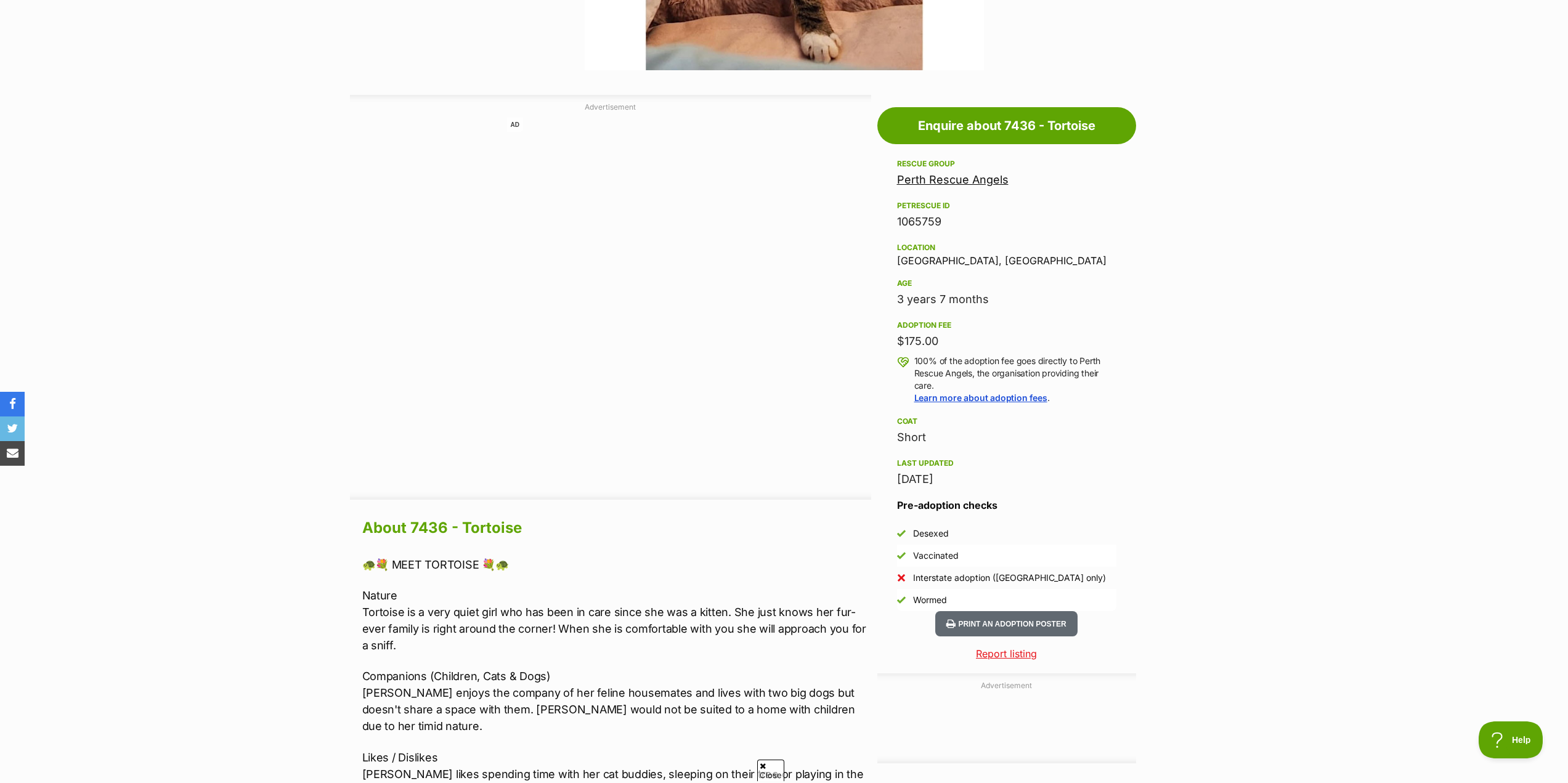
scroll to position [616, 0]
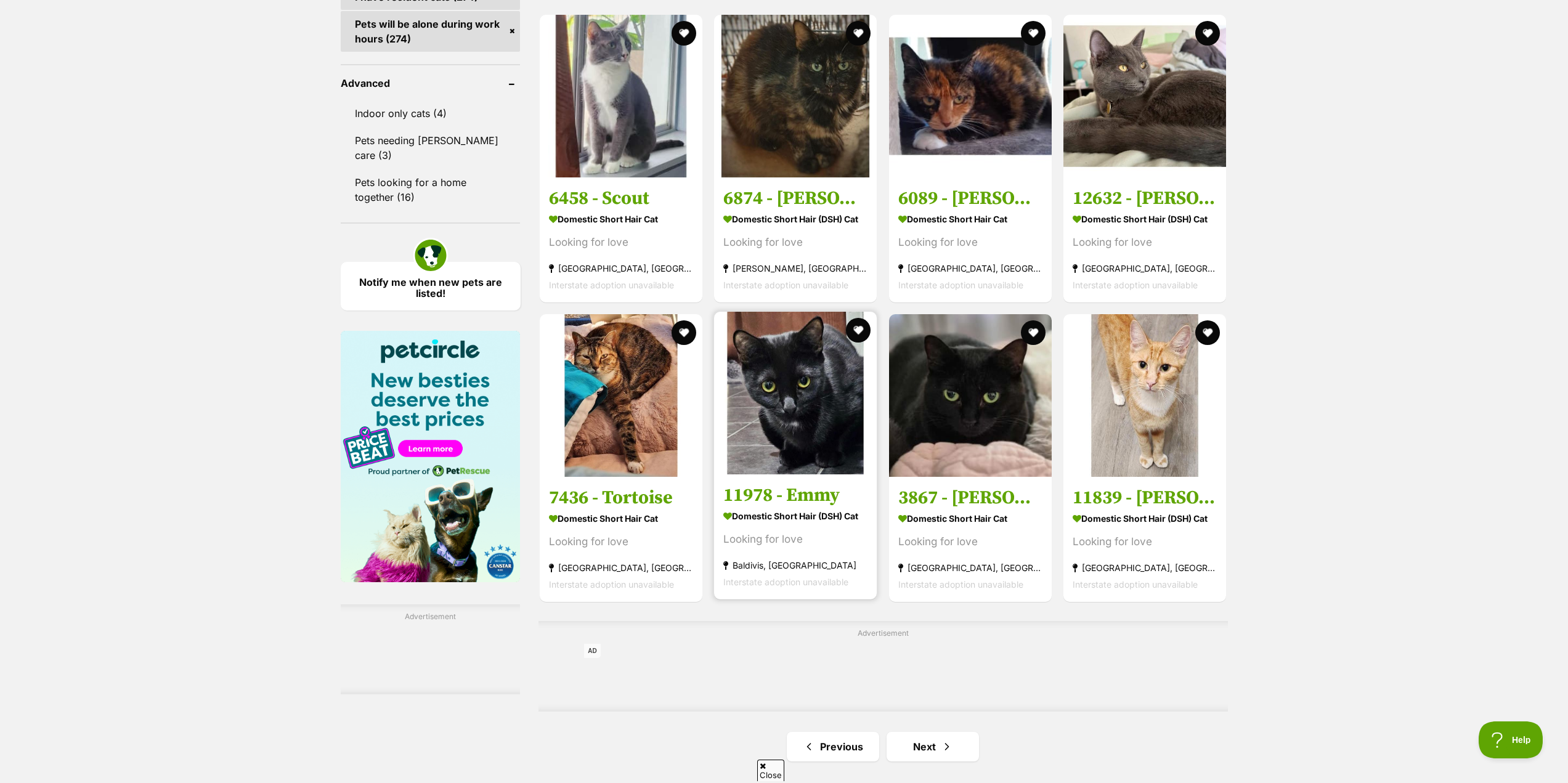
click at [762, 495] on h3 "11978 - Emmy" at bounding box center [795, 494] width 144 height 23
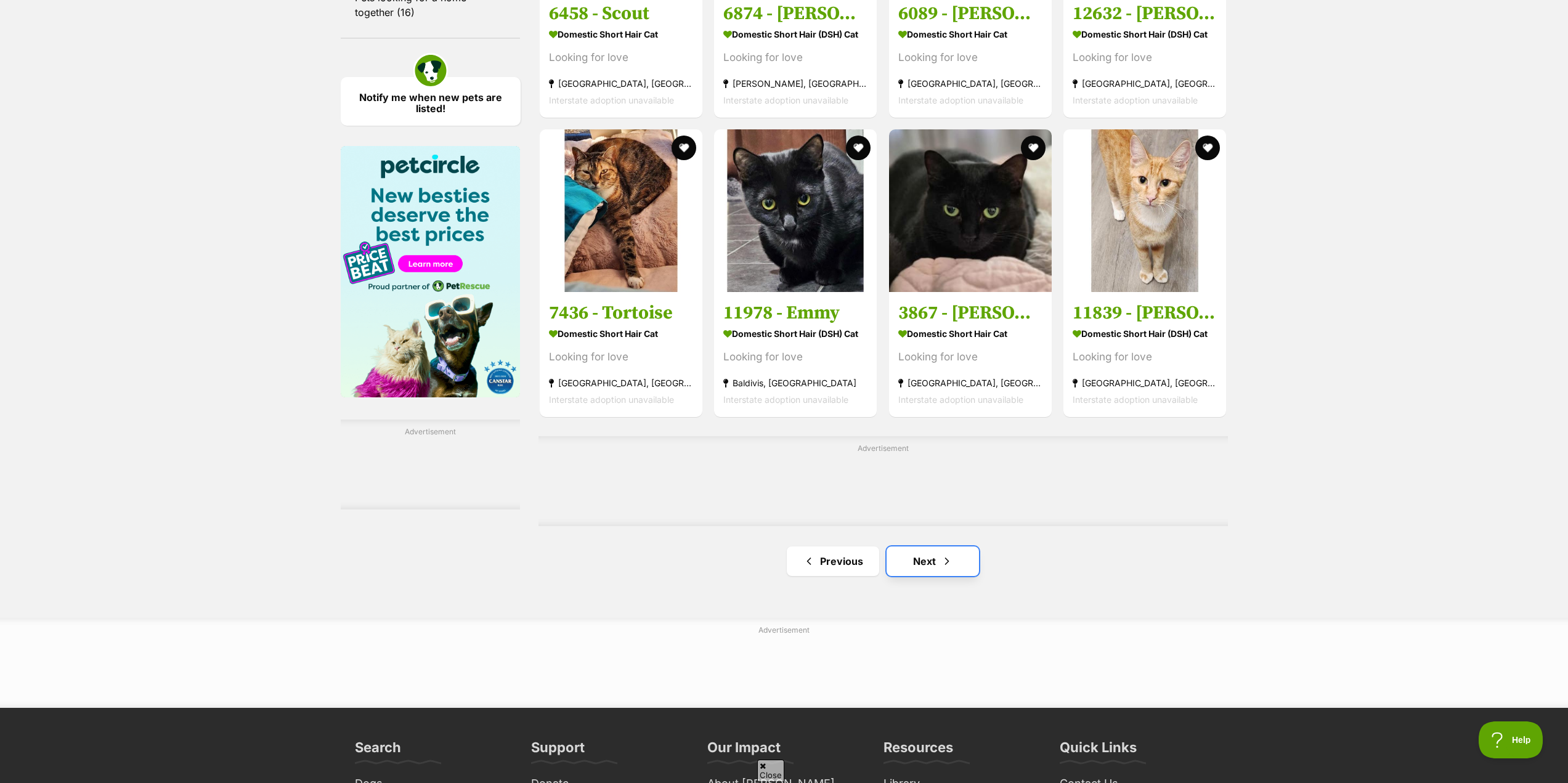
click at [935, 566] on link "Next" at bounding box center [932, 561] width 93 height 30
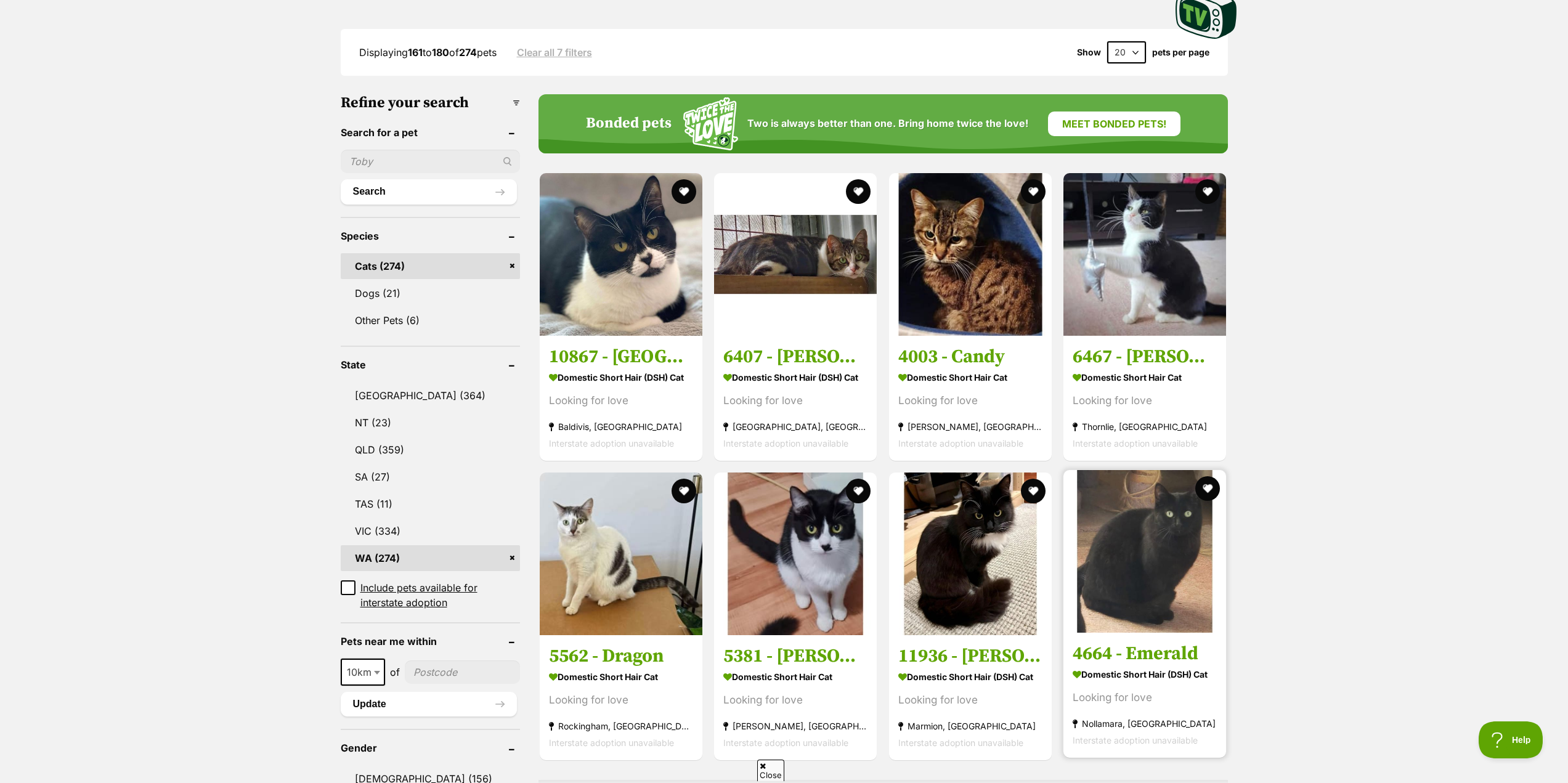
scroll to position [308, 0]
click at [1140, 646] on h3 "4664 - Emerald" at bounding box center [1144, 653] width 144 height 23
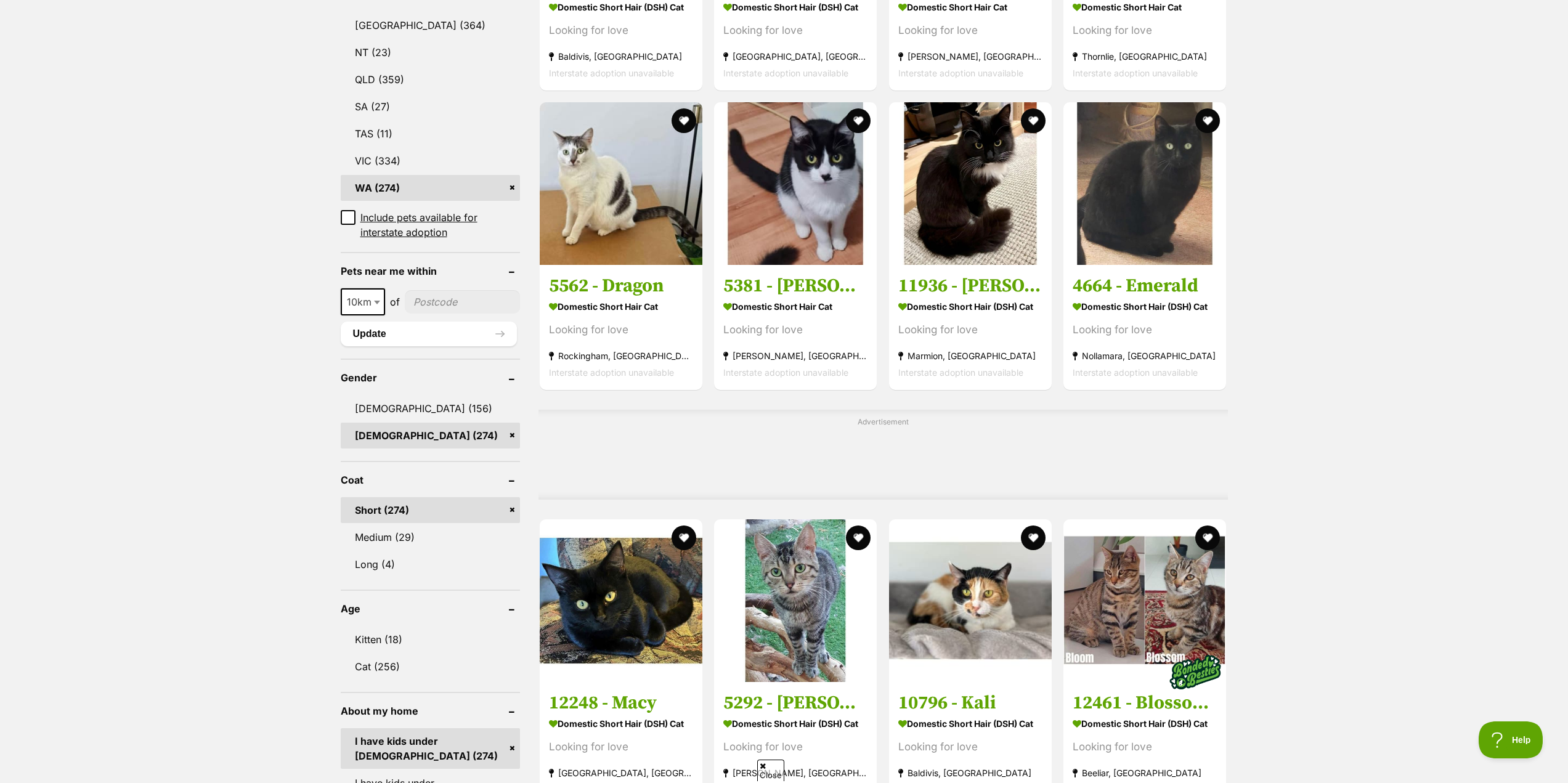
scroll to position [801, 0]
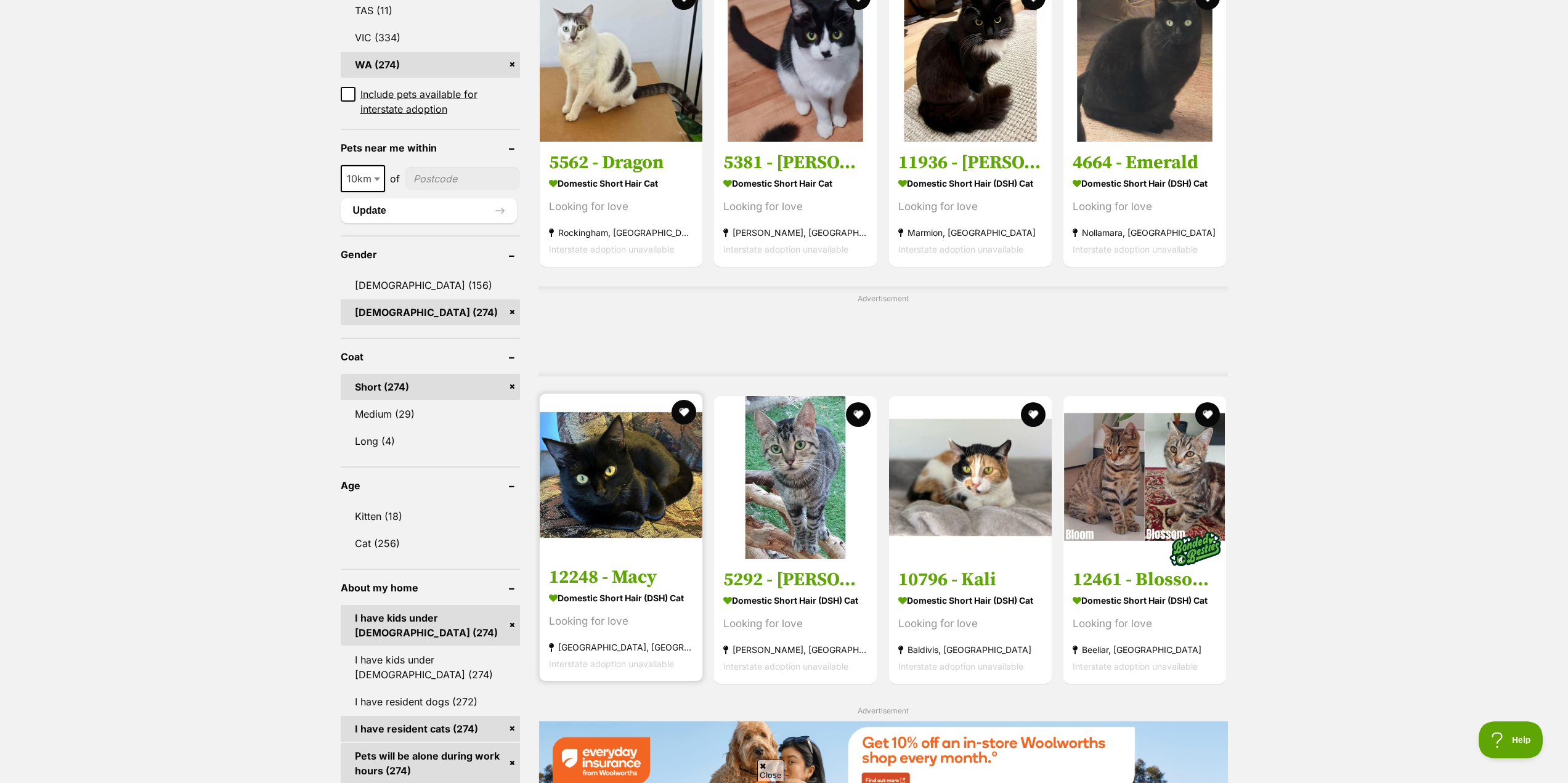
click at [568, 571] on h3 "12248 - Macy" at bounding box center [621, 577] width 144 height 23
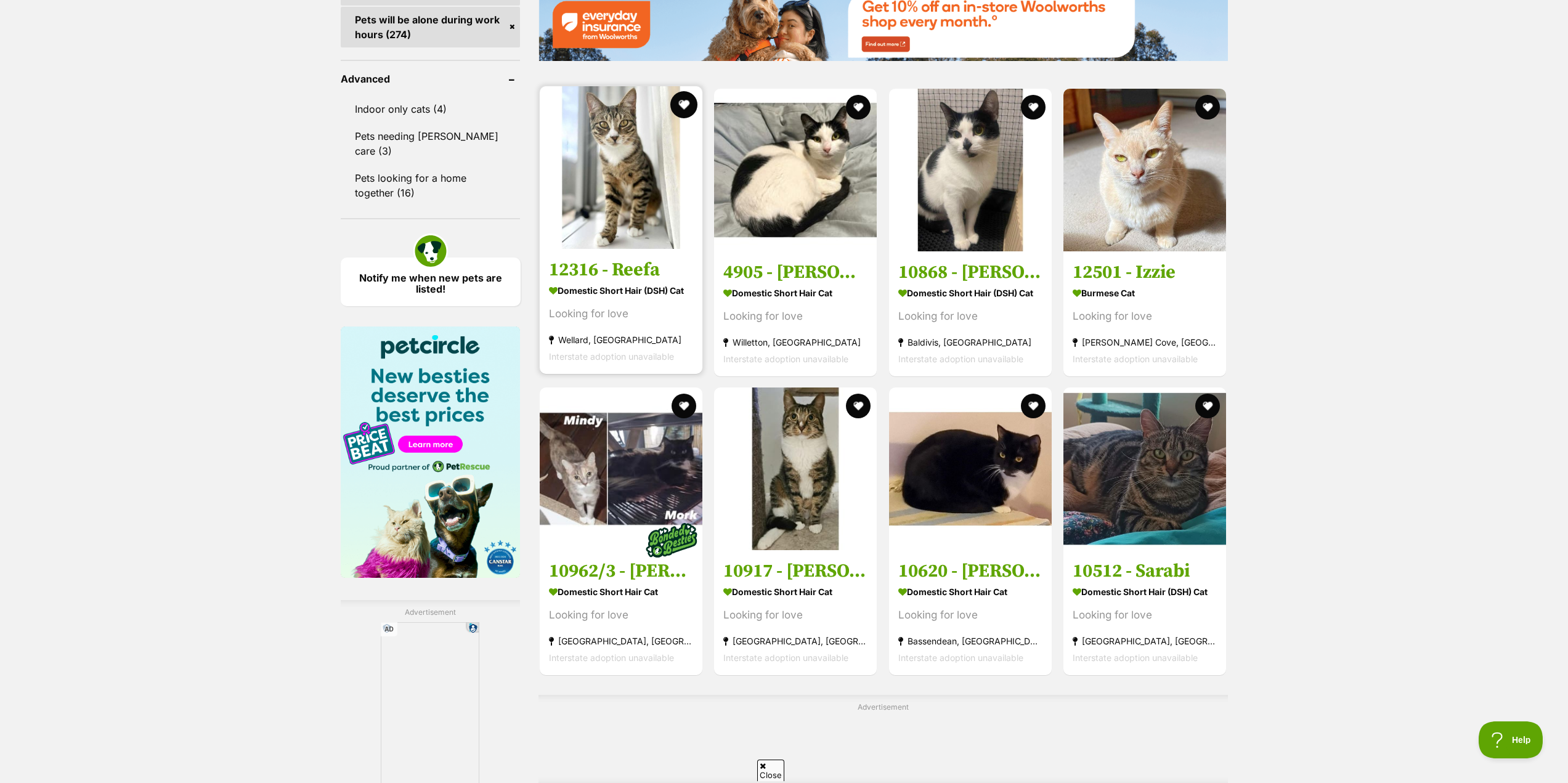
scroll to position [1540, 0]
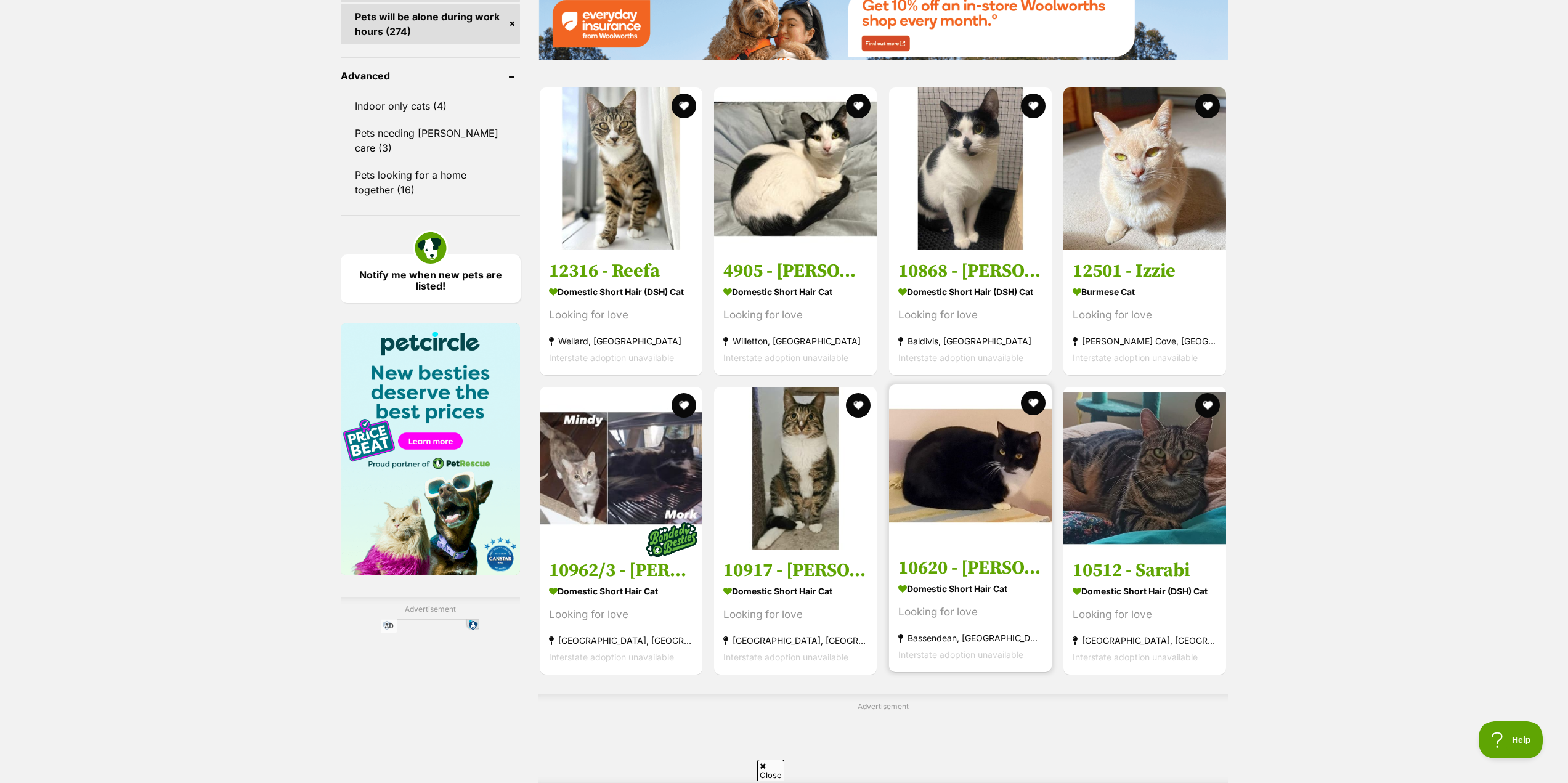
click at [954, 563] on h3 "10620 - Marlow" at bounding box center [970, 568] width 144 height 23
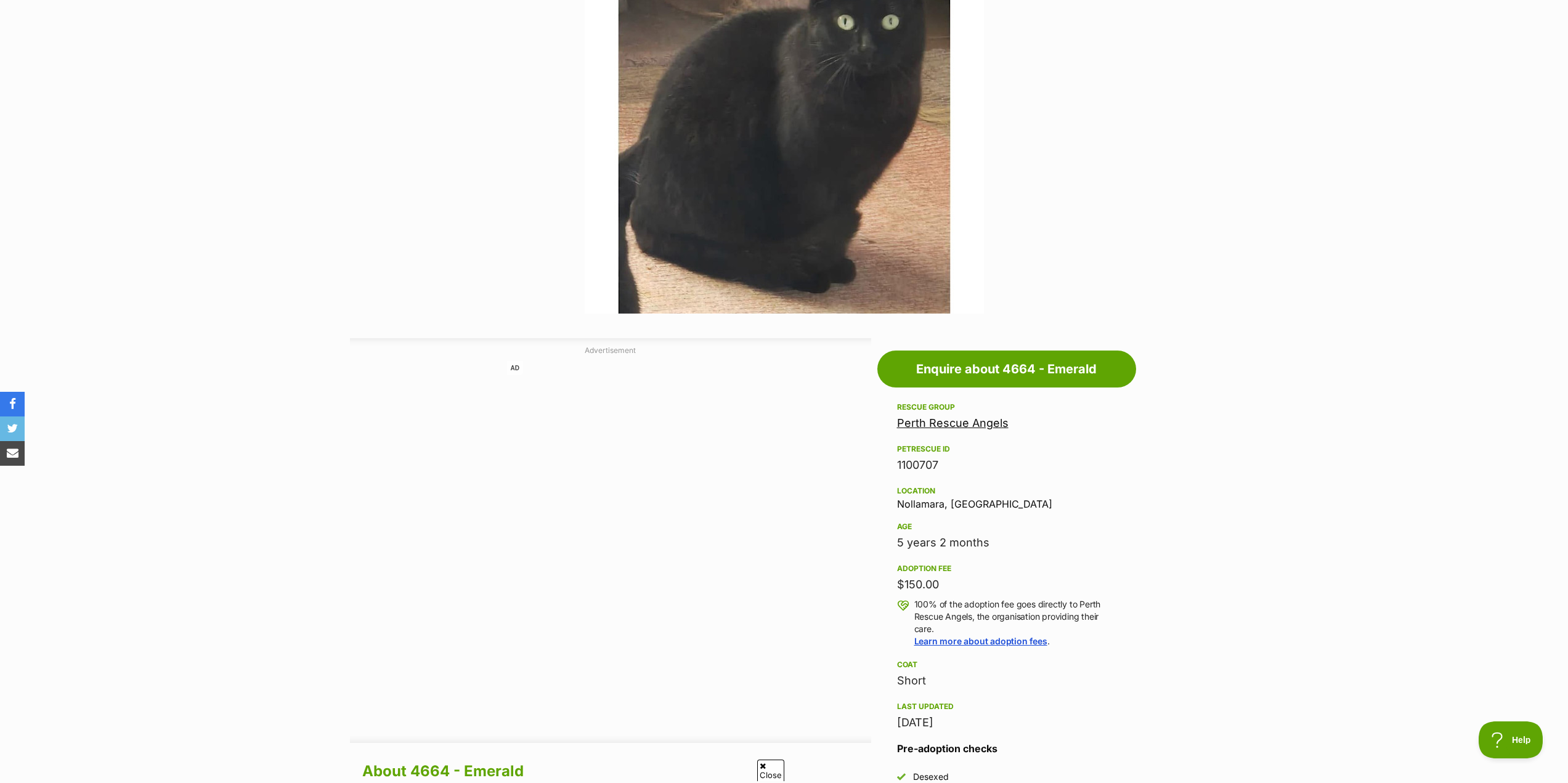
scroll to position [370, 0]
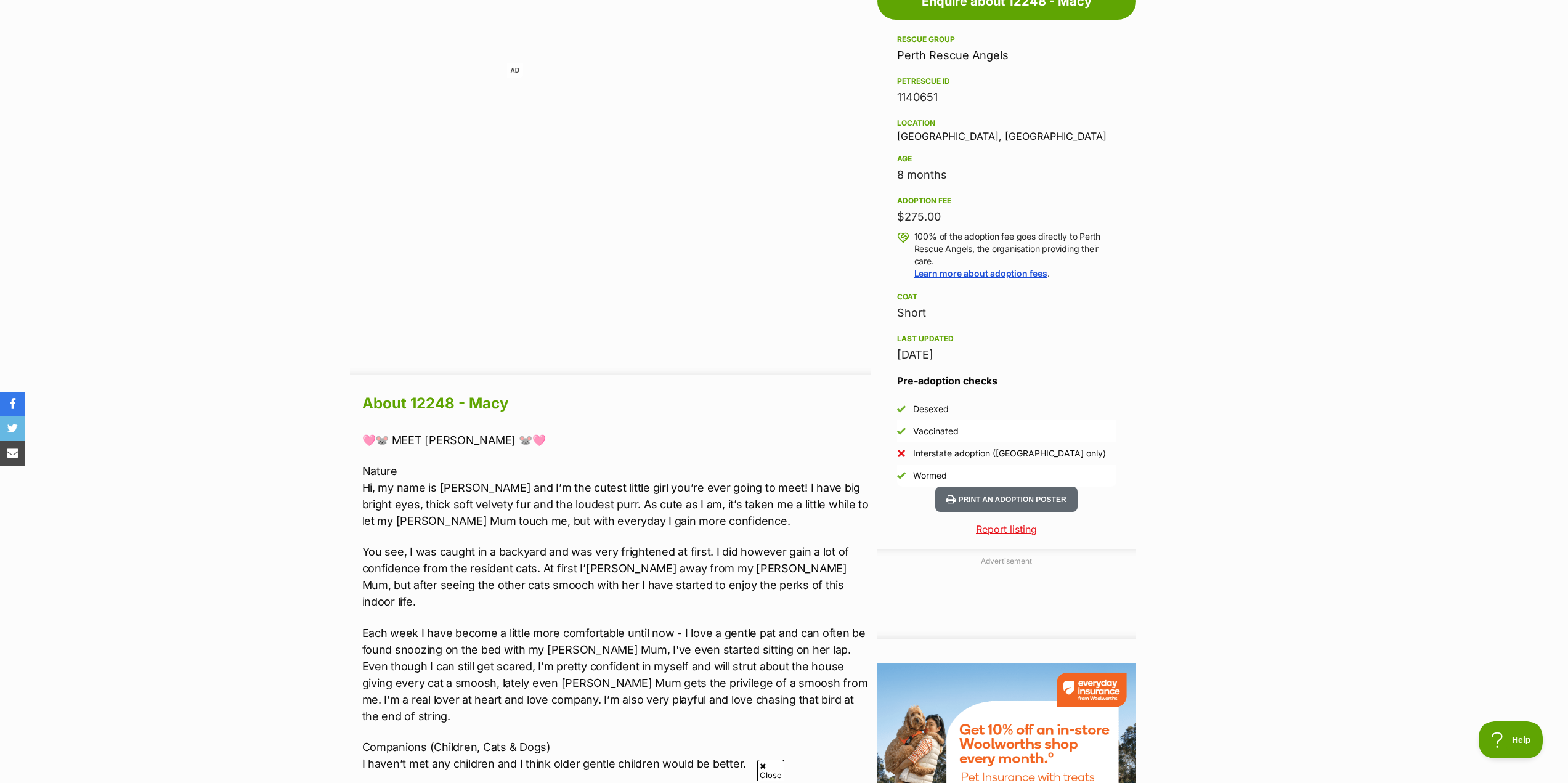
scroll to position [739, 0]
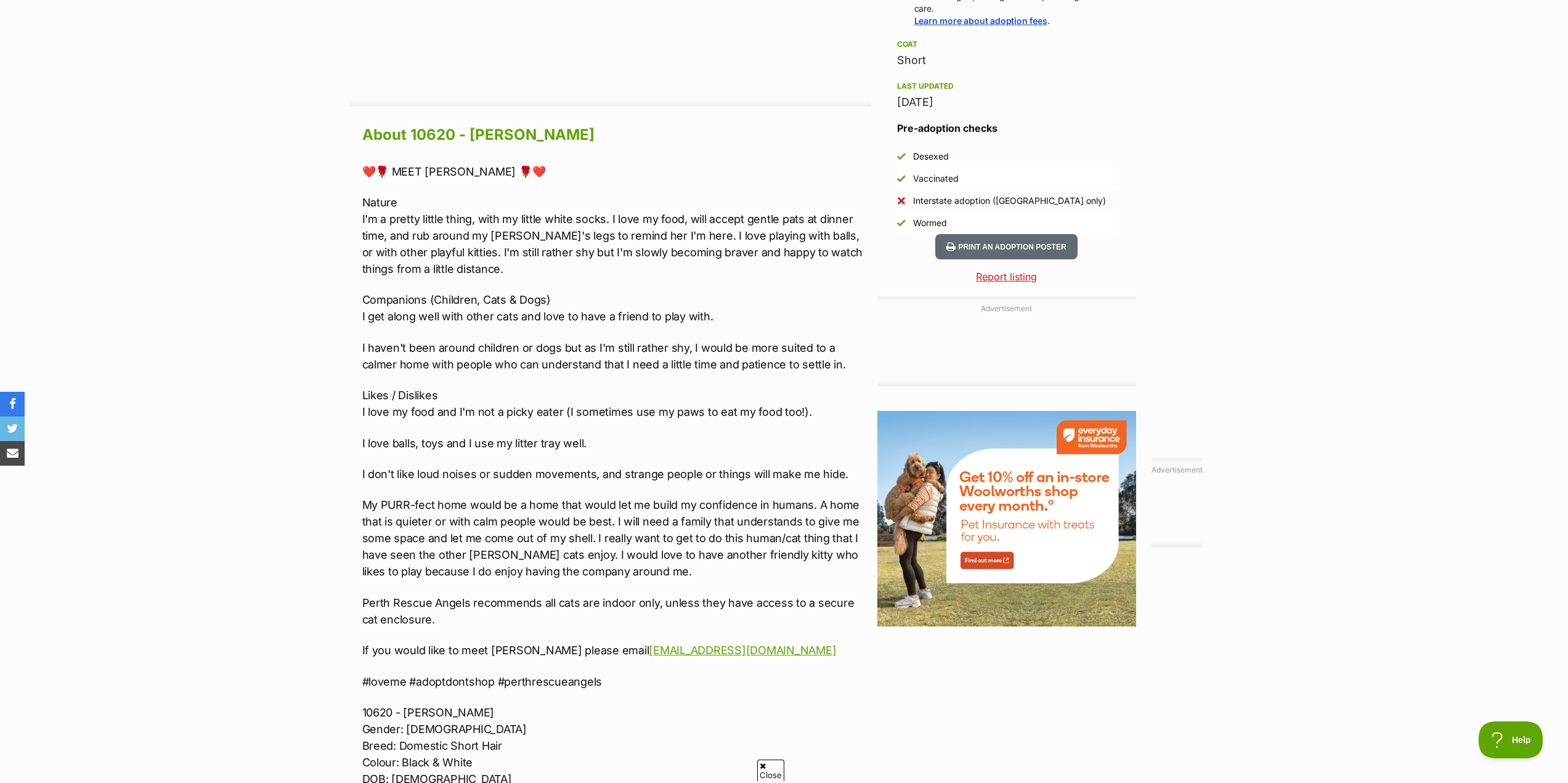
scroll to position [986, 0]
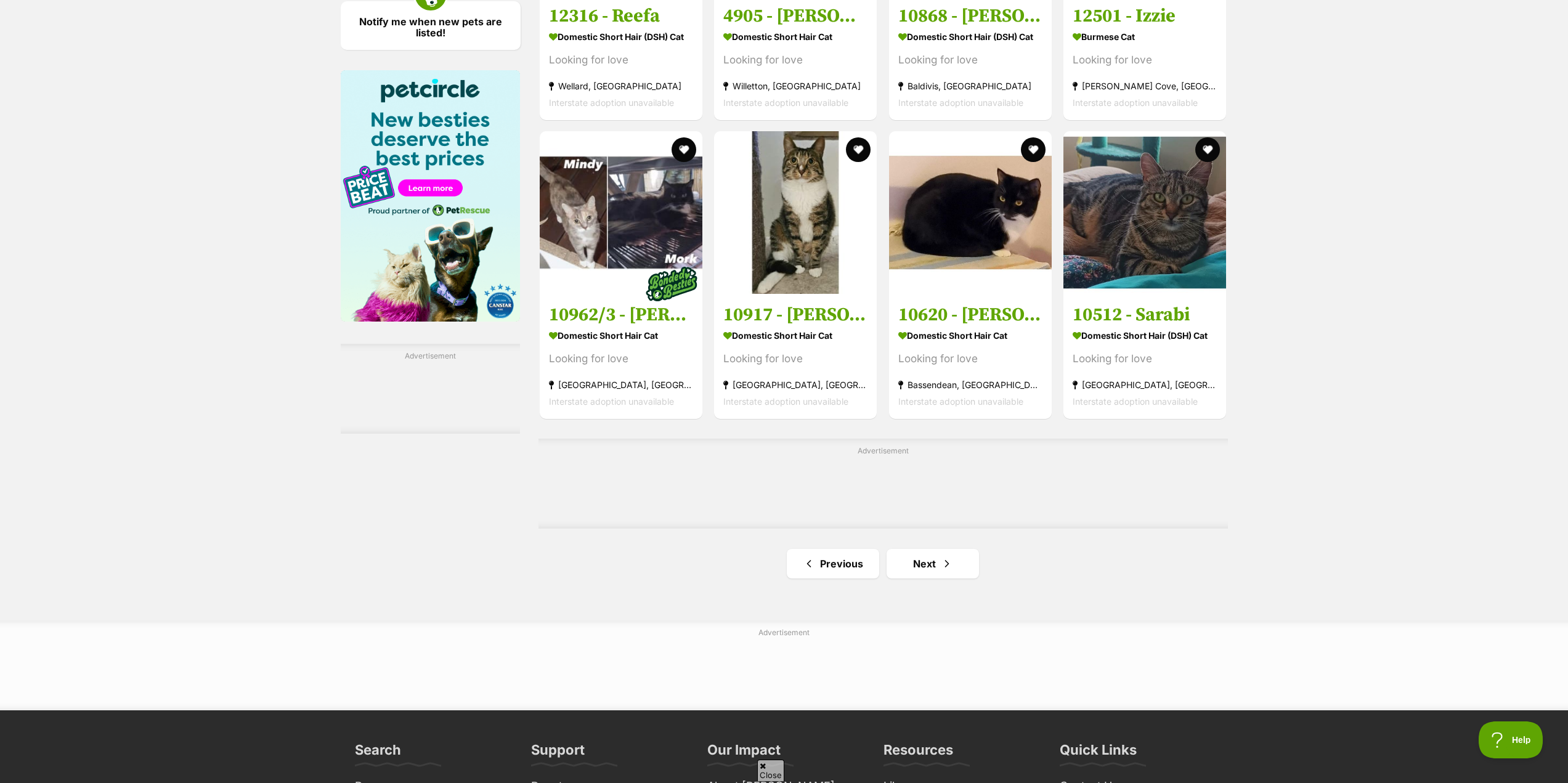
scroll to position [1909, 0]
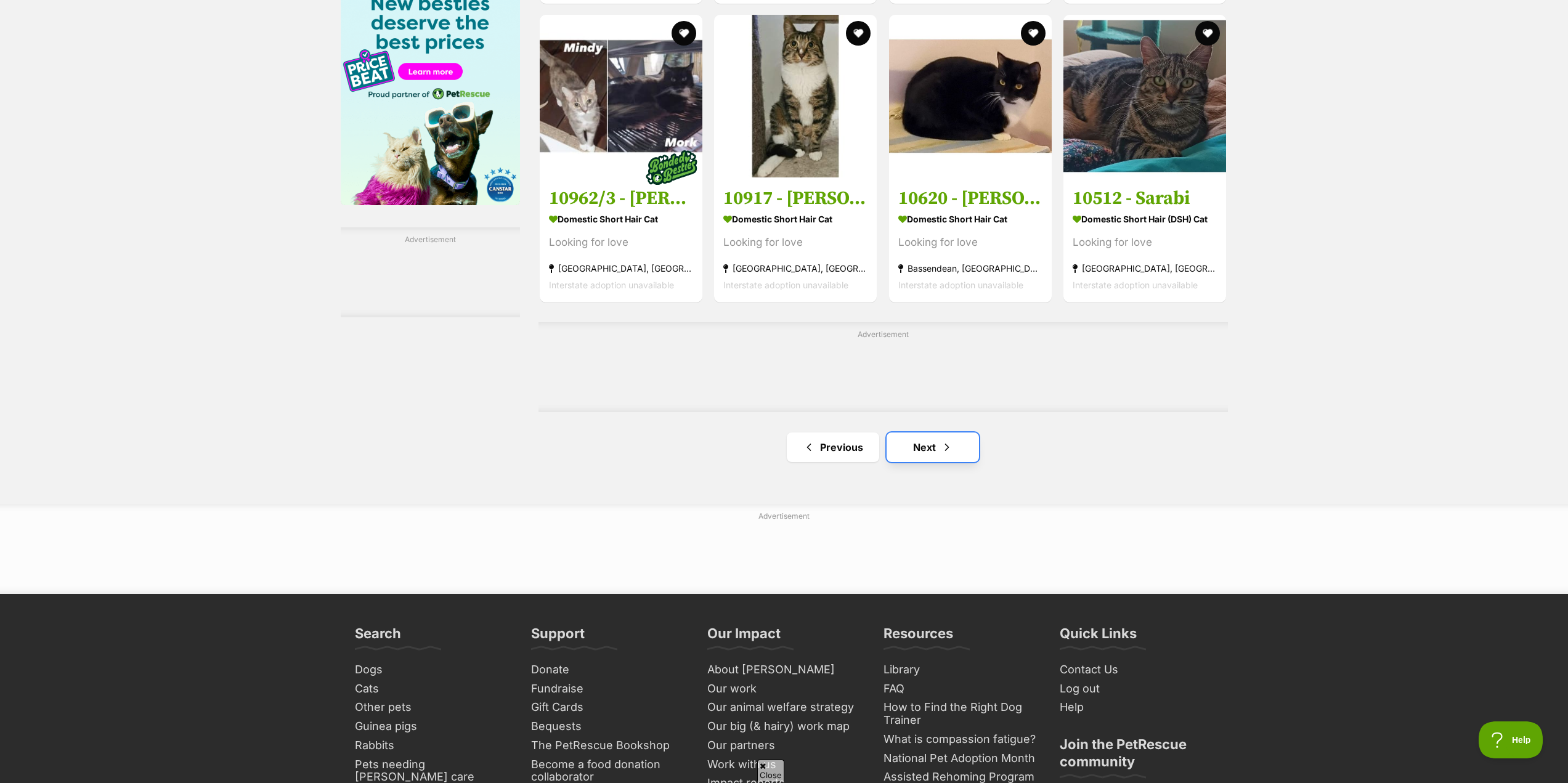
click at [904, 451] on link "Next" at bounding box center [932, 447] width 93 height 30
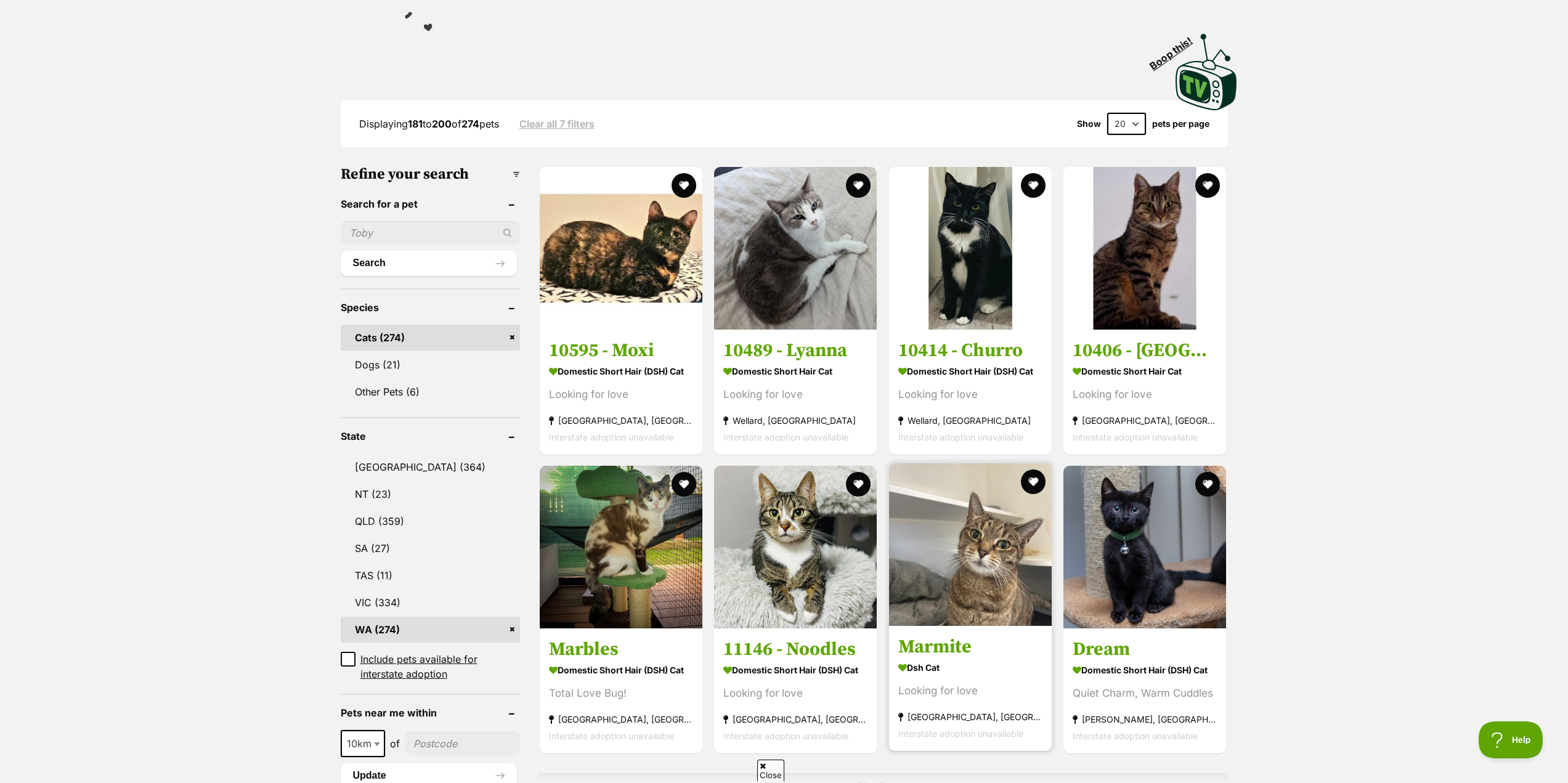
scroll to position [308, 0]
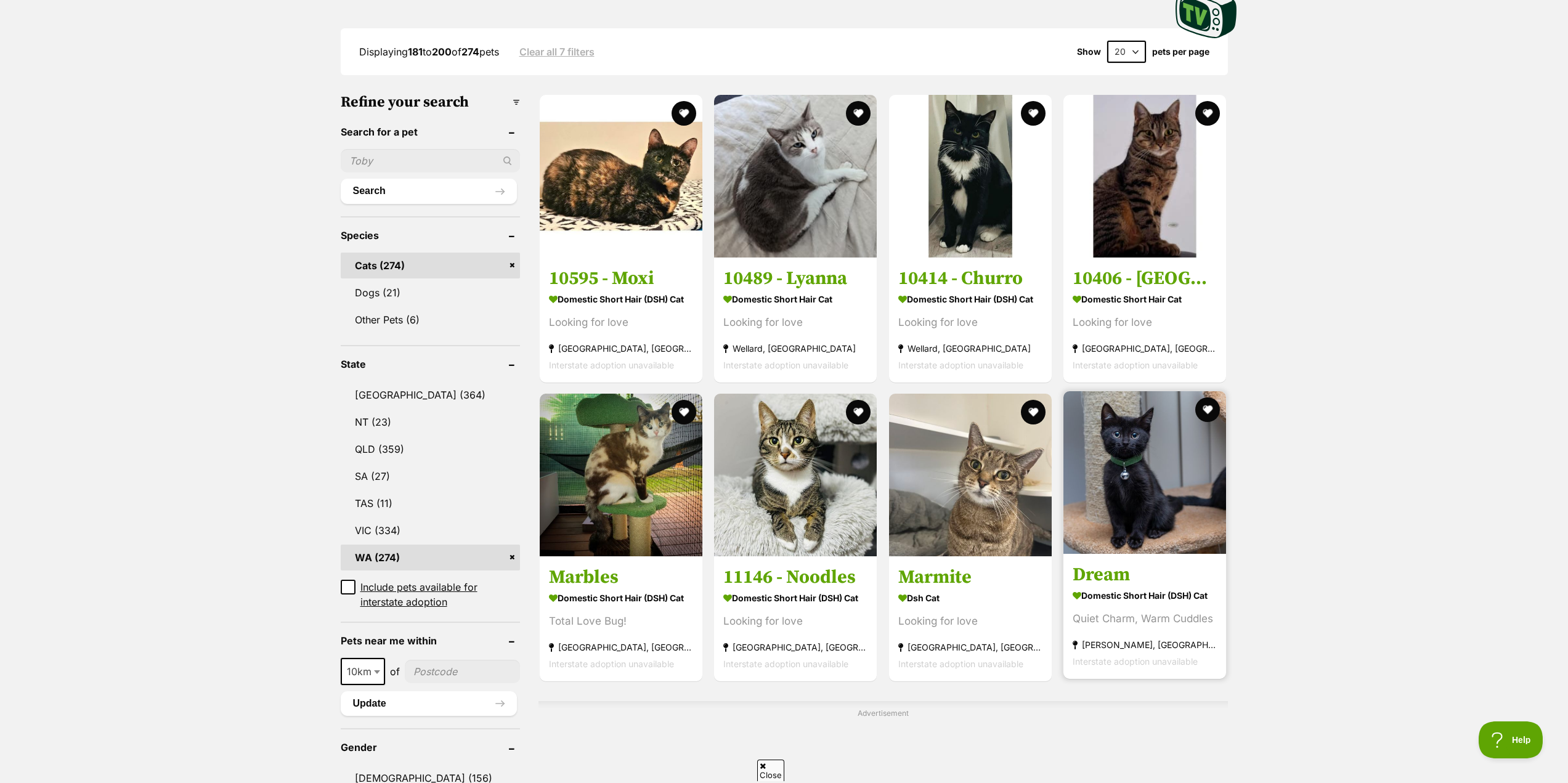
click at [1102, 578] on h3 "Dream" at bounding box center [1144, 574] width 144 height 23
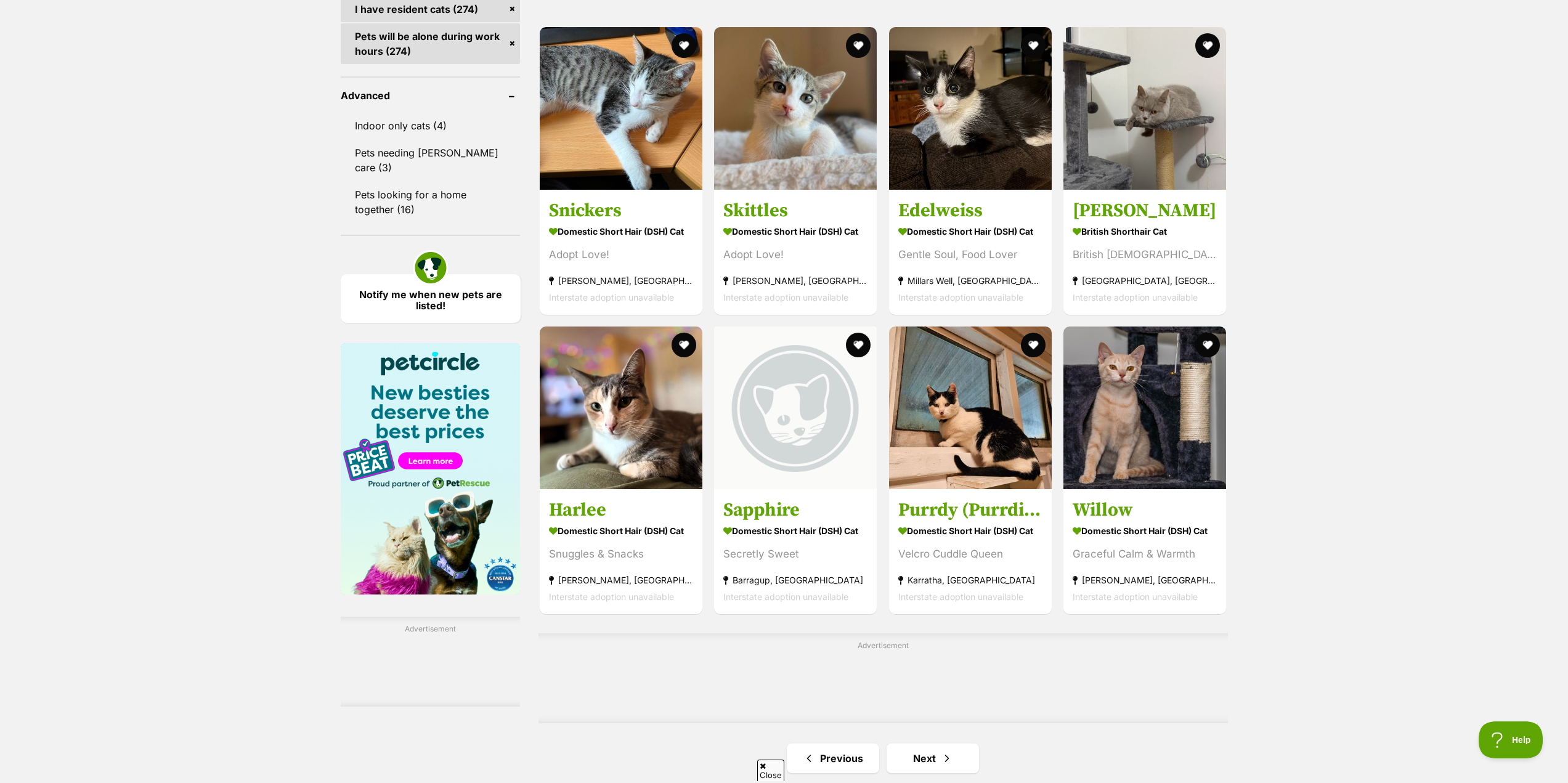
scroll to position [1540, 0]
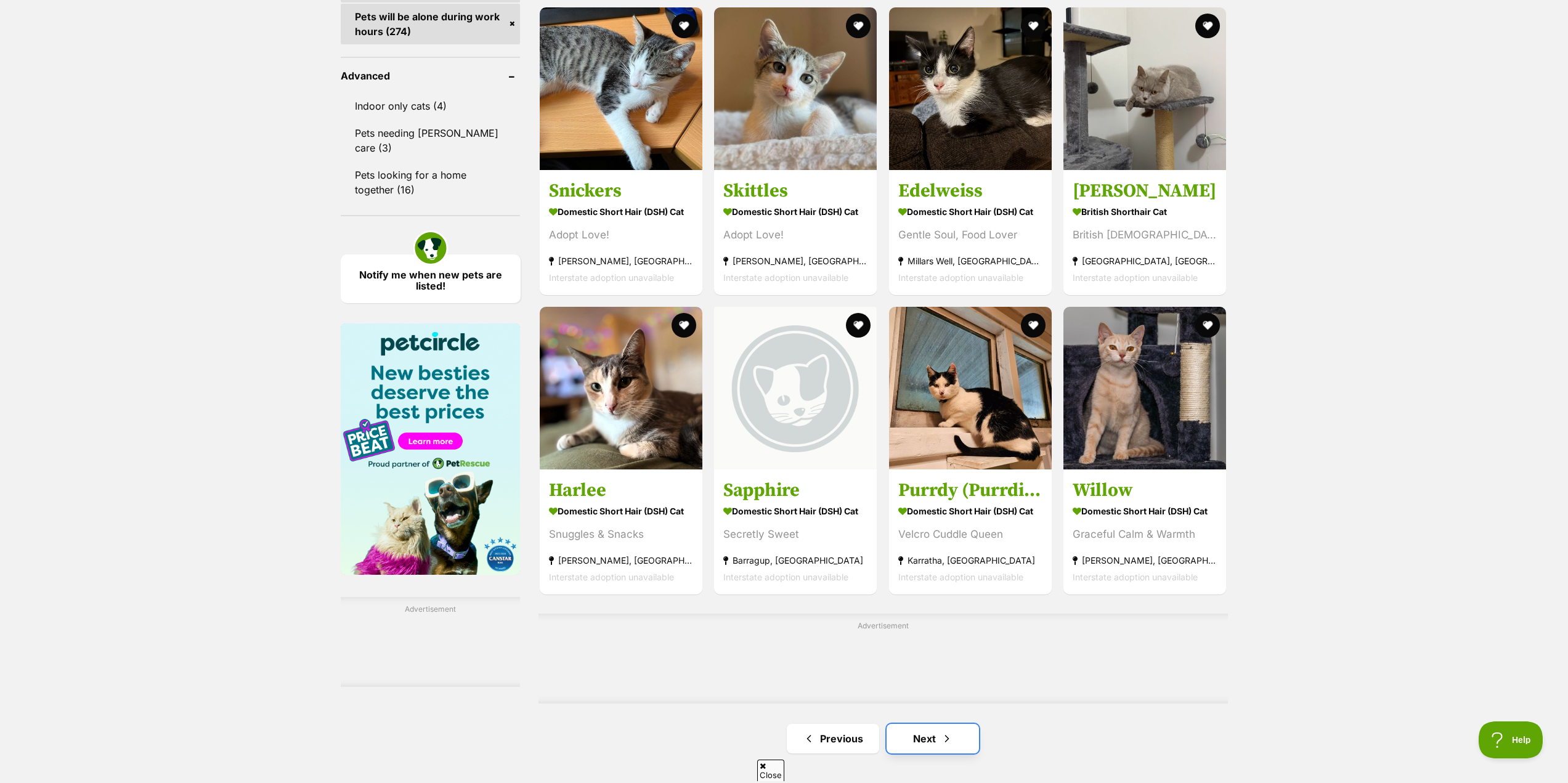
click at [933, 749] on link "Next" at bounding box center [932, 738] width 93 height 30
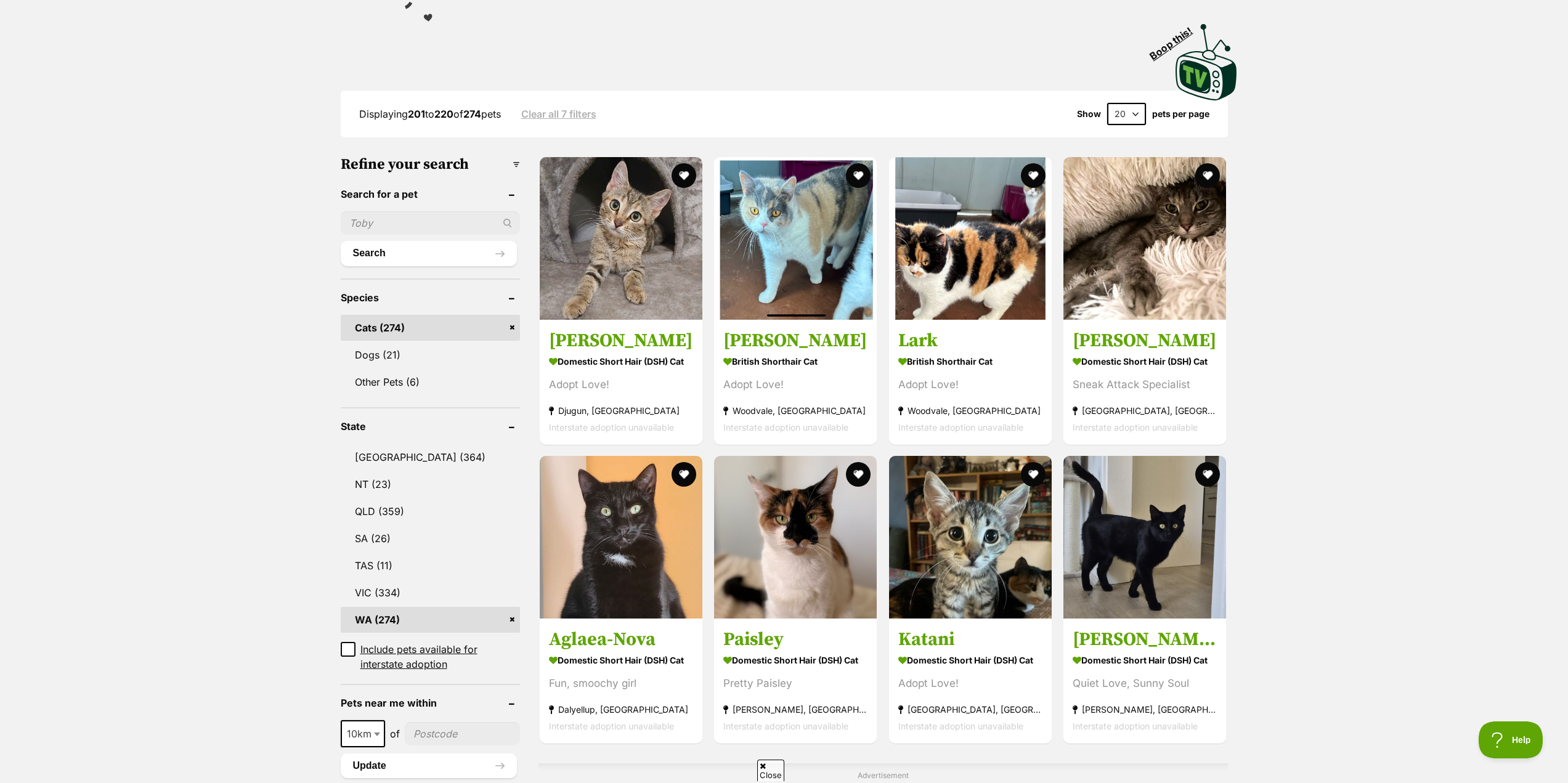
scroll to position [246, 0]
click at [1124, 645] on h3 "Liesa The Cat" at bounding box center [1144, 636] width 144 height 23
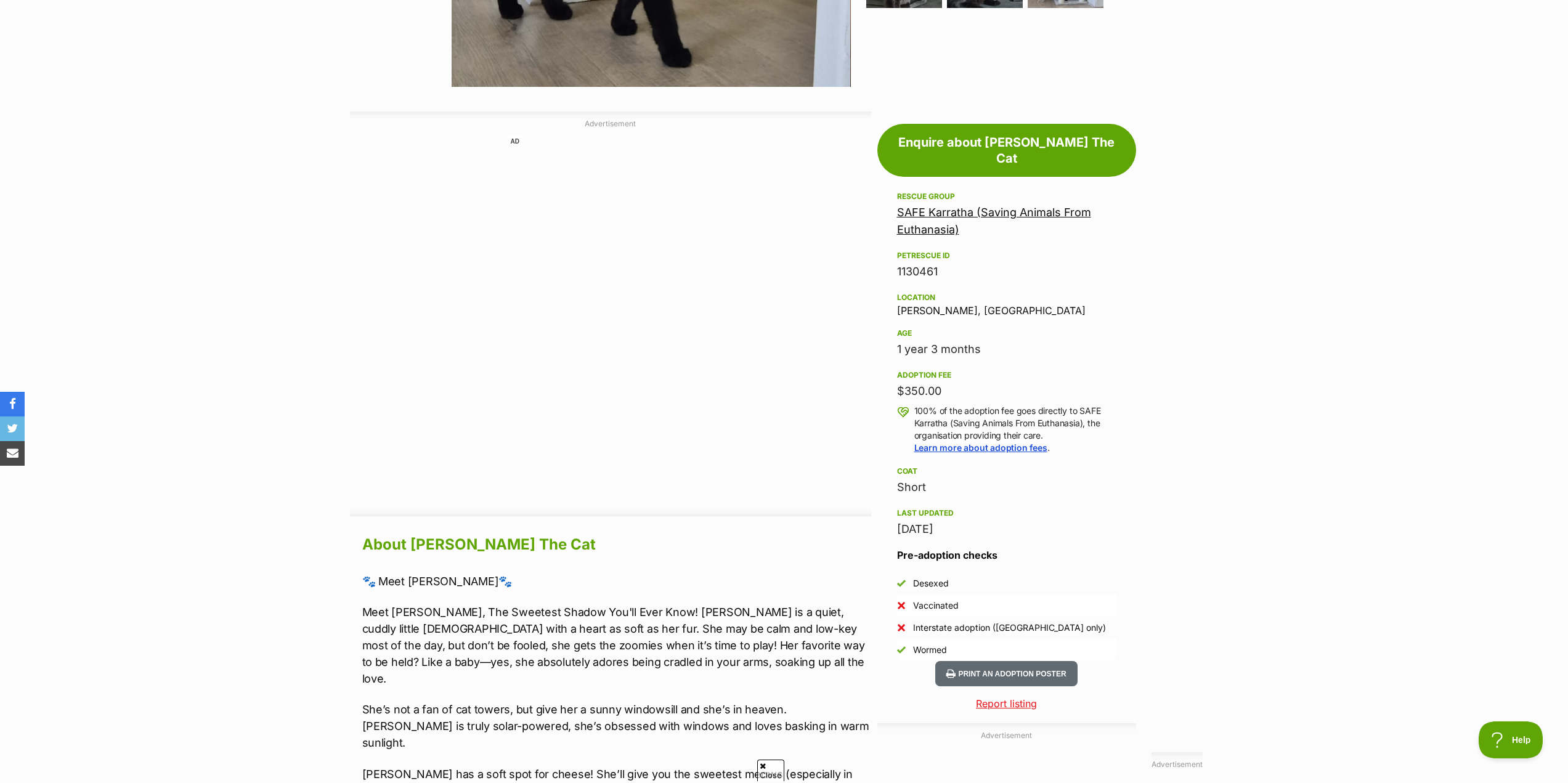
scroll to position [431, 0]
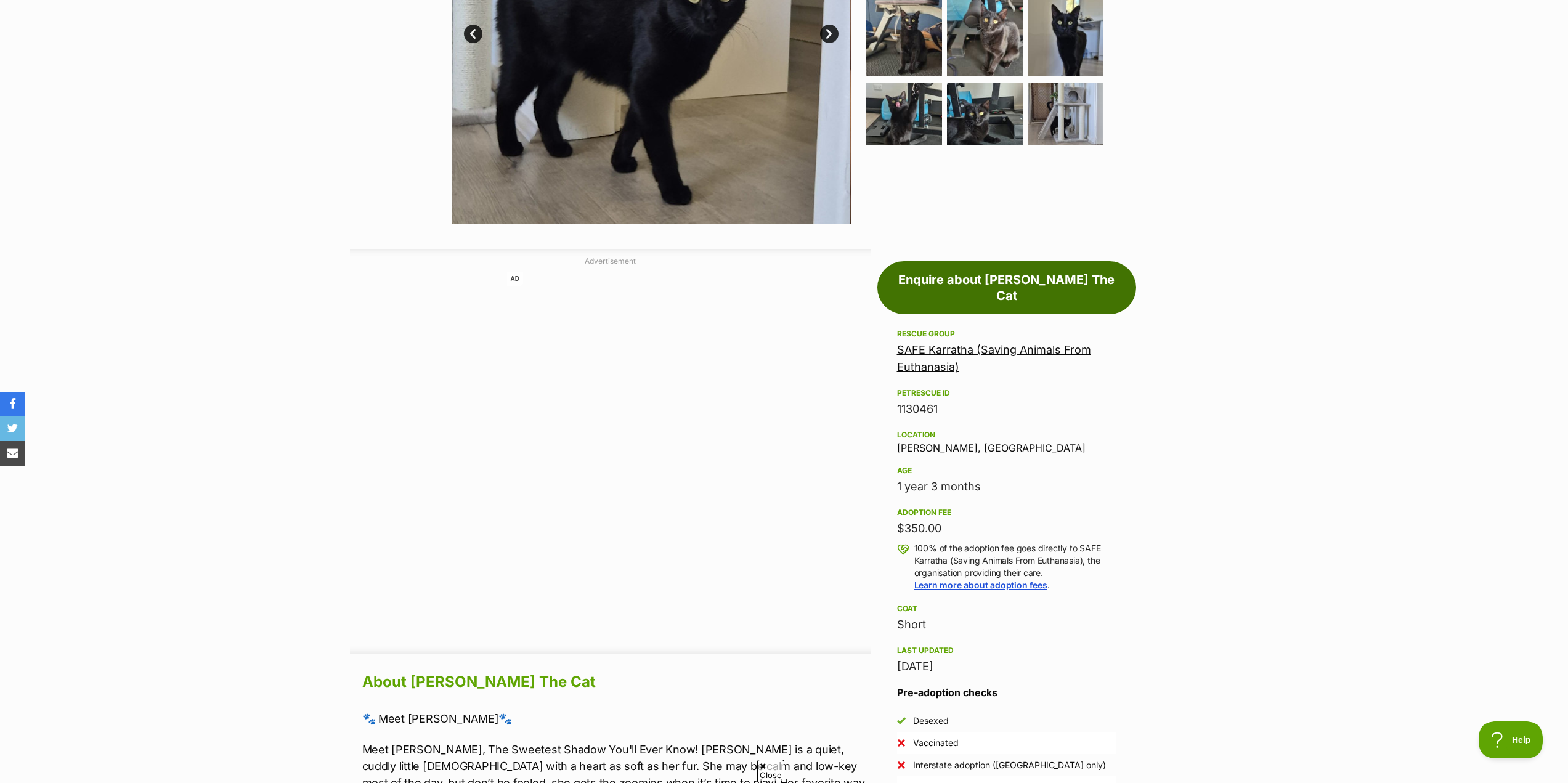
click at [946, 278] on link "Enquire about [PERSON_NAME] The Cat" at bounding box center [1006, 288] width 259 height 53
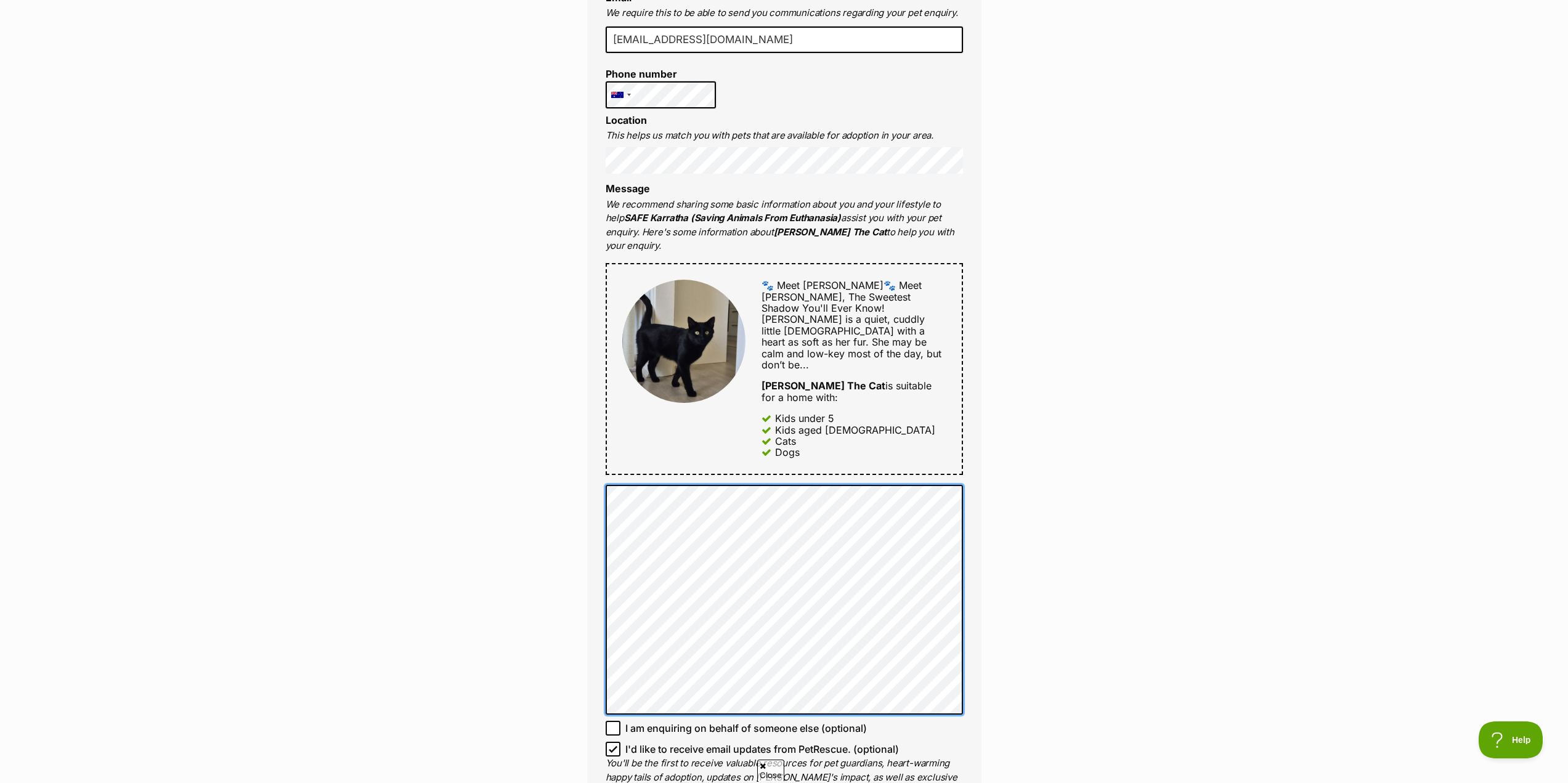
scroll to position [431, 0]
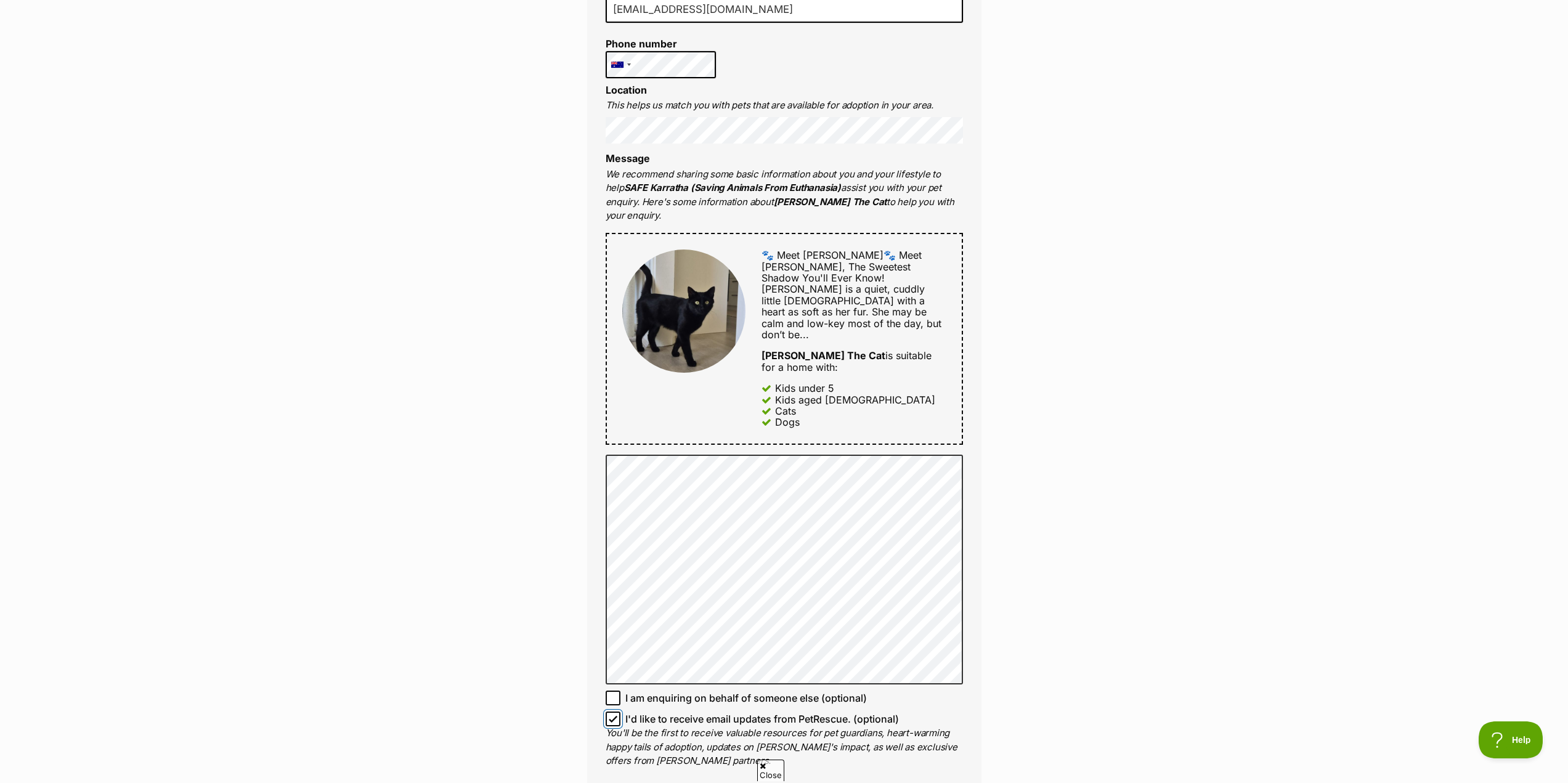
click at [619, 711] on input "I'd like to receive email updates from PetRescue. (optional)" at bounding box center [612, 718] width 14 height 14
checkbox input "false"
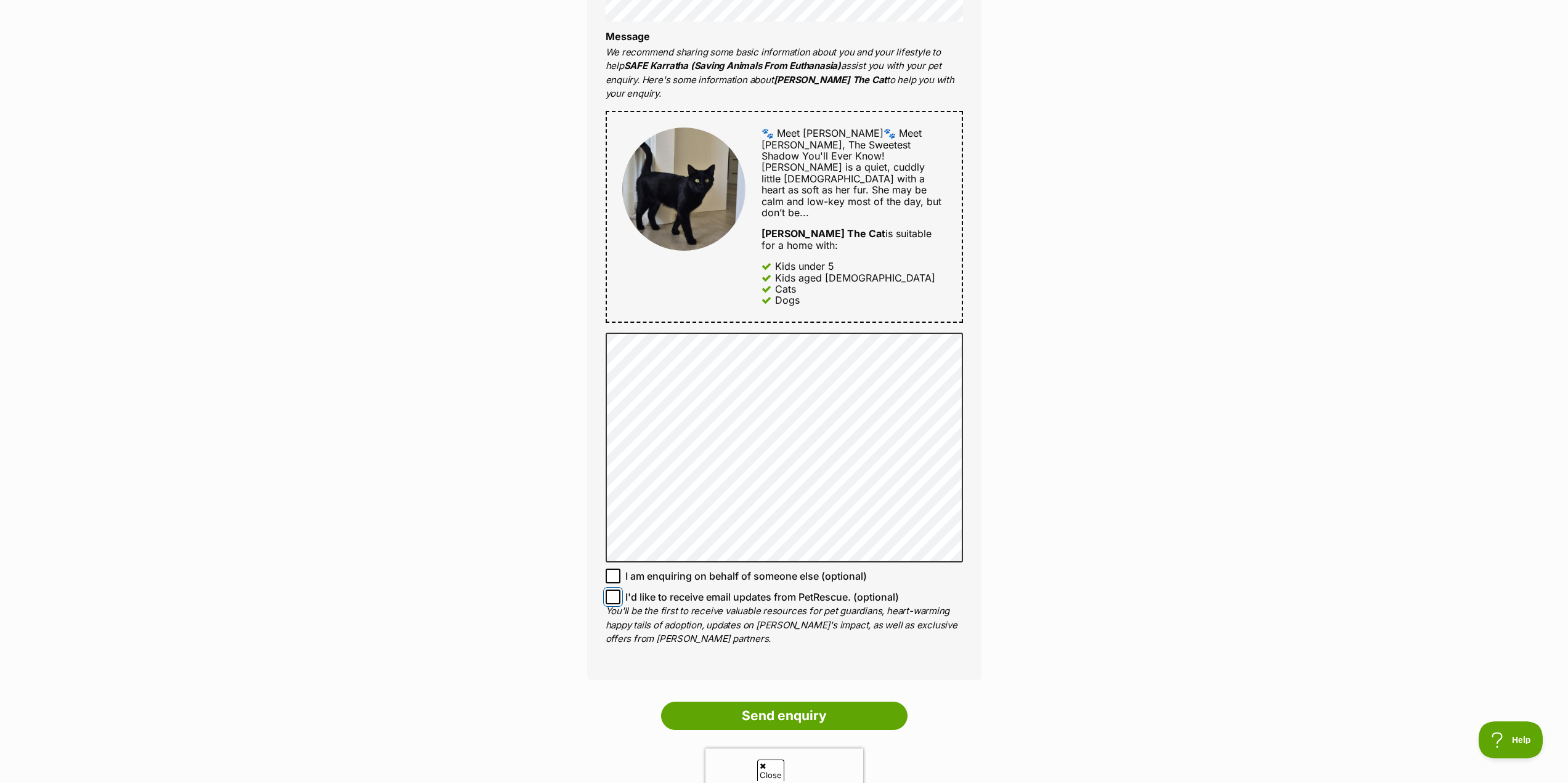
scroll to position [554, 0]
click at [826, 700] on input "Send enquiry" at bounding box center [784, 714] width 246 height 28
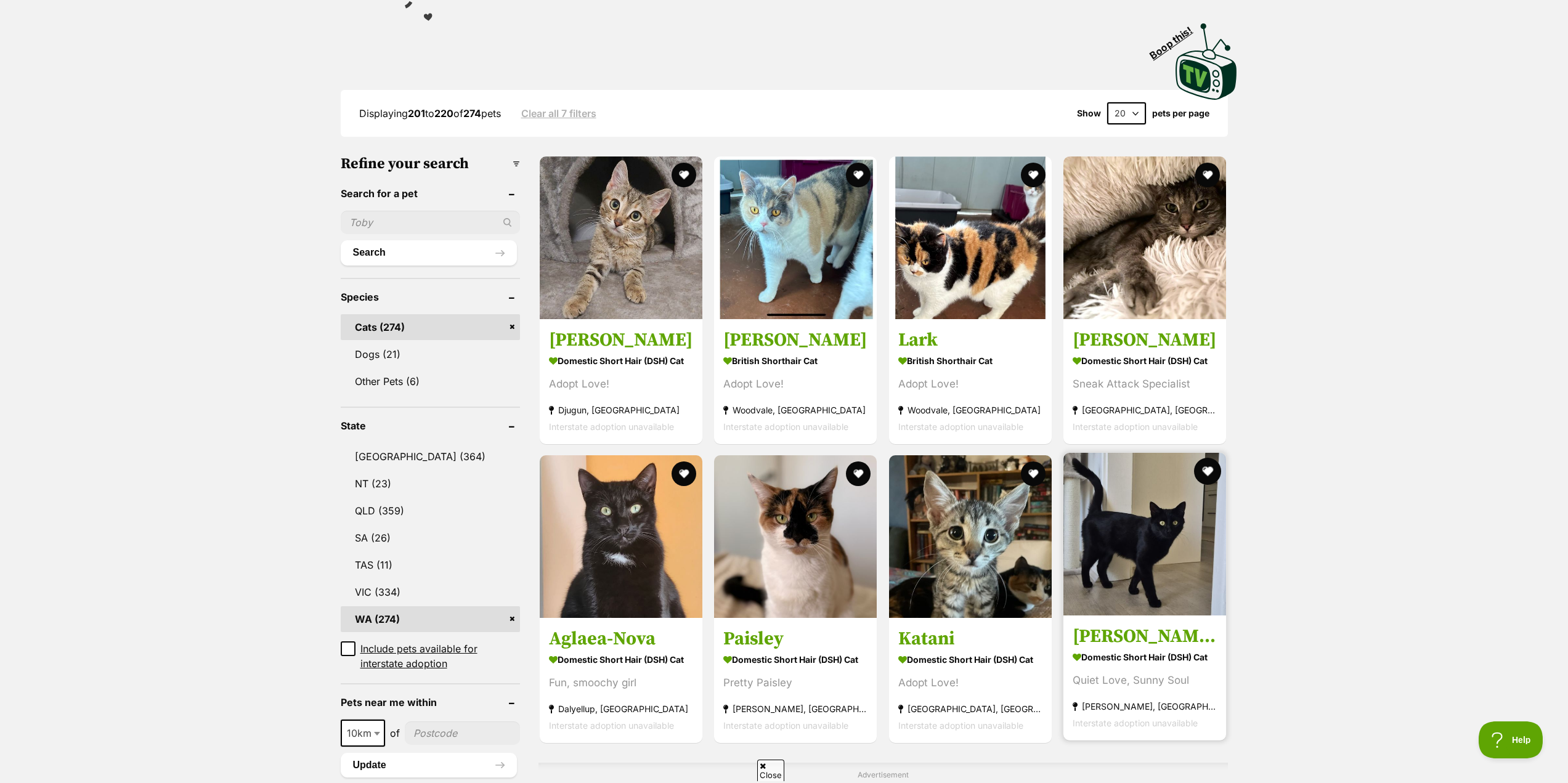
click at [1205, 467] on button "favourite" at bounding box center [1208, 471] width 27 height 27
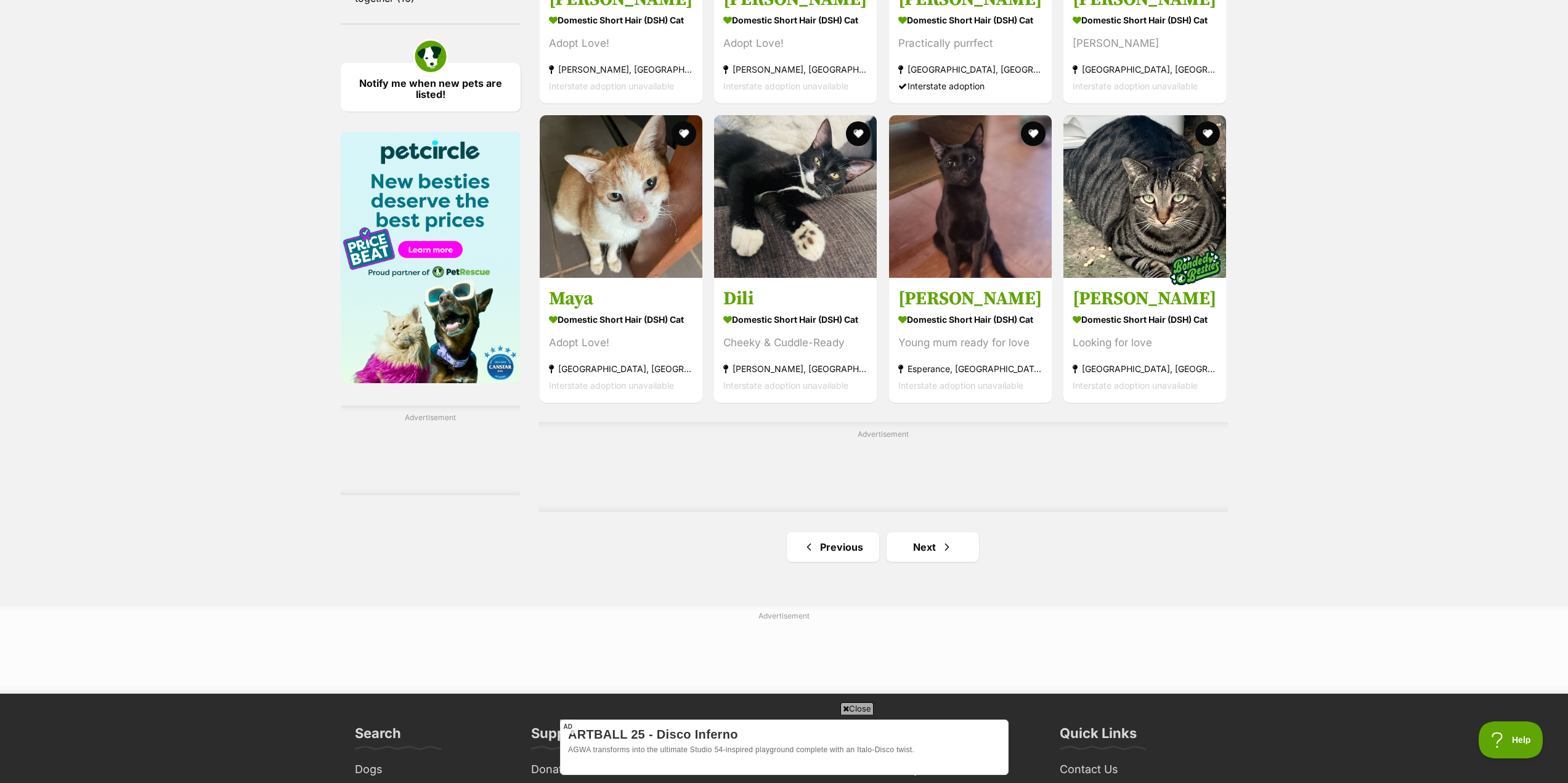
scroll to position [1848, 0]
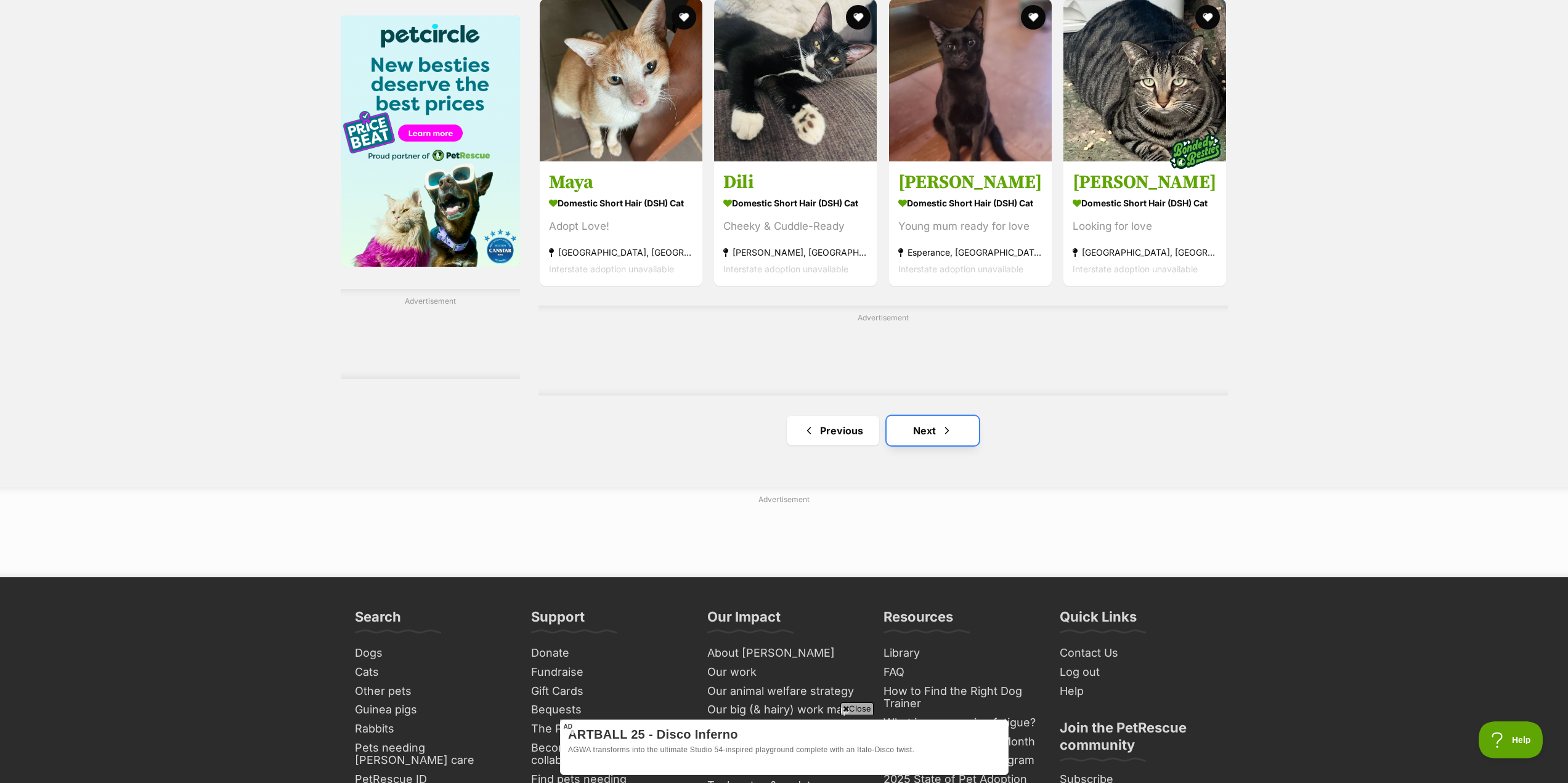
click at [915, 438] on link "Next" at bounding box center [932, 430] width 93 height 30
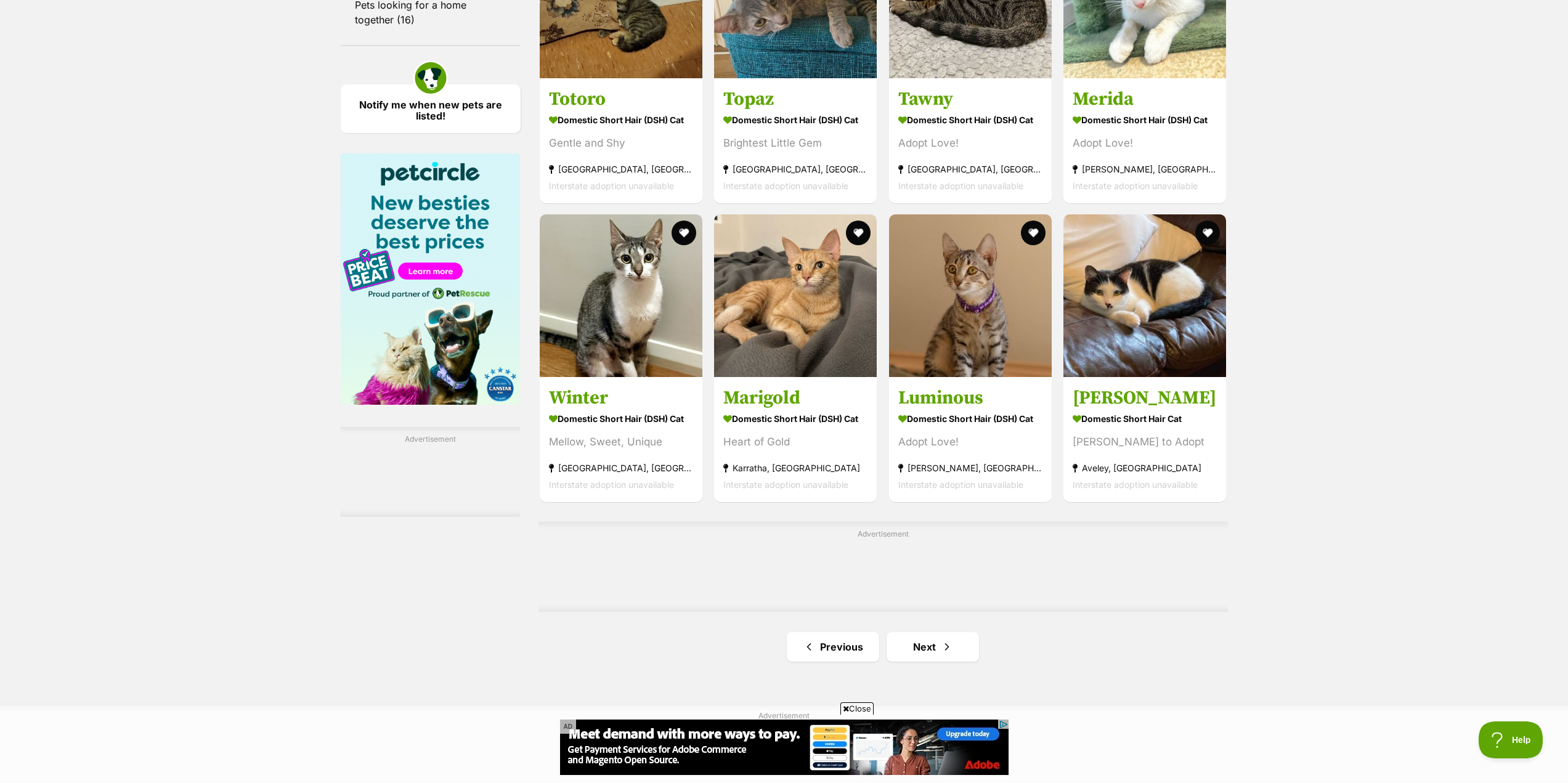
scroll to position [1725, 0]
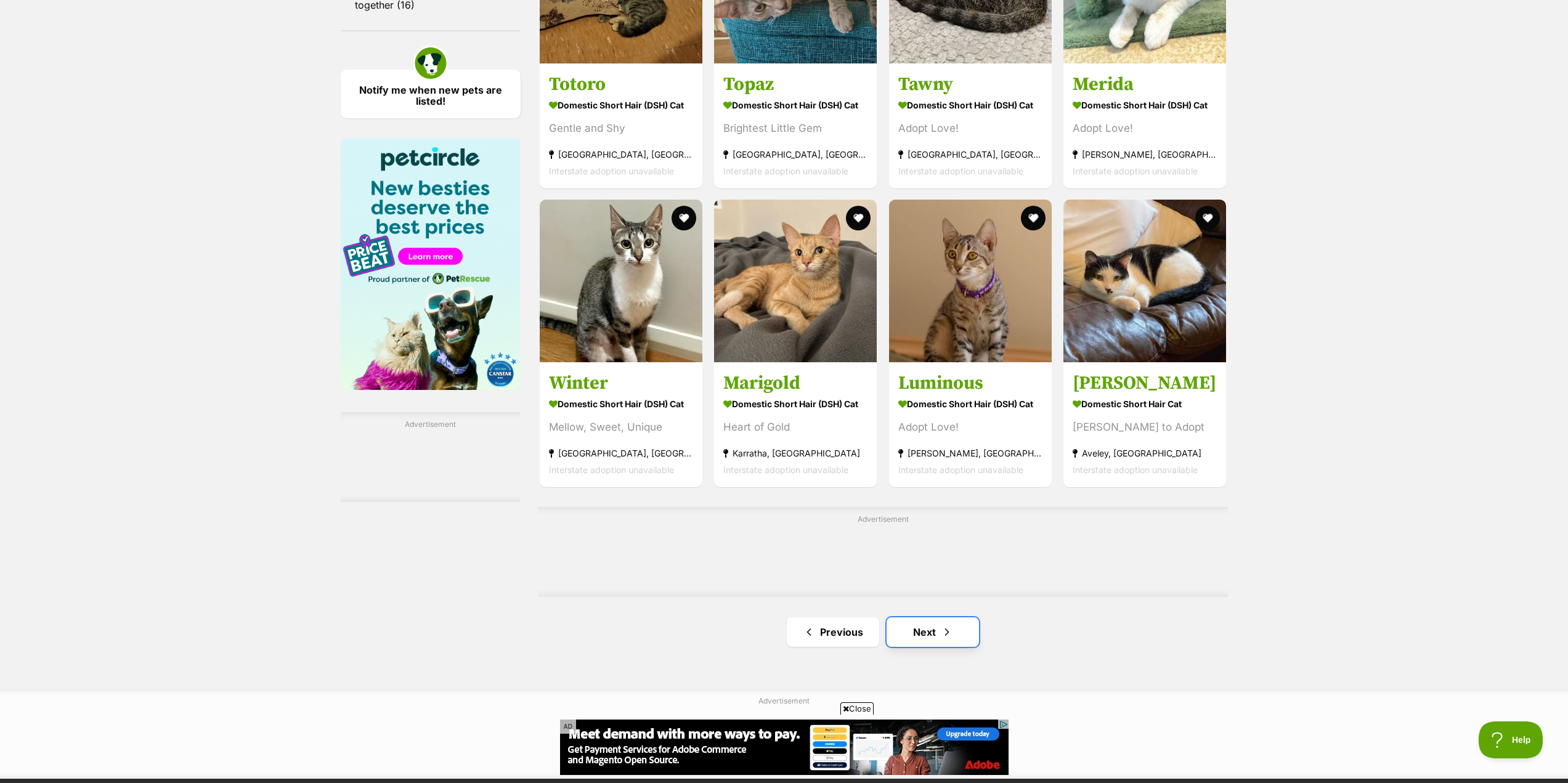
click at [933, 630] on link "Next" at bounding box center [932, 632] width 93 height 30
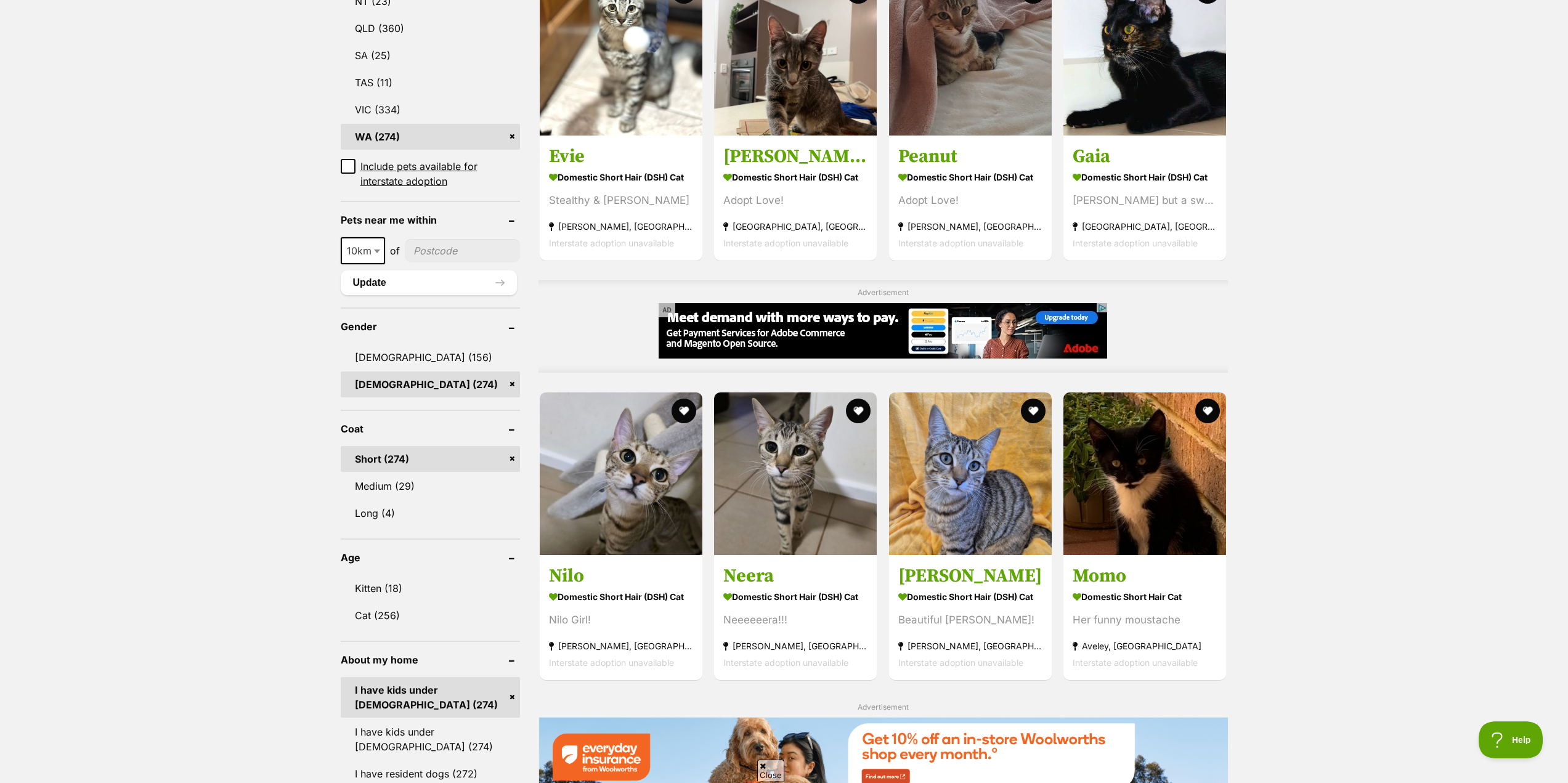
scroll to position [739, 0]
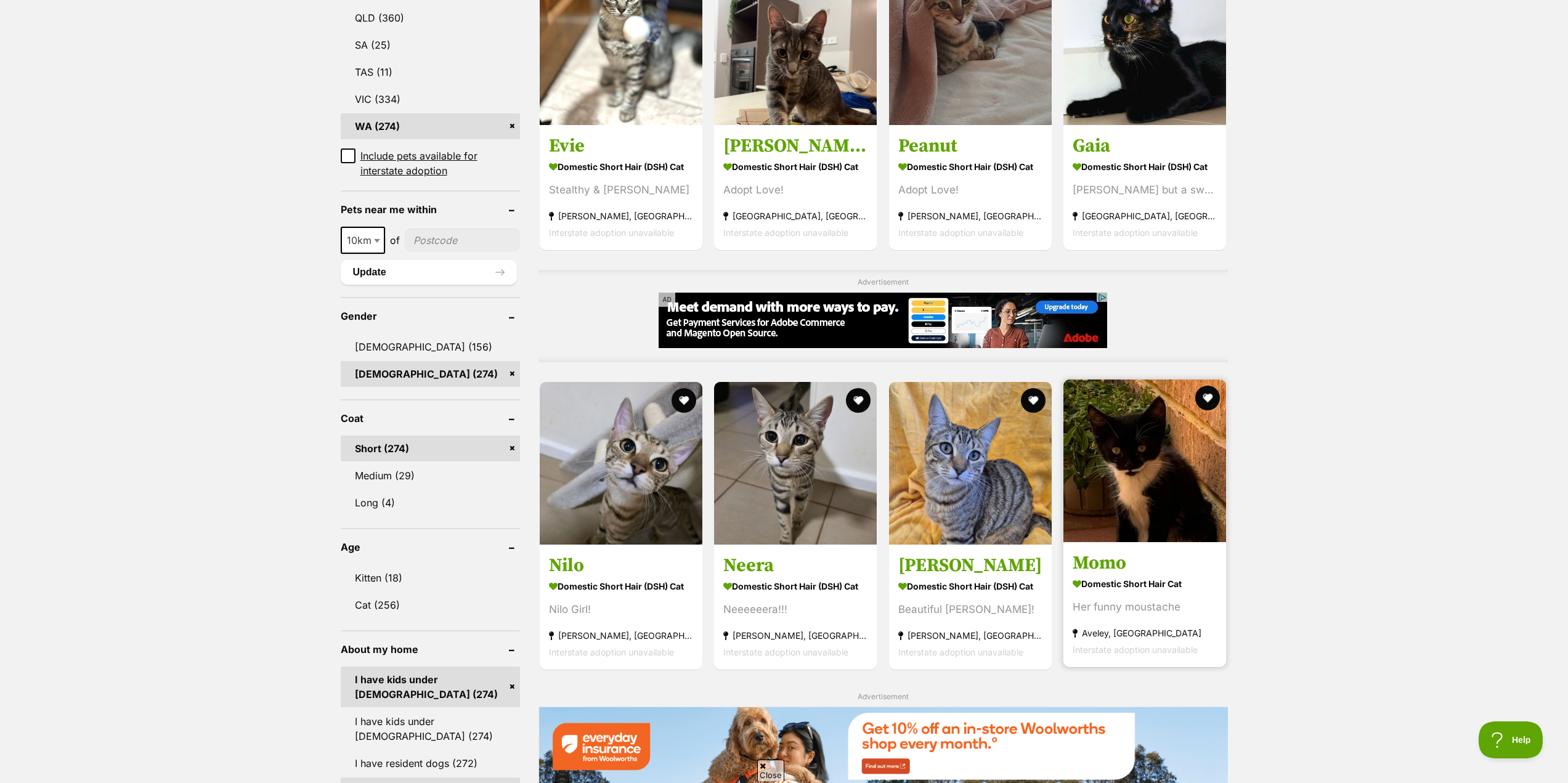
click at [1086, 571] on h3 "Momo" at bounding box center [1144, 563] width 144 height 23
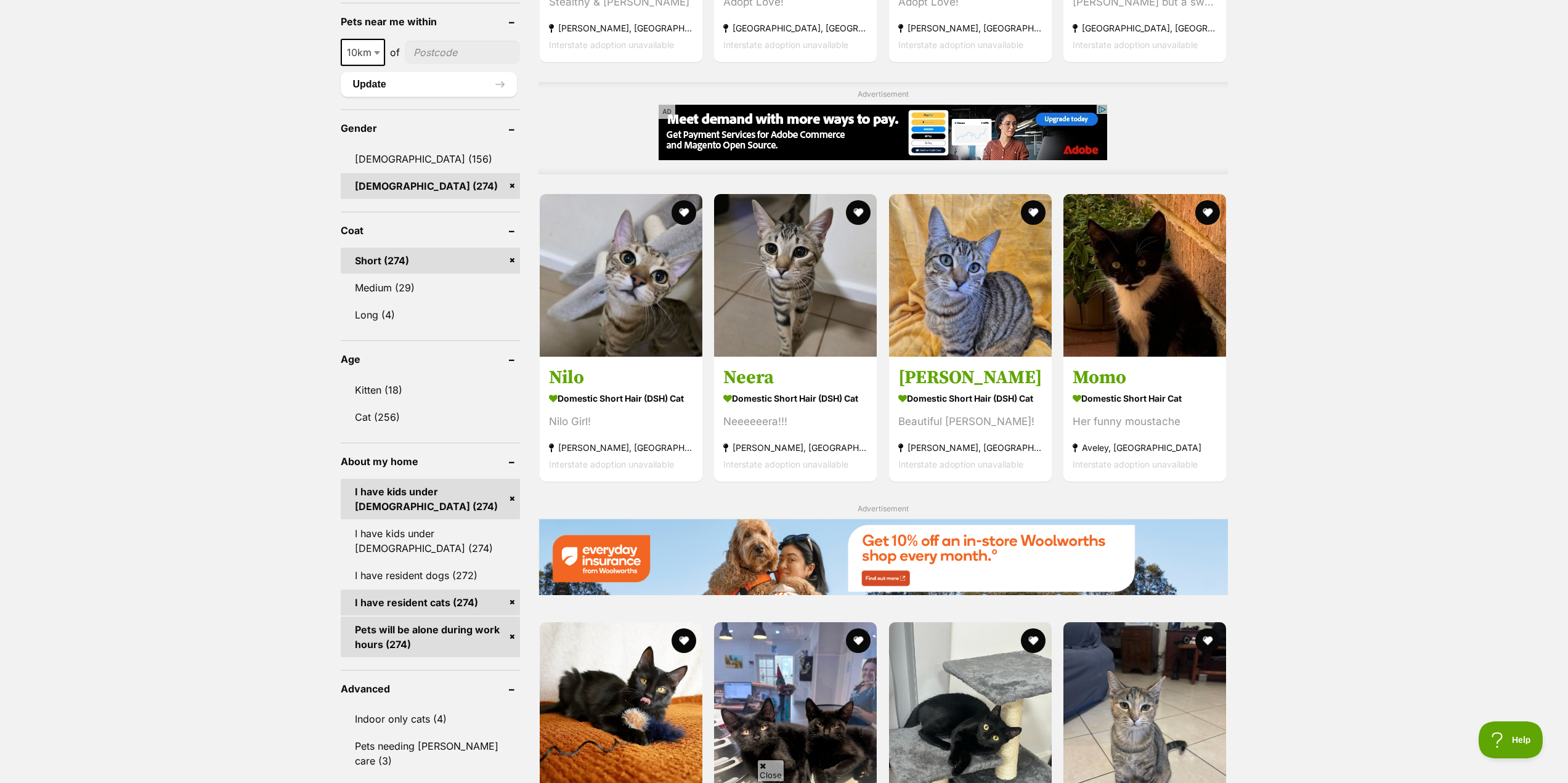
scroll to position [986, 0]
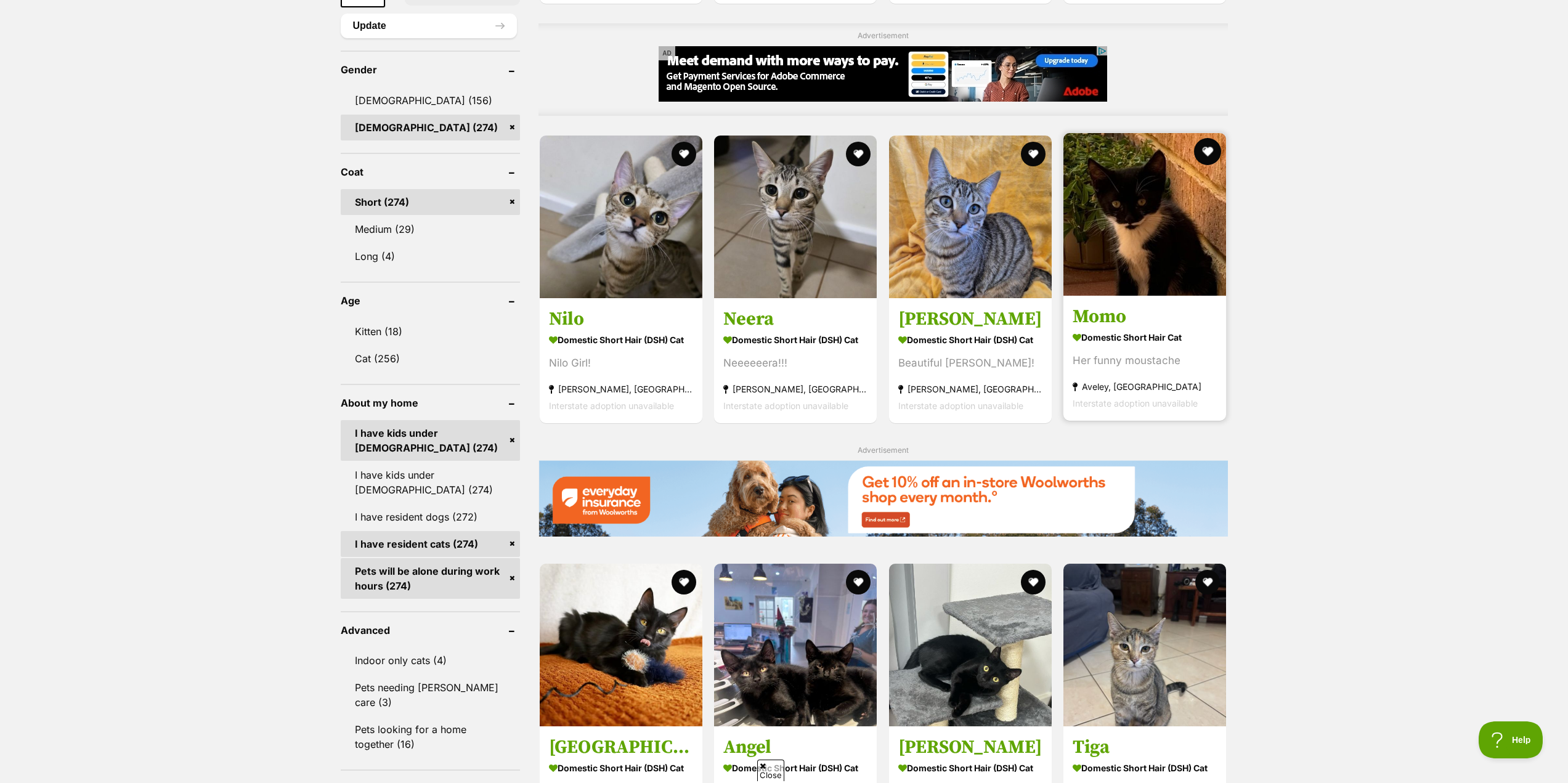
click at [1208, 148] on button "favourite" at bounding box center [1208, 151] width 27 height 27
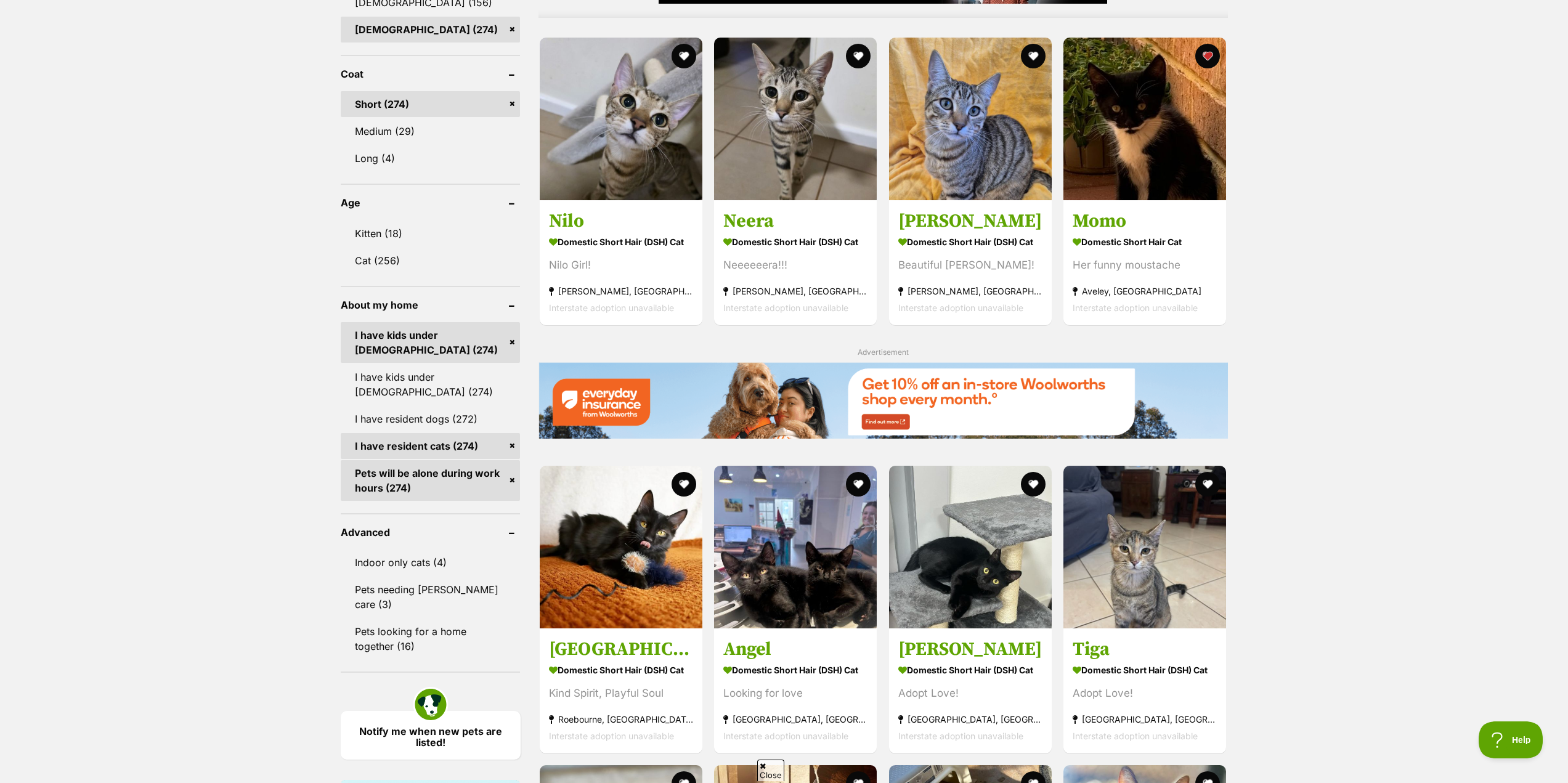
scroll to position [1109, 0]
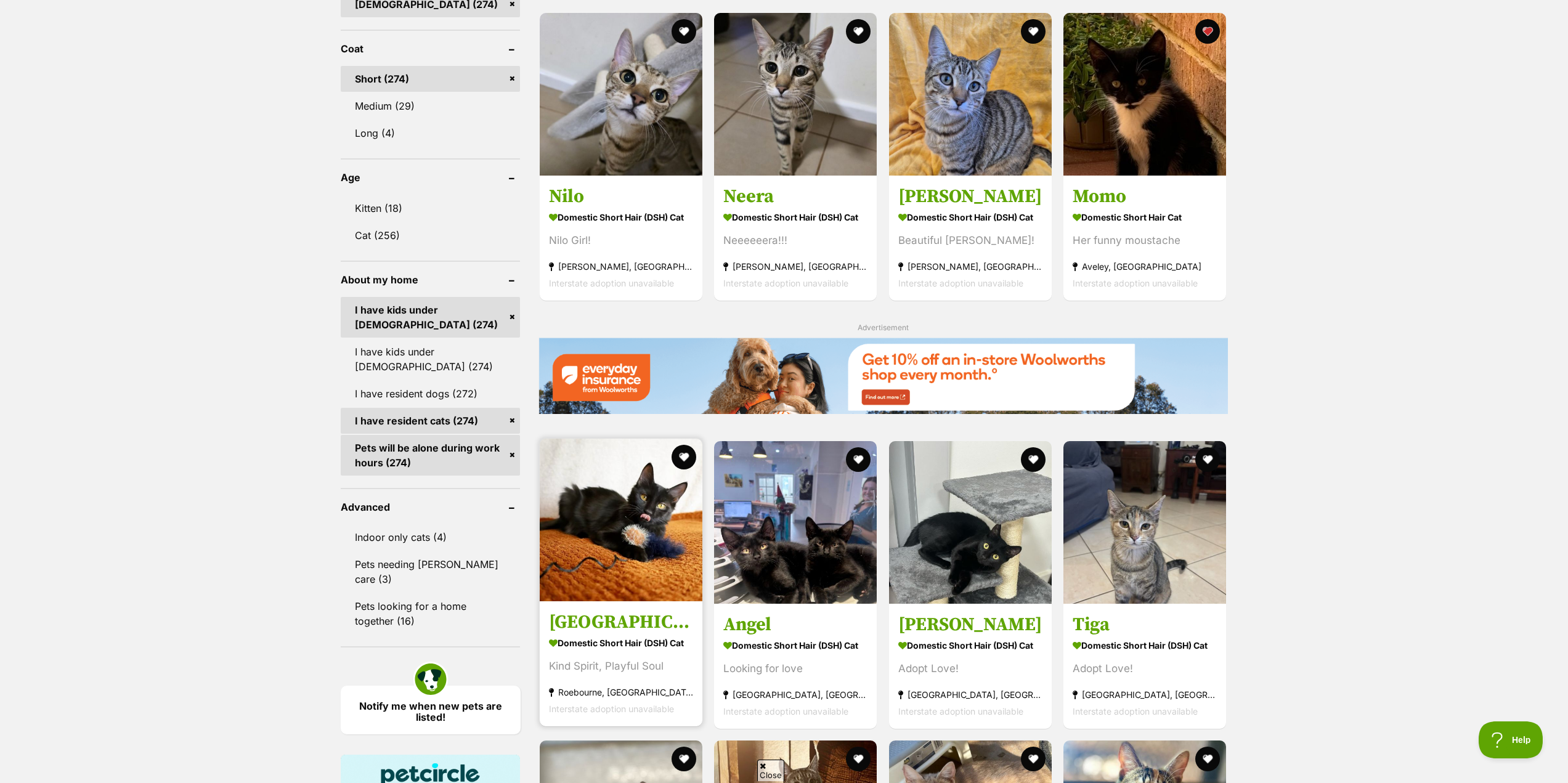
click at [556, 631] on h3 "Vienna" at bounding box center [621, 622] width 144 height 23
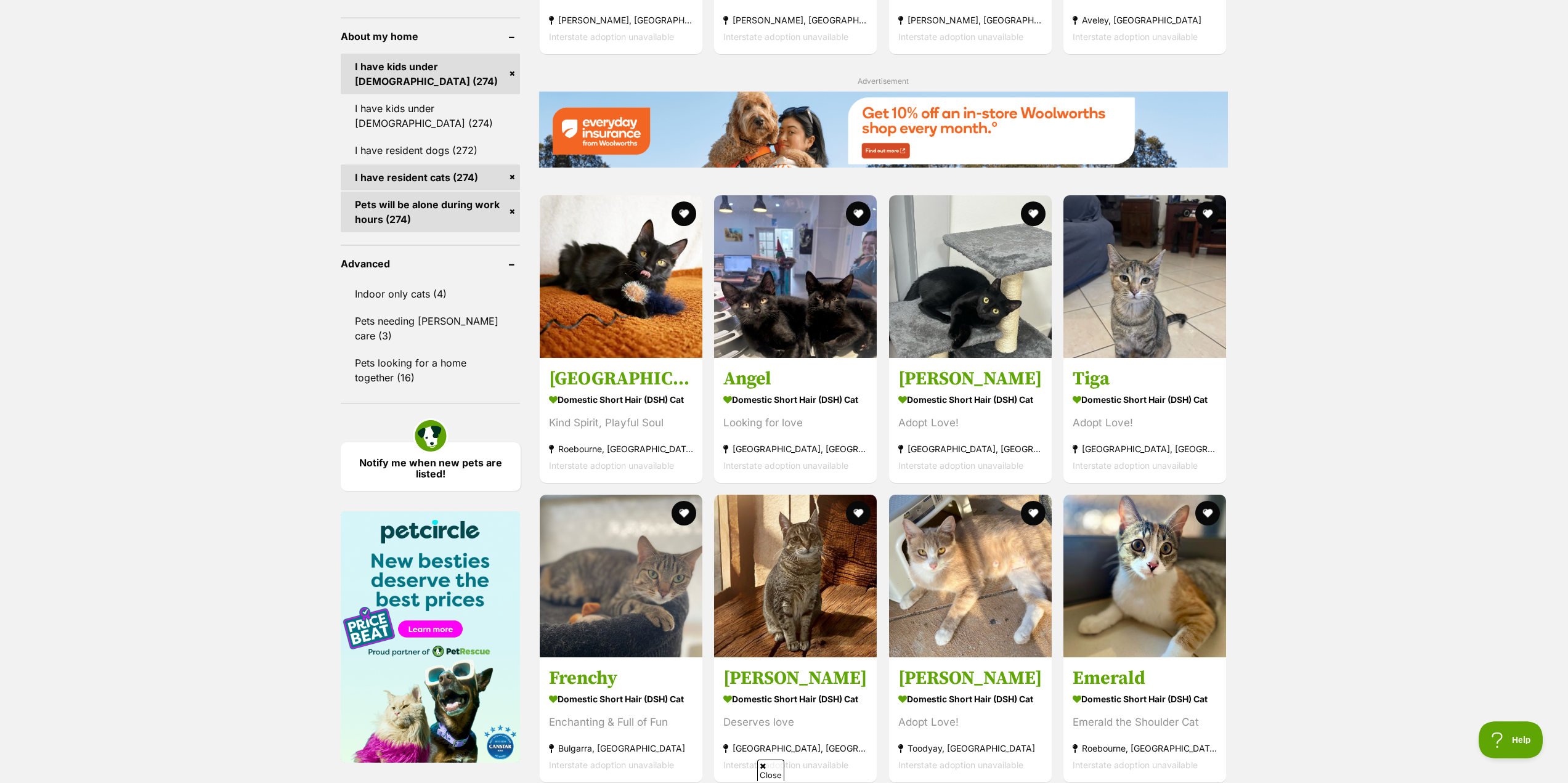
scroll to position [1355, 0]
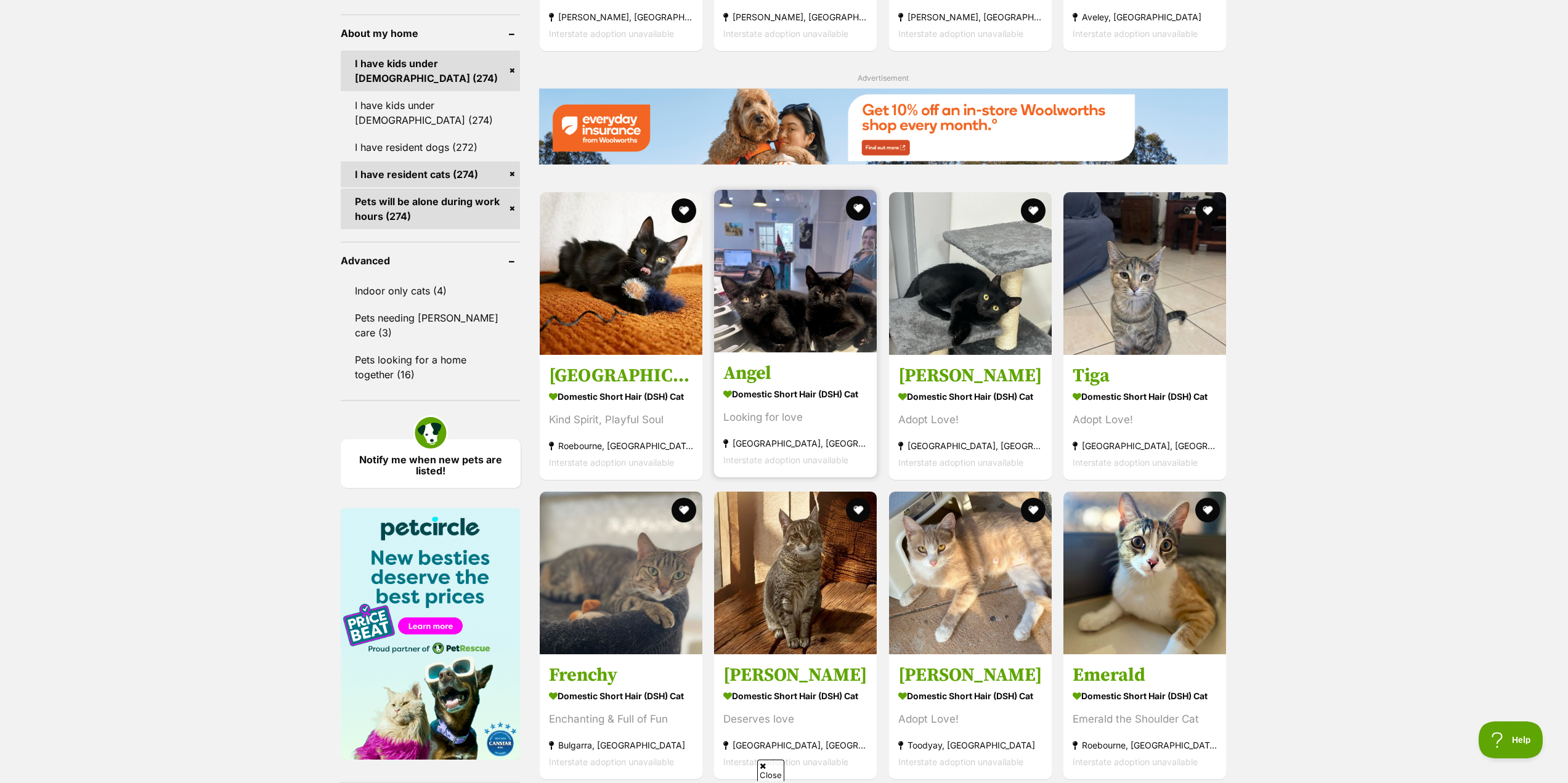
click at [733, 375] on h3 "Angel" at bounding box center [795, 373] width 144 height 23
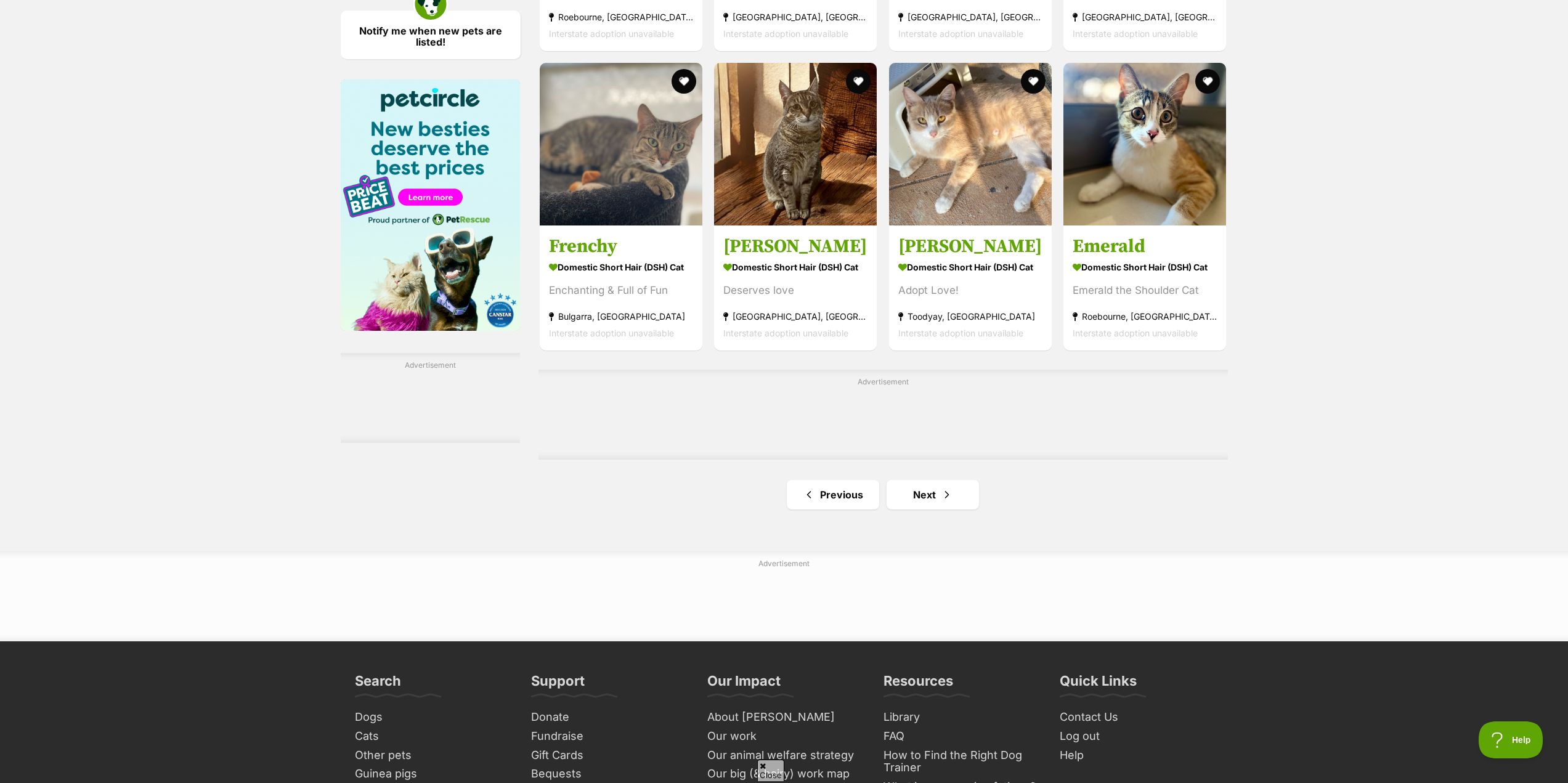
scroll to position [1786, 0]
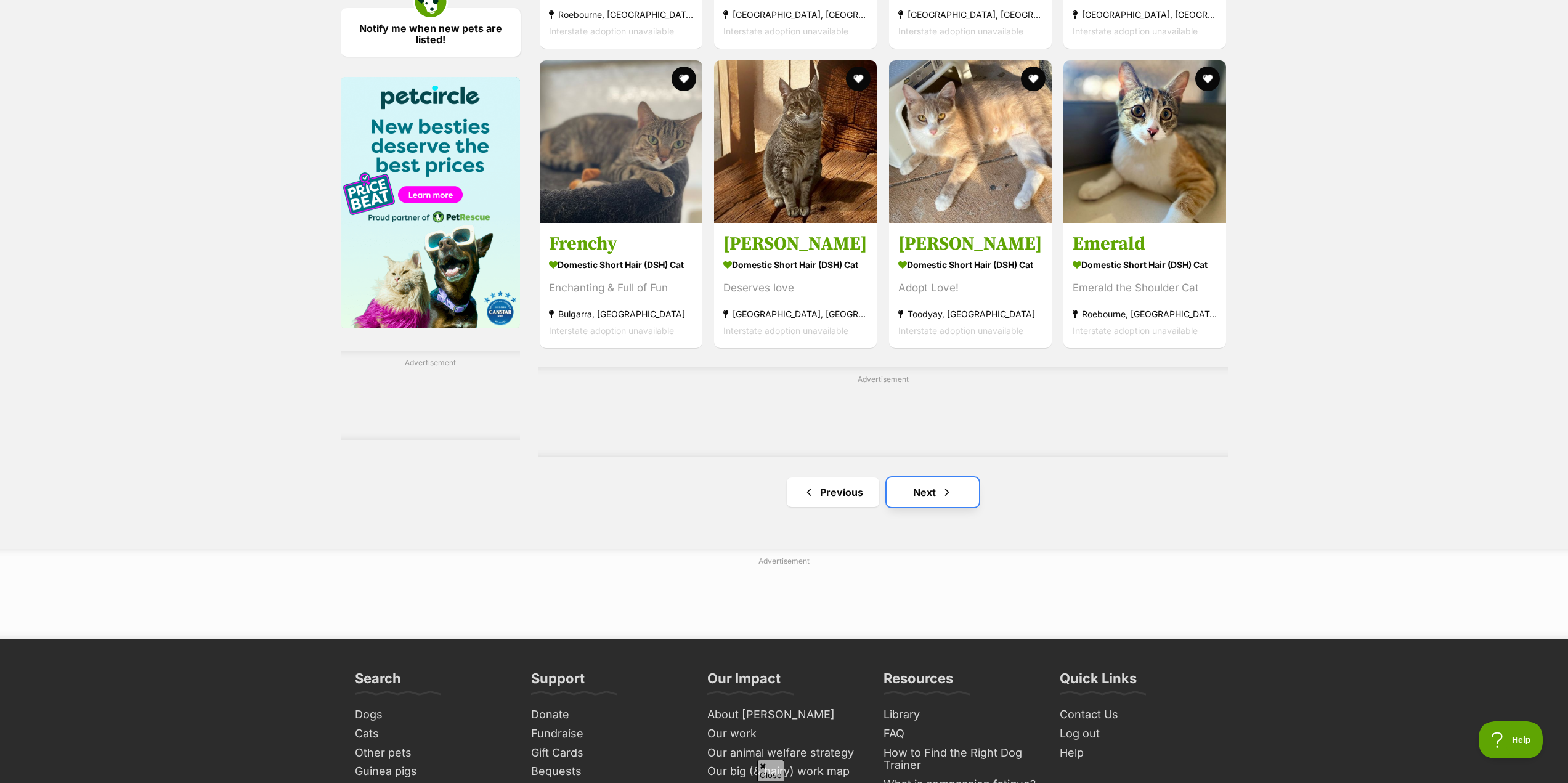
click at [927, 490] on link "Next" at bounding box center [932, 492] width 93 height 30
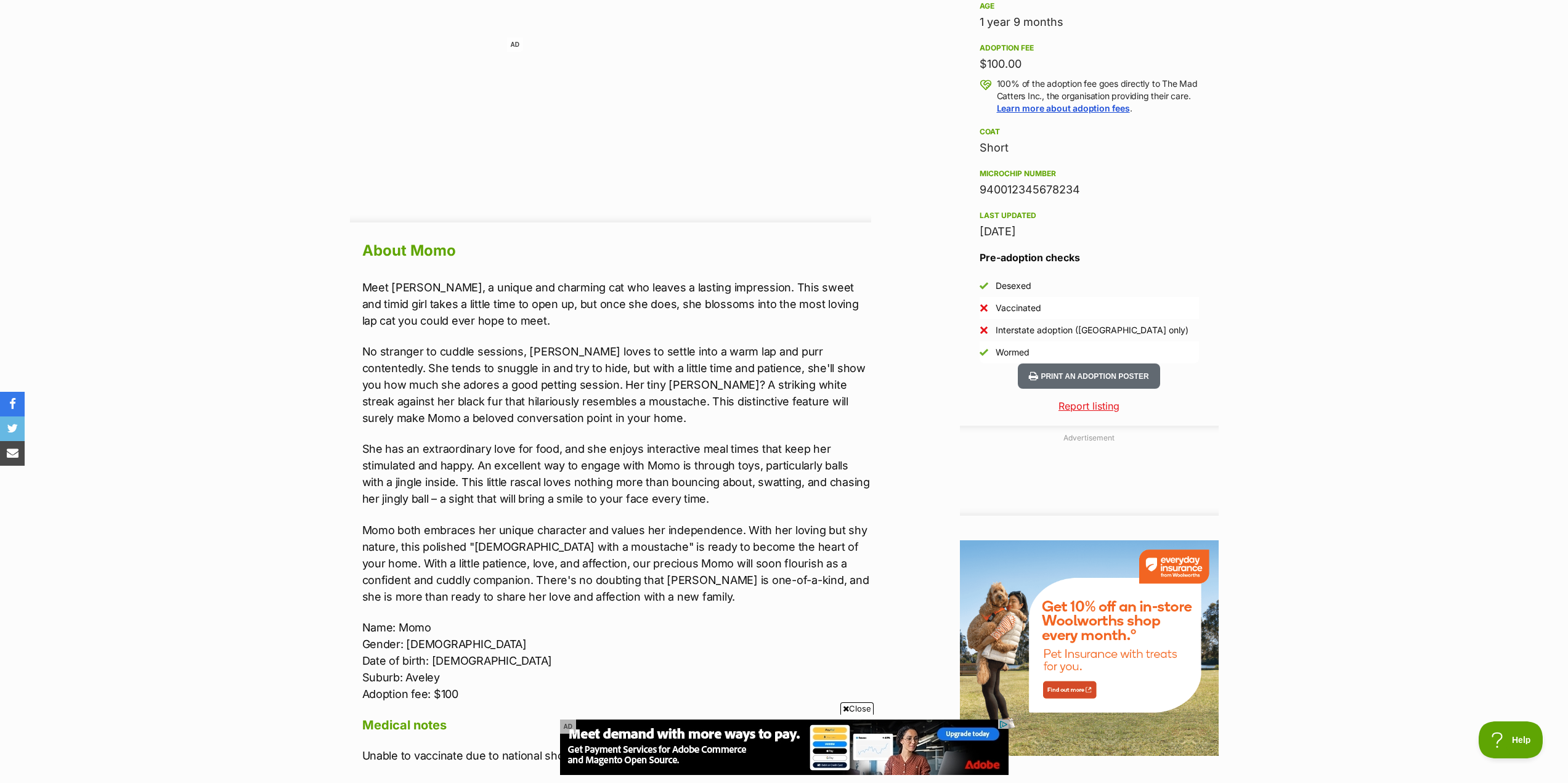
scroll to position [554, 0]
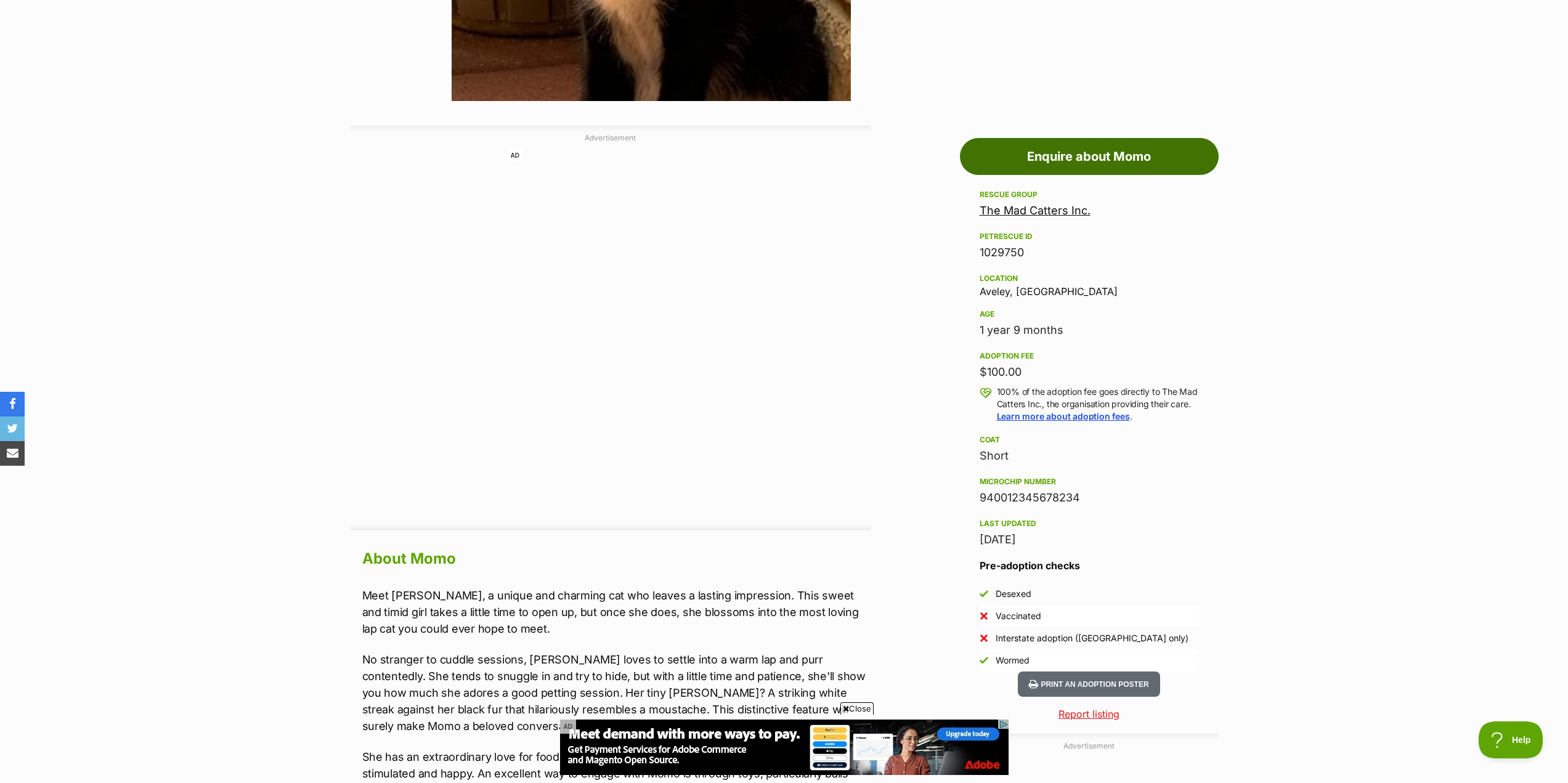
click at [1035, 159] on link "Enquire about Momo" at bounding box center [1089, 156] width 259 height 37
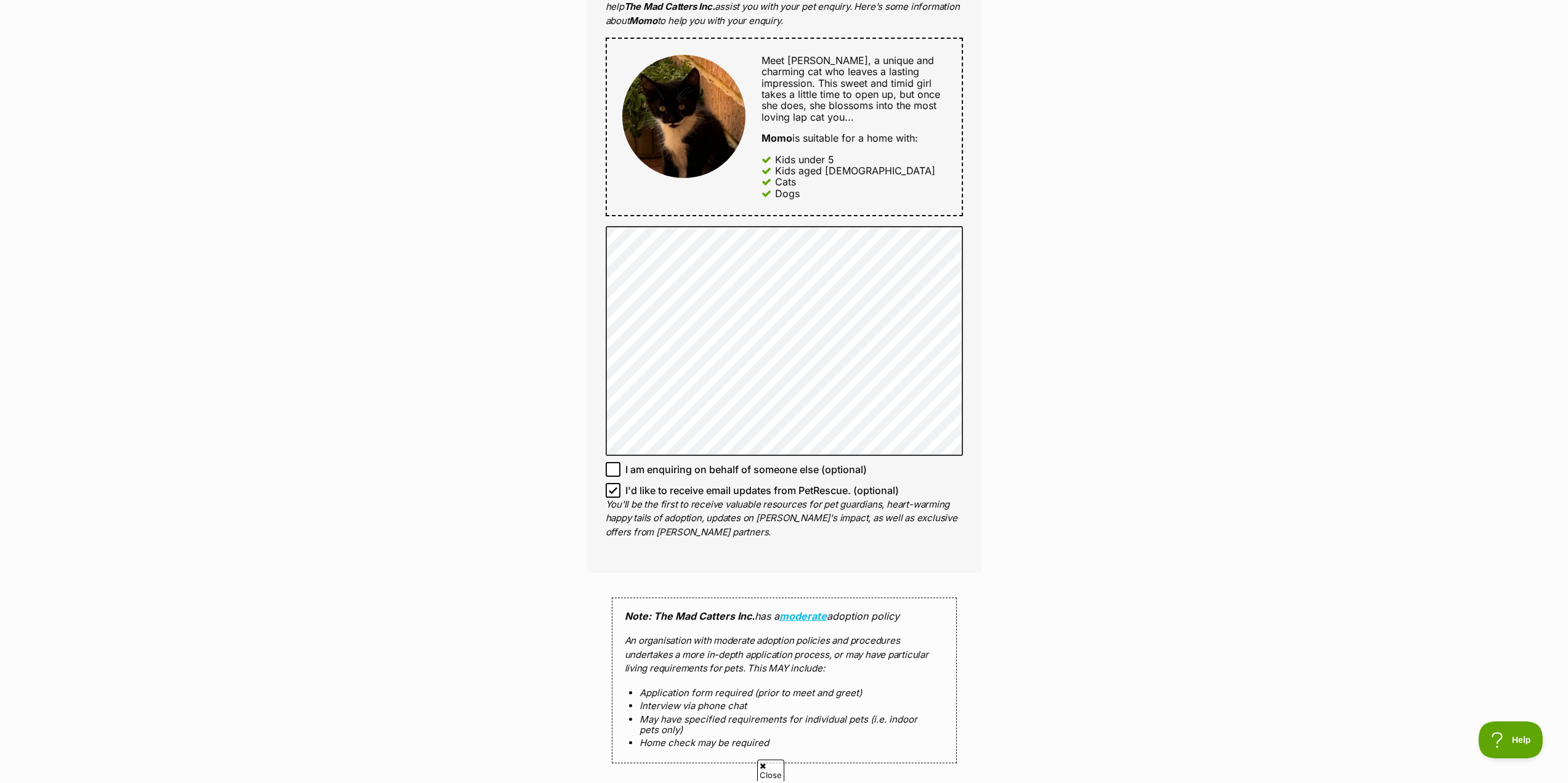
scroll to position [739, 0]
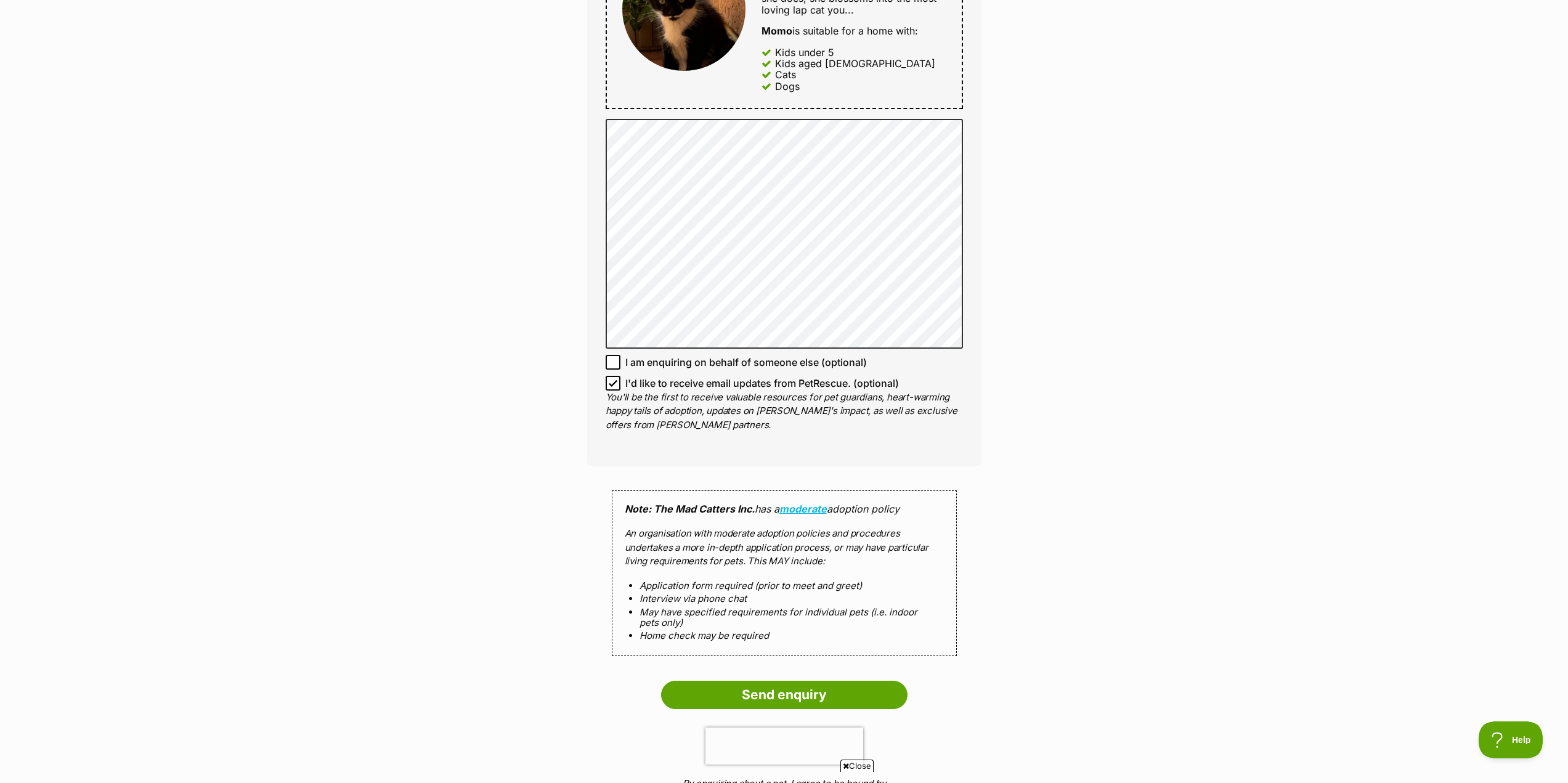
click at [611, 386] on icon at bounding box center [613, 382] width 8 height 6
click at [611, 386] on input "I'd like to receive email updates from PetRescue. (optional)" at bounding box center [612, 382] width 14 height 14
checkbox input "false"
click at [774, 687] on input "Send enquiry" at bounding box center [784, 695] width 246 height 28
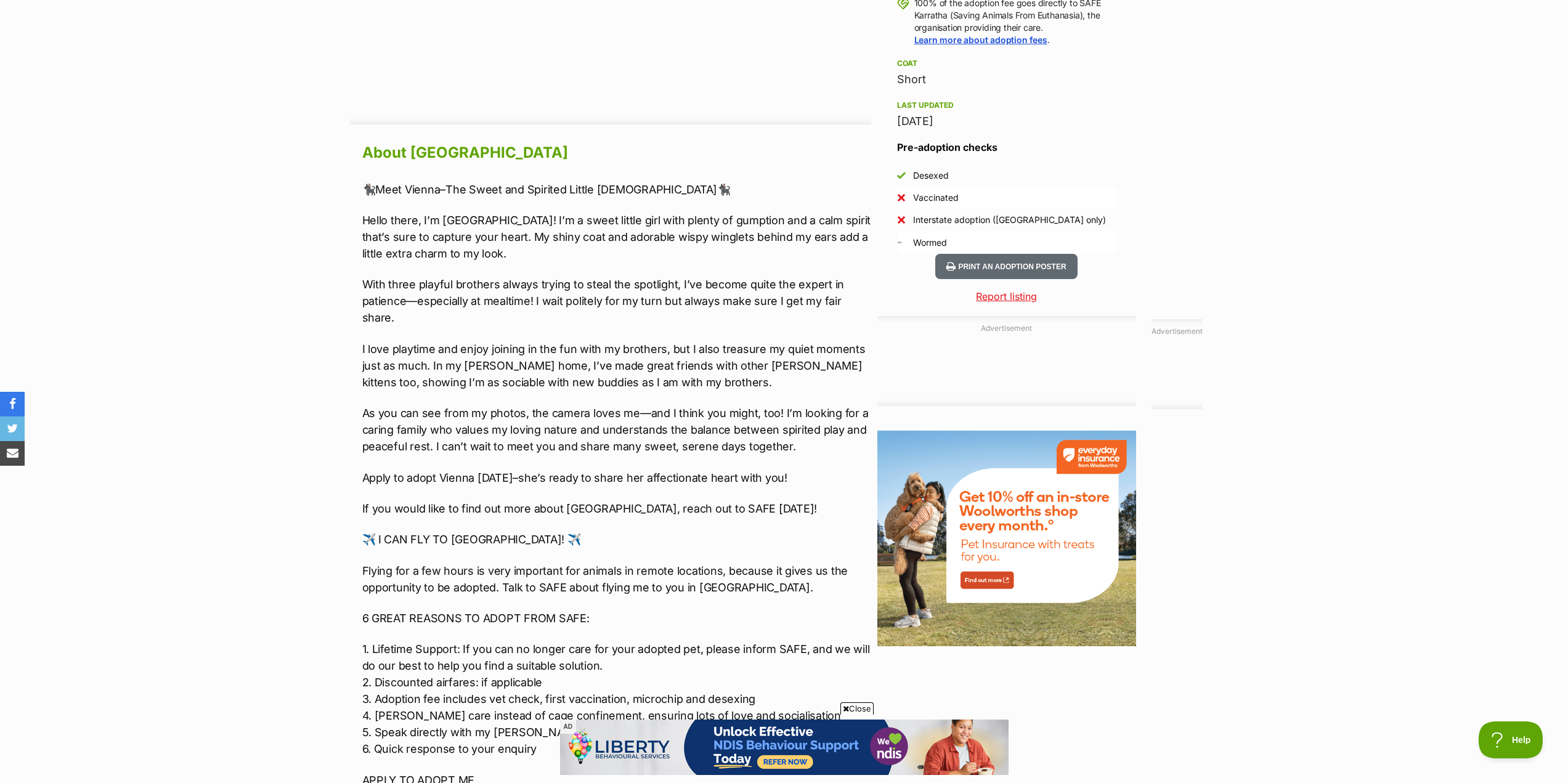
scroll to position [986, 0]
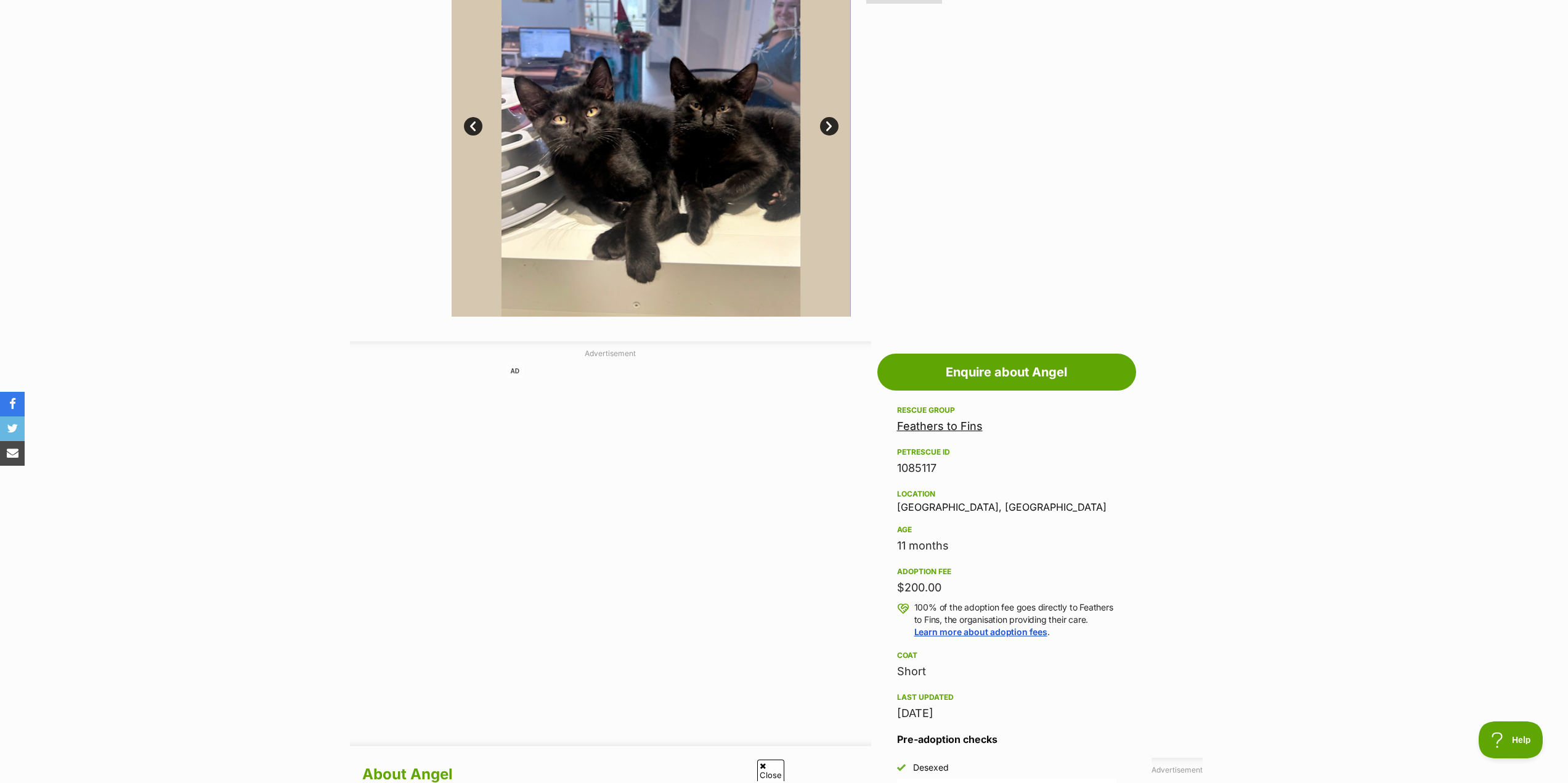
scroll to position [185, 0]
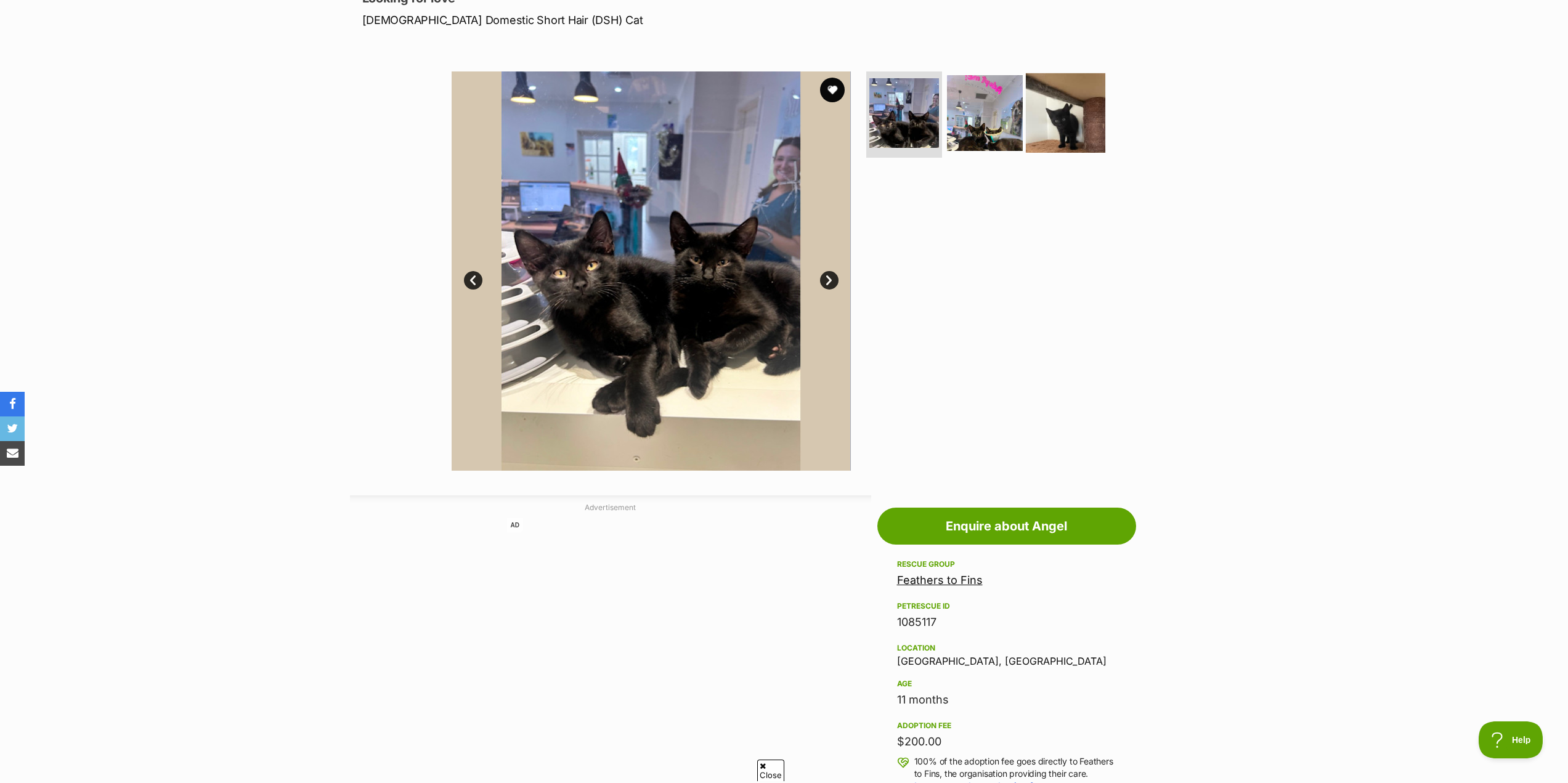
click at [1062, 119] on img at bounding box center [1065, 113] width 79 height 79
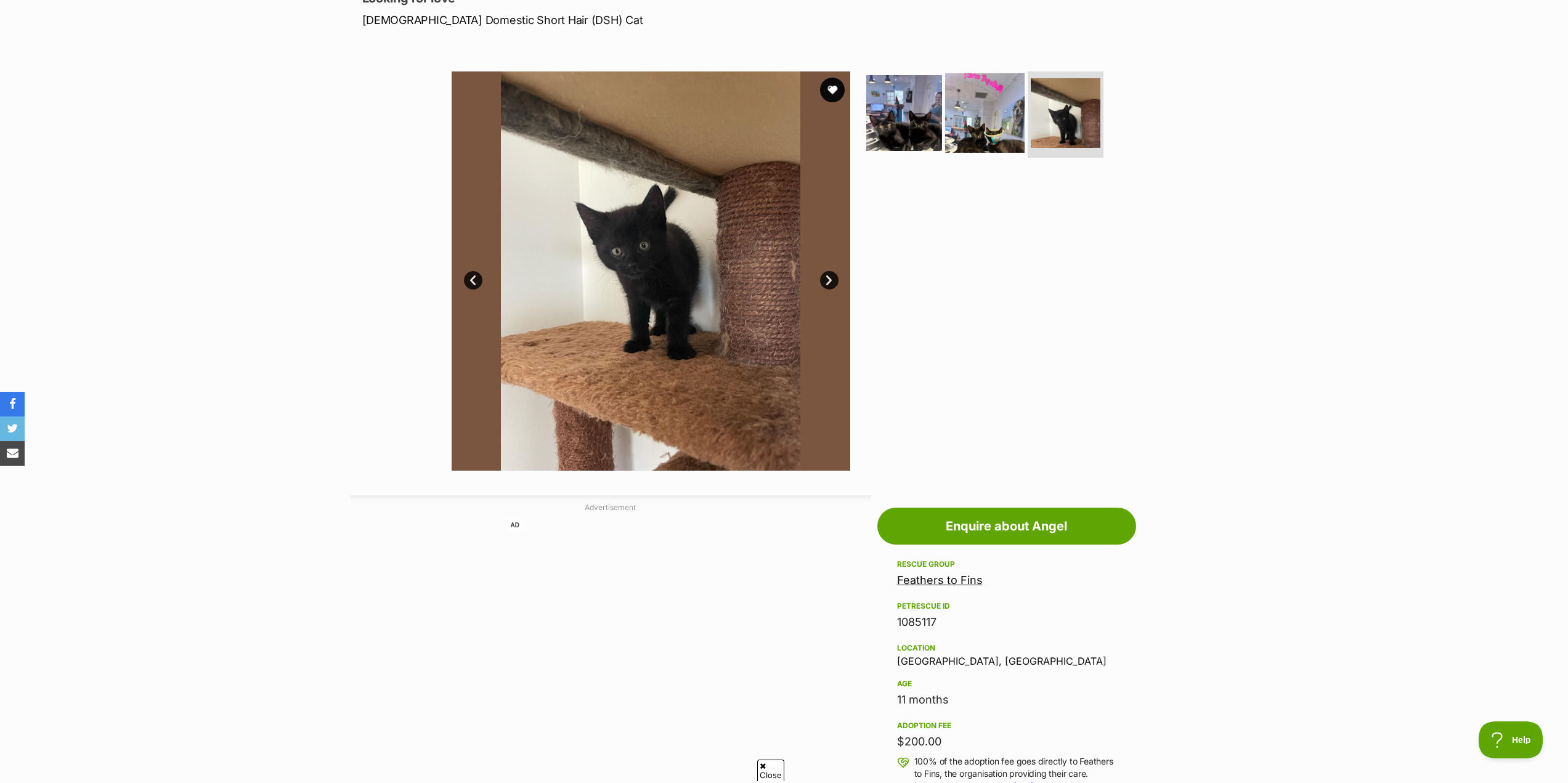
click at [968, 127] on img at bounding box center [985, 113] width 79 height 79
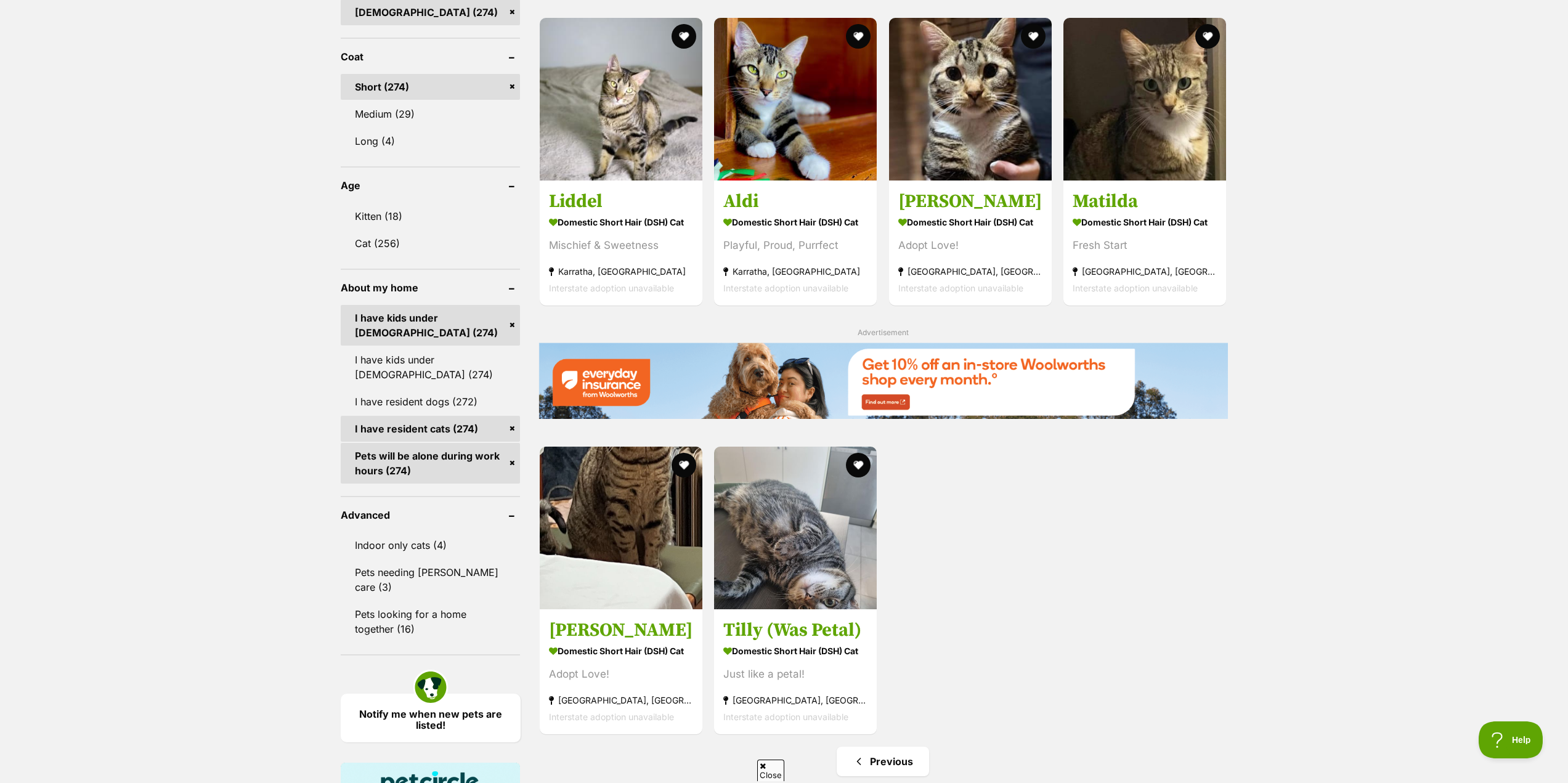
scroll to position [1232, 0]
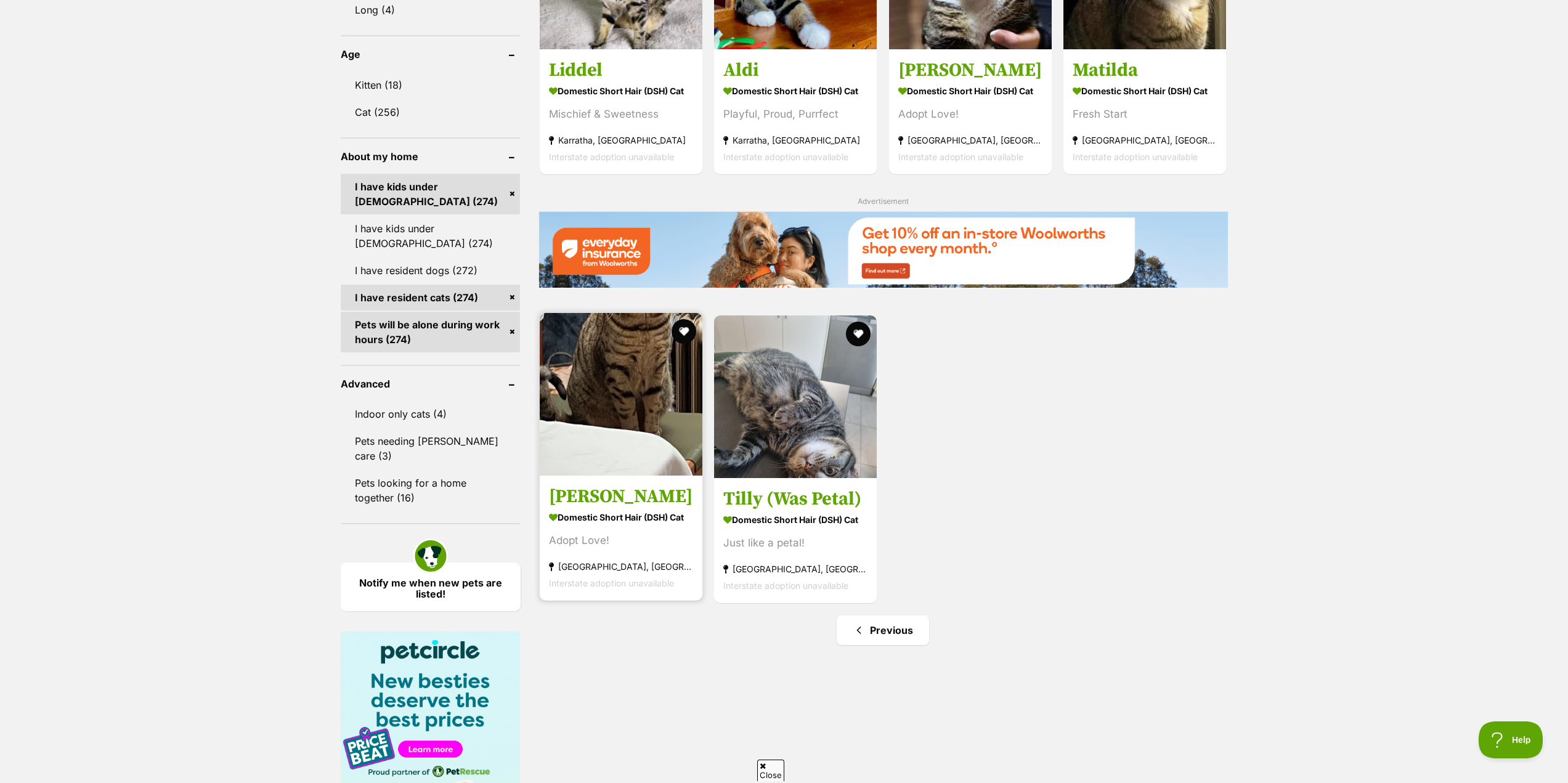
click at [564, 512] on link "[PERSON_NAME] Domestic Short Hair (DSH) Cat Adopt Love! [GEOGRAPHIC_DATA], [GEO…" at bounding box center [621, 538] width 163 height 125
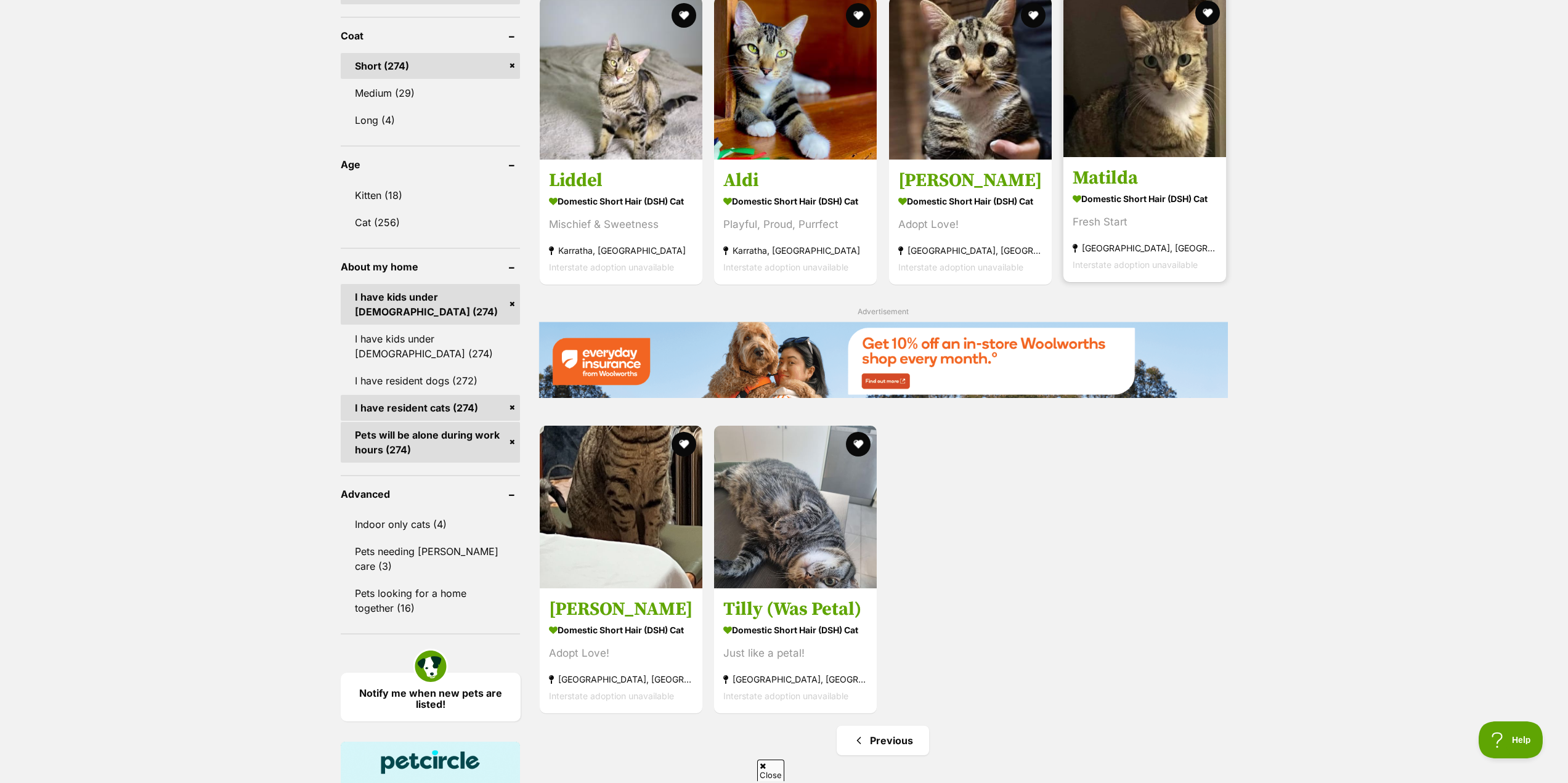
scroll to position [1109, 0]
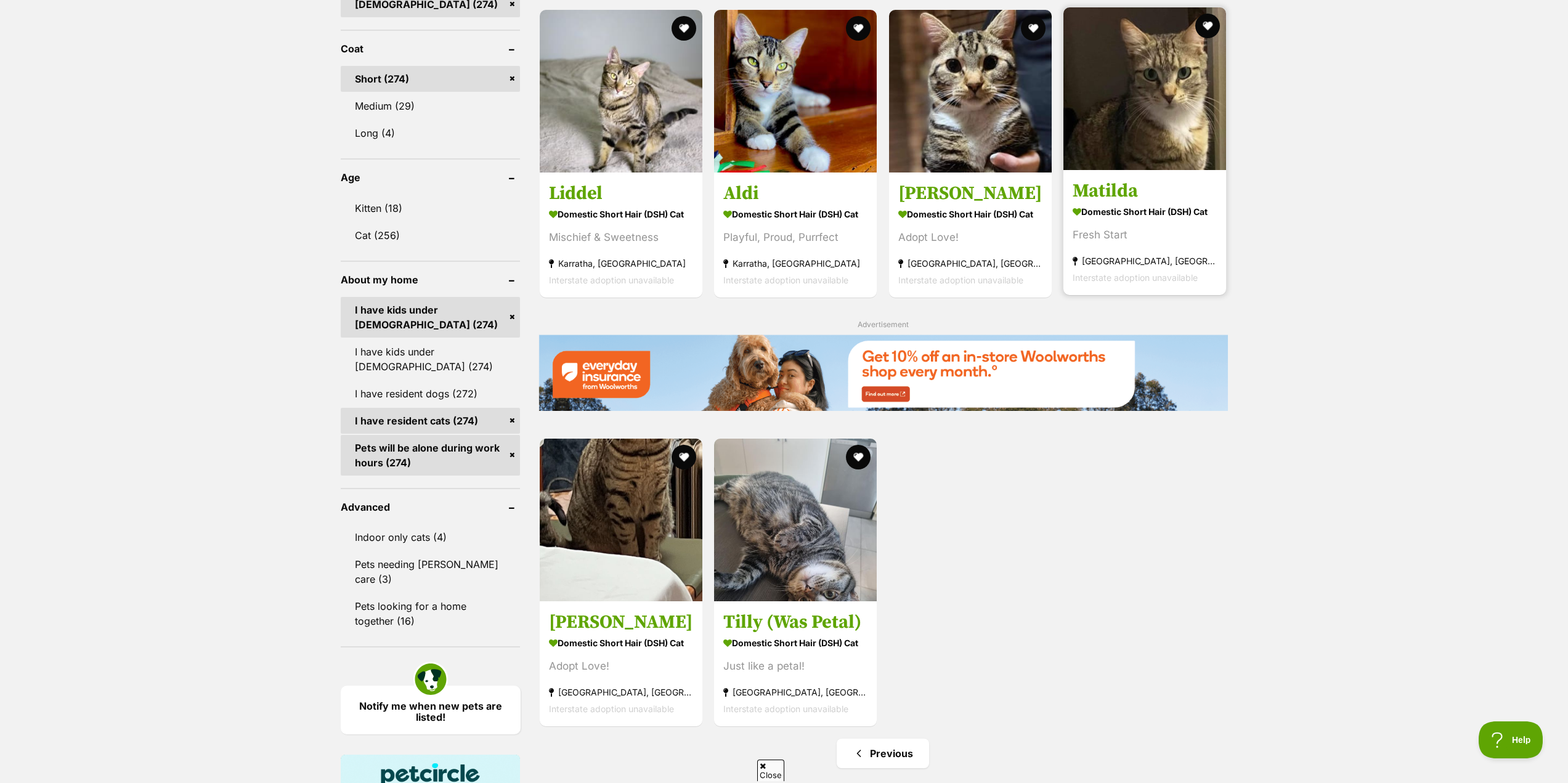
click at [1117, 195] on h3 "Matilda" at bounding box center [1144, 191] width 144 height 23
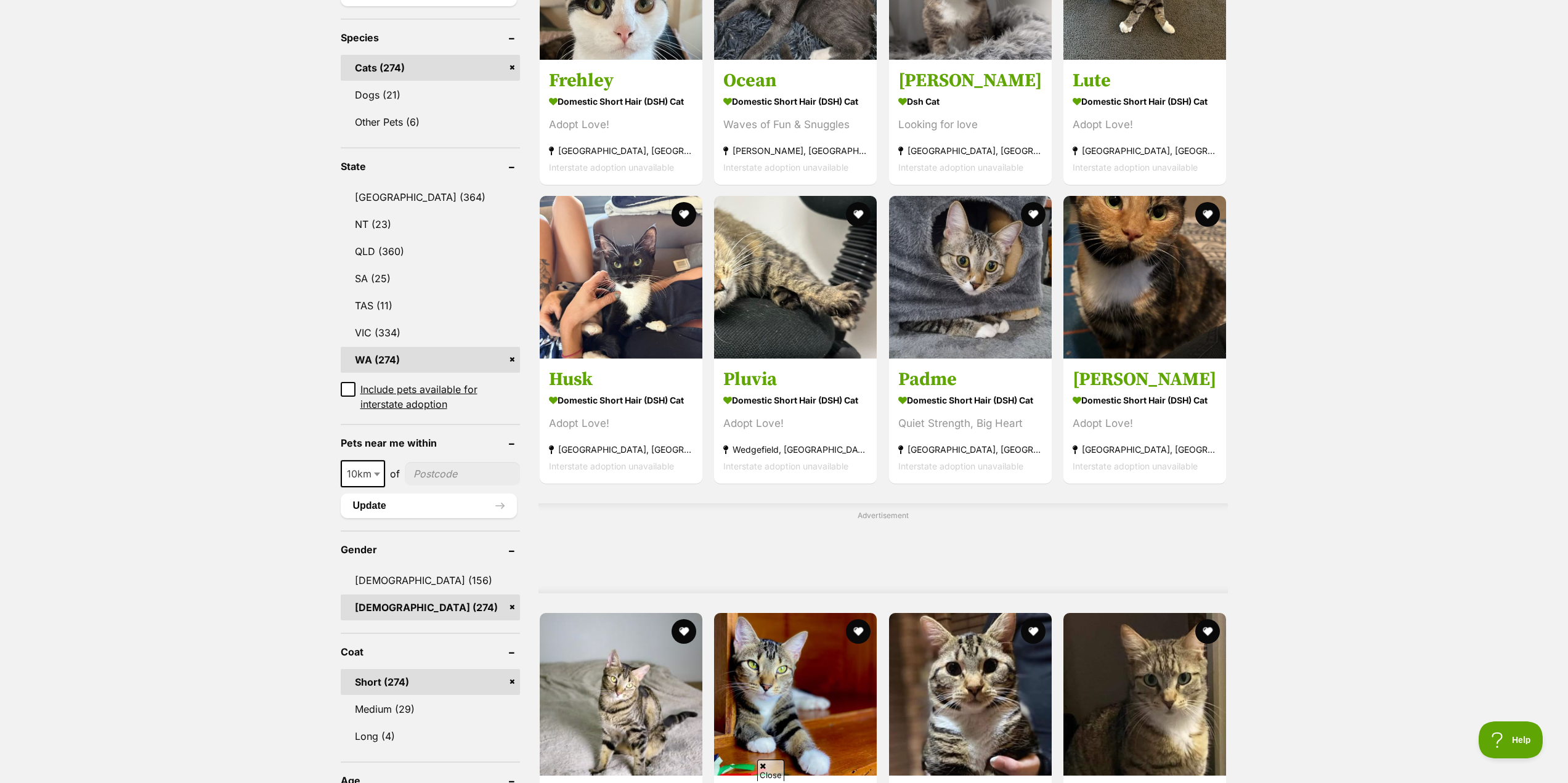
scroll to position [493, 0]
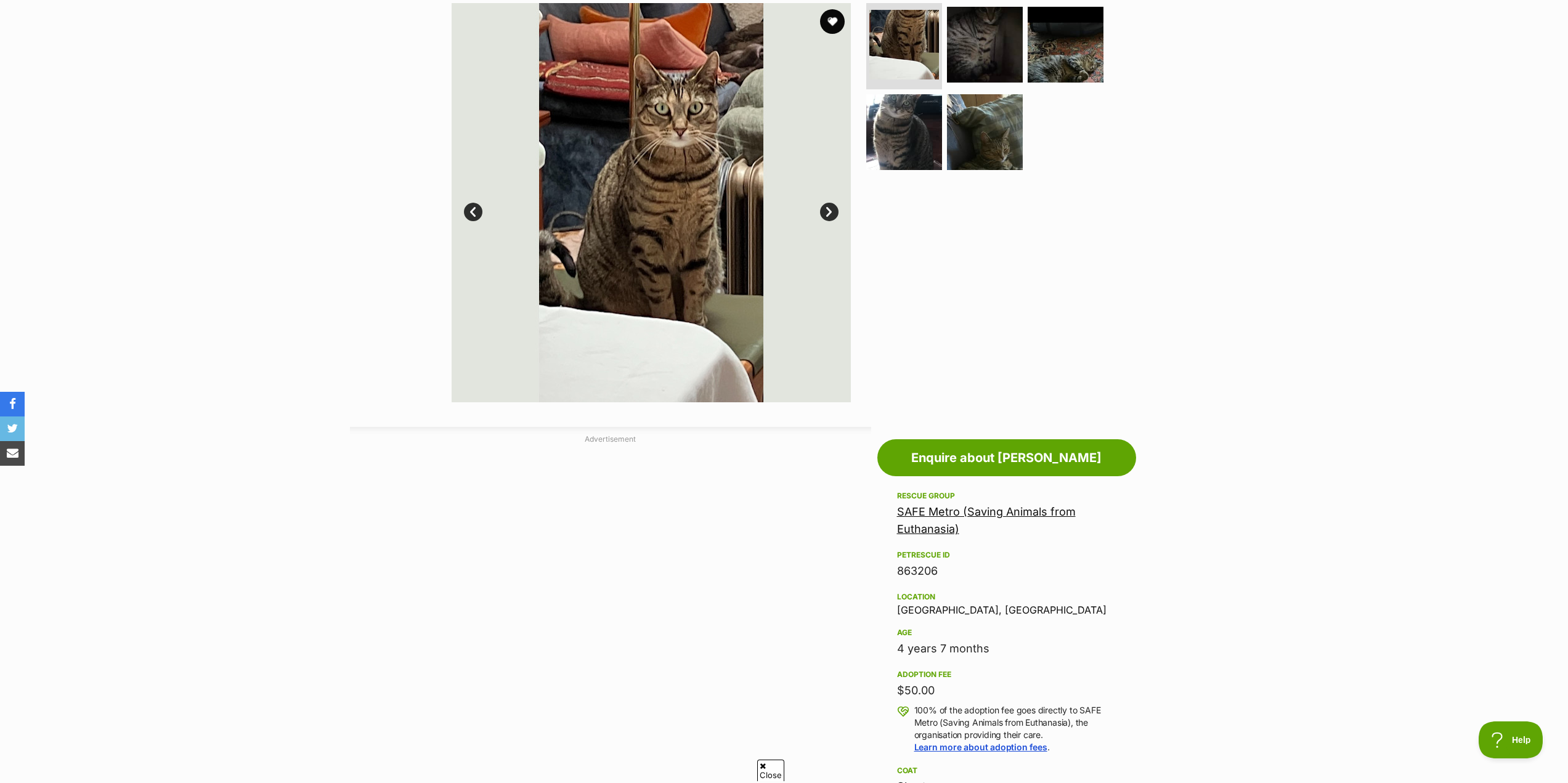
scroll to position [370, 0]
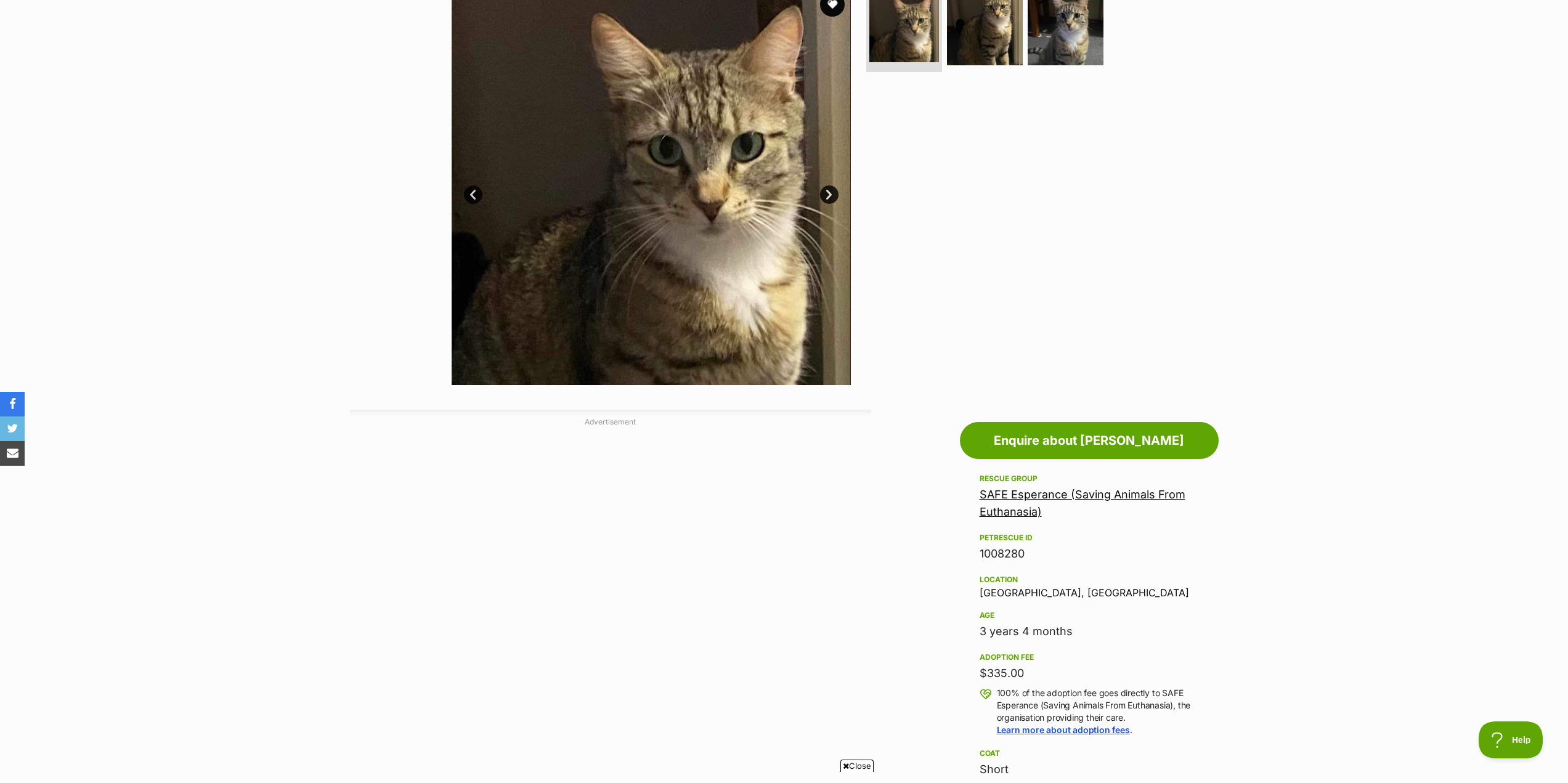
scroll to position [370, 0]
